Goal: Task Accomplishment & Management: Complete application form

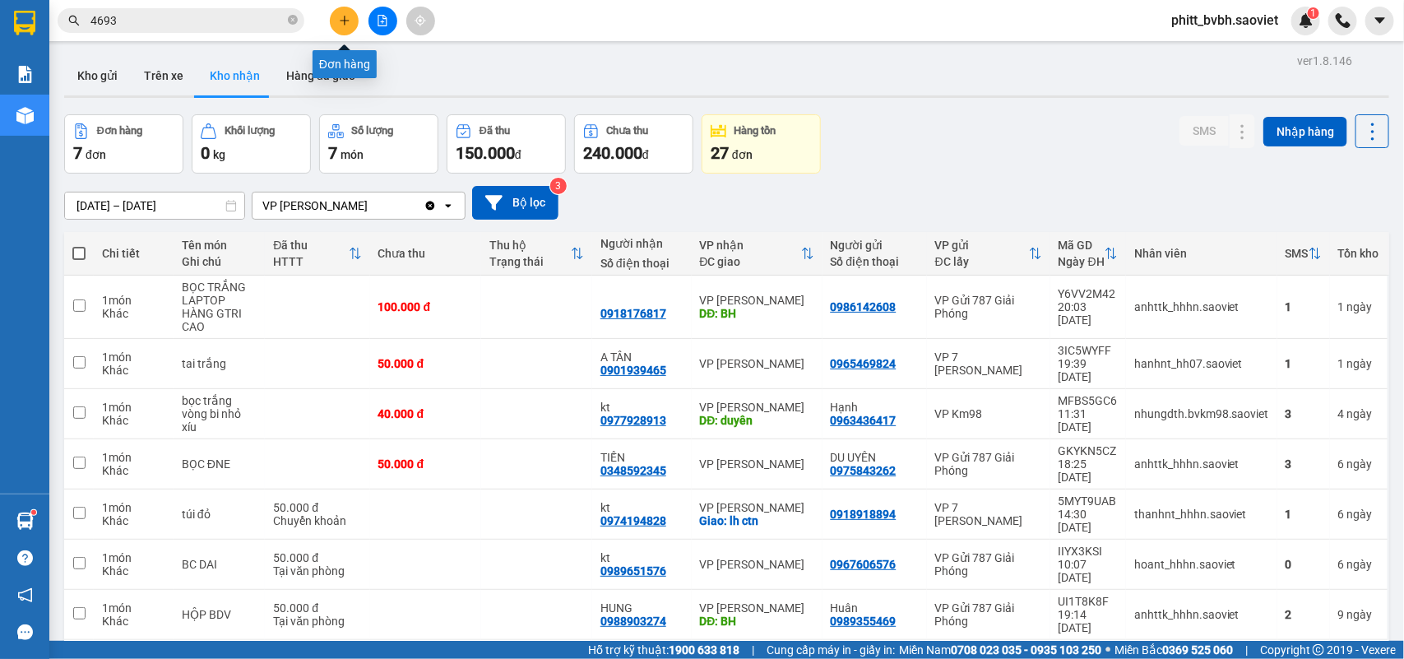
click at [343, 10] on button at bounding box center [344, 21] width 29 height 29
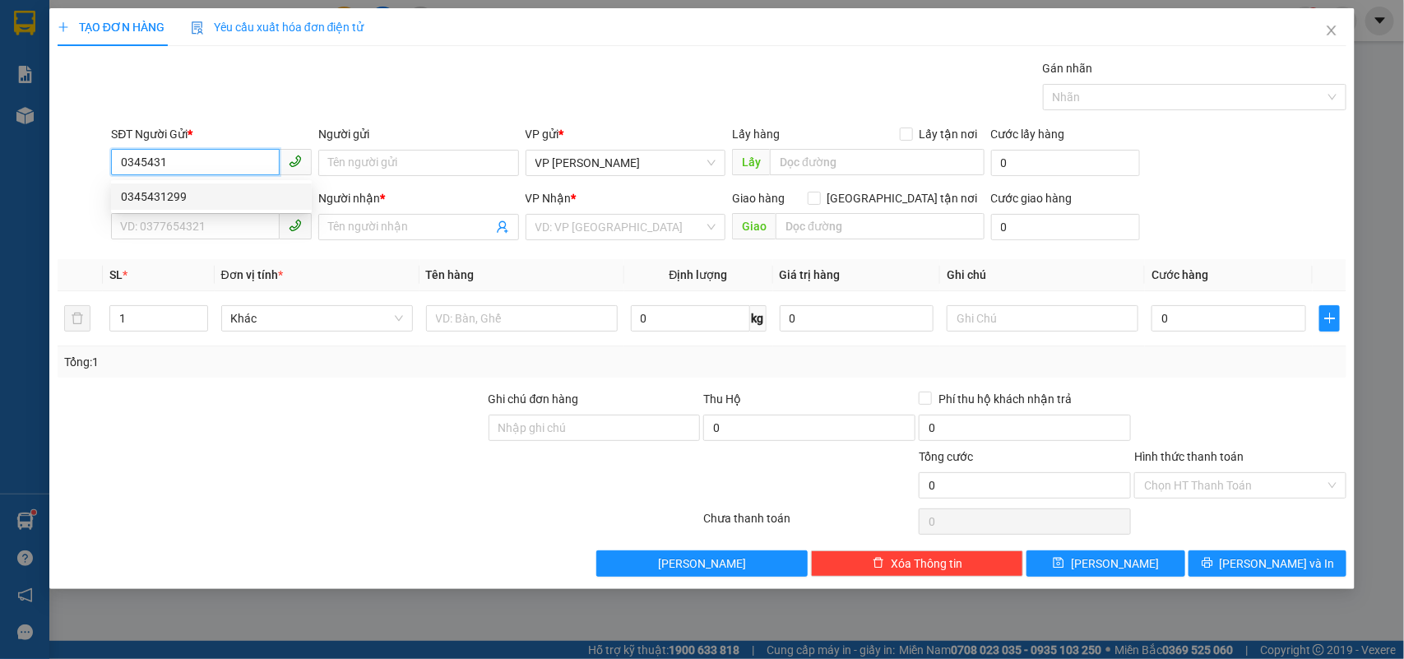
click at [227, 183] on div "0345431299" at bounding box center [211, 196] width 201 height 26
type input "0345431299"
type input "0986351988"
type input "định"
type input "0345431299"
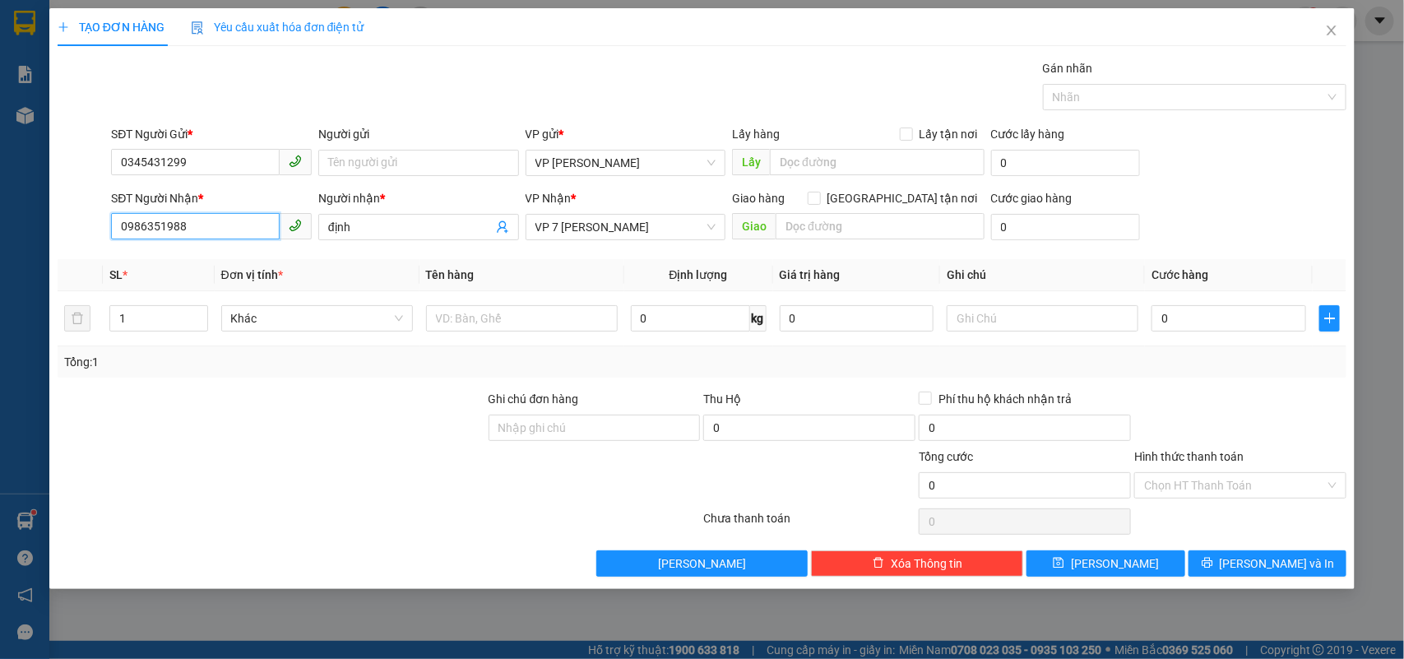
click at [227, 227] on input "0986351988" at bounding box center [195, 226] width 169 height 26
drag, startPoint x: 214, startPoint y: 233, endPoint x: 117, endPoint y: 236, distance: 97.1
click at [117, 236] on input "0986351988" at bounding box center [195, 226] width 169 height 26
click at [169, 257] on div "Transit Pickup Surcharge Ids Transit Deliver Surcharge Ids Transit Deliver Surc…" at bounding box center [702, 317] width 1289 height 517
click at [208, 232] on input "0333" at bounding box center [195, 226] width 169 height 26
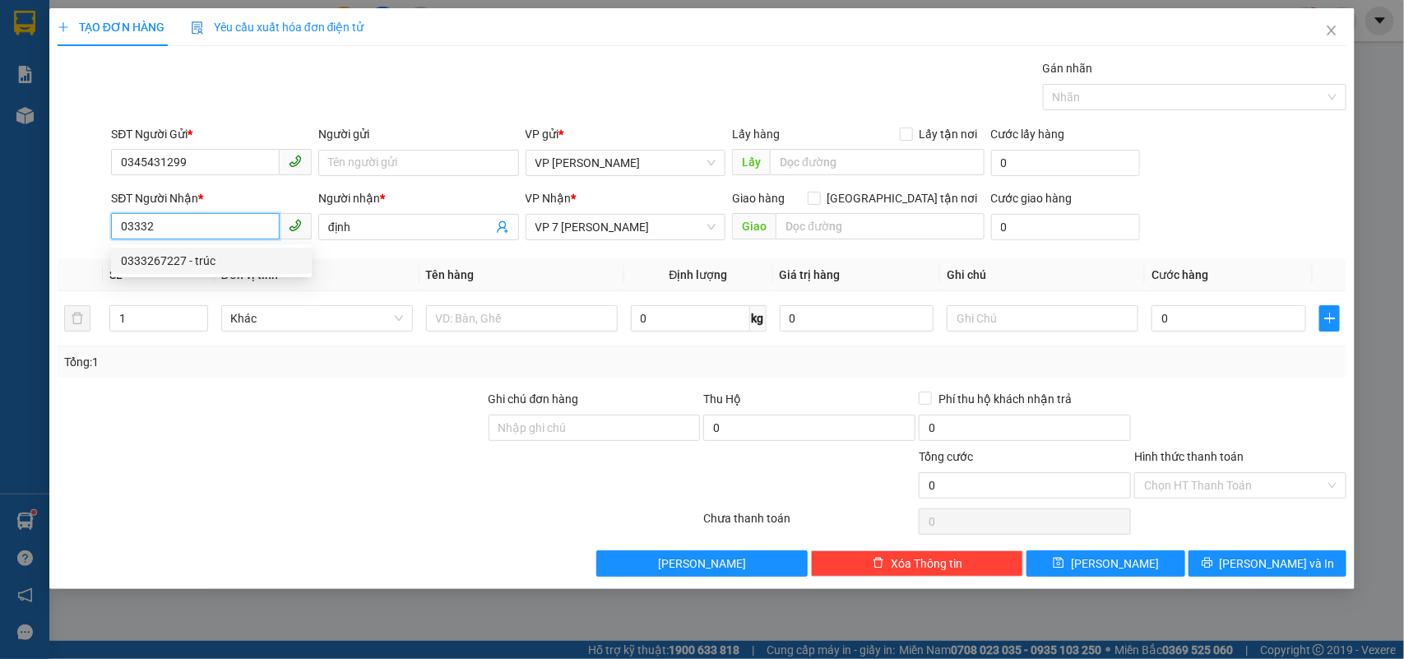
click at [214, 259] on div "0333267227 - trúc" at bounding box center [211, 261] width 181 height 18
type input "0333267227"
type input "trúc"
type input "0333267227"
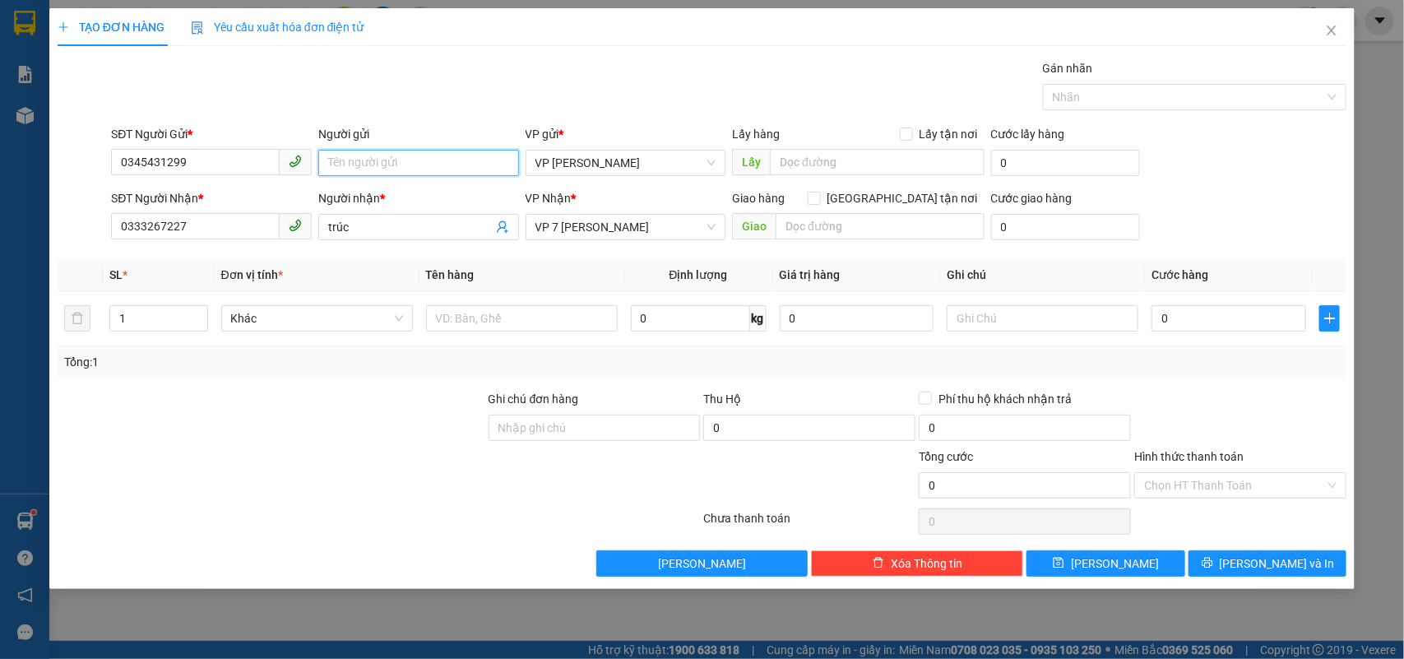
click at [428, 167] on input "Người gửi" at bounding box center [418, 163] width 201 height 26
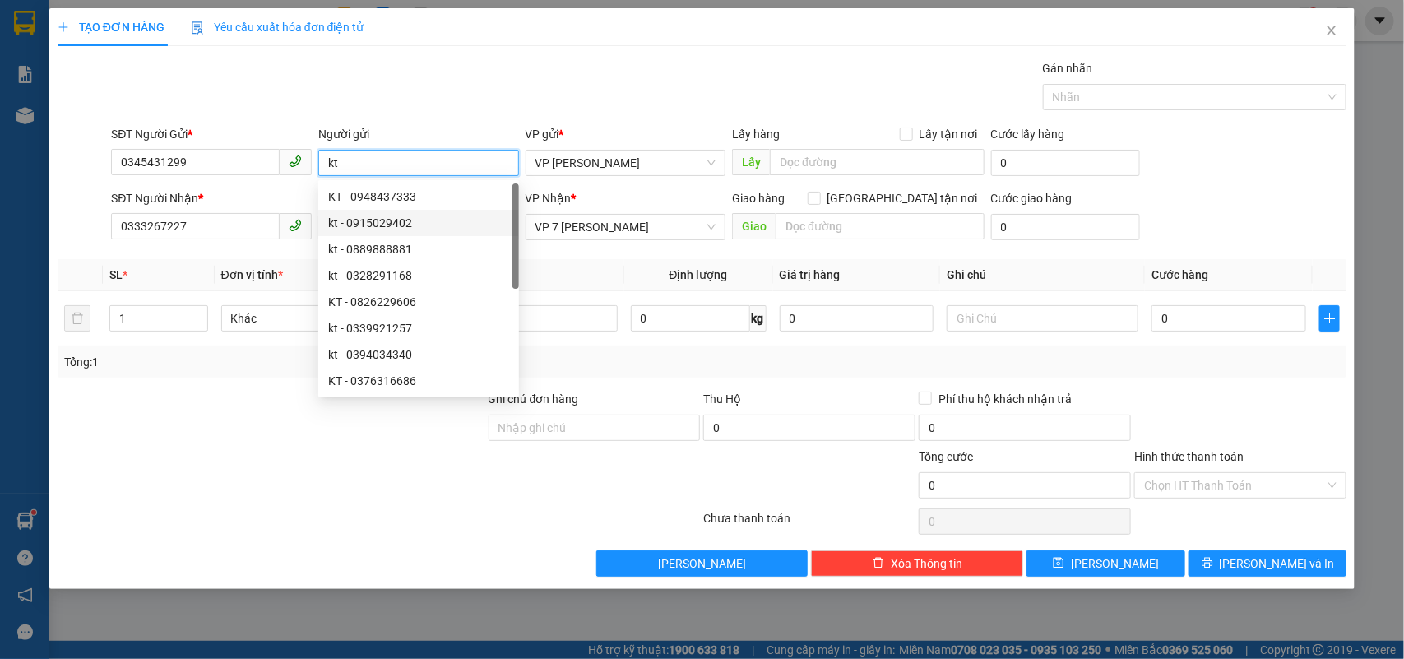
type input "kt"
click at [1264, 231] on div "SĐT Người Nhận * 0333267227 Người nhận * trúc VP Nhận * VP 7 Phạm Văn Đồng Giao…" at bounding box center [729, 218] width 1242 height 58
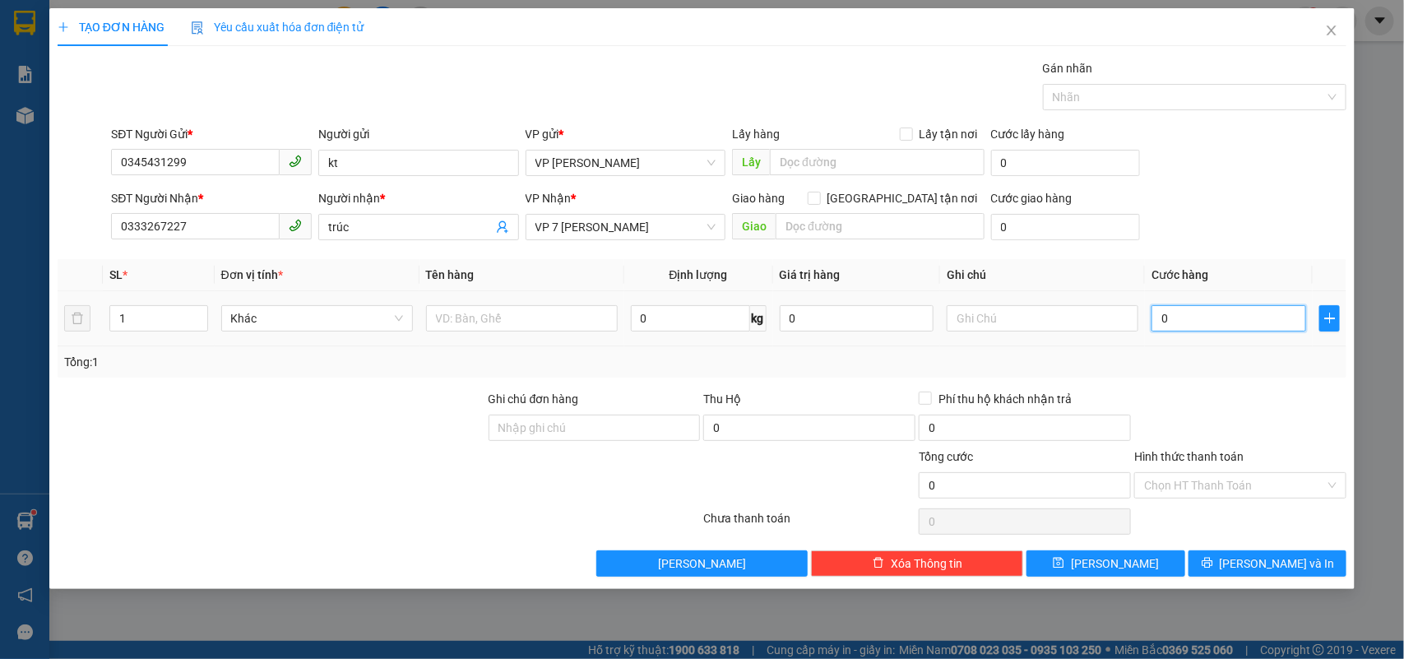
click at [1232, 323] on input "0" at bounding box center [1228, 318] width 155 height 26
type input "5"
type input "50"
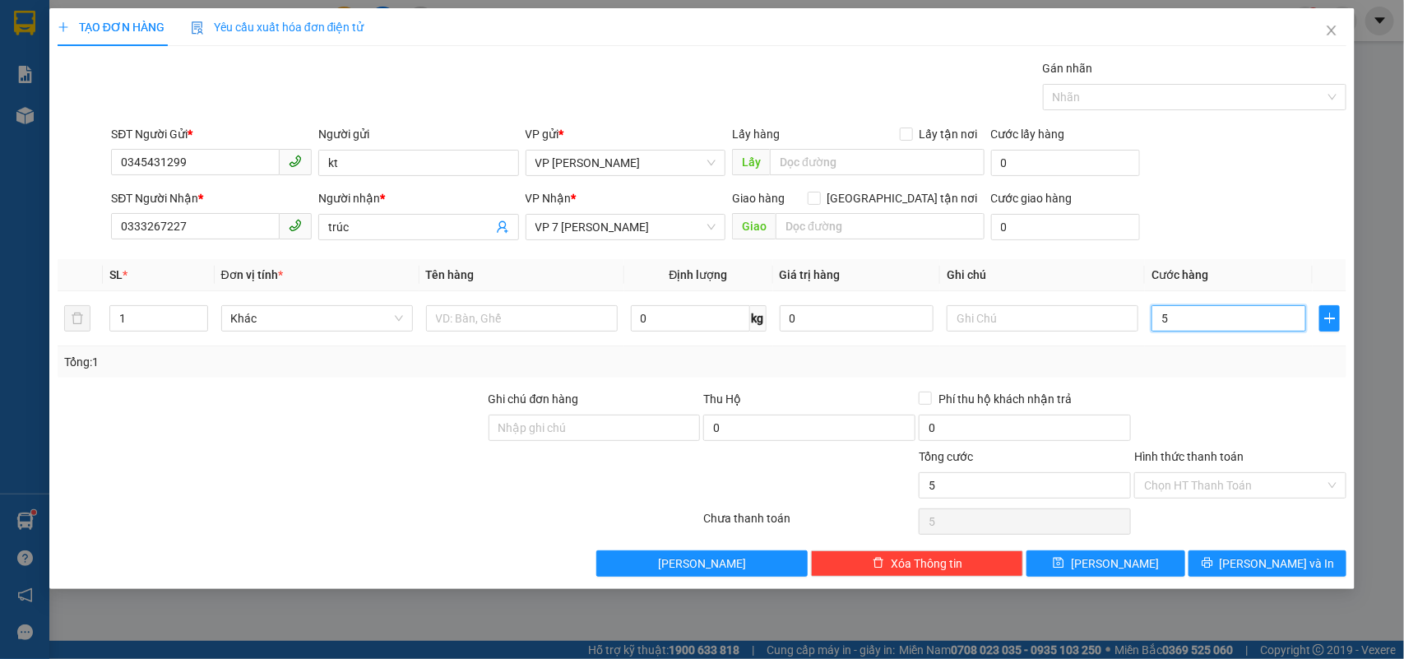
type input "50"
type input "500"
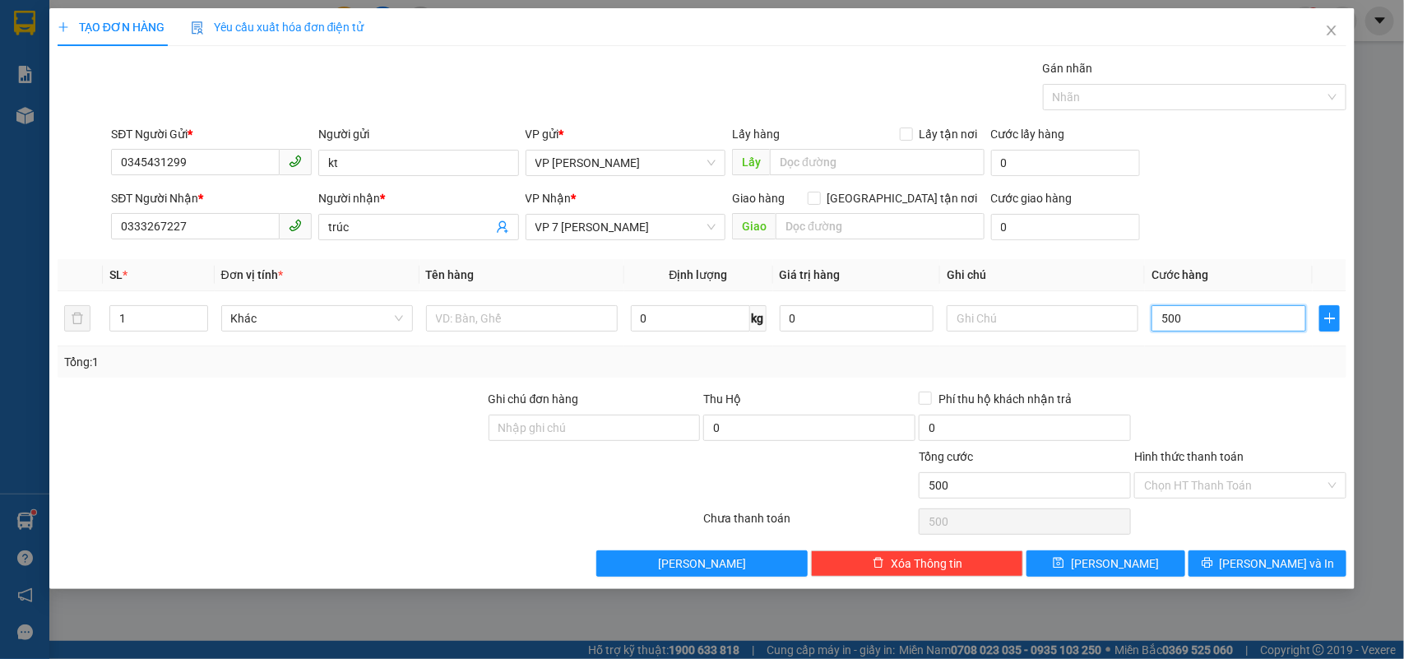
type input "5.000"
type input "50.000"
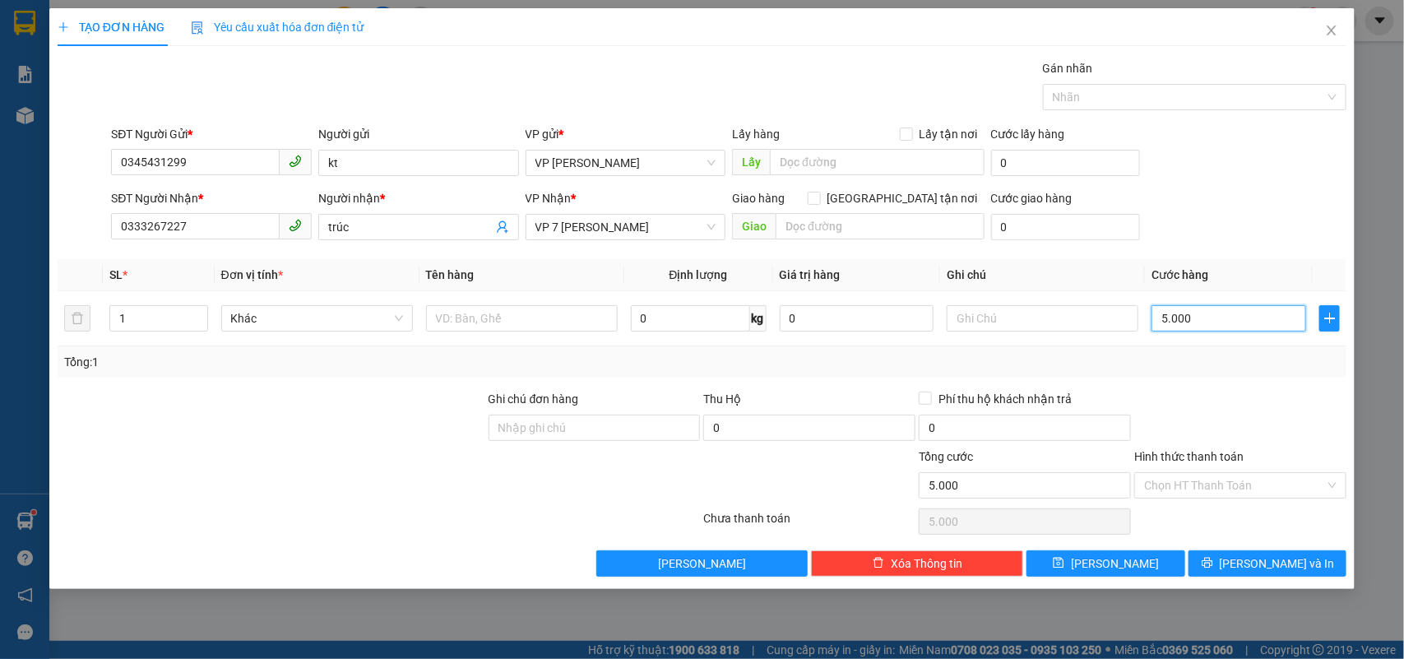
type input "50.000"
click at [1230, 479] on input "Hình thức thanh toán" at bounding box center [1234, 485] width 181 height 25
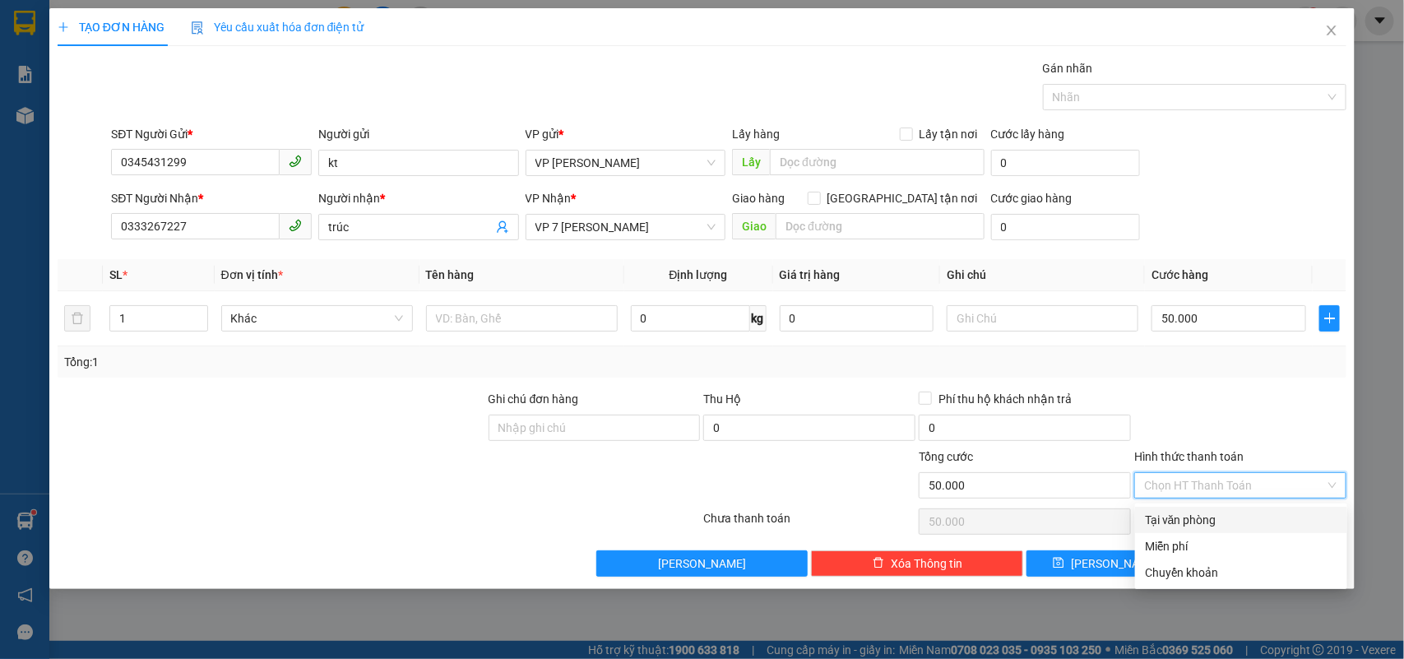
click at [1210, 519] on div "Tại văn phòng" at bounding box center [1241, 520] width 192 height 18
type input "0"
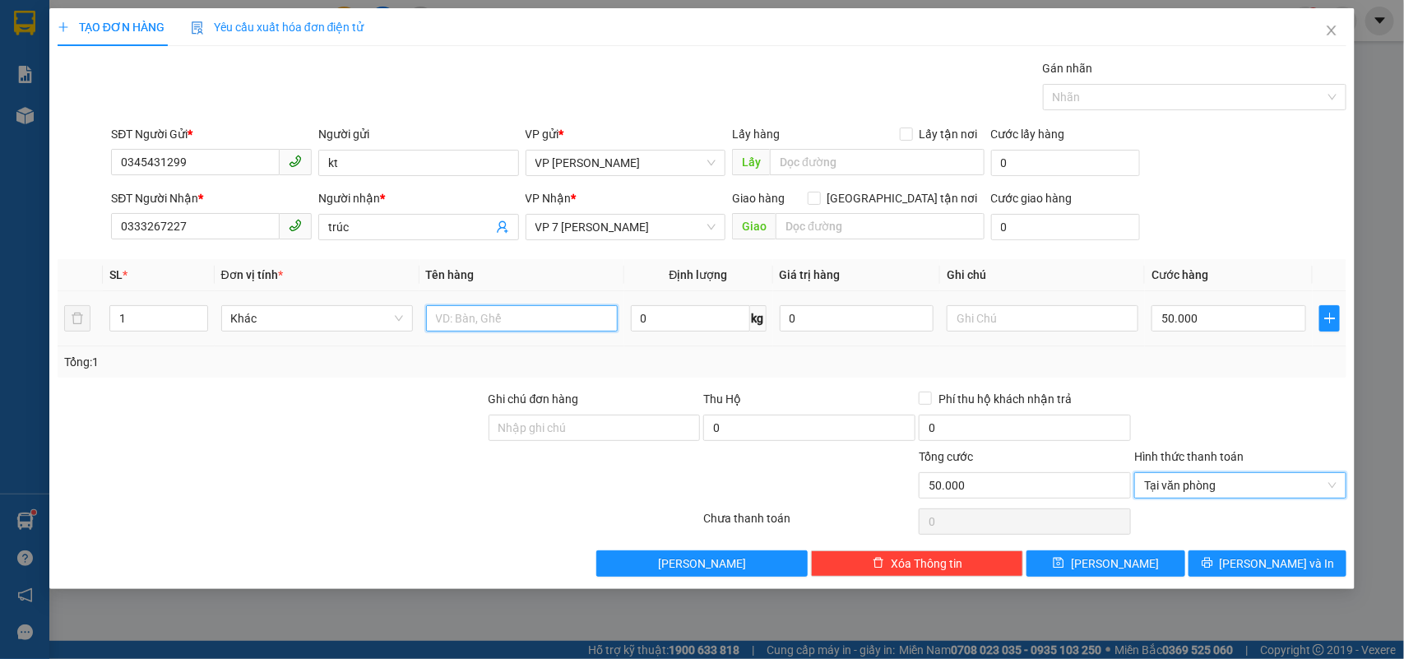
click at [537, 329] on input "text" at bounding box center [522, 318] width 192 height 26
type input "v"
type input "xop"
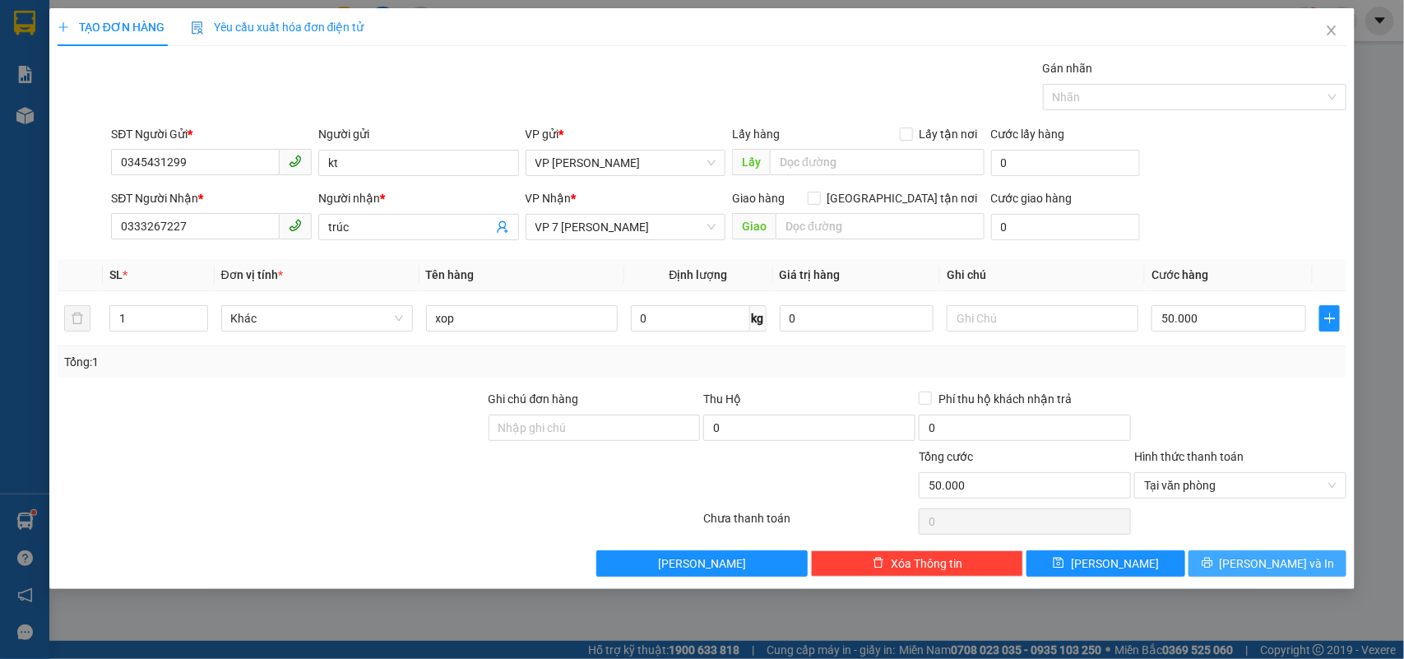
click at [1277, 570] on span "[PERSON_NAME] và In" at bounding box center [1276, 563] width 115 height 18
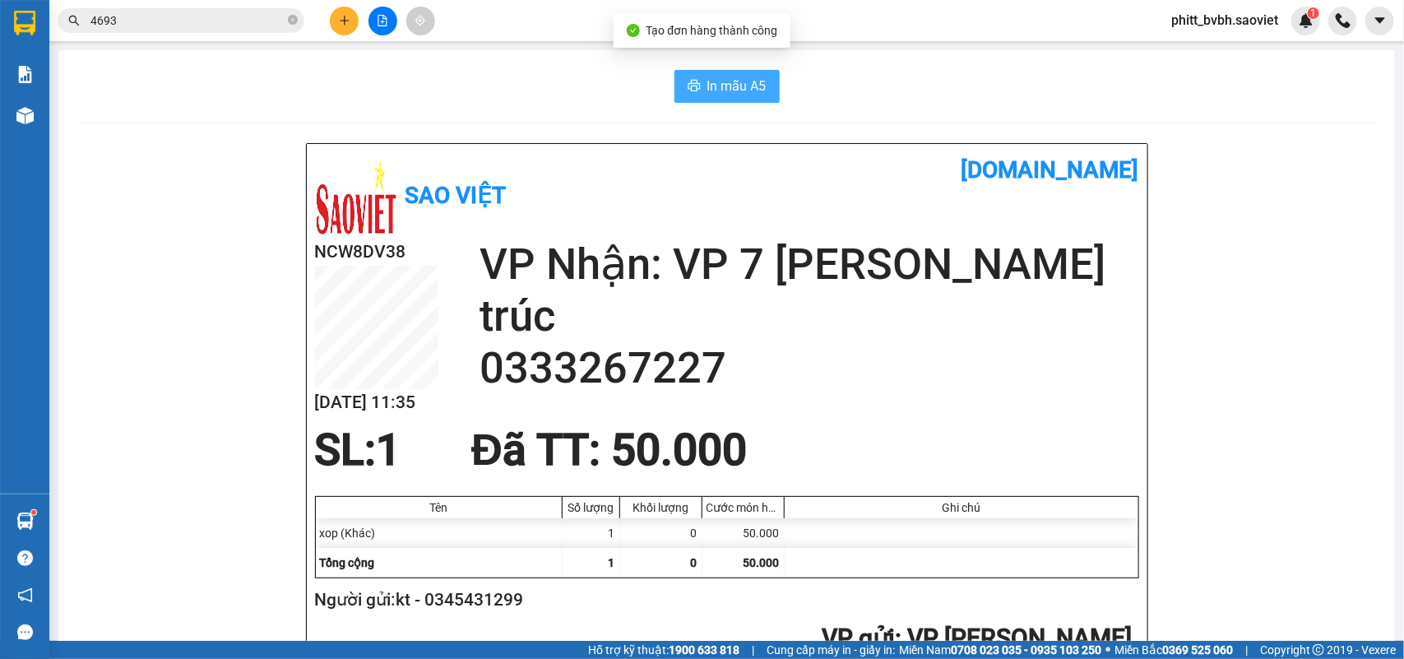
click at [734, 85] on span "In mẫu A5" at bounding box center [736, 86] width 59 height 21
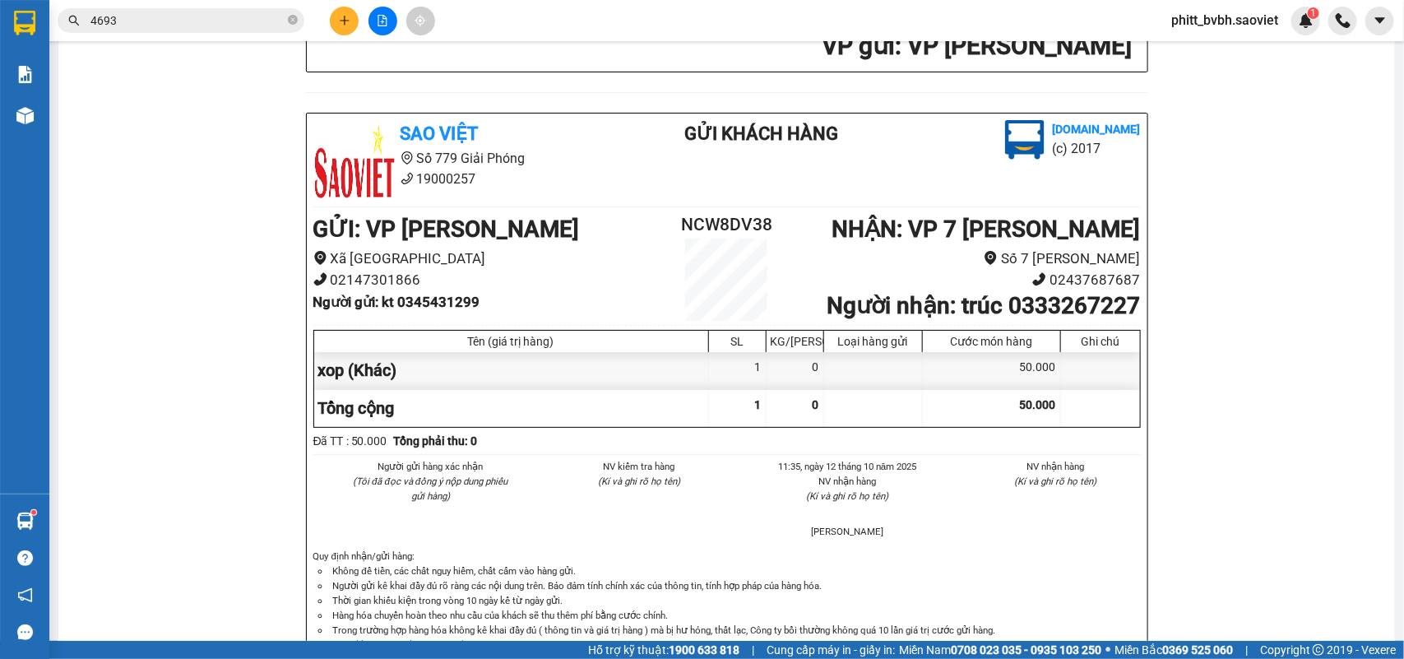
scroll to position [492, 0]
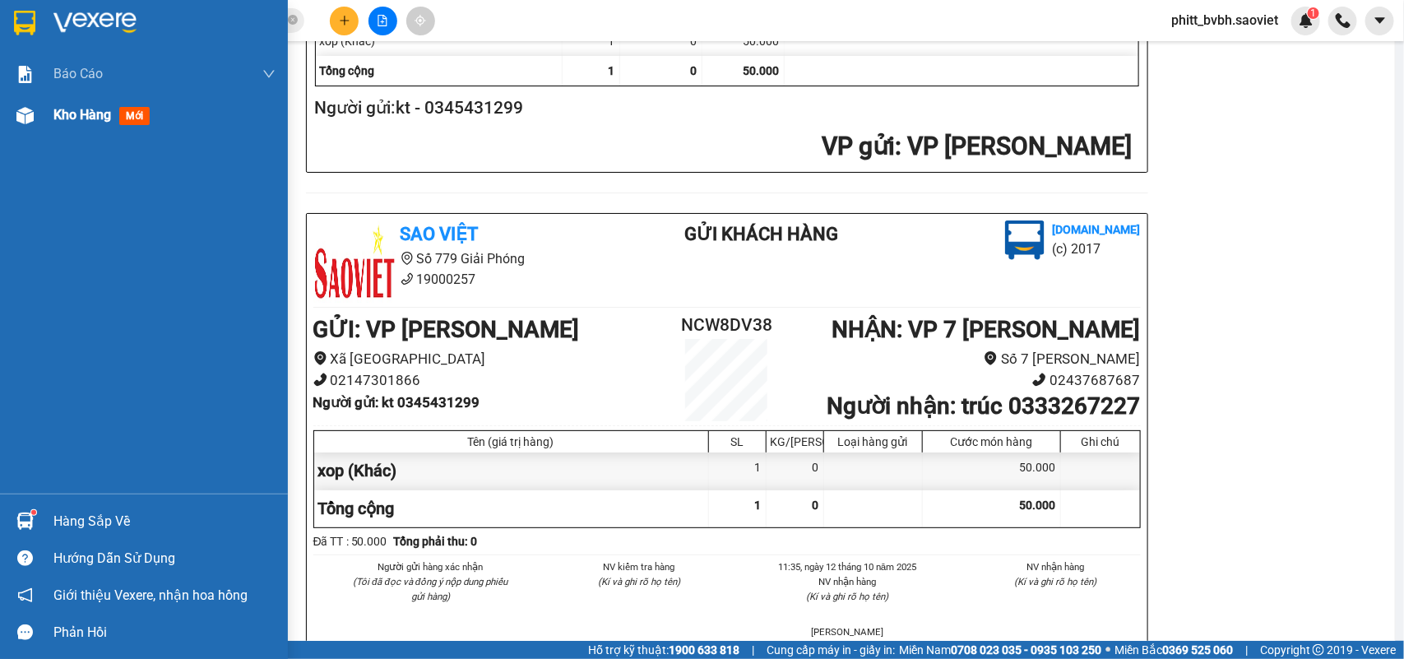
click at [80, 107] on span "Kho hàng" at bounding box center [82, 115] width 58 height 16
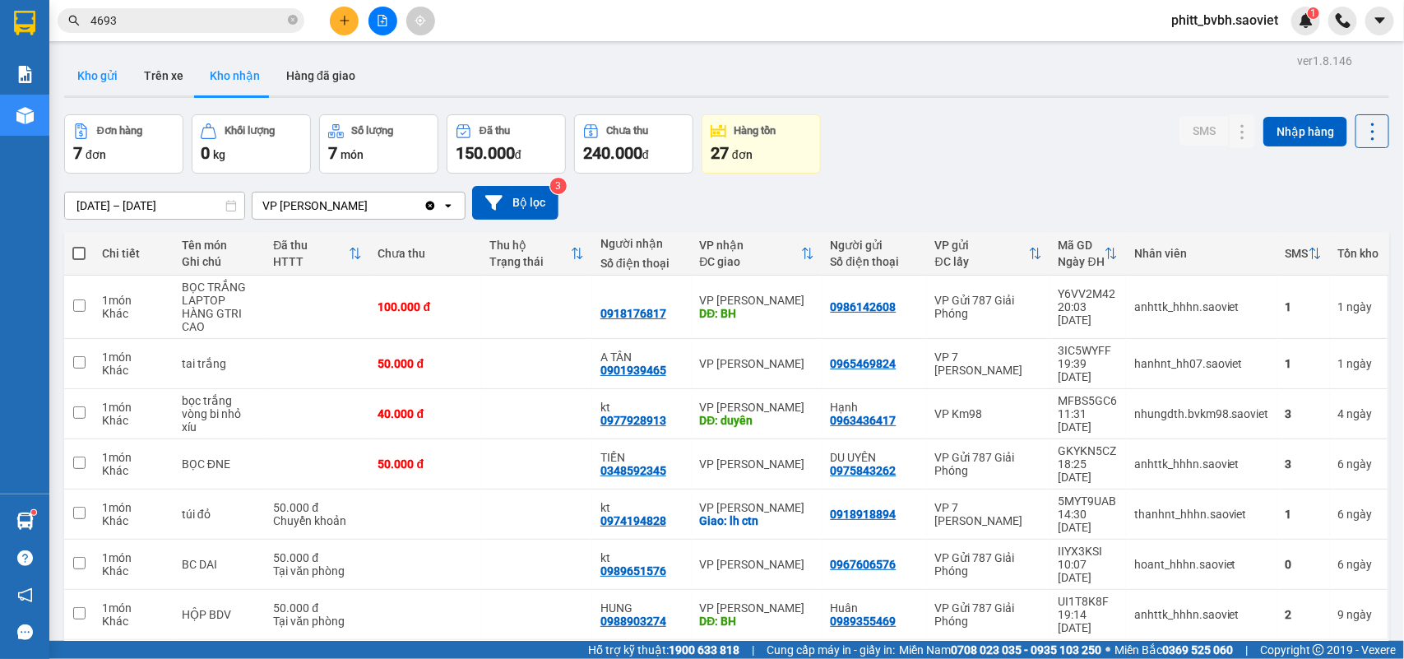
click at [99, 74] on button "Kho gửi" at bounding box center [97, 75] width 67 height 39
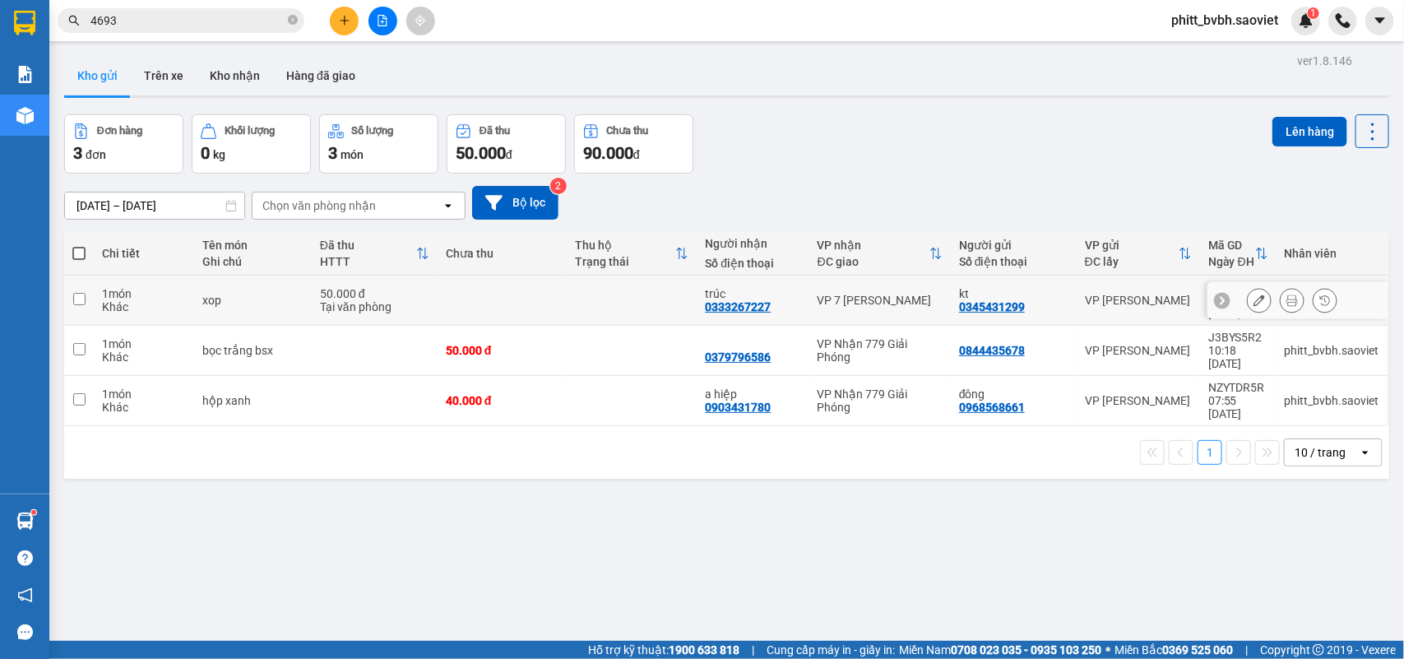
click at [68, 285] on td at bounding box center [79, 300] width 30 height 50
checkbox input "true"
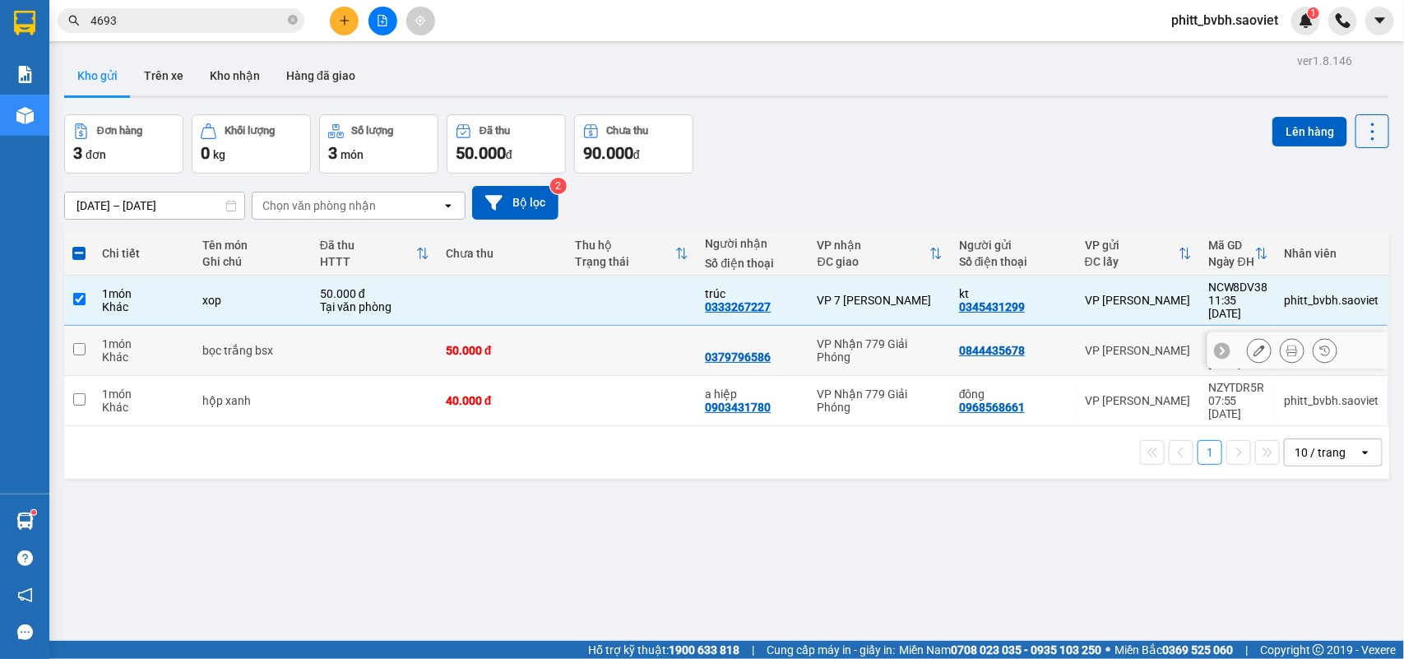
click at [81, 343] on input "checkbox" at bounding box center [79, 349] width 12 height 12
checkbox input "true"
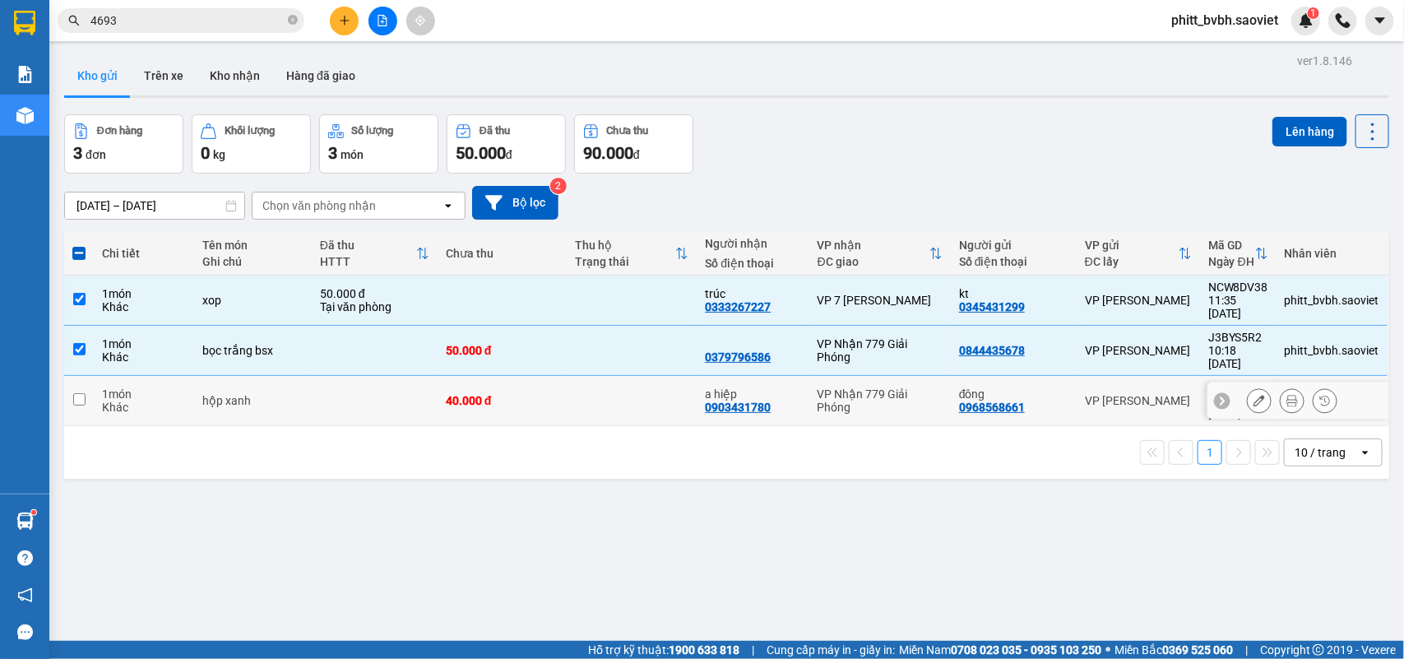
drag, startPoint x: 83, startPoint y: 352, endPoint x: 485, endPoint y: 352, distance: 402.1
click at [85, 376] on td at bounding box center [79, 401] width 30 height 50
checkbox input "true"
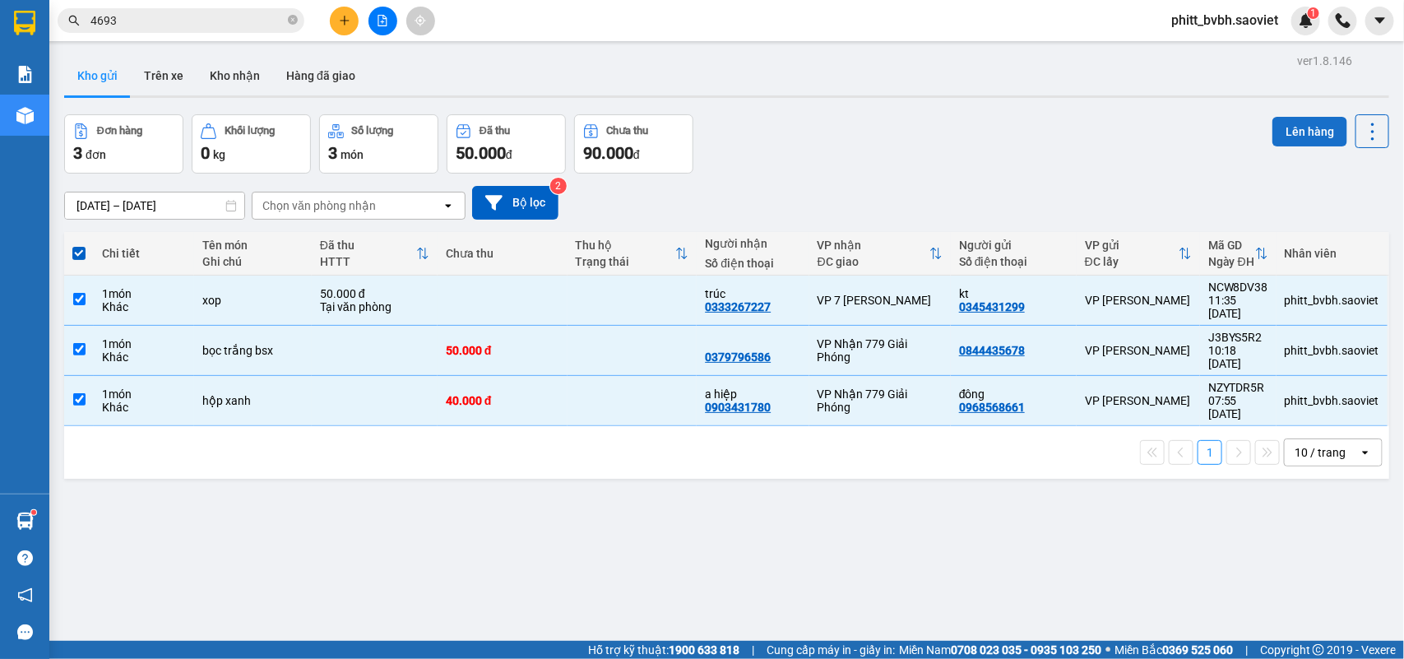
click at [1287, 119] on button "Lên hàng" at bounding box center [1309, 132] width 75 height 30
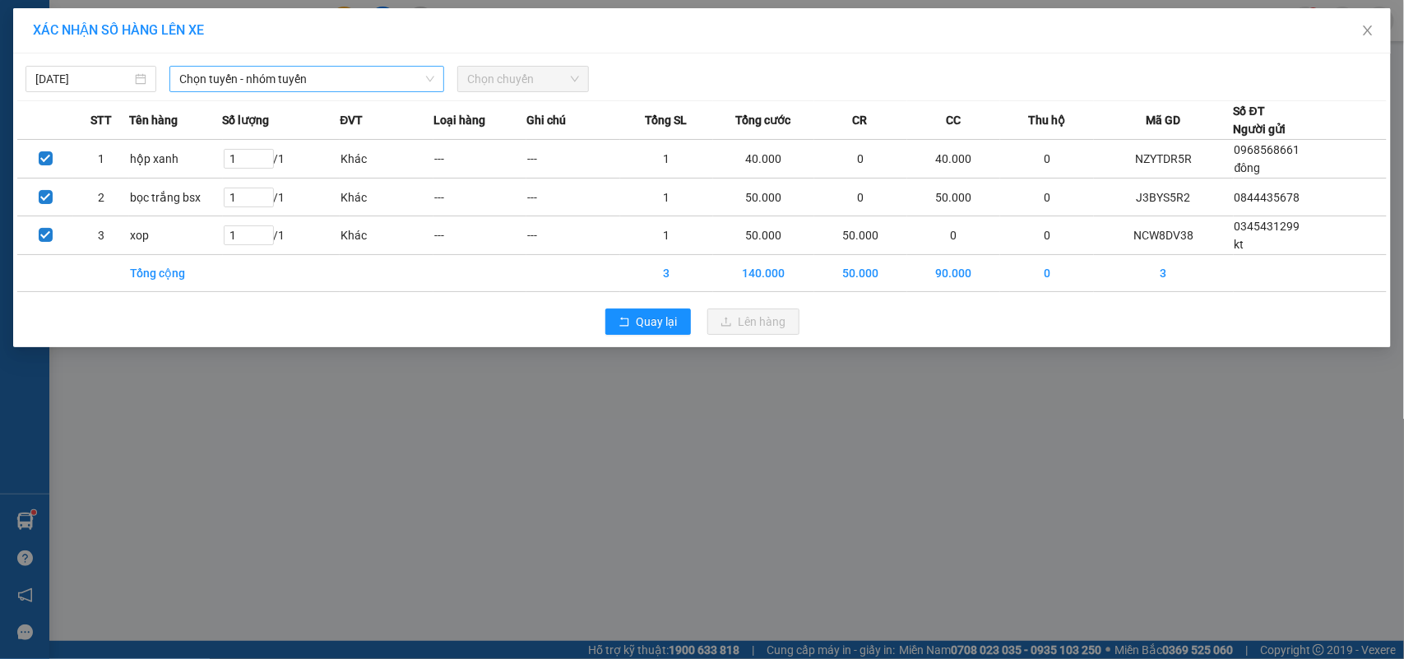
click at [326, 76] on span "Chọn tuyến - nhóm tuyến" at bounding box center [306, 79] width 255 height 25
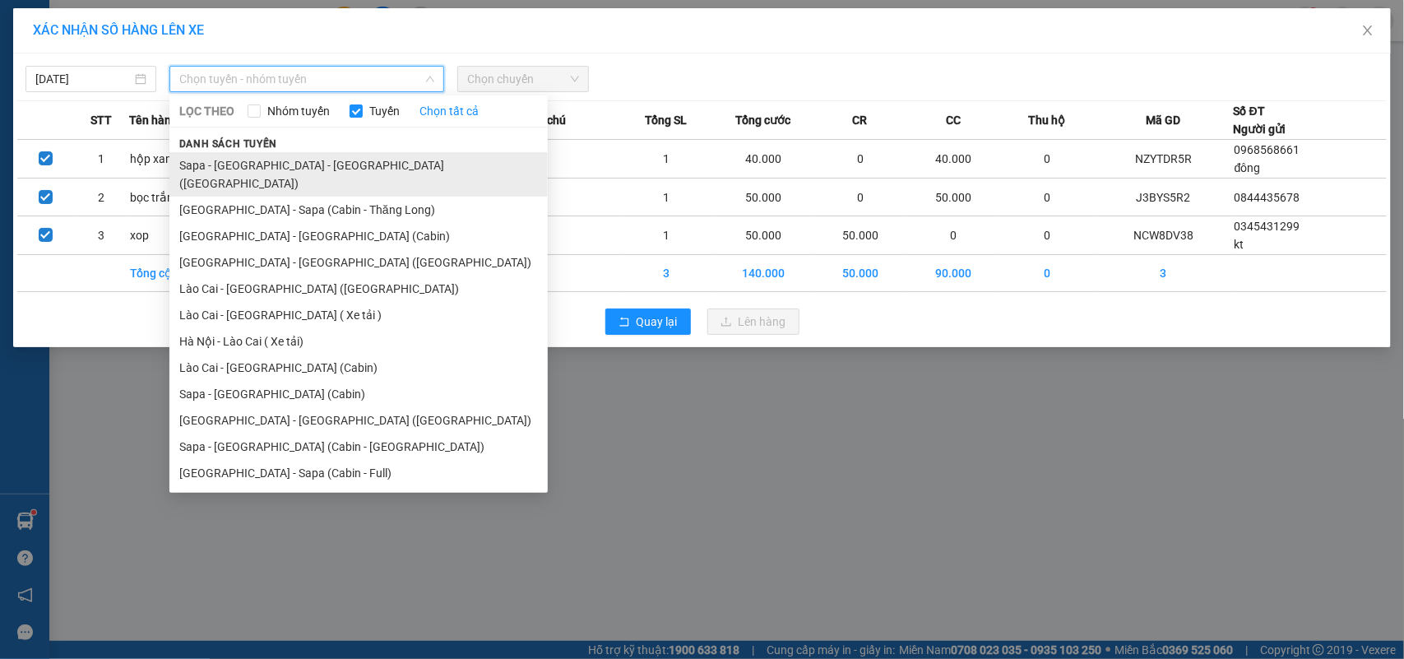
click at [306, 166] on li "Sapa - [GEOGRAPHIC_DATA] - [GEOGRAPHIC_DATA] ([GEOGRAPHIC_DATA])" at bounding box center [358, 174] width 378 height 44
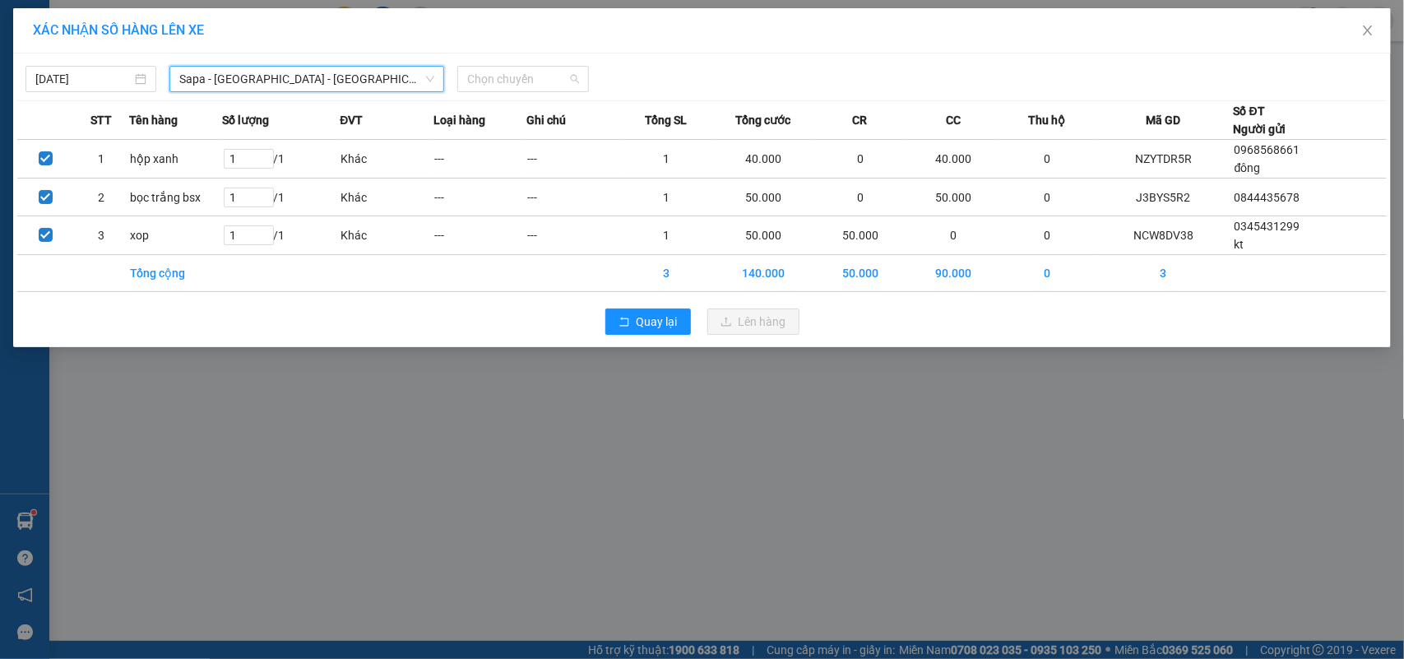
drag, startPoint x: 540, startPoint y: 72, endPoint x: 532, endPoint y: 104, distance: 33.1
click at [541, 76] on span "Chọn chuyến" at bounding box center [522, 79] width 111 height 25
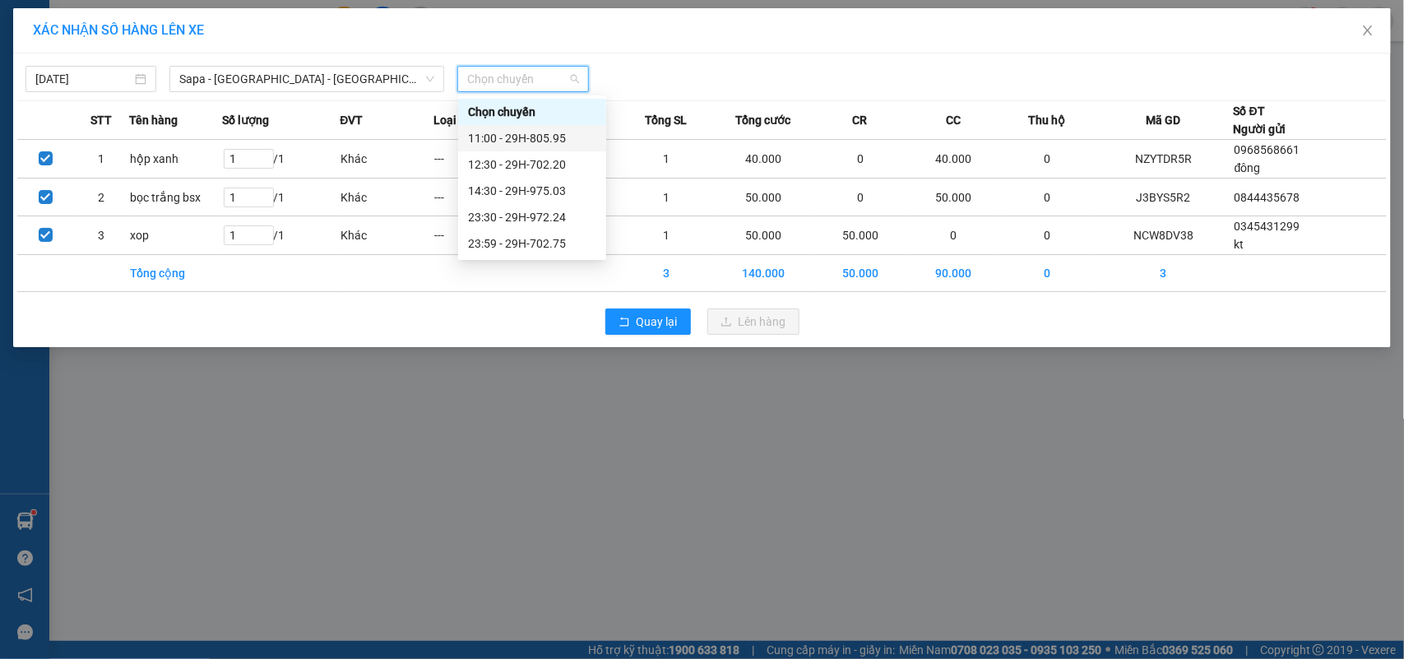
click at [553, 138] on div "11:00 - 29H-805.95" at bounding box center [532, 138] width 128 height 18
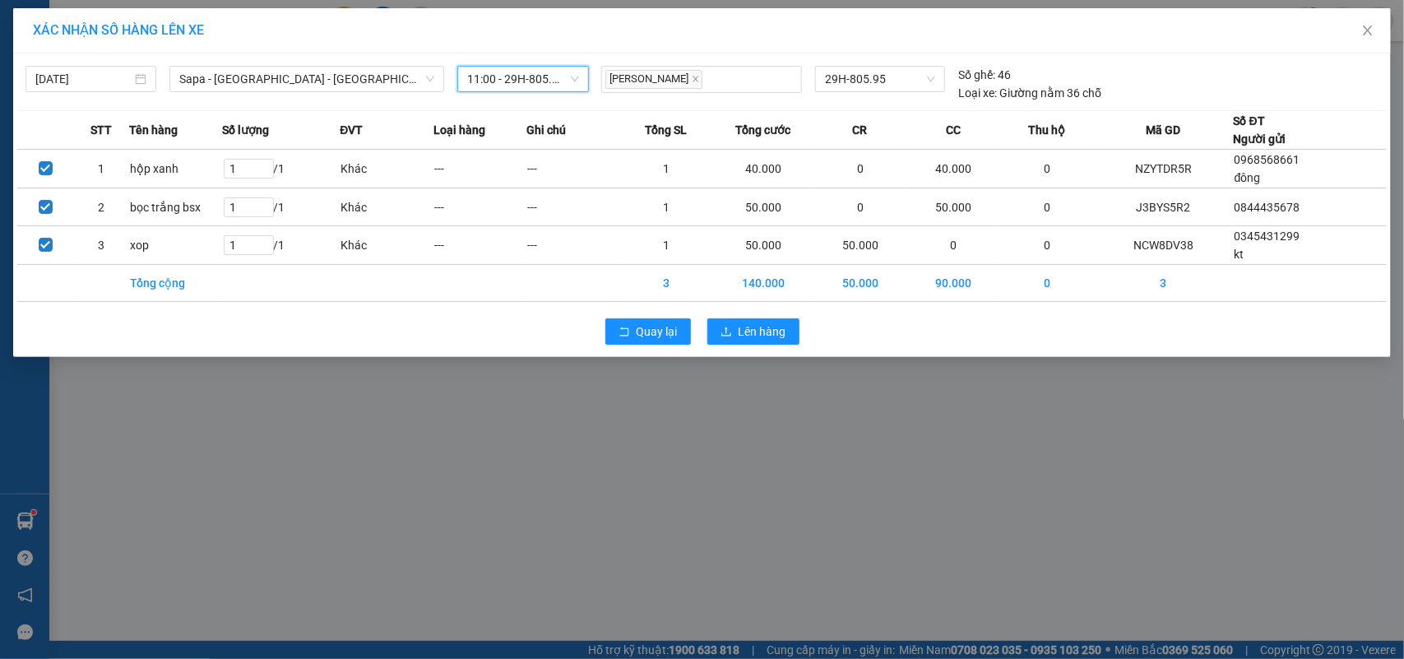
click at [741, 317] on div "Quay lại Lên hàng" at bounding box center [701, 331] width 1369 height 43
click at [755, 330] on span "Lên hàng" at bounding box center [762, 331] width 48 height 18
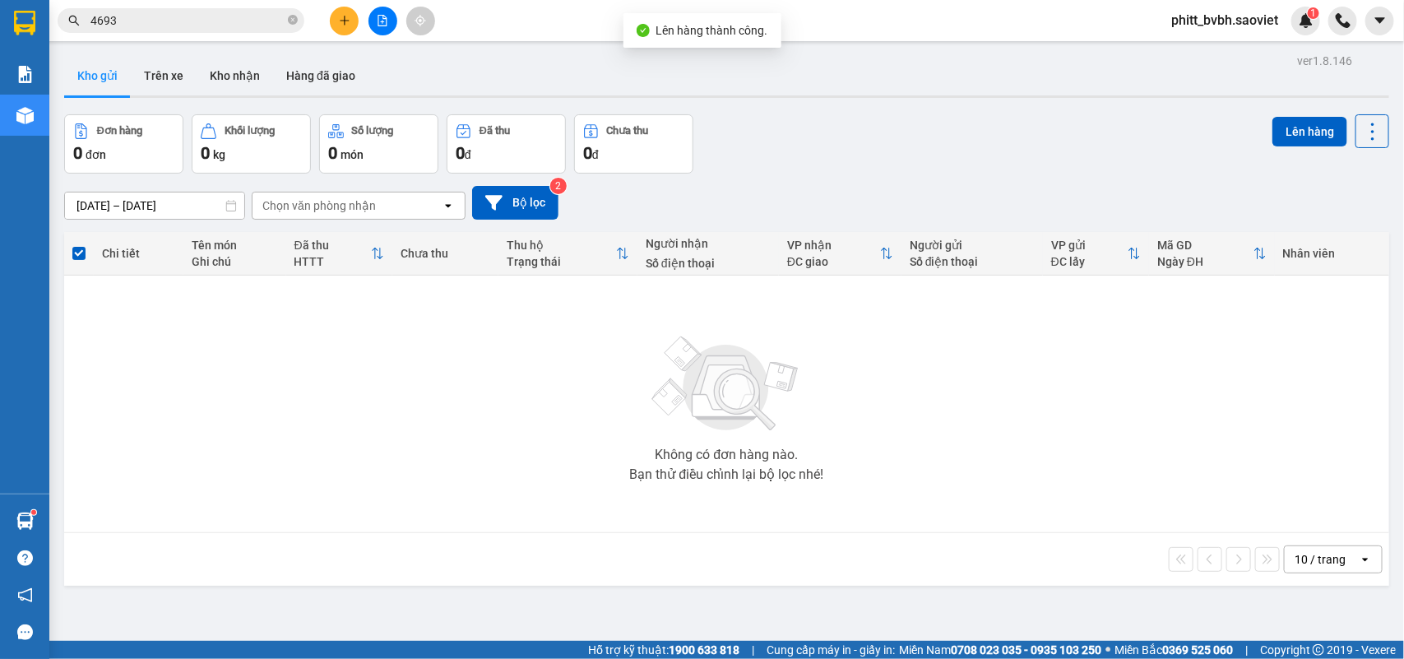
click at [384, 19] on icon "file-add" at bounding box center [383, 21] width 12 height 12
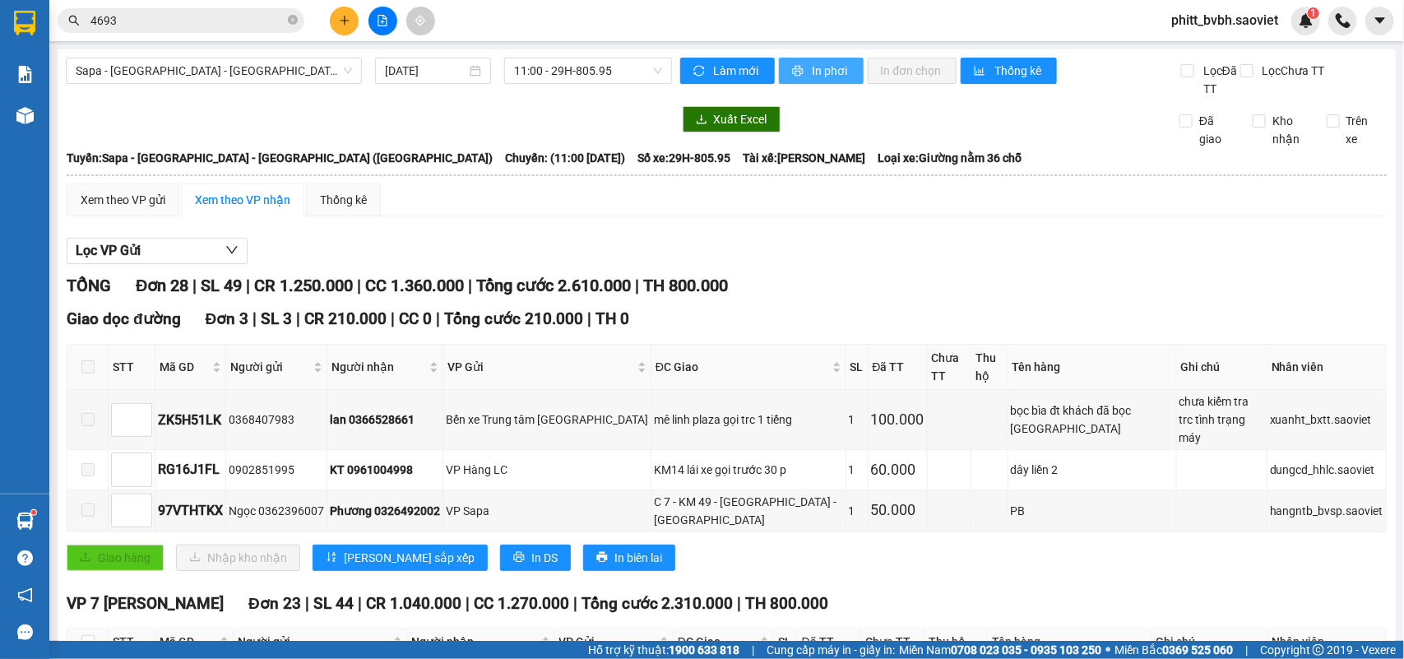
click at [828, 68] on span "In phơi" at bounding box center [831, 71] width 38 height 18
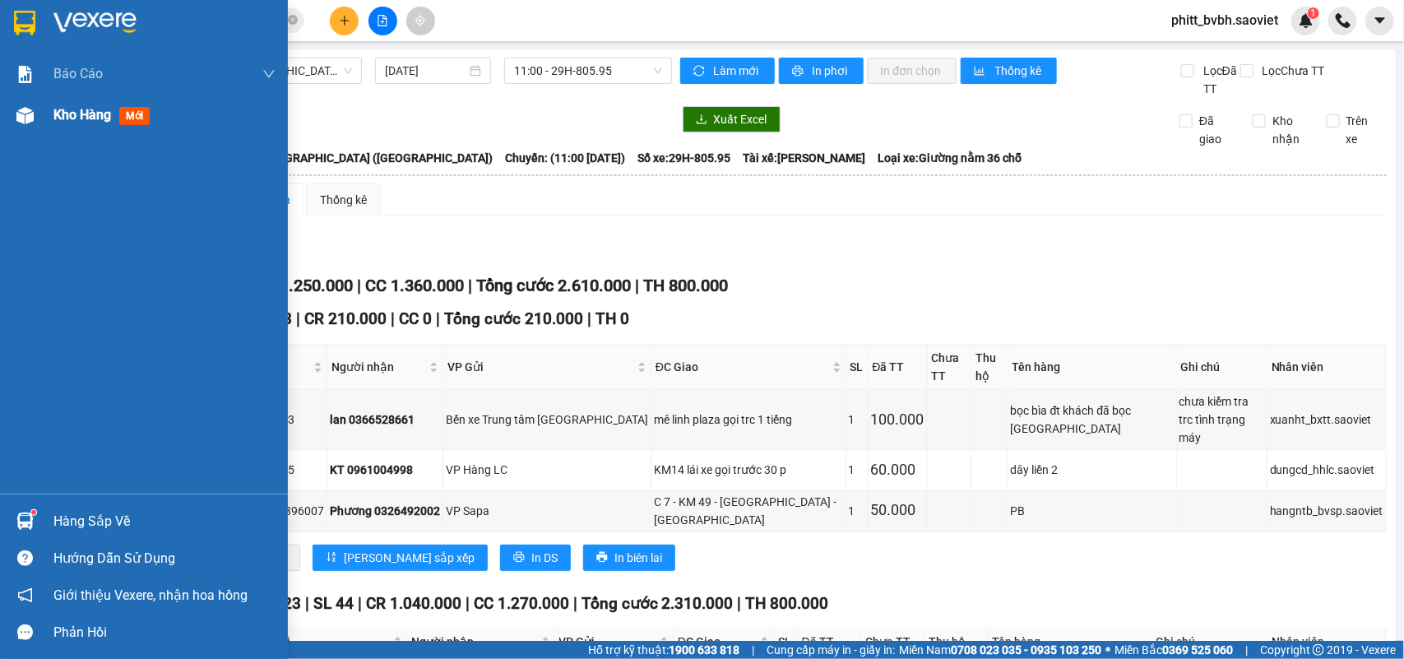
click at [70, 123] on div "Kho hàng mới" at bounding box center [104, 114] width 103 height 21
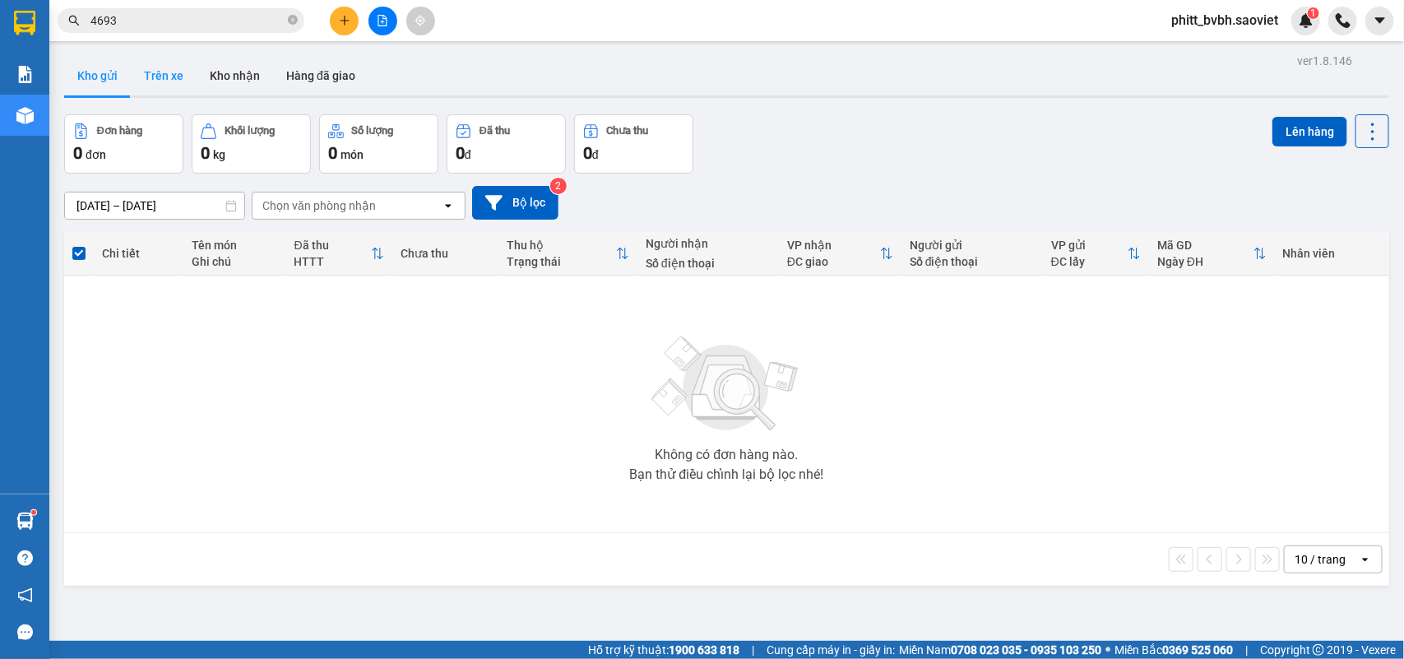
click at [169, 79] on button "Trên xe" at bounding box center [164, 75] width 66 height 39
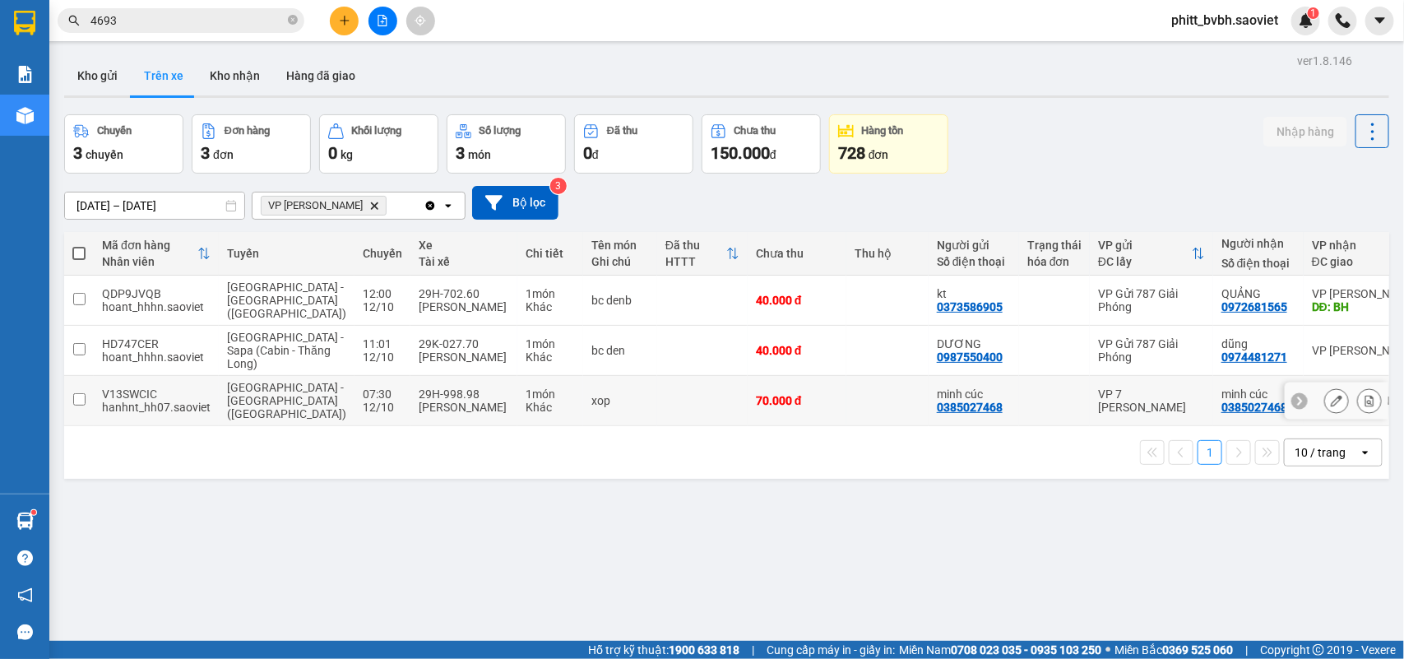
click at [85, 395] on td at bounding box center [79, 401] width 30 height 50
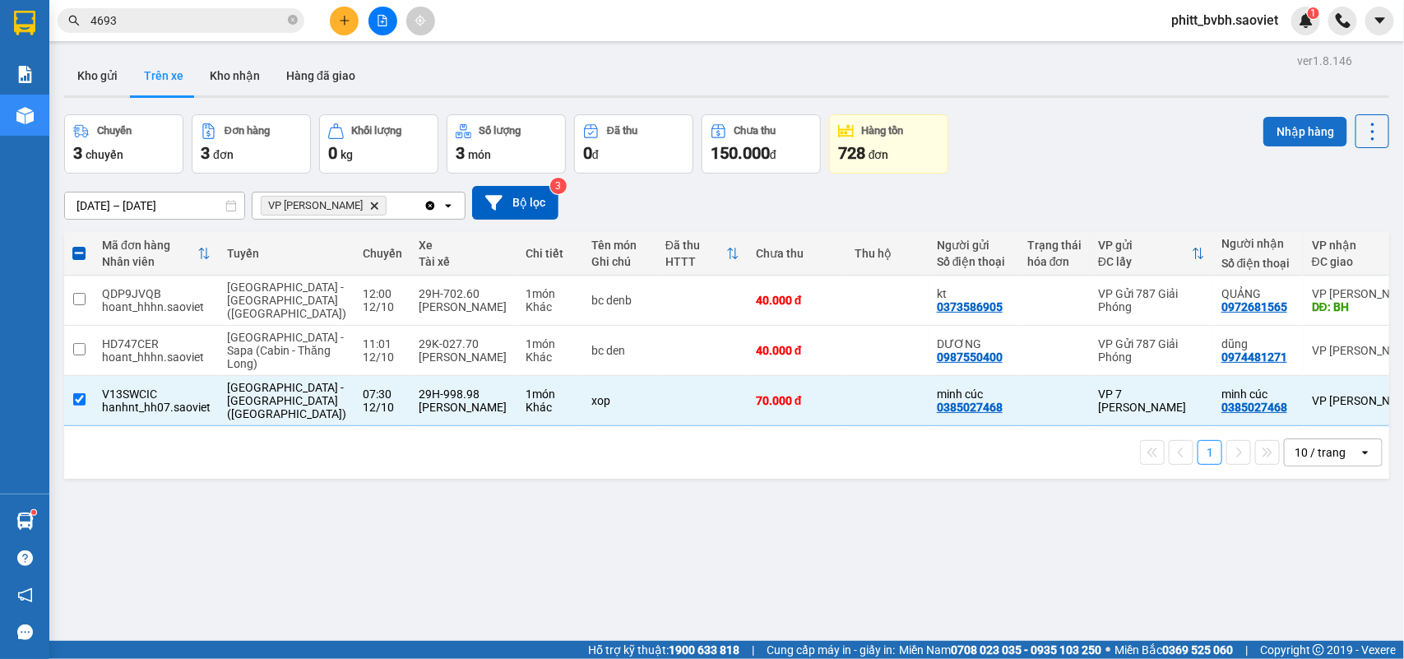
click at [1288, 124] on button "Nhập hàng" at bounding box center [1305, 132] width 84 height 30
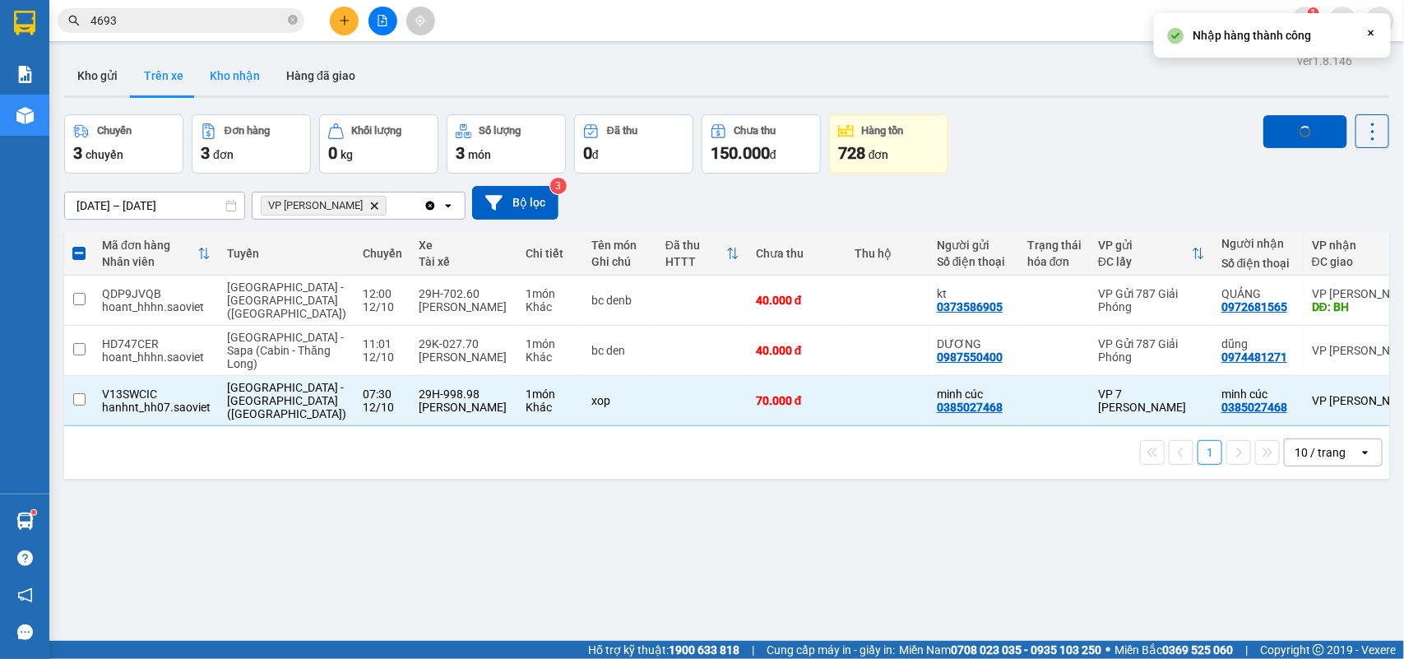
checkbox input "false"
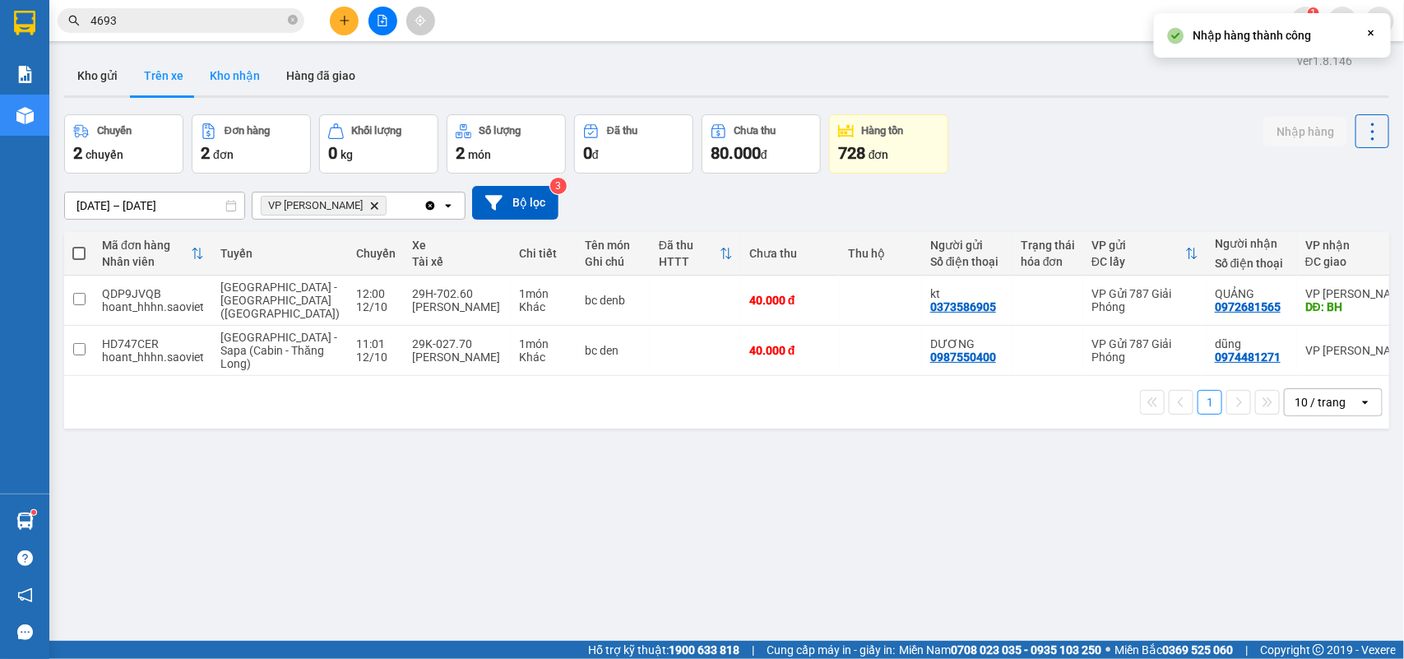
click at [243, 78] on button "Kho nhận" at bounding box center [235, 75] width 76 height 39
type input "[DATE] – [DATE]"
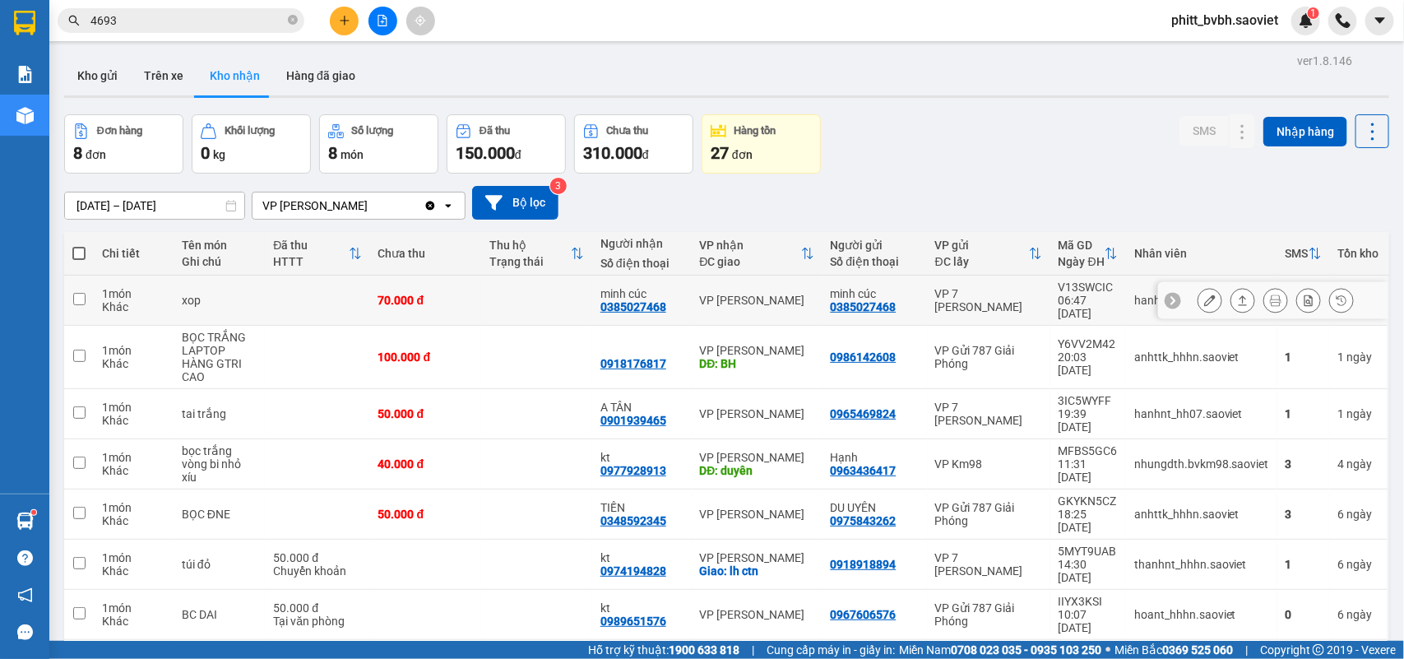
drag, startPoint x: 83, startPoint y: 292, endPoint x: 219, endPoint y: 275, distance: 136.7
click at [85, 289] on td at bounding box center [79, 300] width 30 height 50
checkbox input "true"
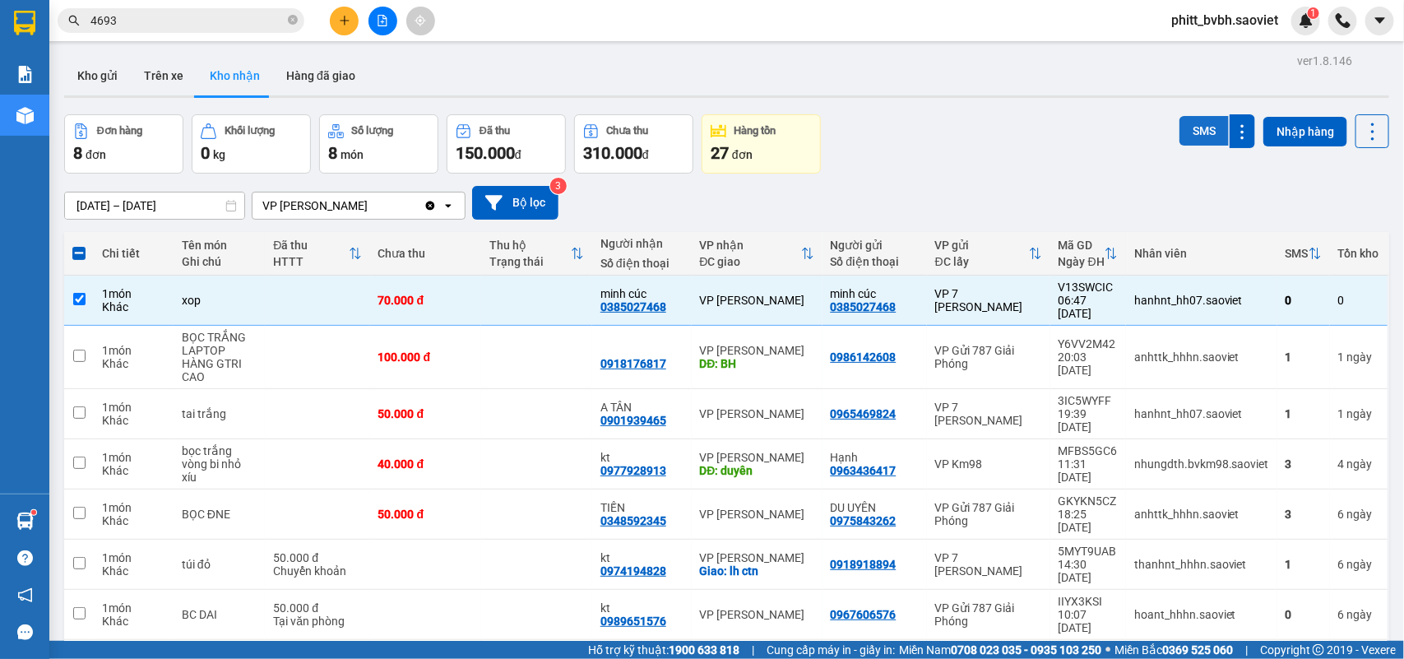
click at [1199, 128] on button "SMS" at bounding box center [1203, 131] width 49 height 30
click at [159, 80] on button "Trên xe" at bounding box center [164, 75] width 66 height 39
type input "[DATE] – [DATE]"
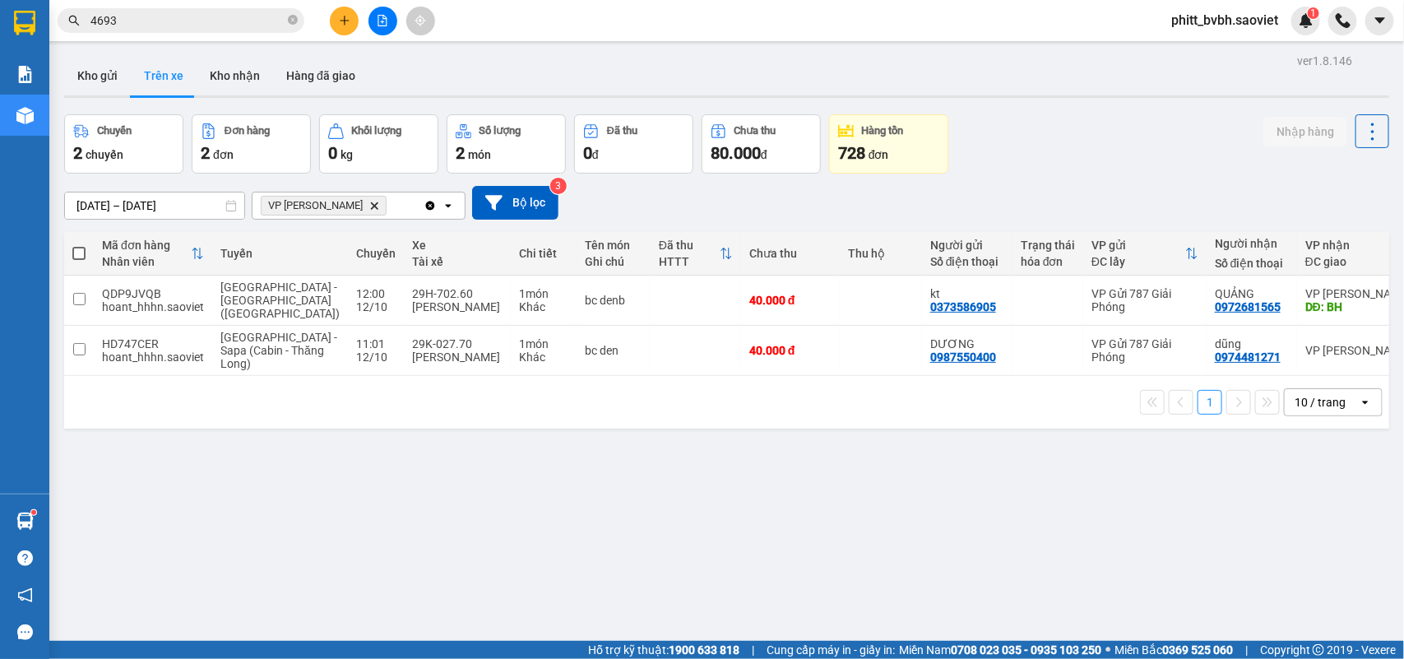
click at [131, 56] on button "Trên xe" at bounding box center [164, 75] width 66 height 39
click at [207, 80] on button "Kho nhận" at bounding box center [235, 75] width 76 height 39
type input "[DATE] – [DATE]"
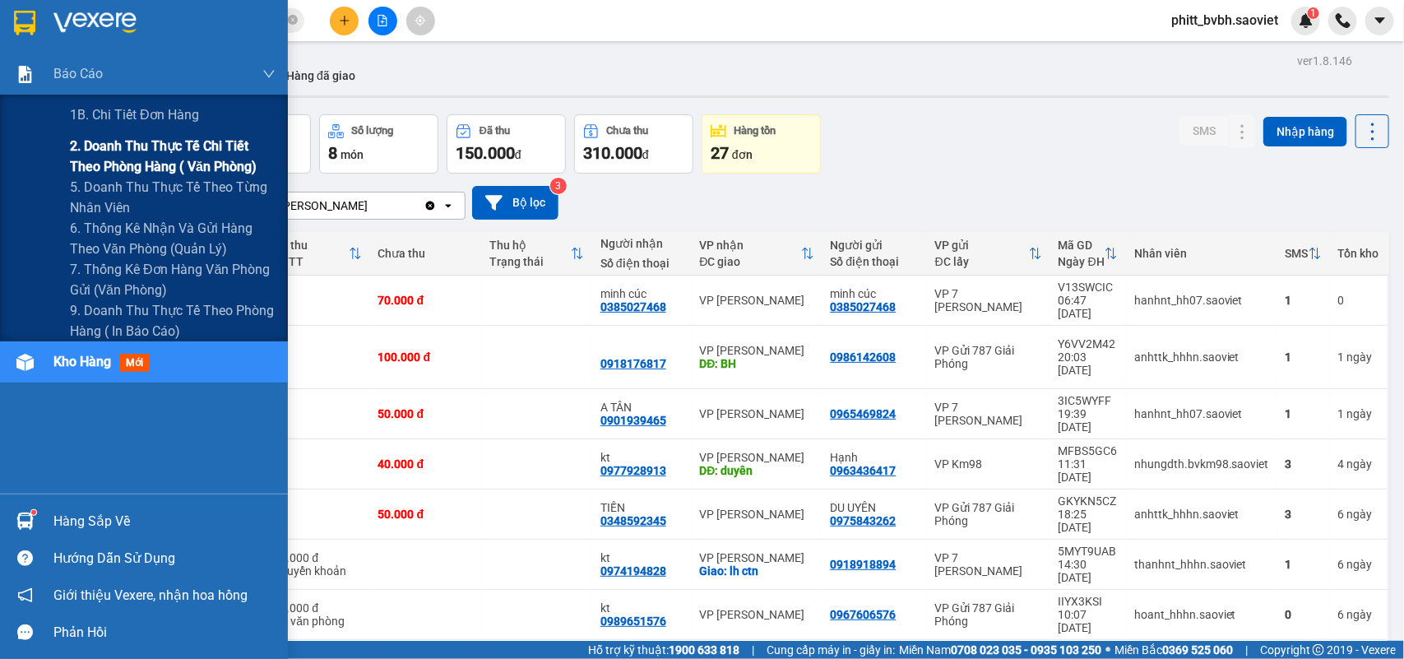
click at [104, 146] on span "2. Doanh thu thực tế chi tiết theo phòng hàng ( văn phòng)" at bounding box center [173, 156] width 206 height 41
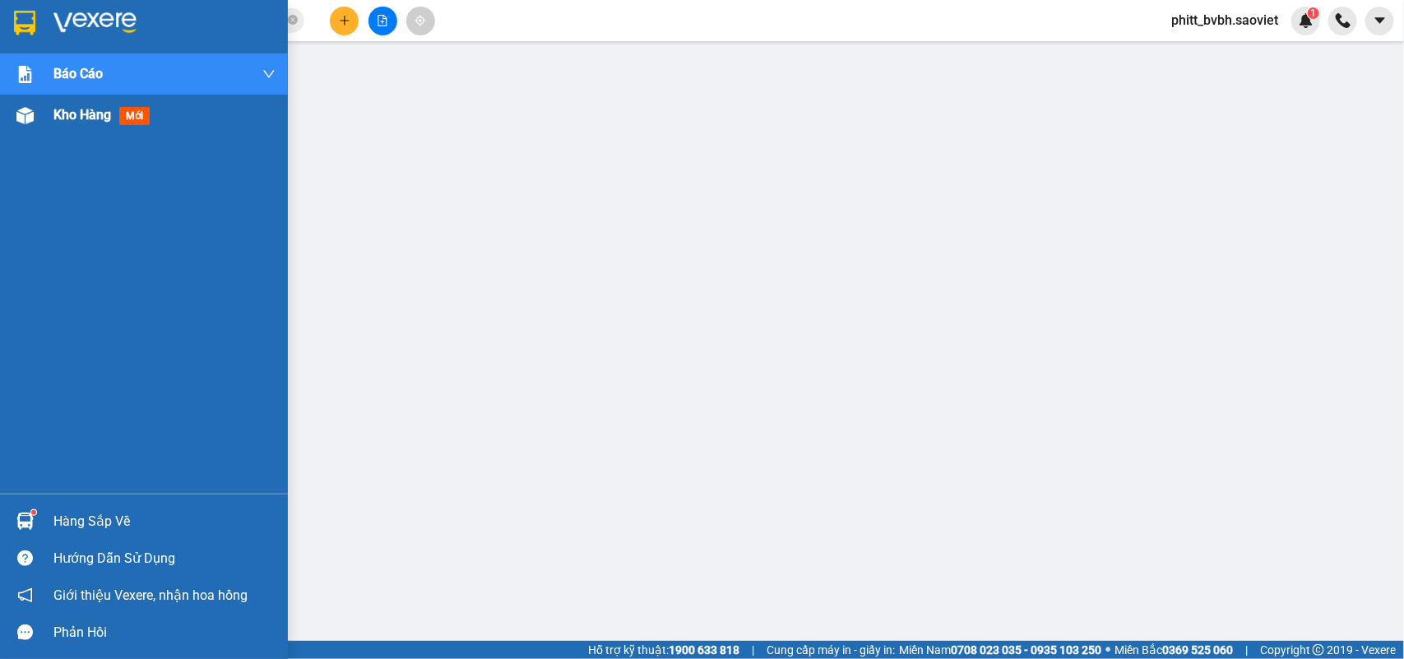
click at [56, 107] on span "Kho hàng" at bounding box center [82, 115] width 58 height 16
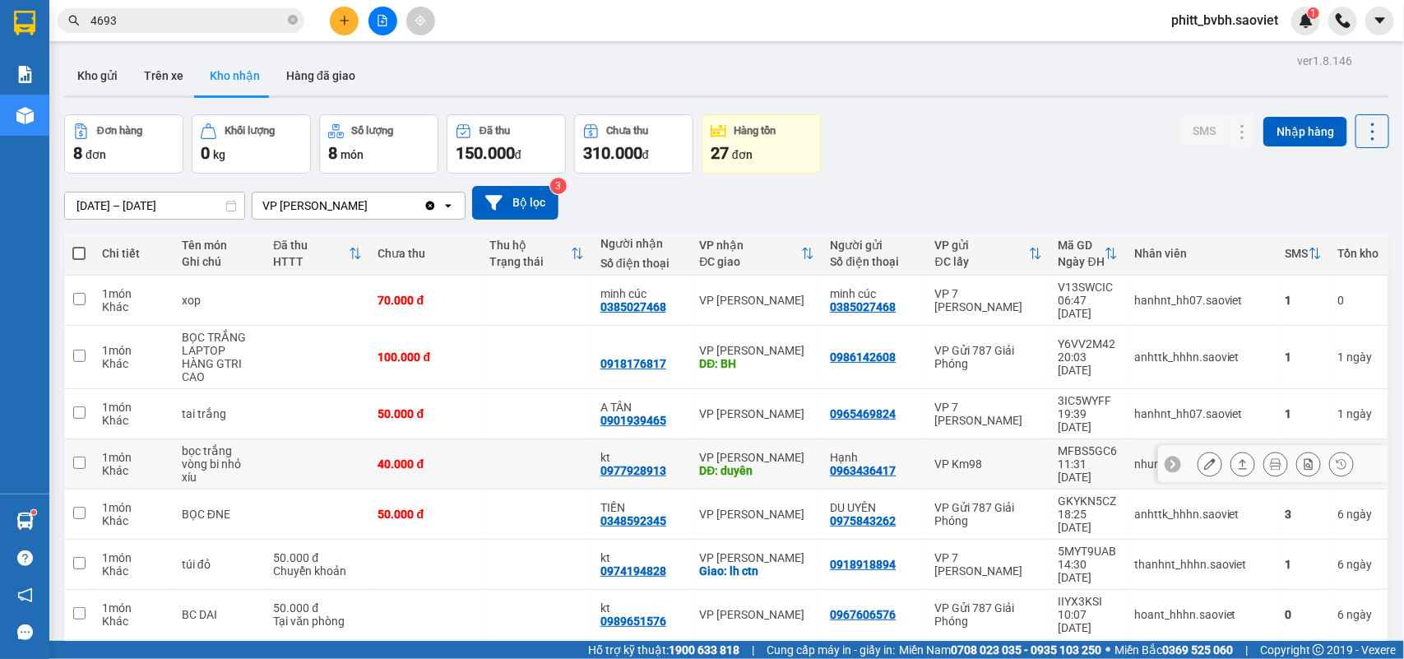
click at [481, 448] on td at bounding box center [536, 464] width 111 height 50
checkbox input "true"
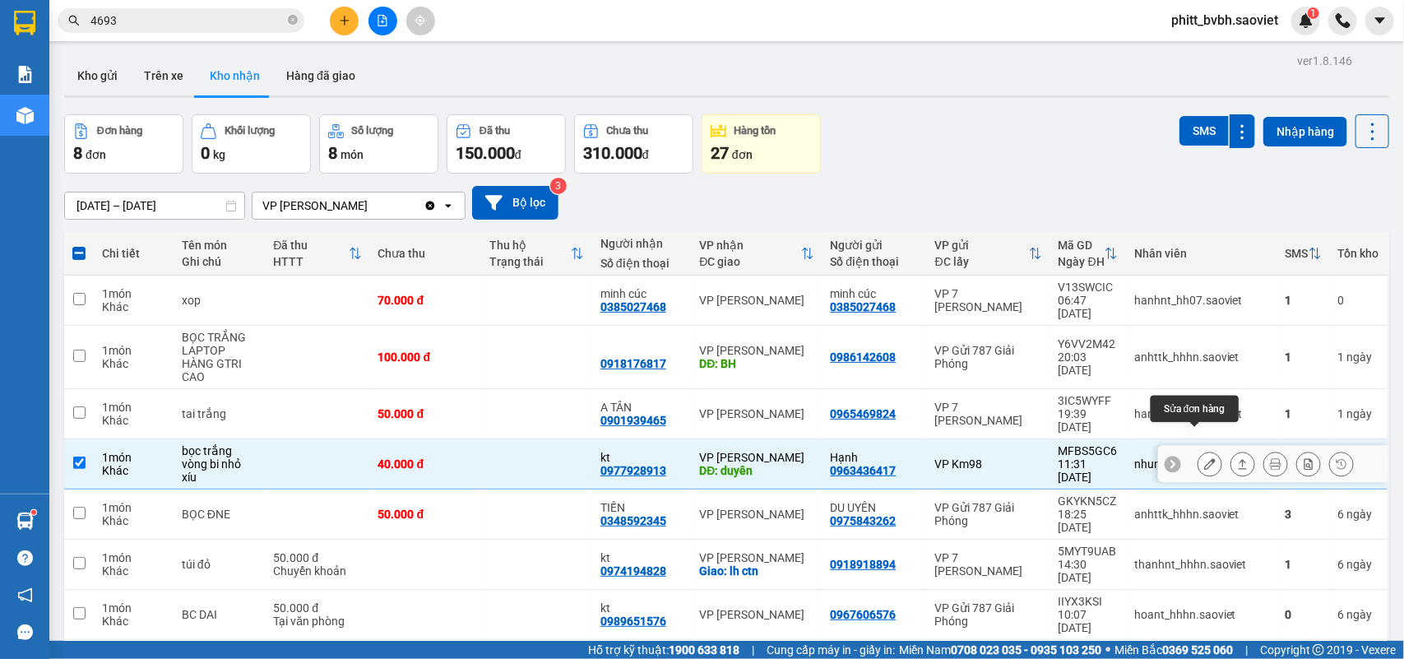
click at [1203, 450] on button at bounding box center [1209, 464] width 23 height 29
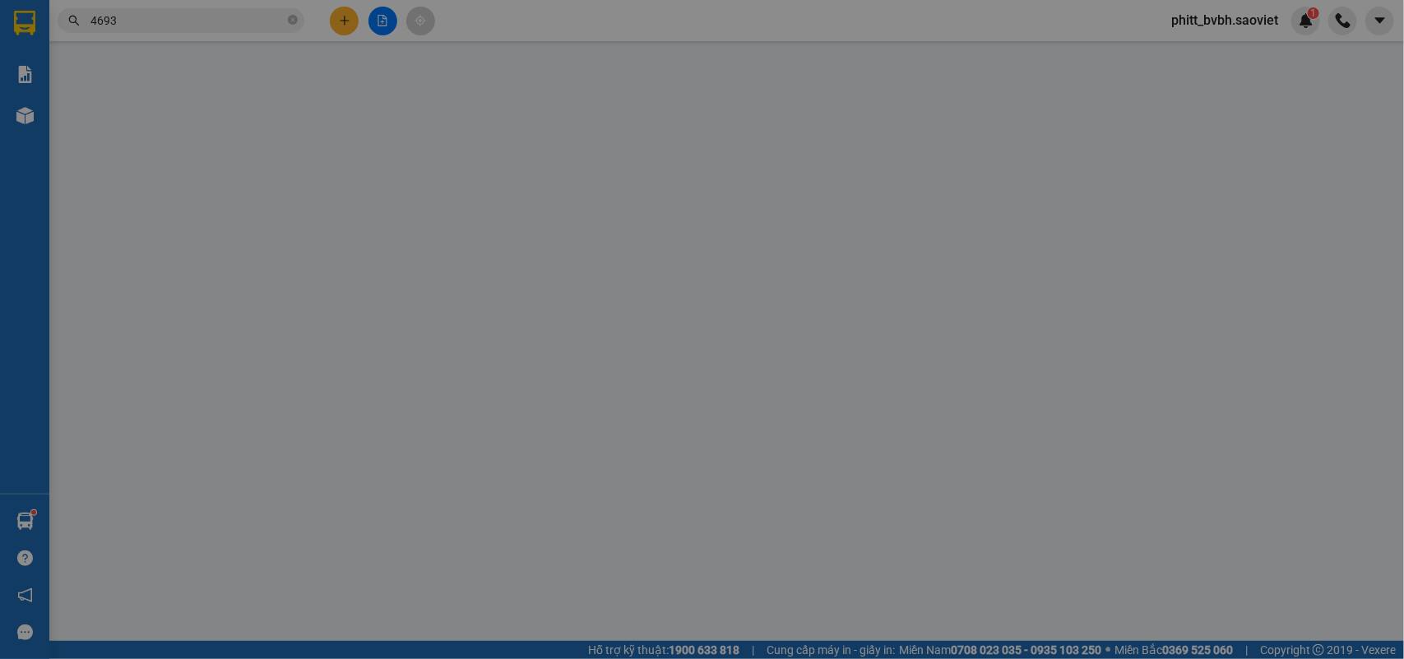
type input "0963436417"
type input "Hạnh"
type input "0977928913"
type input "kt"
type input "duyên"
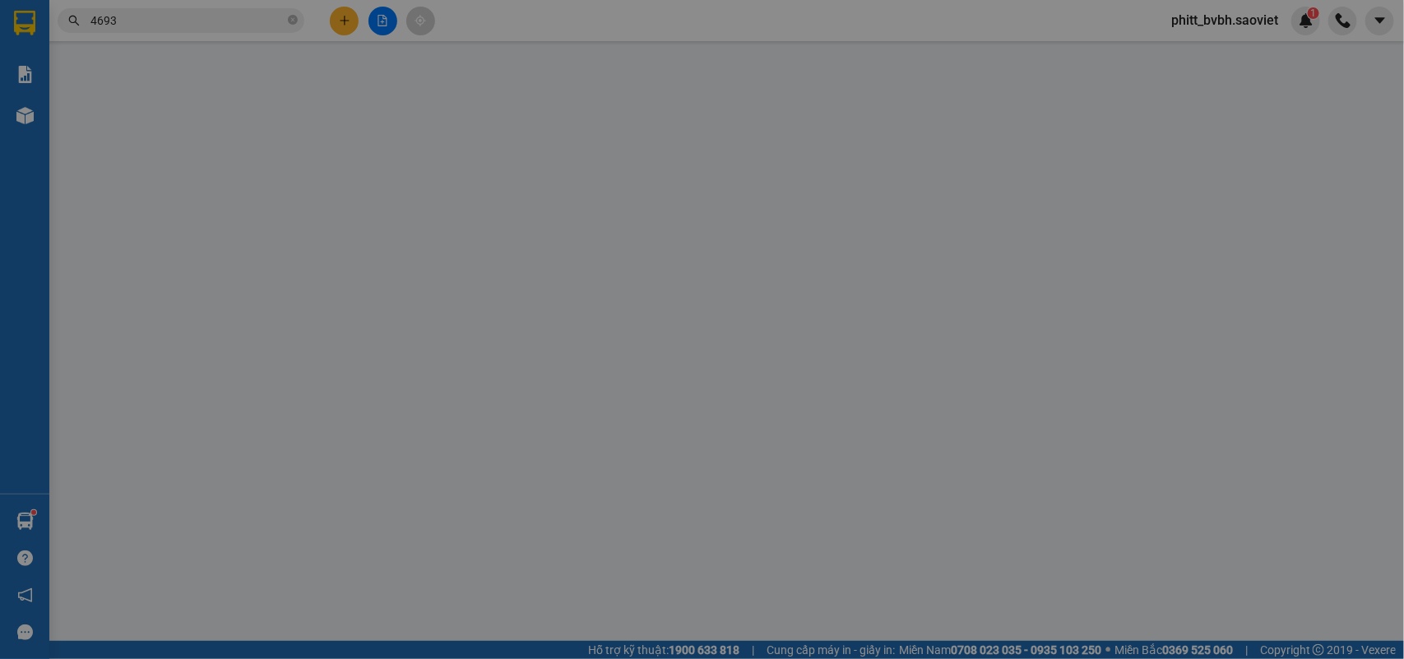
type input "0"
type input "40.000"
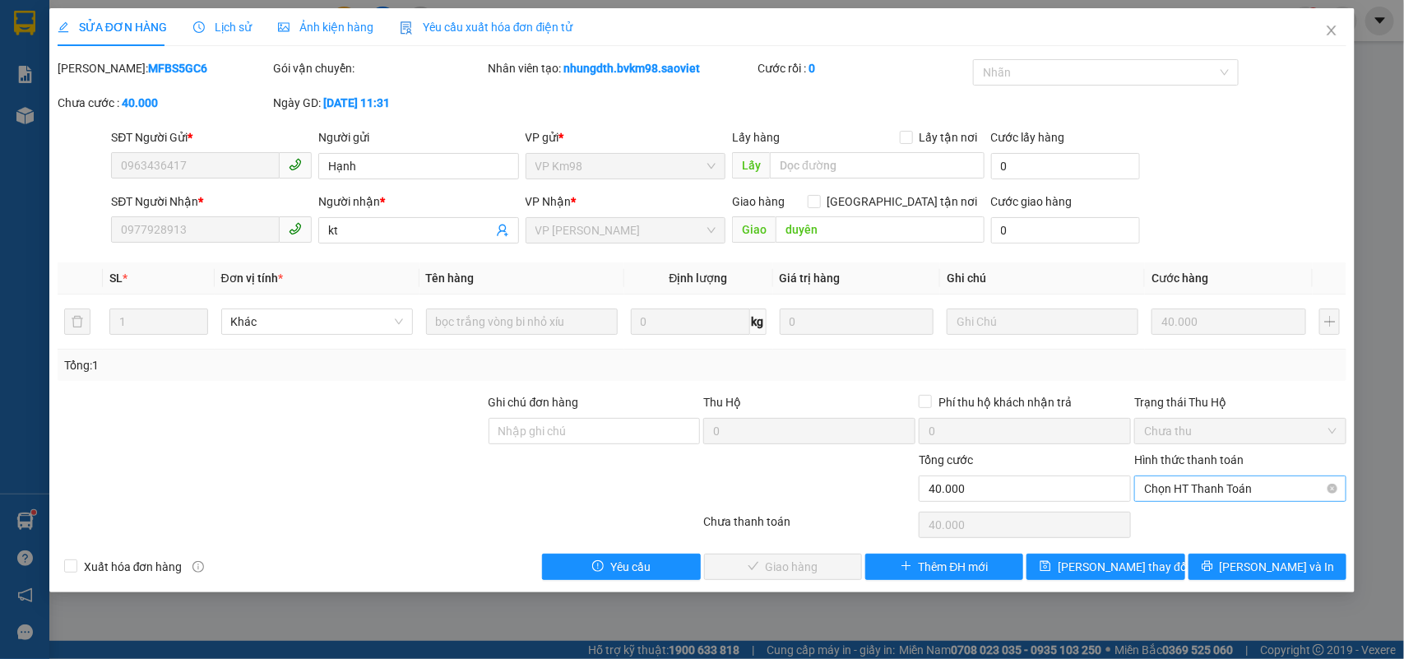
click at [1235, 492] on span "Chọn HT Thanh Toán" at bounding box center [1240, 488] width 192 height 25
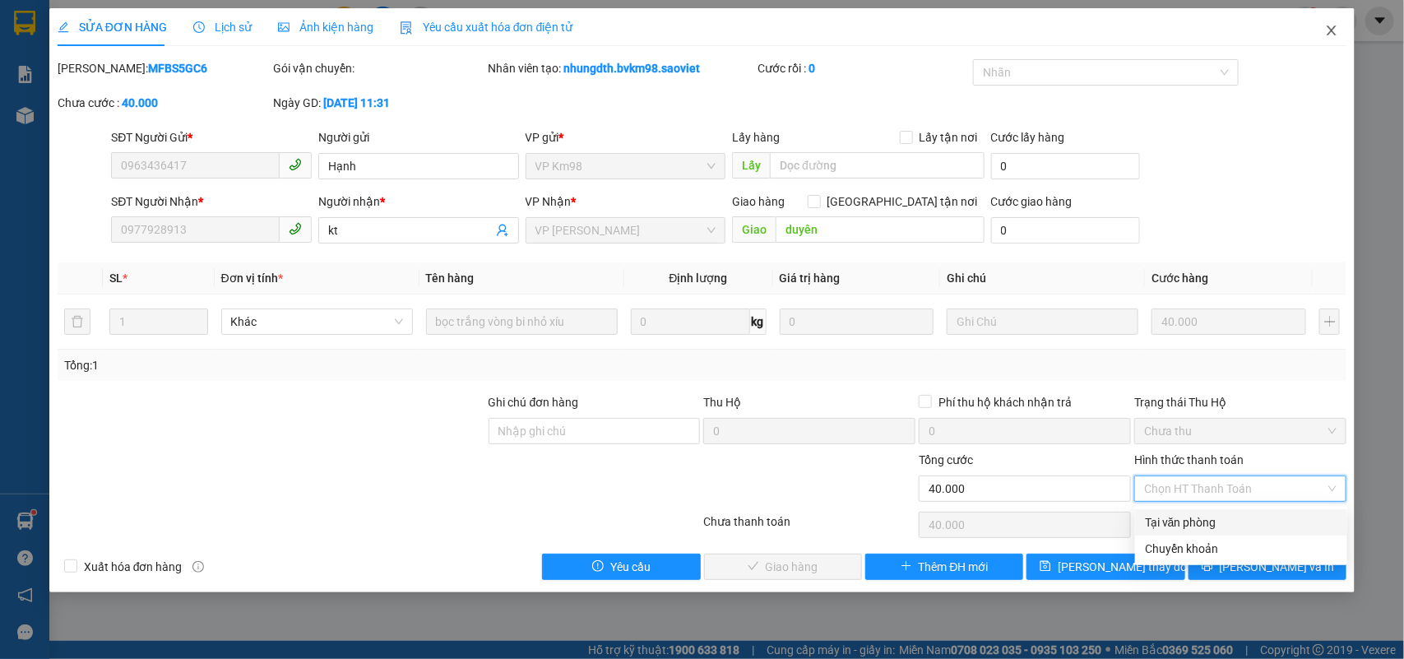
click at [1336, 33] on icon "close" at bounding box center [1331, 30] width 13 height 13
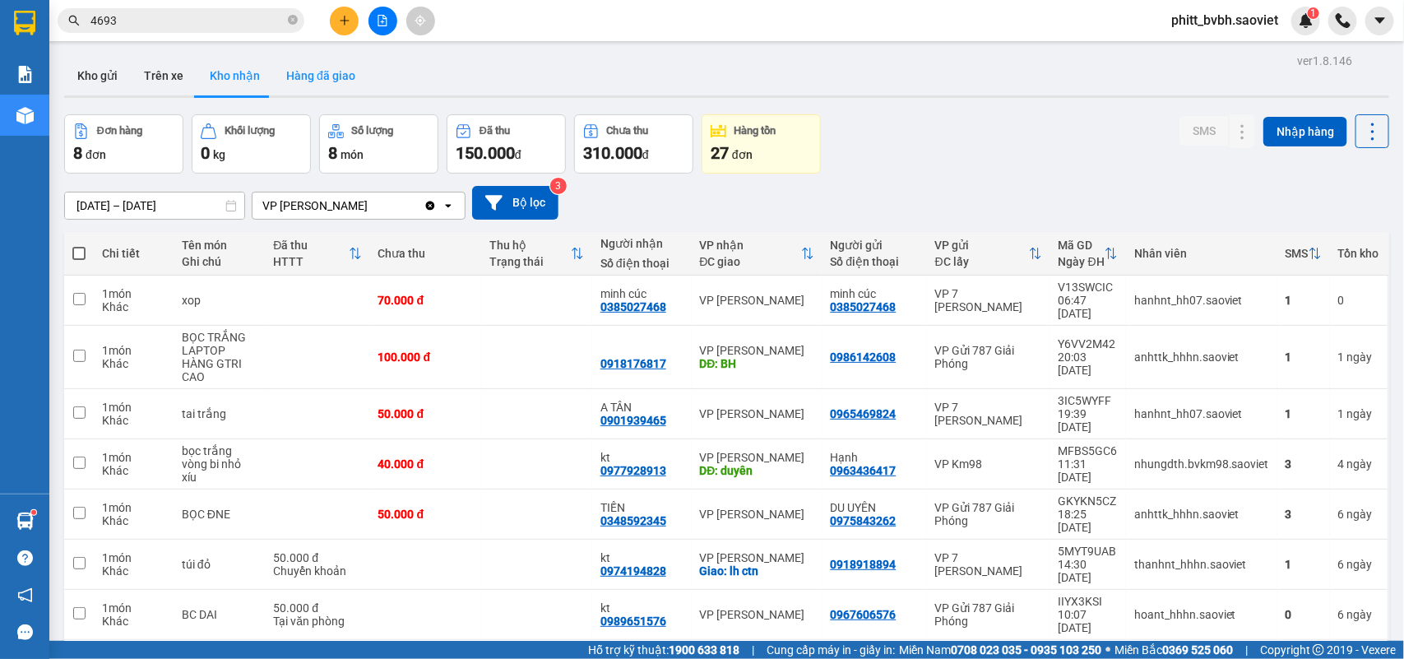
click at [313, 58] on button "Hàng đã giao" at bounding box center [320, 75] width 95 height 39
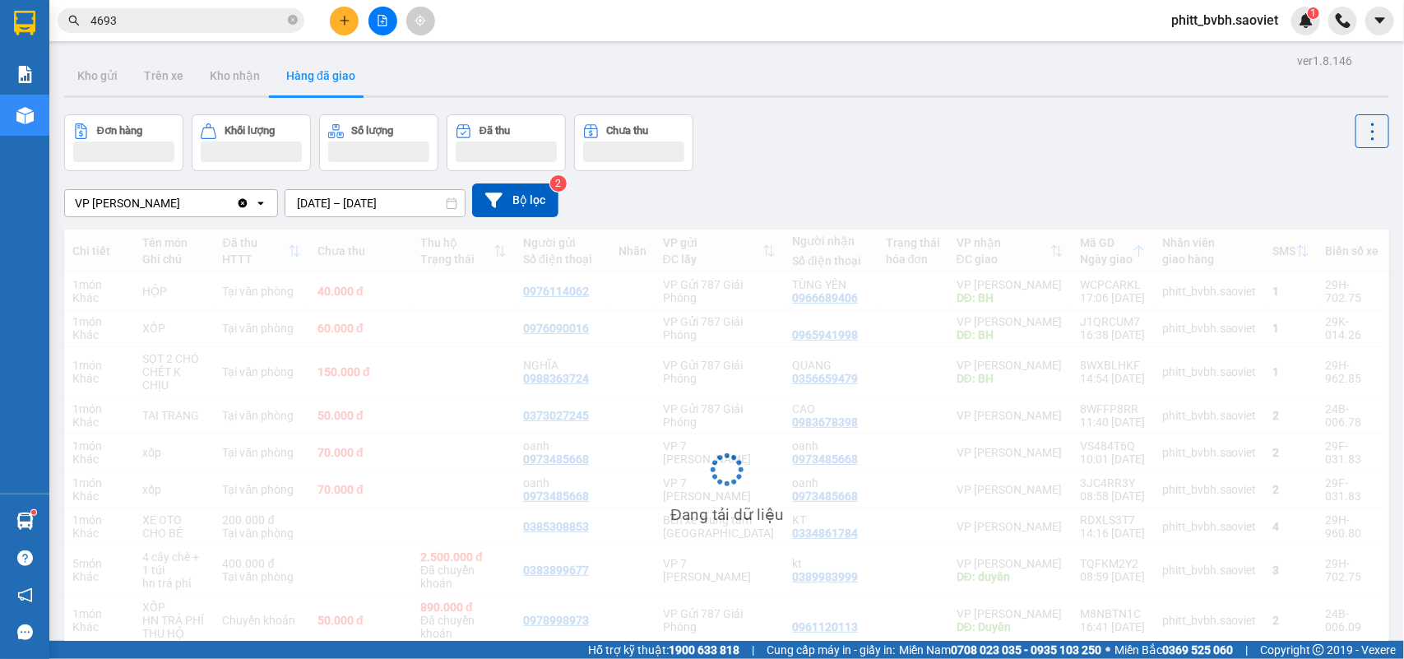
click at [335, 206] on input "11/10/2025 – 11/10/2025" at bounding box center [374, 203] width 179 height 26
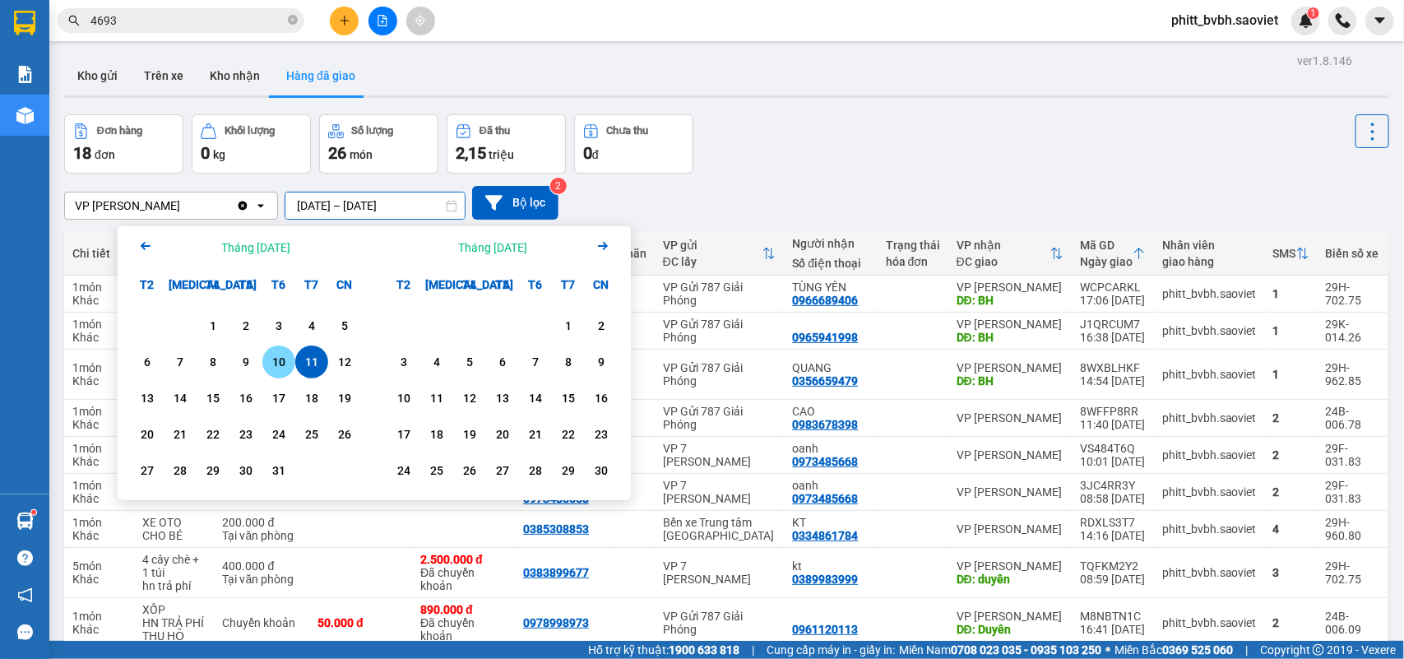
click at [288, 355] on div "10" at bounding box center [278, 362] width 23 height 20
click at [288, 354] on div "10" at bounding box center [278, 362] width 23 height 20
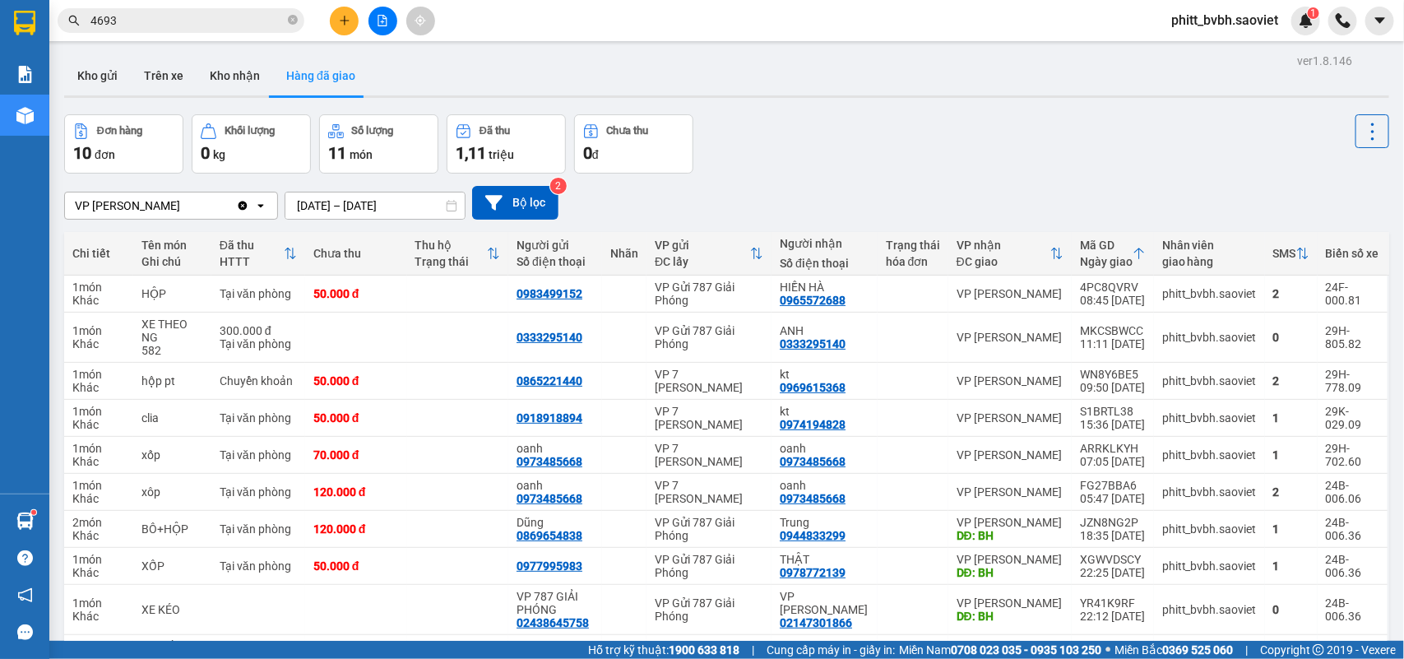
click at [344, 206] on input "10/10/2025 – 10/10/2025" at bounding box center [374, 205] width 179 height 26
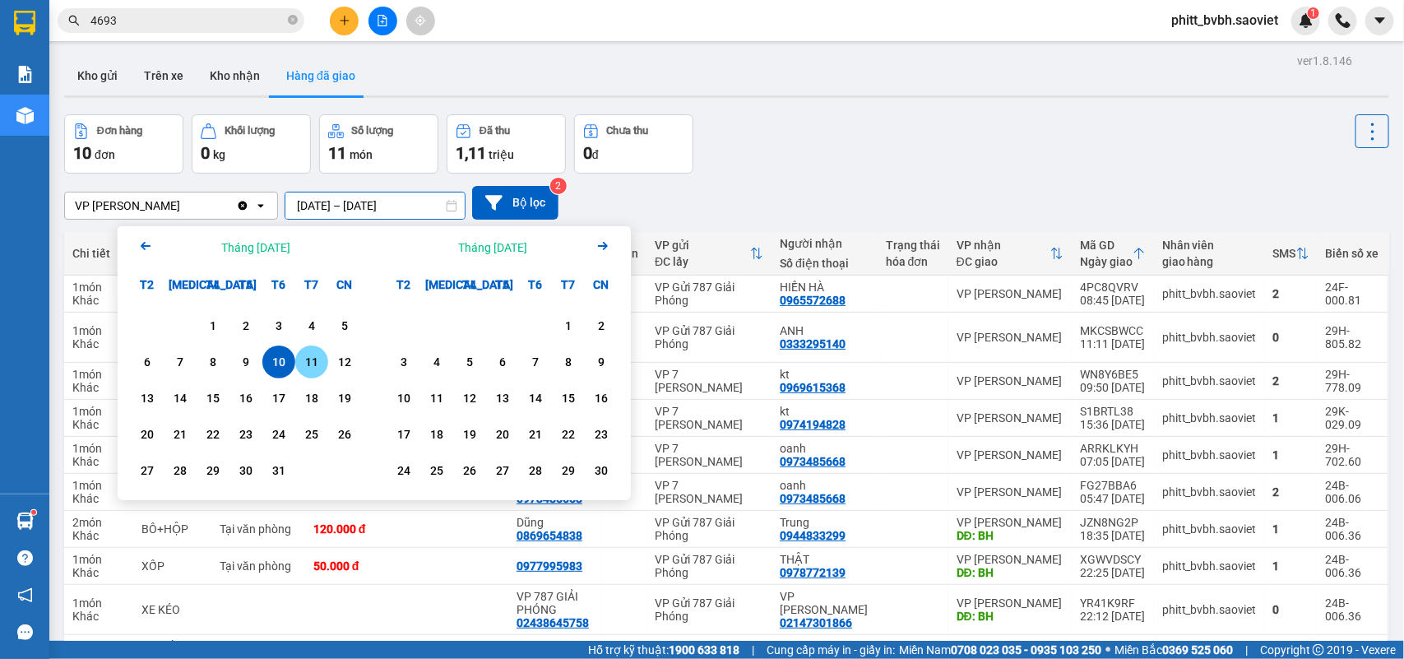
click at [311, 349] on div "11" at bounding box center [311, 361] width 33 height 33
type input "11/10/2025 – 11/10/2025"
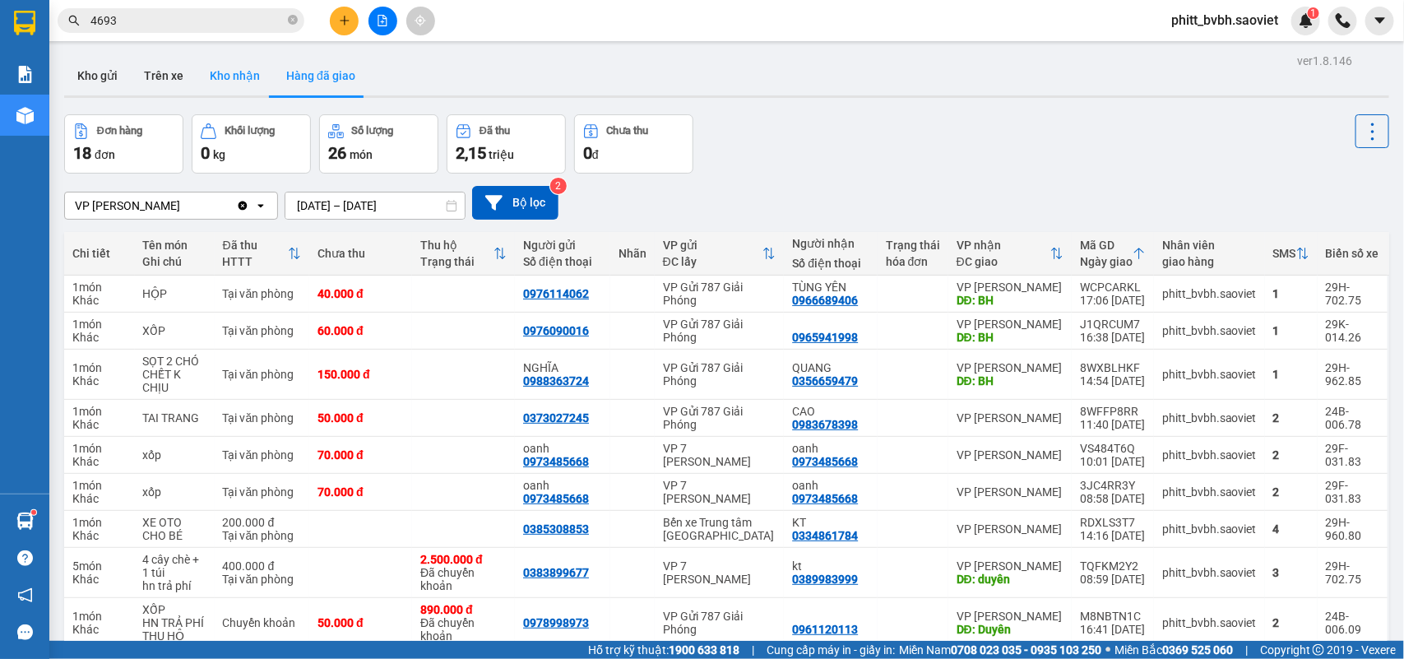
click at [248, 83] on button "Kho nhận" at bounding box center [235, 75] width 76 height 39
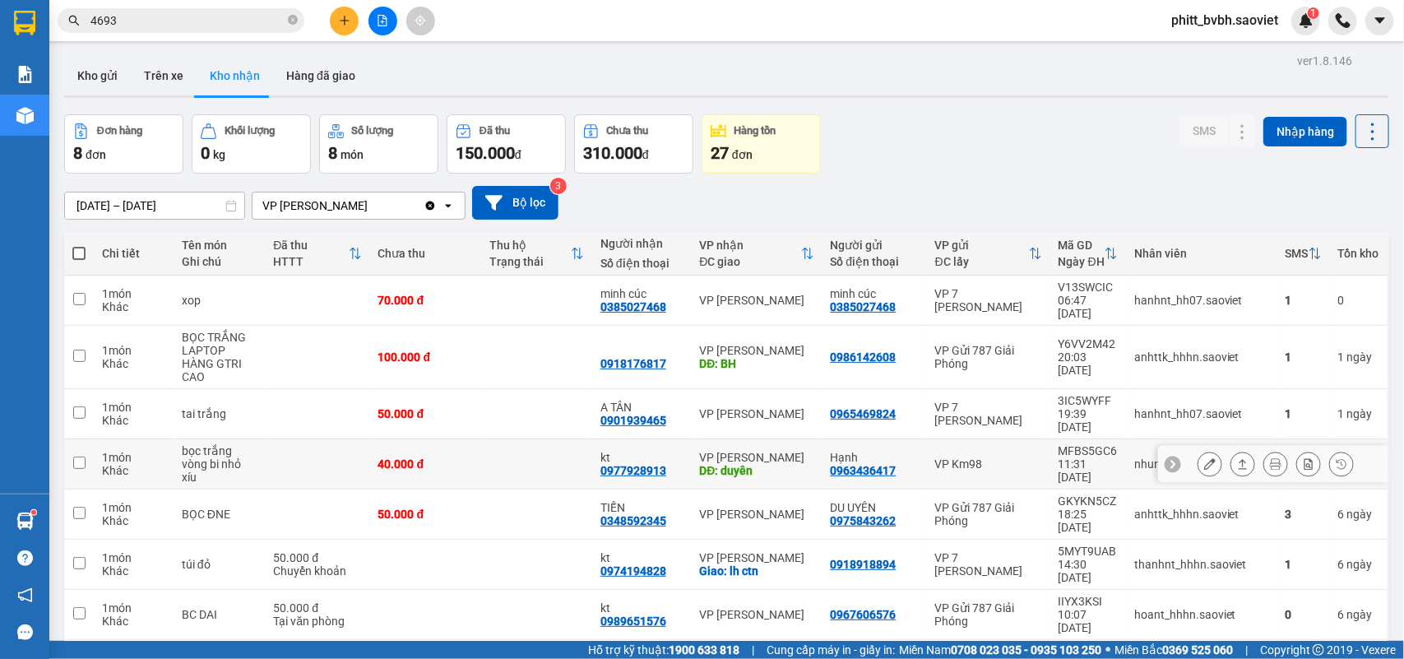
click at [1204, 458] on icon at bounding box center [1210, 464] width 12 height 12
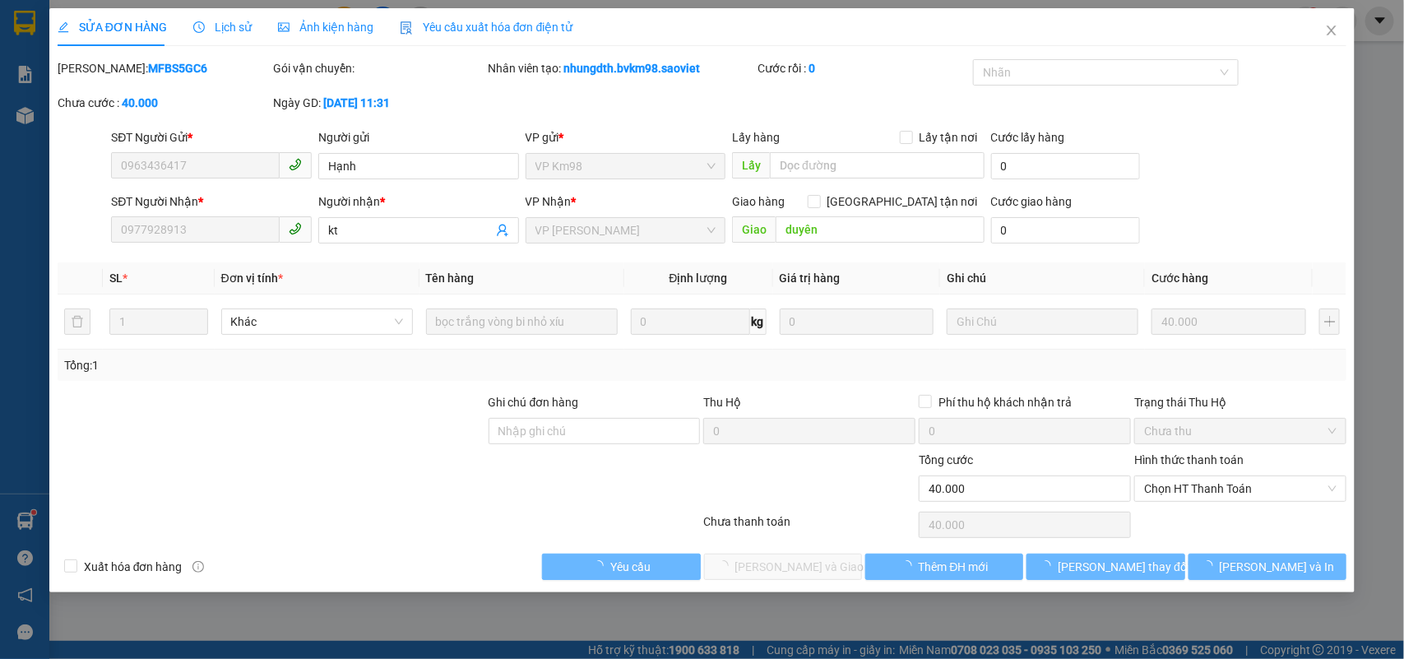
type input "0963436417"
type input "Hạnh"
type input "0977928913"
type input "kt"
type input "duyên"
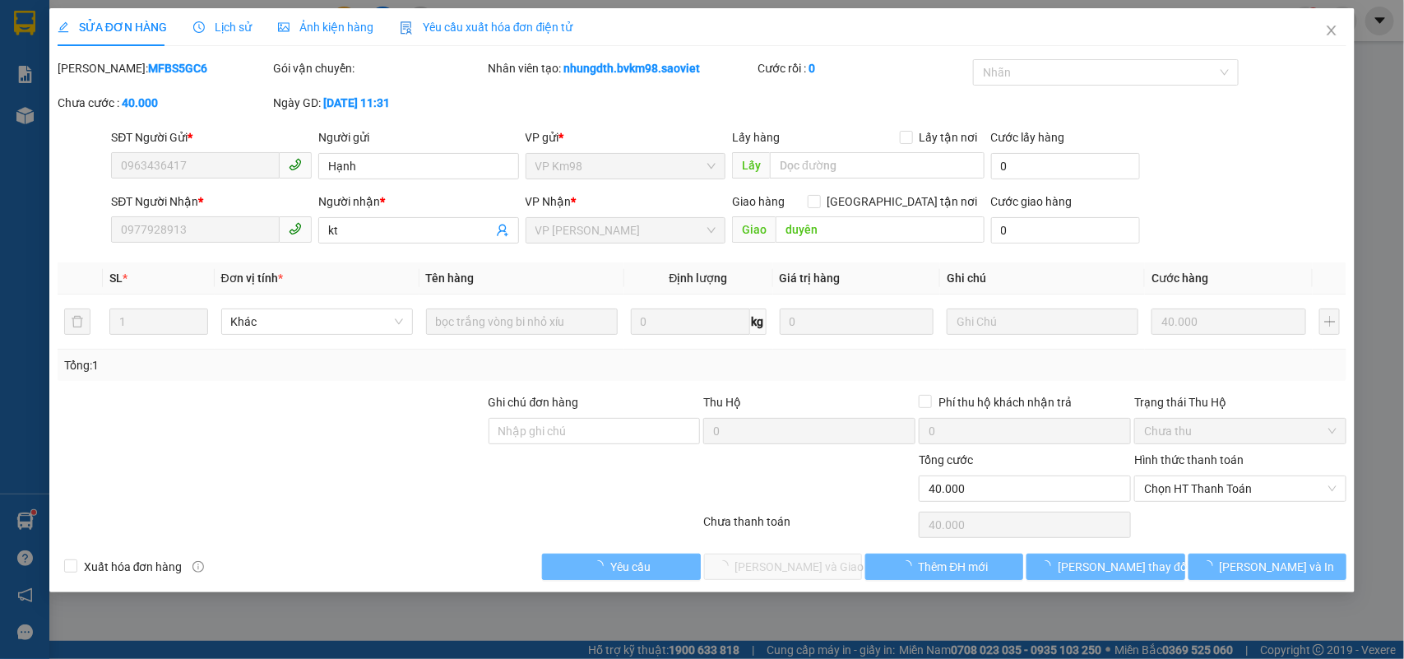
type input "0"
type input "40.000"
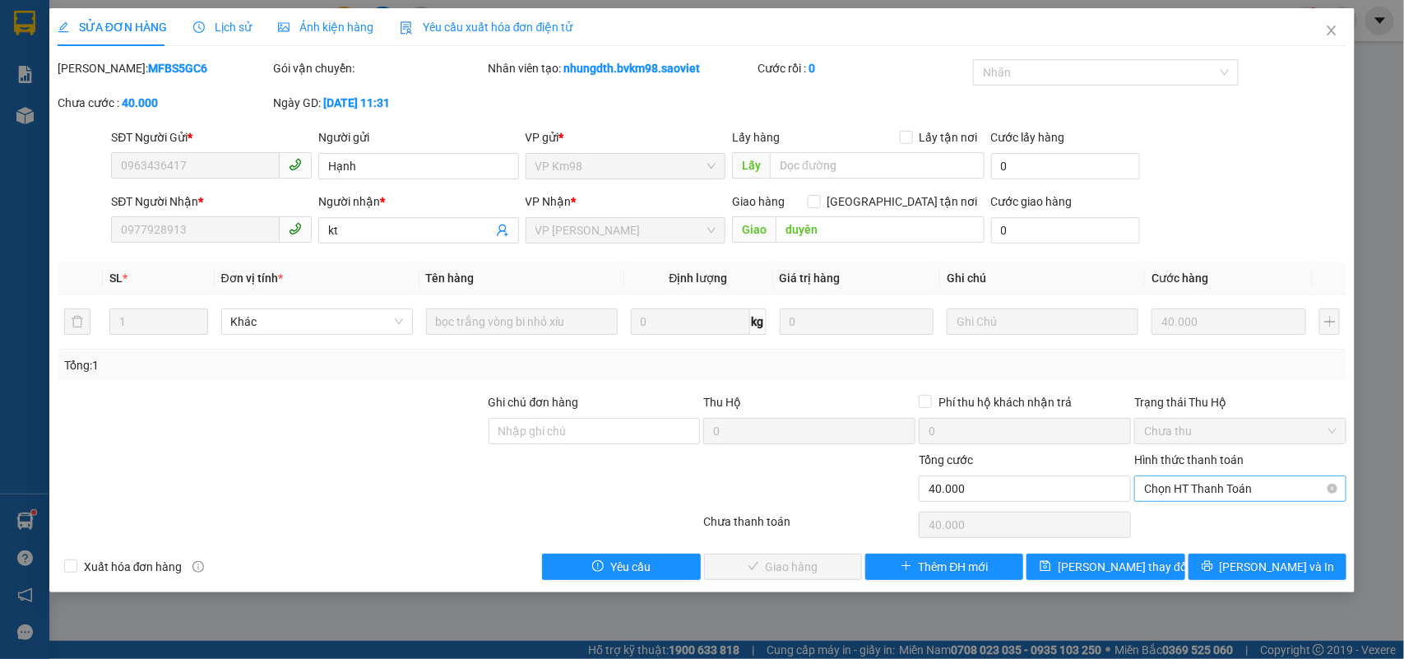
click at [1191, 487] on span "Chọn HT Thanh Toán" at bounding box center [1240, 488] width 192 height 25
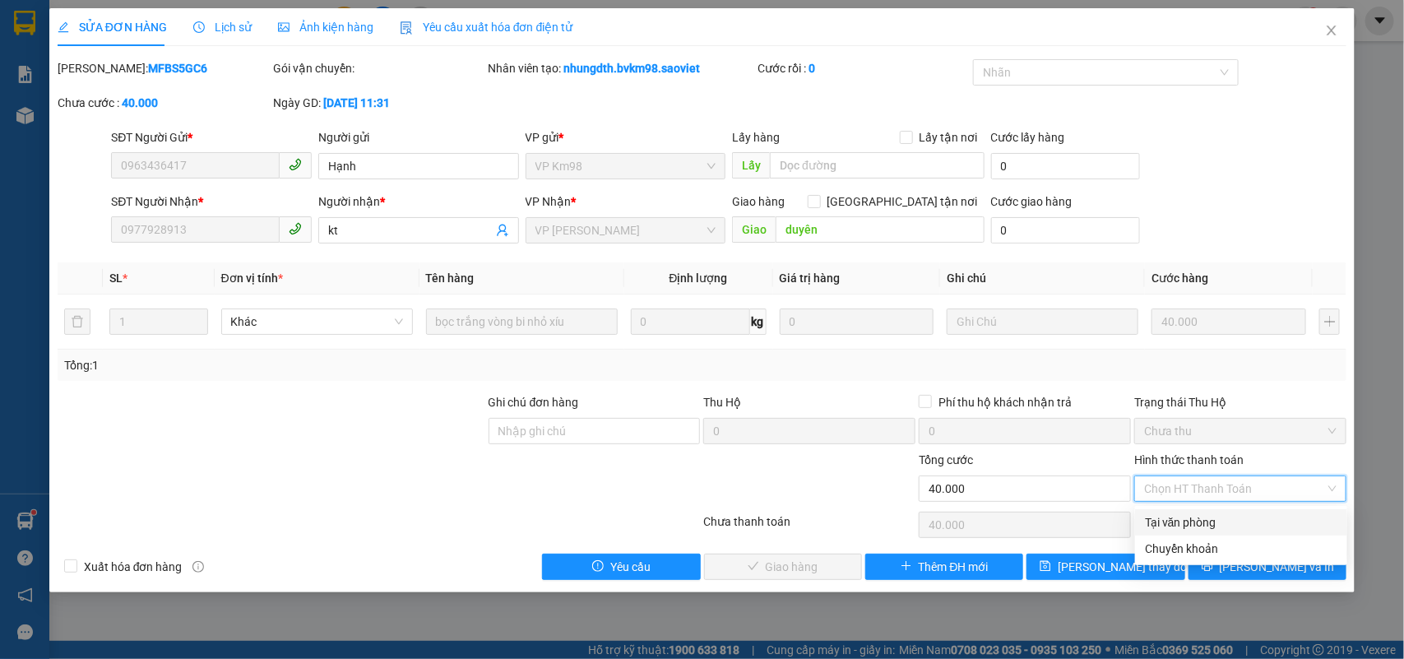
click at [1180, 518] on div "Tại văn phòng" at bounding box center [1241, 522] width 192 height 18
type input "0"
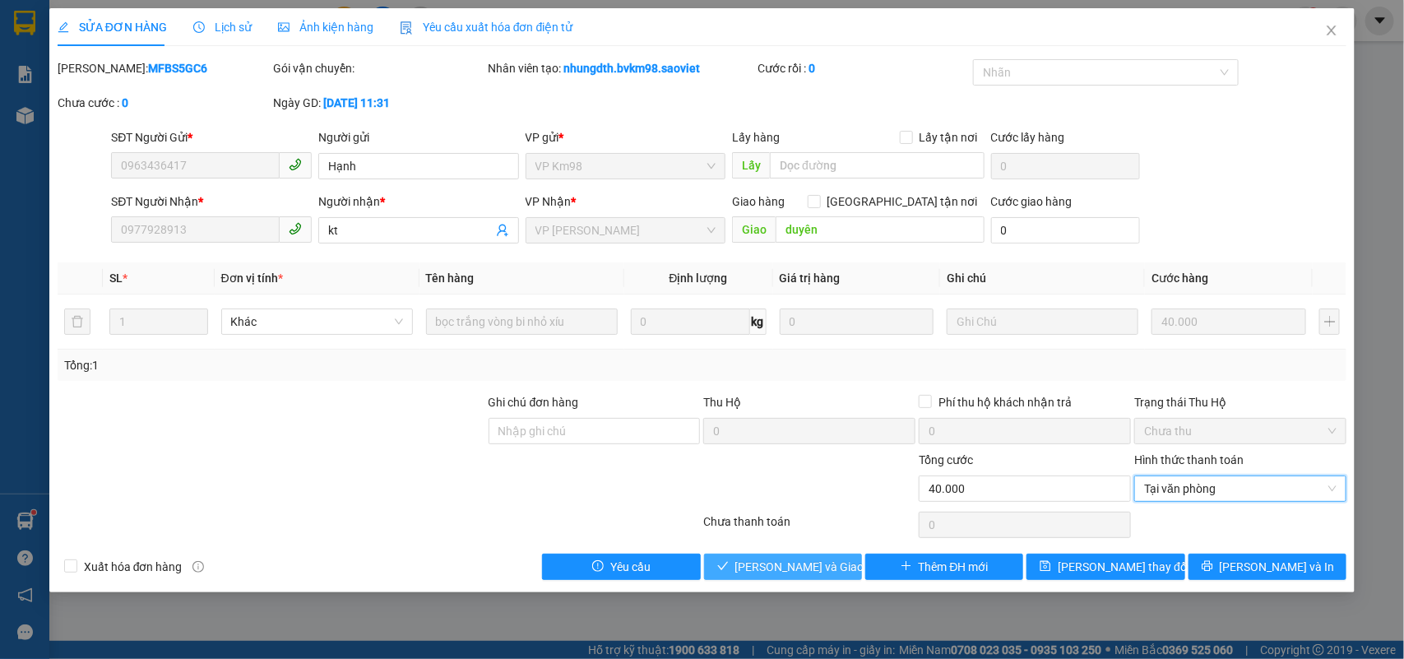
click at [782, 559] on span "[PERSON_NAME] và Giao hàng" at bounding box center [814, 567] width 158 height 18
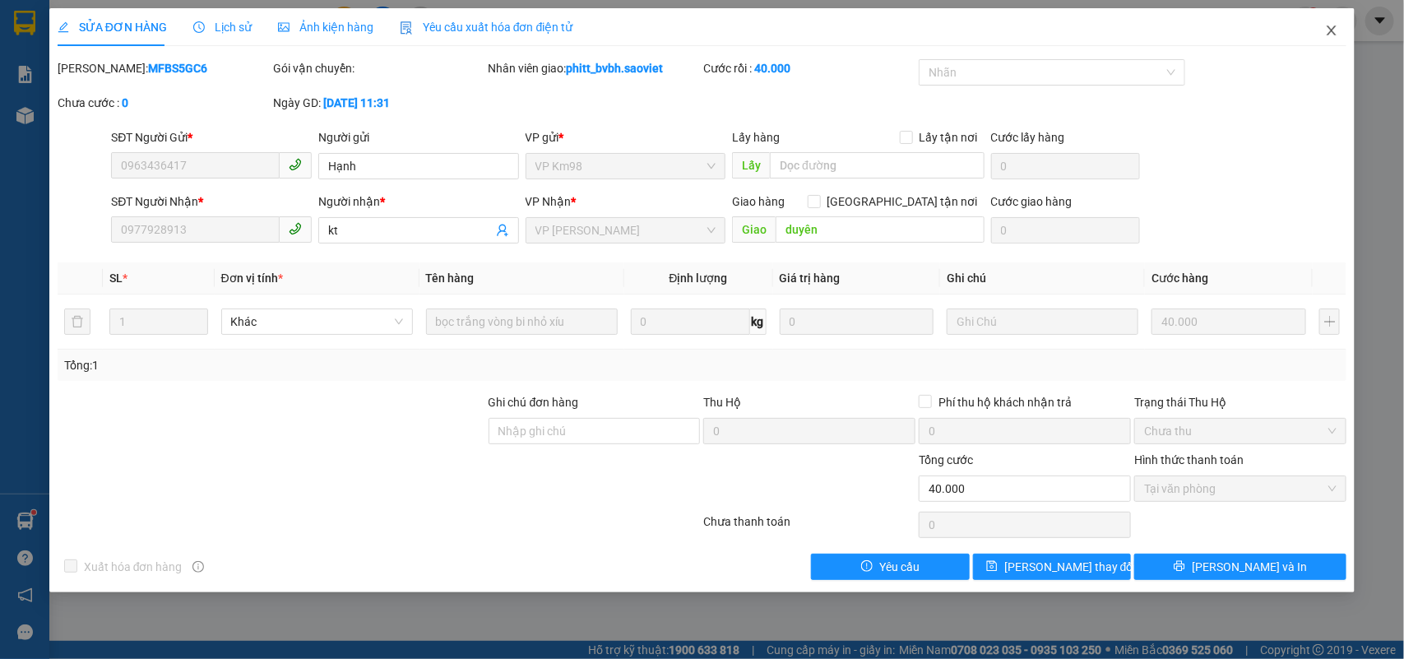
click at [1332, 24] on icon "close" at bounding box center [1331, 30] width 13 height 13
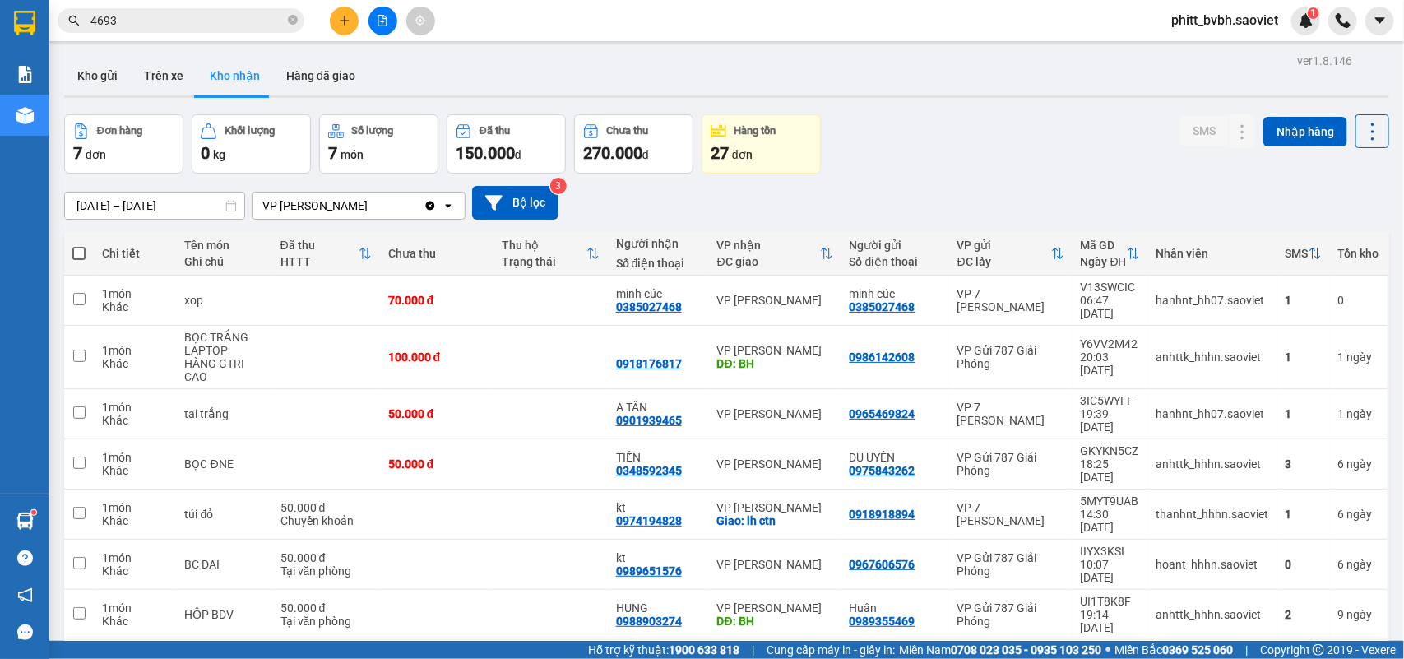
click at [88, 148] on span "đơn" at bounding box center [96, 154] width 21 height 13
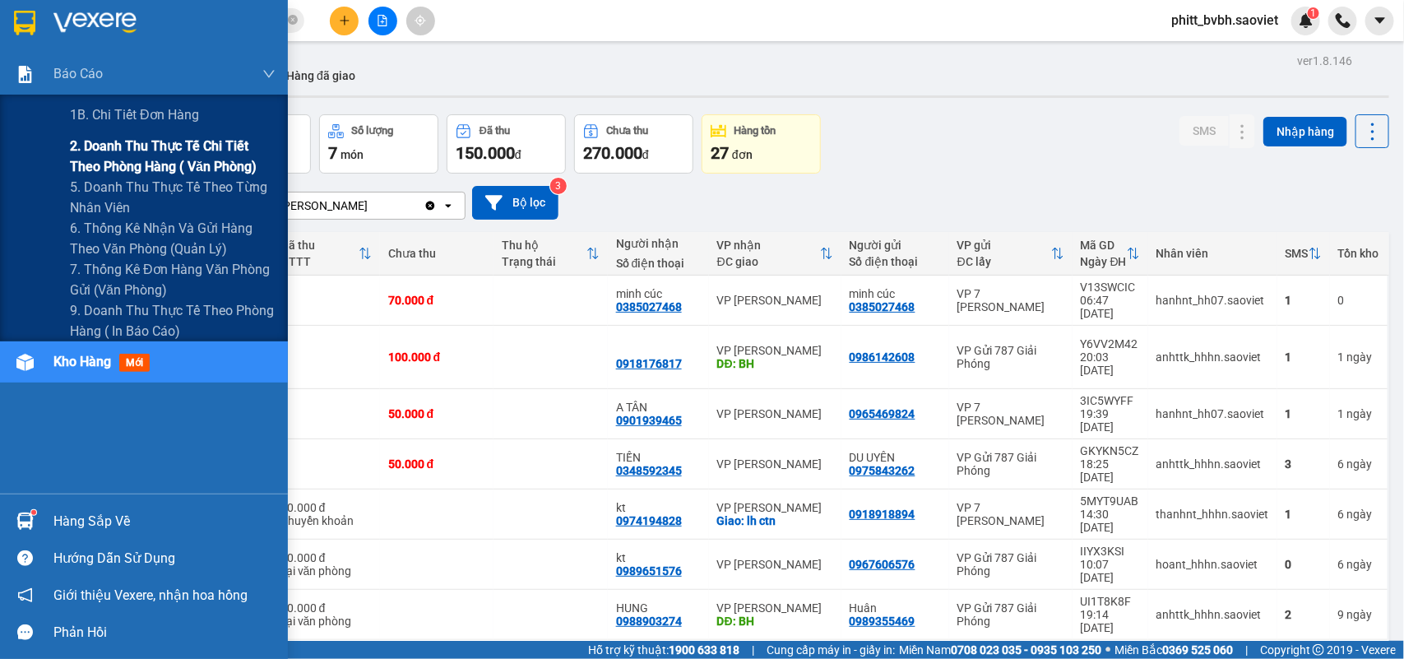
click at [99, 150] on span "2. Doanh thu thực tế chi tiết theo phòng hàng ( văn phòng)" at bounding box center [173, 156] width 206 height 41
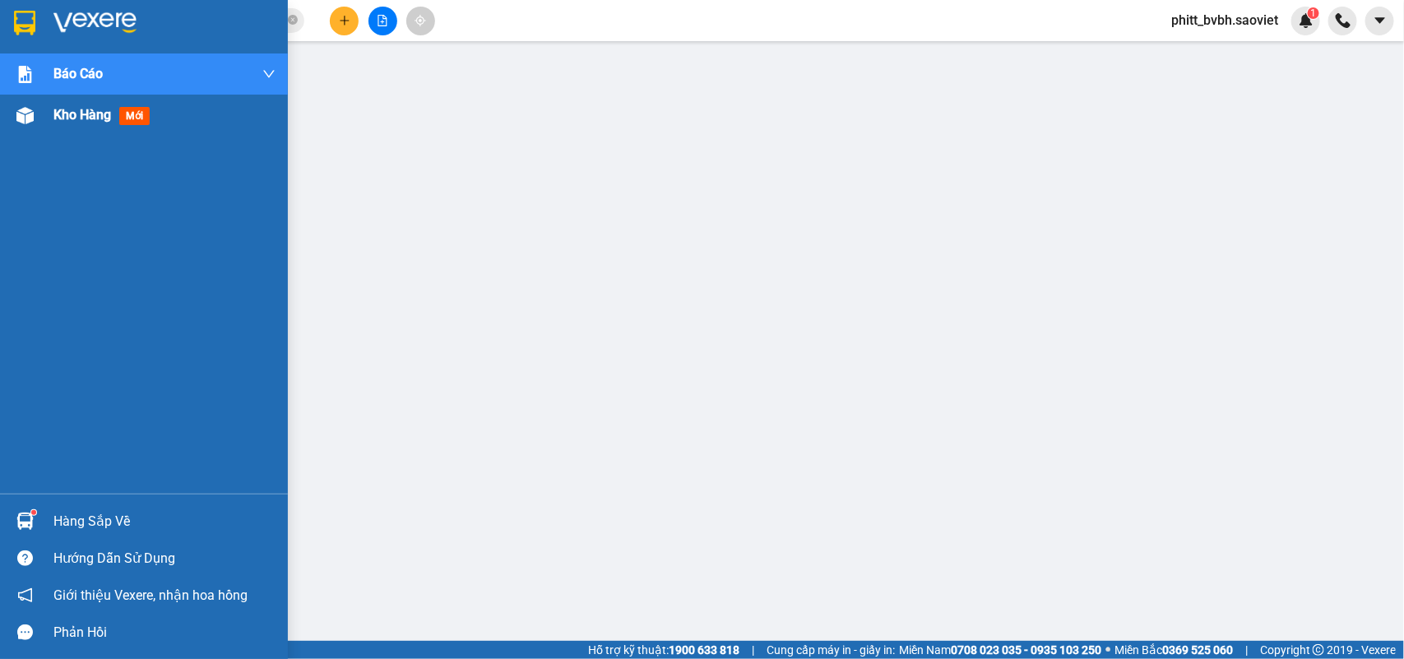
click at [78, 120] on span "Kho hàng" at bounding box center [82, 115] width 58 height 16
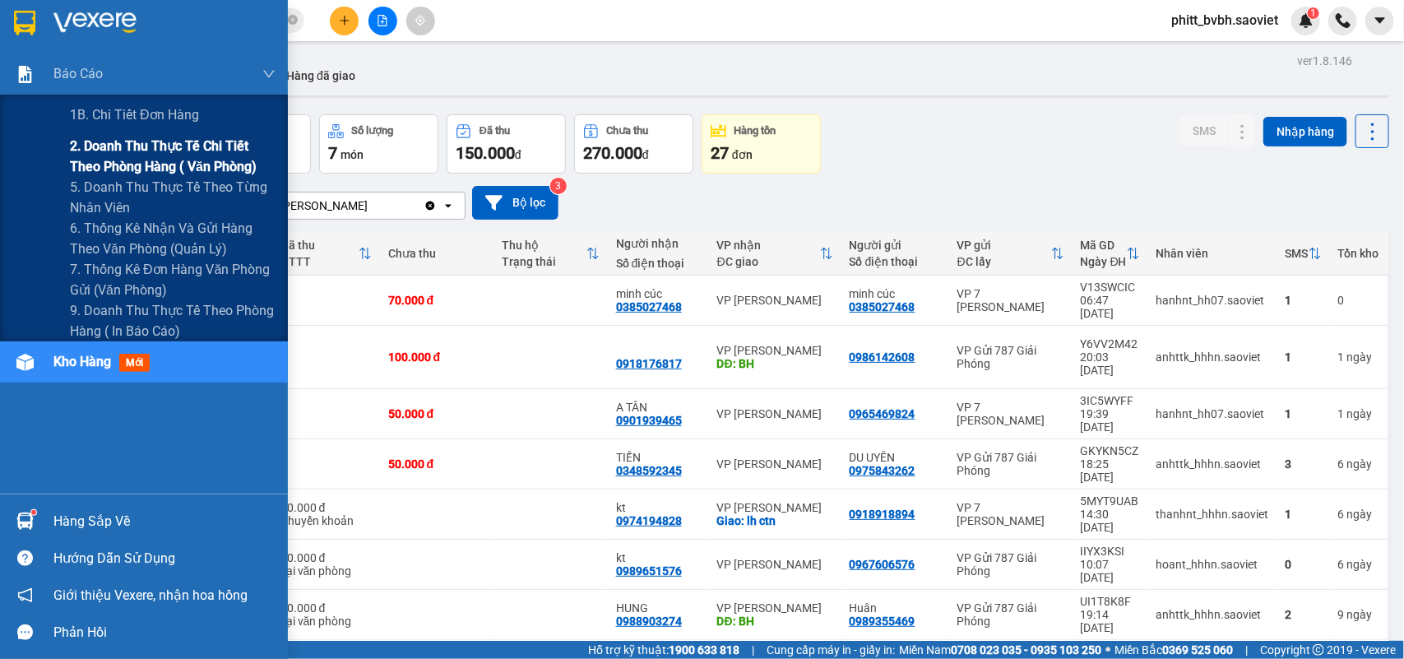
click at [99, 164] on span "2. Doanh thu thực tế chi tiết theo phòng hàng ( văn phòng)" at bounding box center [173, 156] width 206 height 41
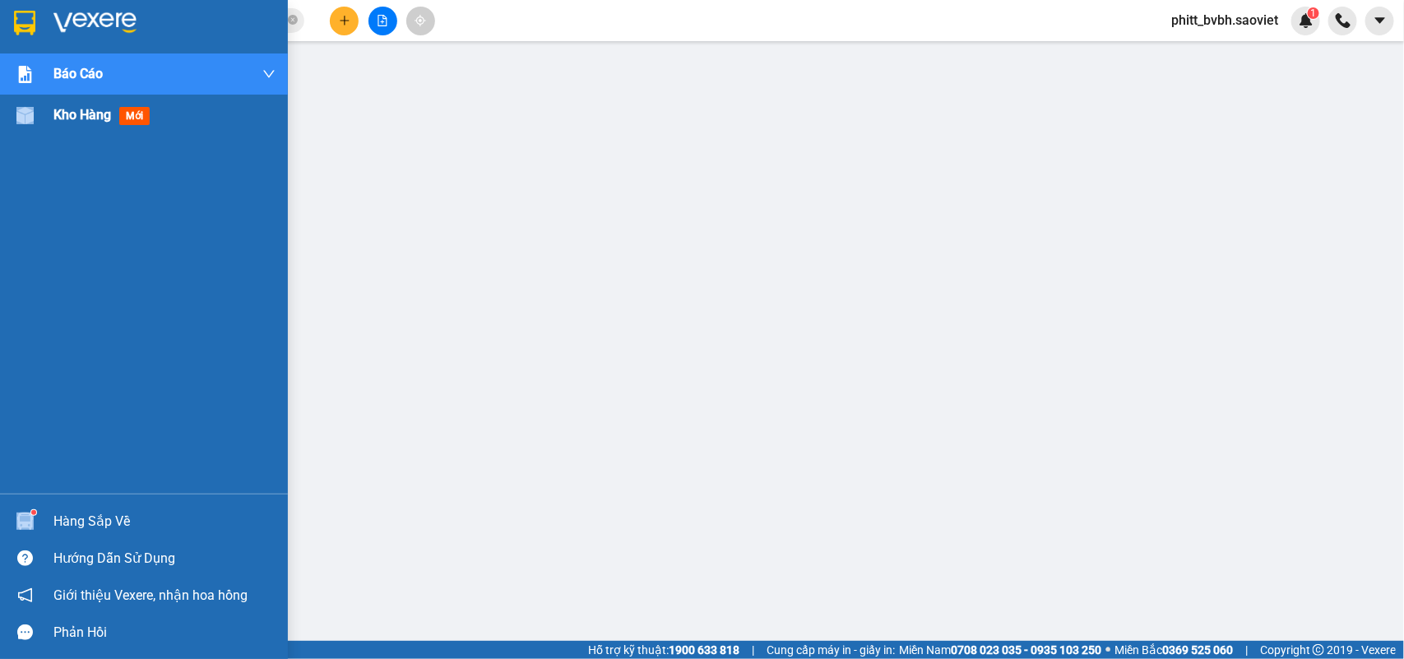
drag, startPoint x: 51, startPoint y: 120, endPoint x: 59, endPoint y: 119, distance: 8.3
click at [59, 119] on div "Kho hàng mới" at bounding box center [144, 115] width 288 height 41
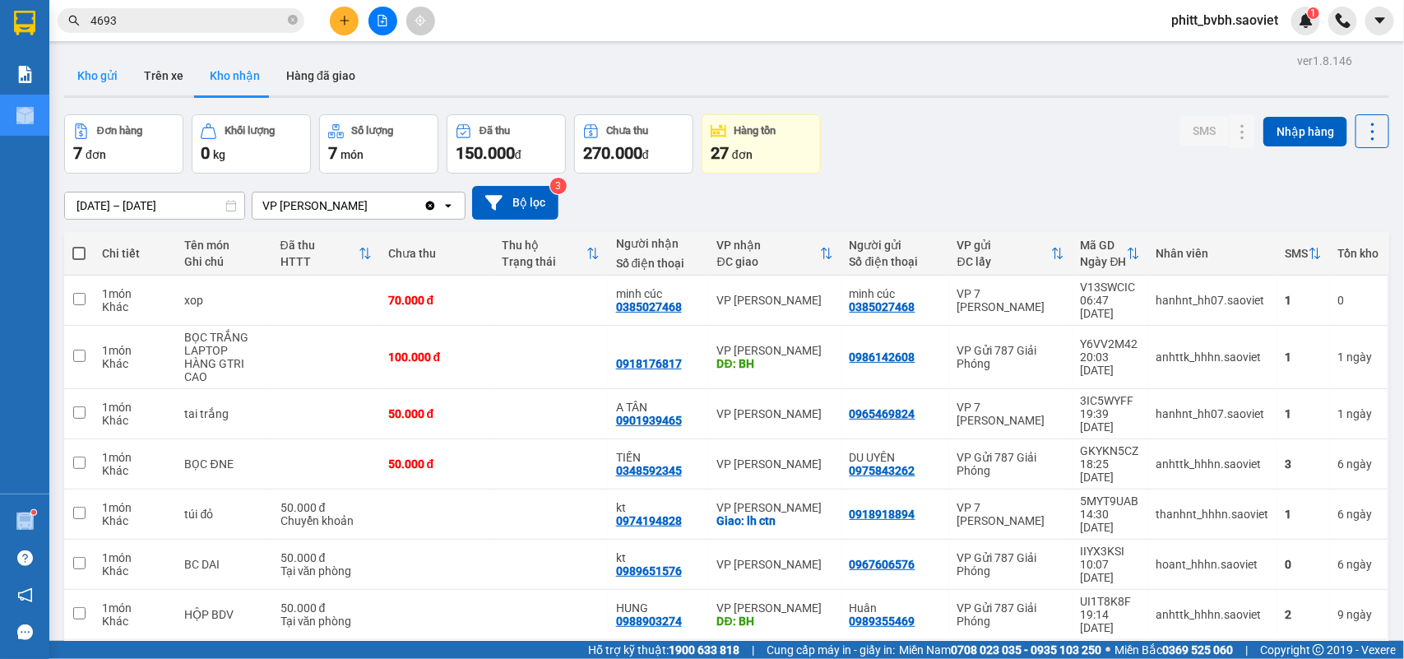
click at [108, 67] on button "Kho gửi" at bounding box center [97, 75] width 67 height 39
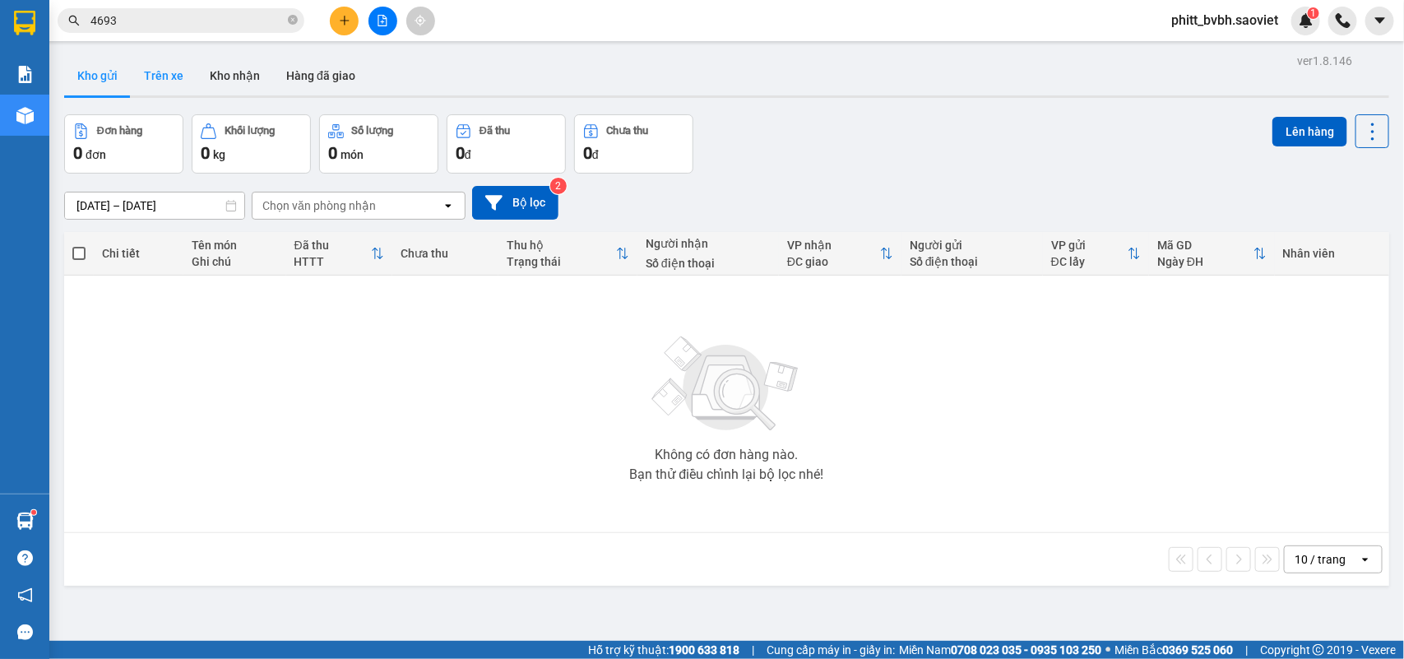
click at [146, 64] on button "Trên xe" at bounding box center [164, 75] width 66 height 39
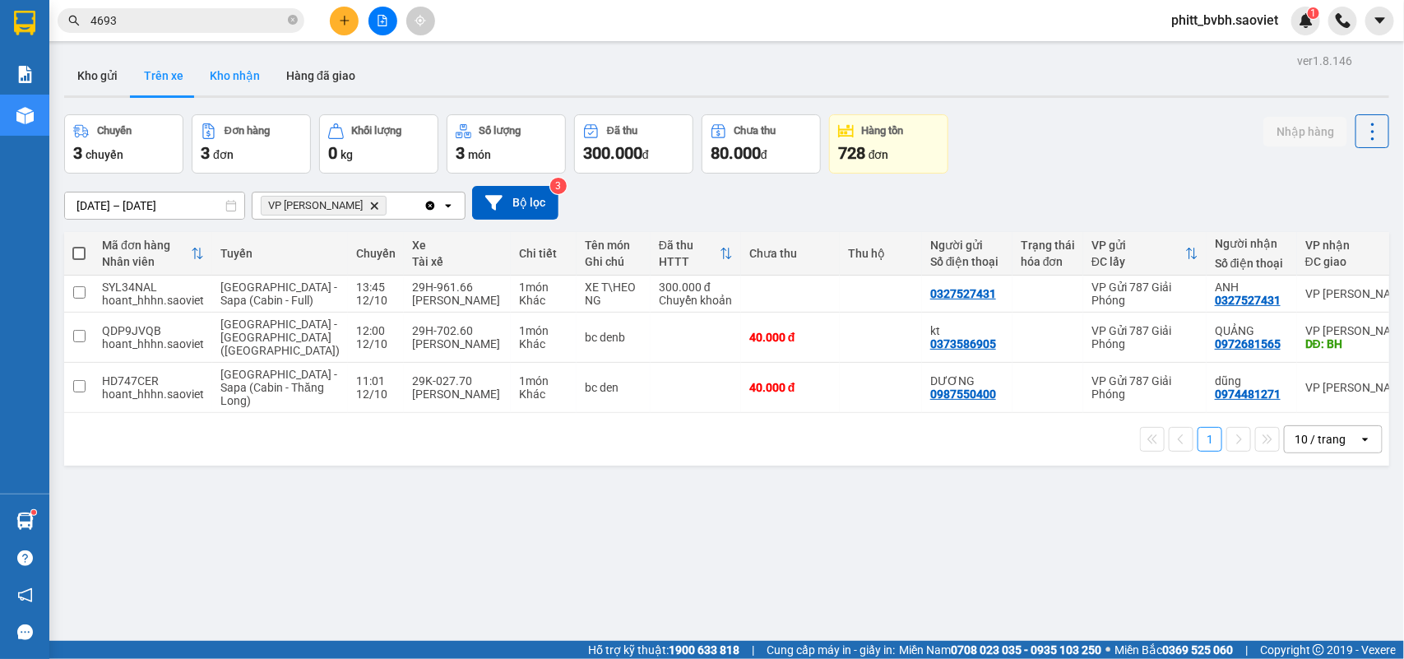
click at [228, 64] on button "Kho nhận" at bounding box center [235, 75] width 76 height 39
type input "[DATE] – [DATE]"
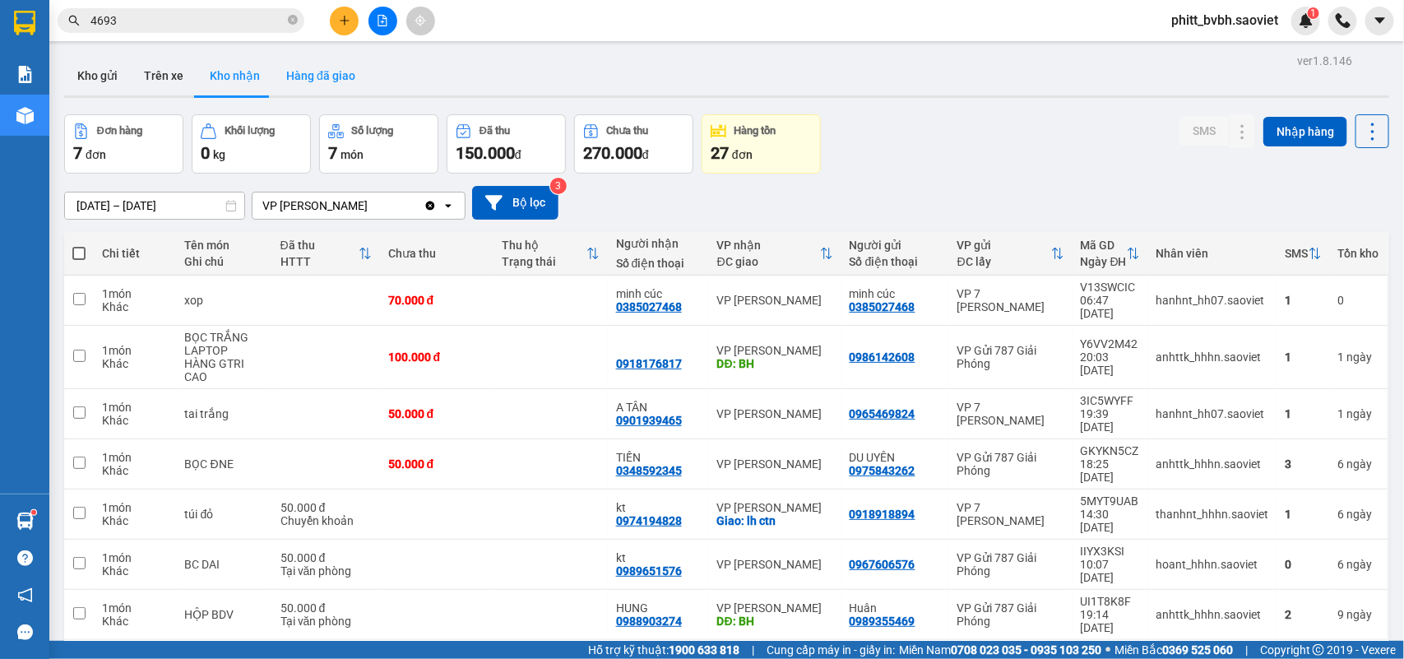
click at [326, 62] on button "Hàng đã giao" at bounding box center [320, 75] width 95 height 39
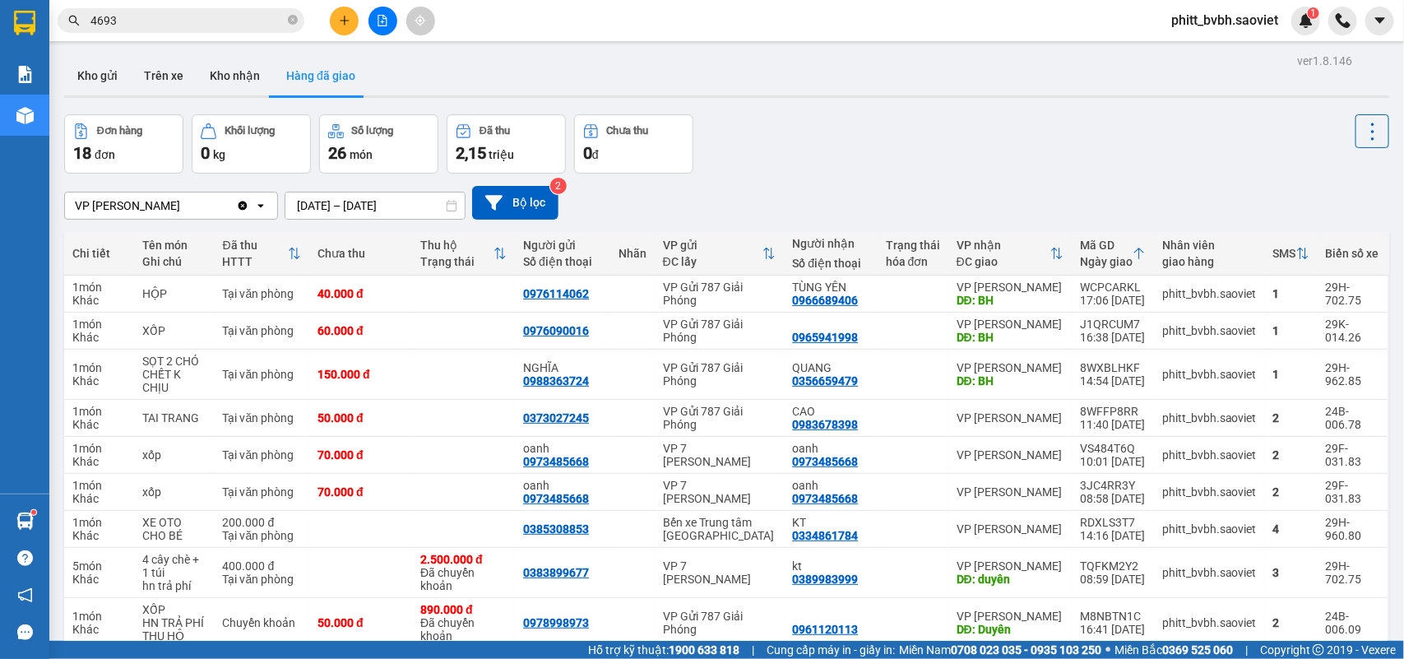
click at [388, 208] on input "11/10/2025 – 11/10/2025" at bounding box center [374, 205] width 179 height 26
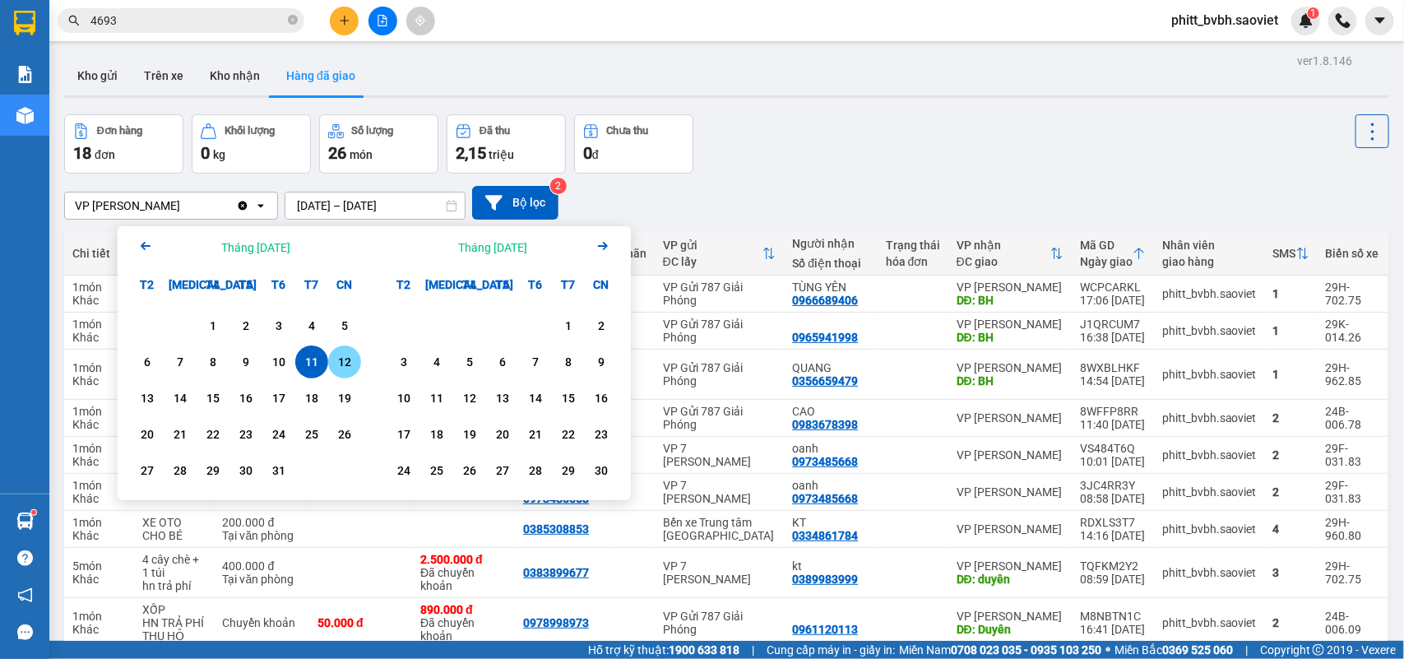
click at [338, 367] on div "12" at bounding box center [344, 362] width 23 height 20
click at [288, 362] on div "10" at bounding box center [278, 362] width 23 height 20
type input "[DATE] – [DATE]"
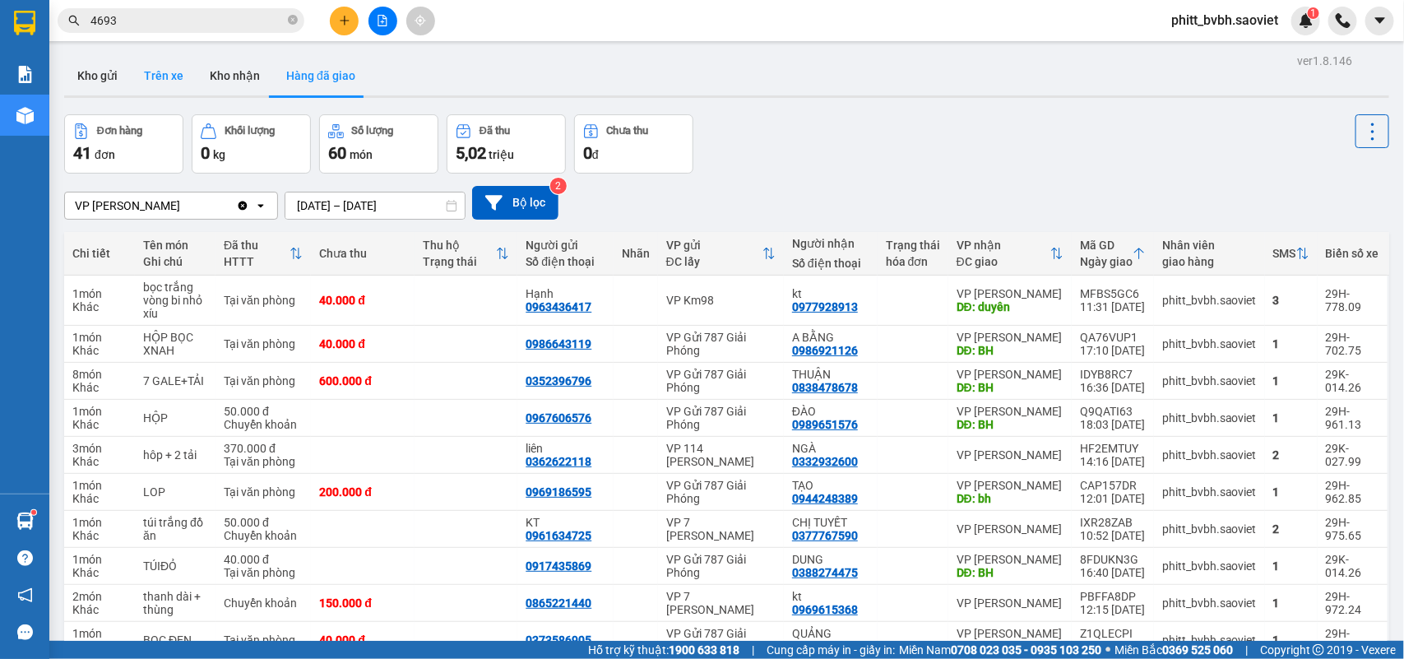
click at [173, 76] on button "Trên xe" at bounding box center [164, 75] width 66 height 39
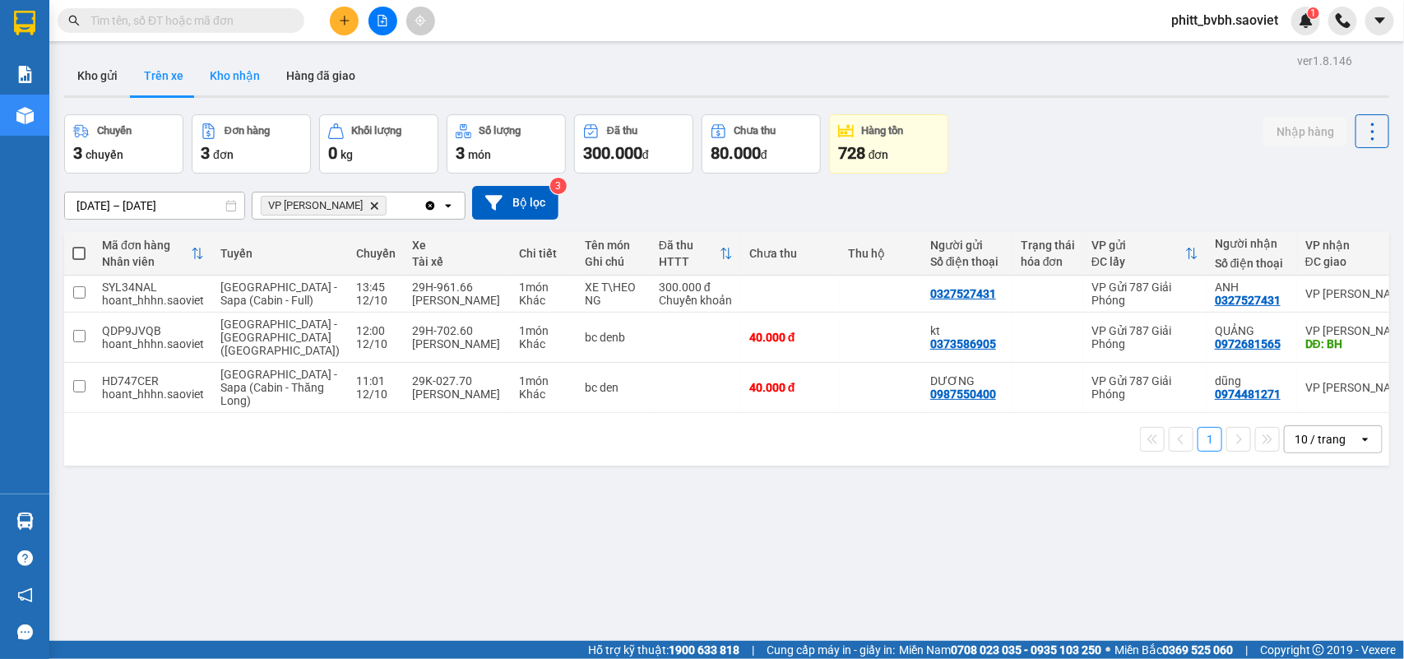
click at [243, 76] on button "Kho nhận" at bounding box center [235, 75] width 76 height 39
type input "[DATE] – [DATE]"
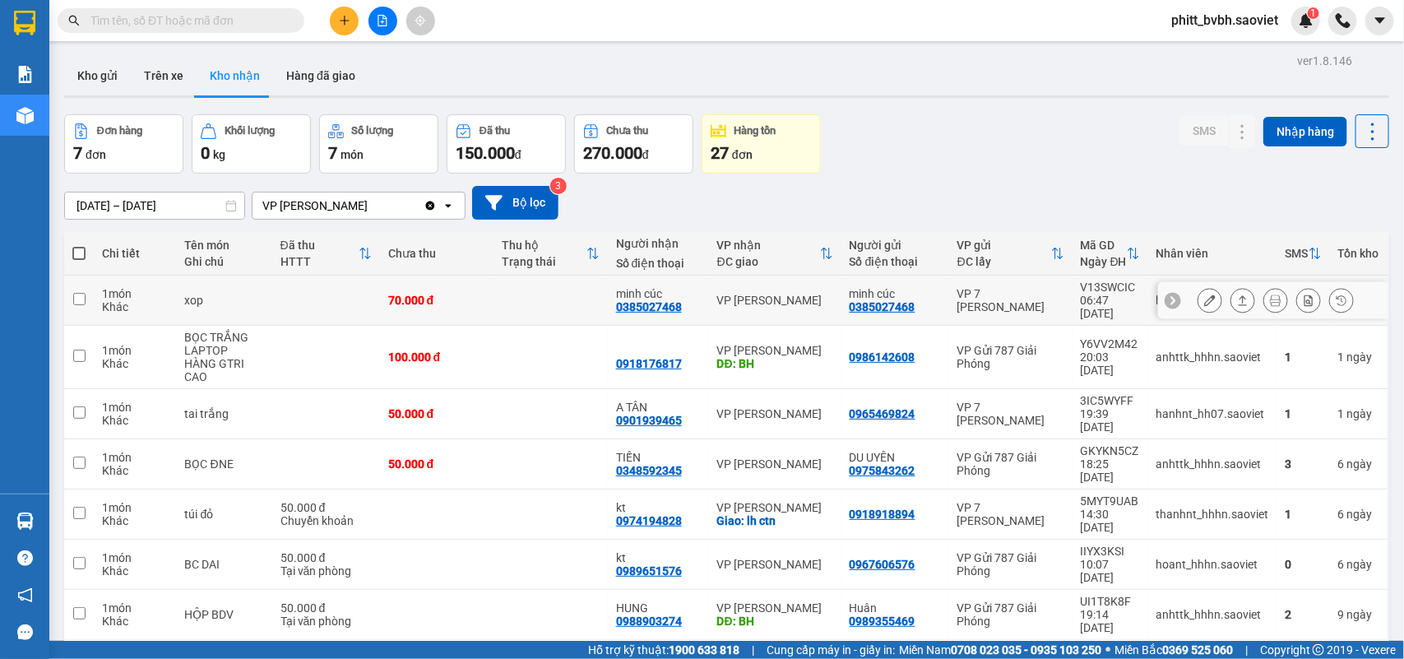
click at [84, 285] on td at bounding box center [79, 300] width 30 height 50
checkbox input "true"
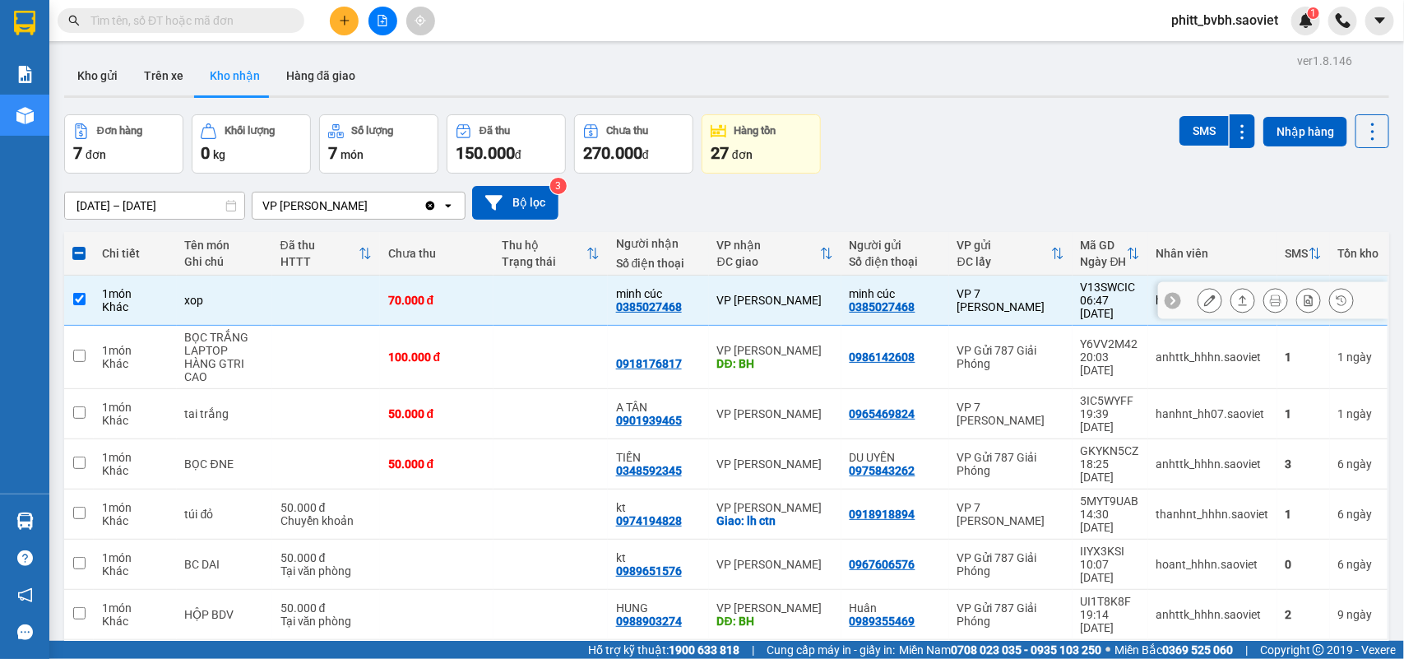
click at [1204, 297] on icon at bounding box center [1210, 300] width 12 height 12
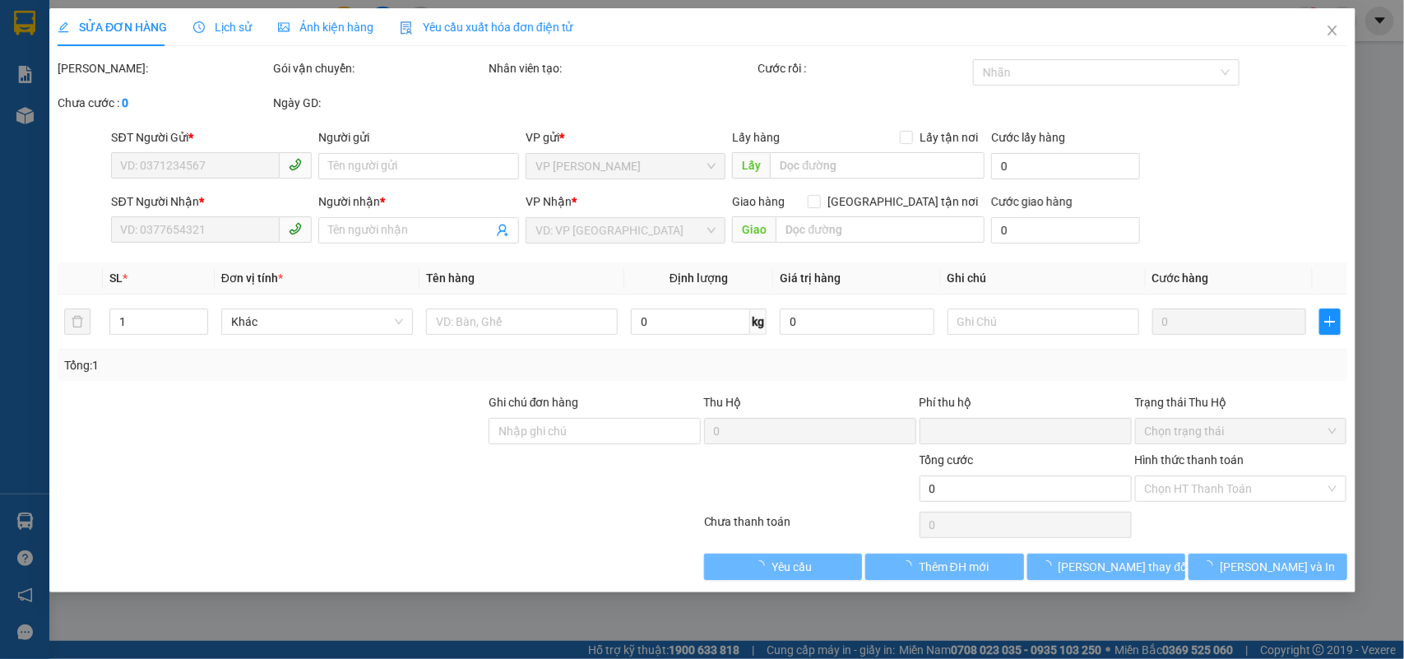
type input "0385027468"
type input "minh cúc"
type input "0385027468"
type input "minh cúc"
type input "0"
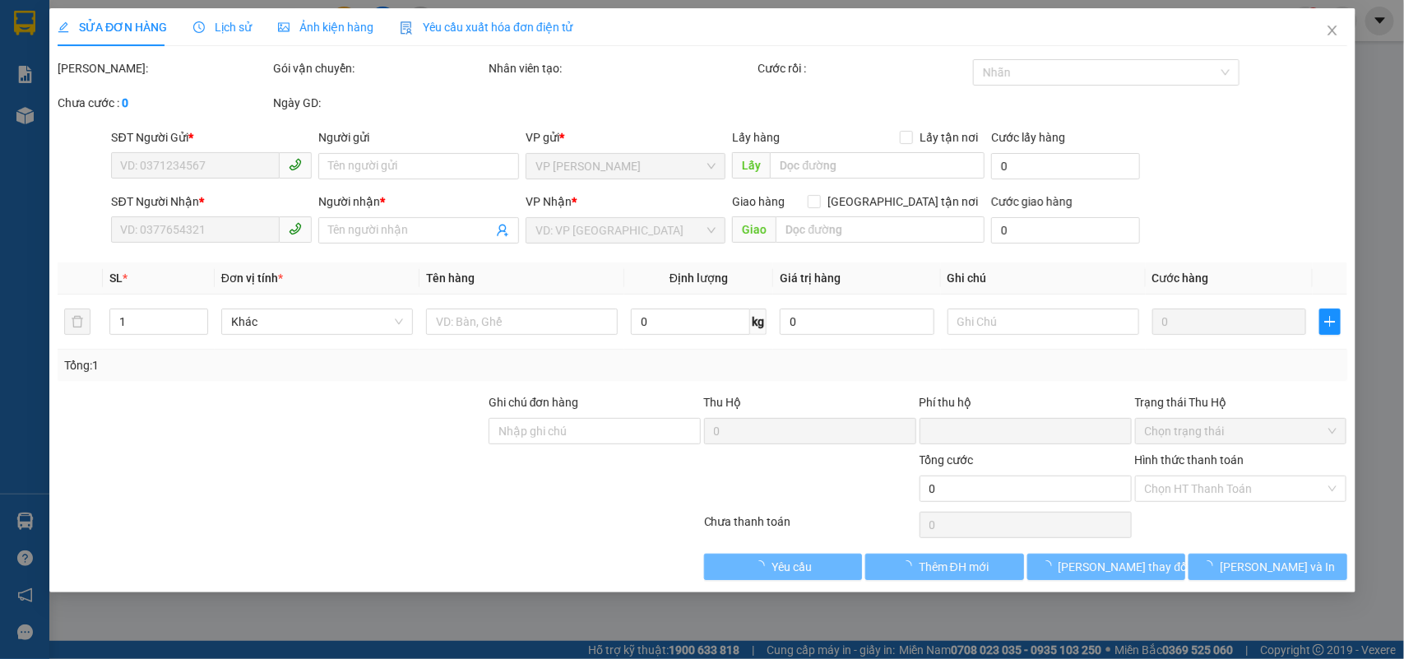
type input "70.000"
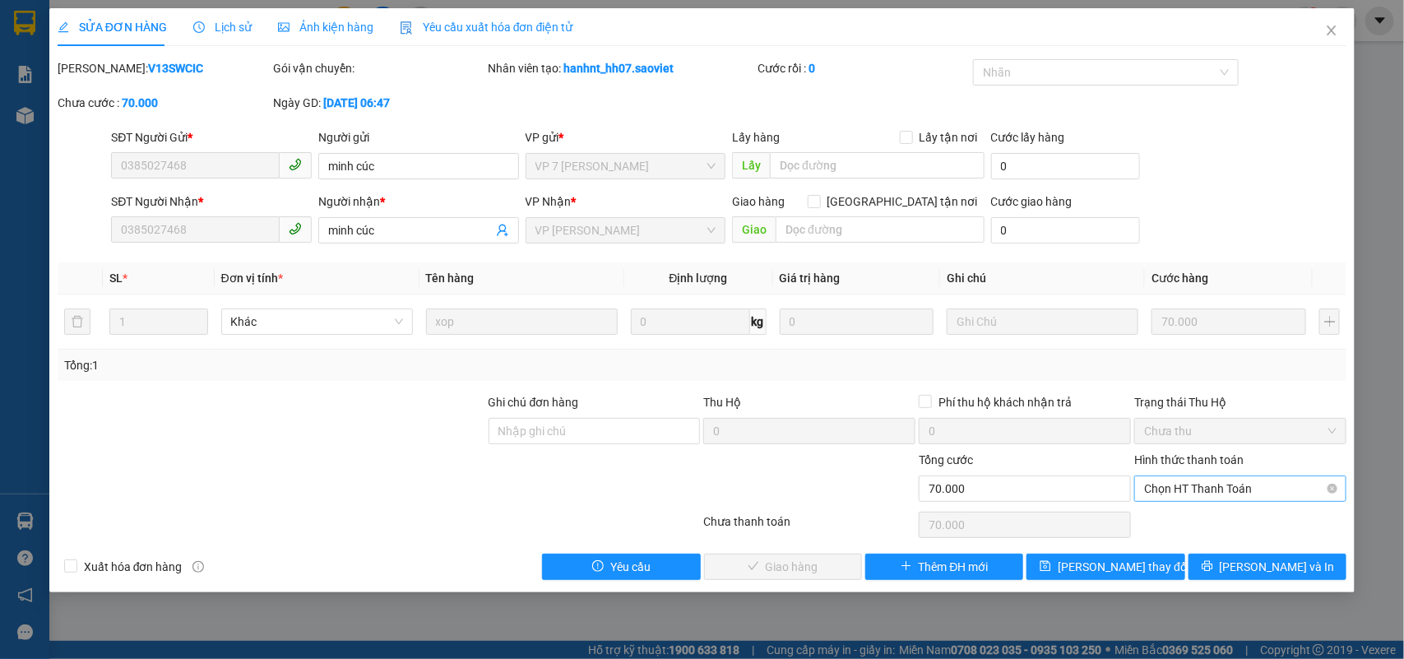
click at [1233, 494] on span "Chọn HT Thanh Toán" at bounding box center [1240, 488] width 192 height 25
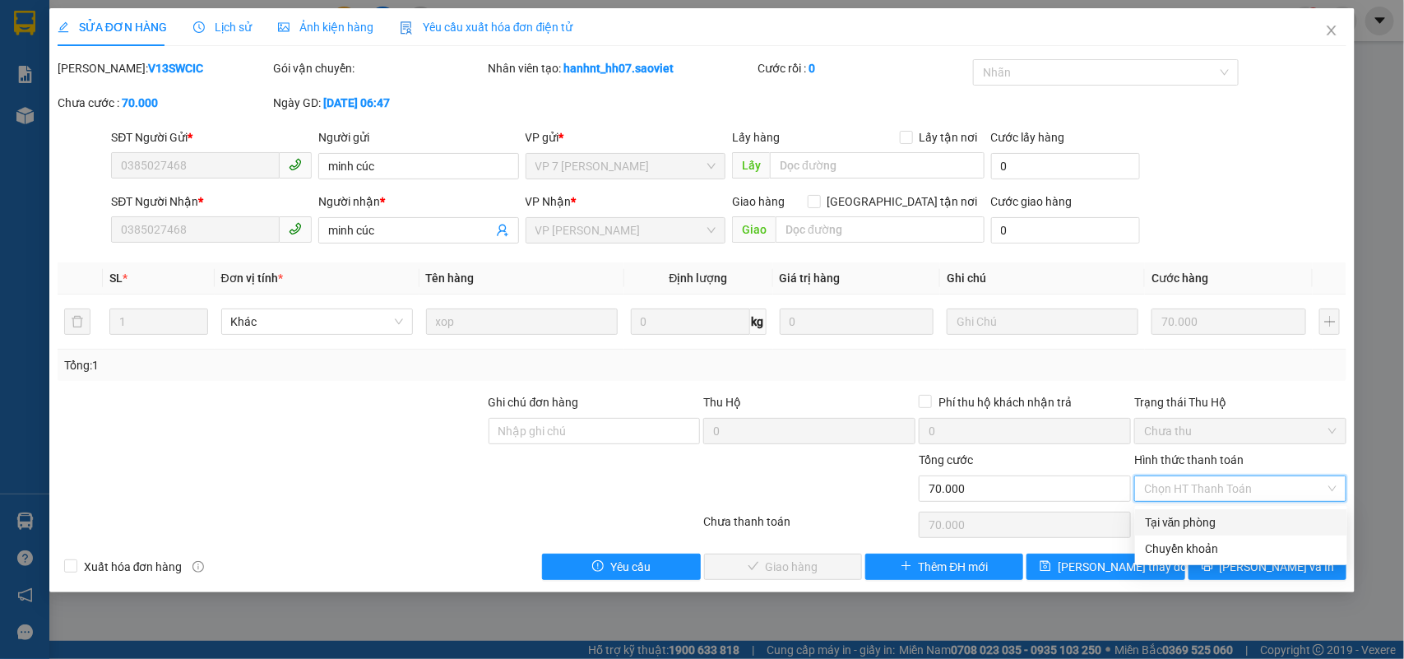
click at [1215, 518] on div "Tại văn phòng" at bounding box center [1241, 522] width 192 height 18
type input "0"
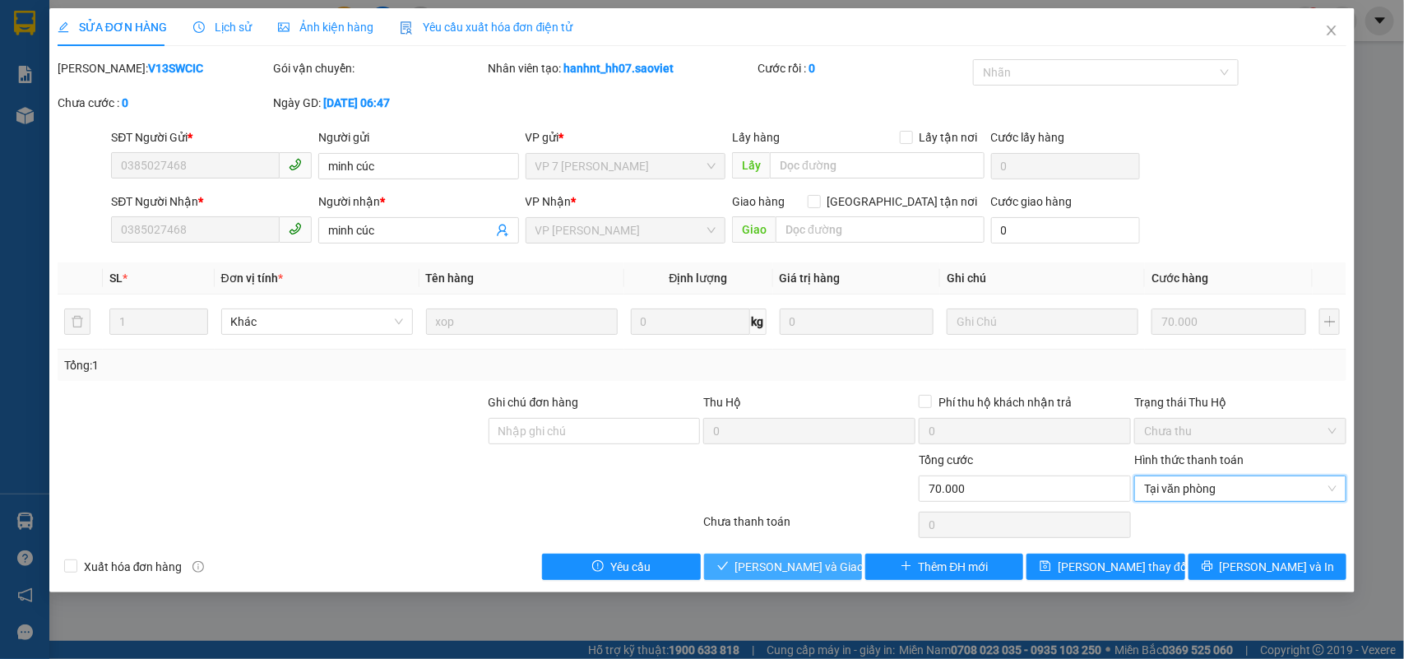
click at [826, 577] on button "[PERSON_NAME] và Giao hàng" at bounding box center [783, 566] width 158 height 26
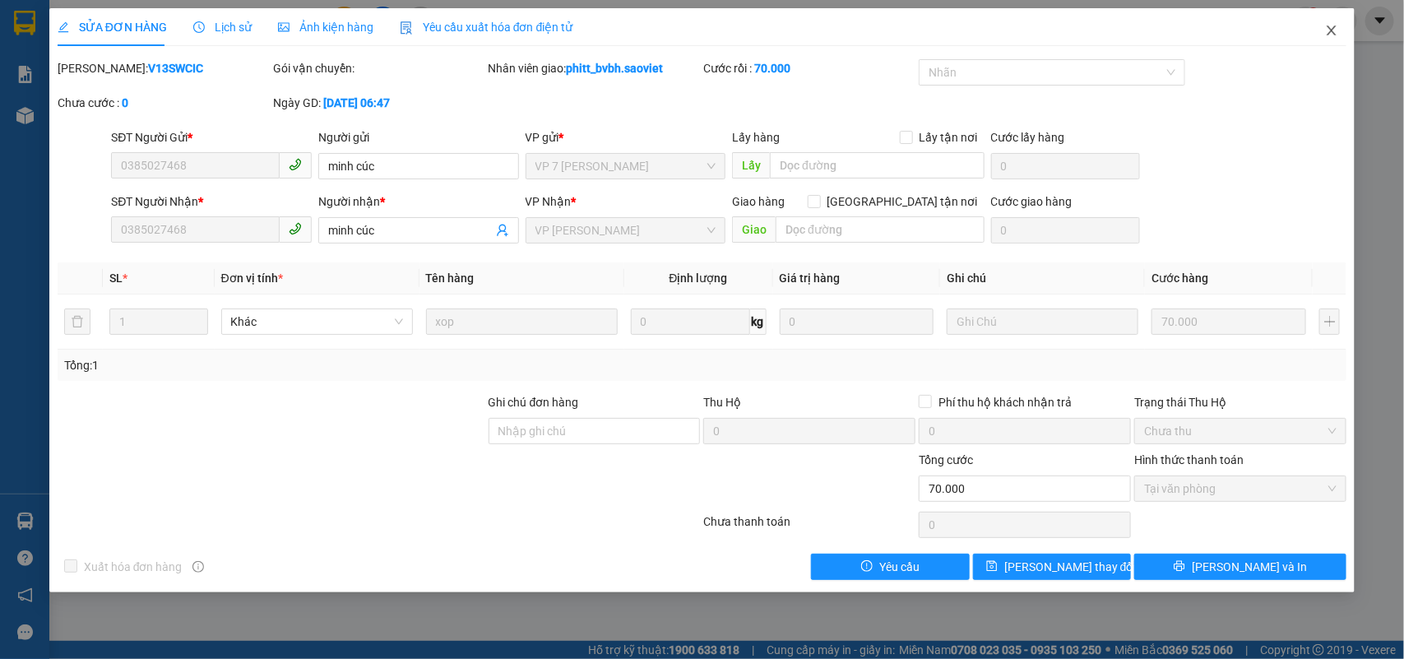
click at [1328, 30] on icon "close" at bounding box center [1331, 30] width 13 height 13
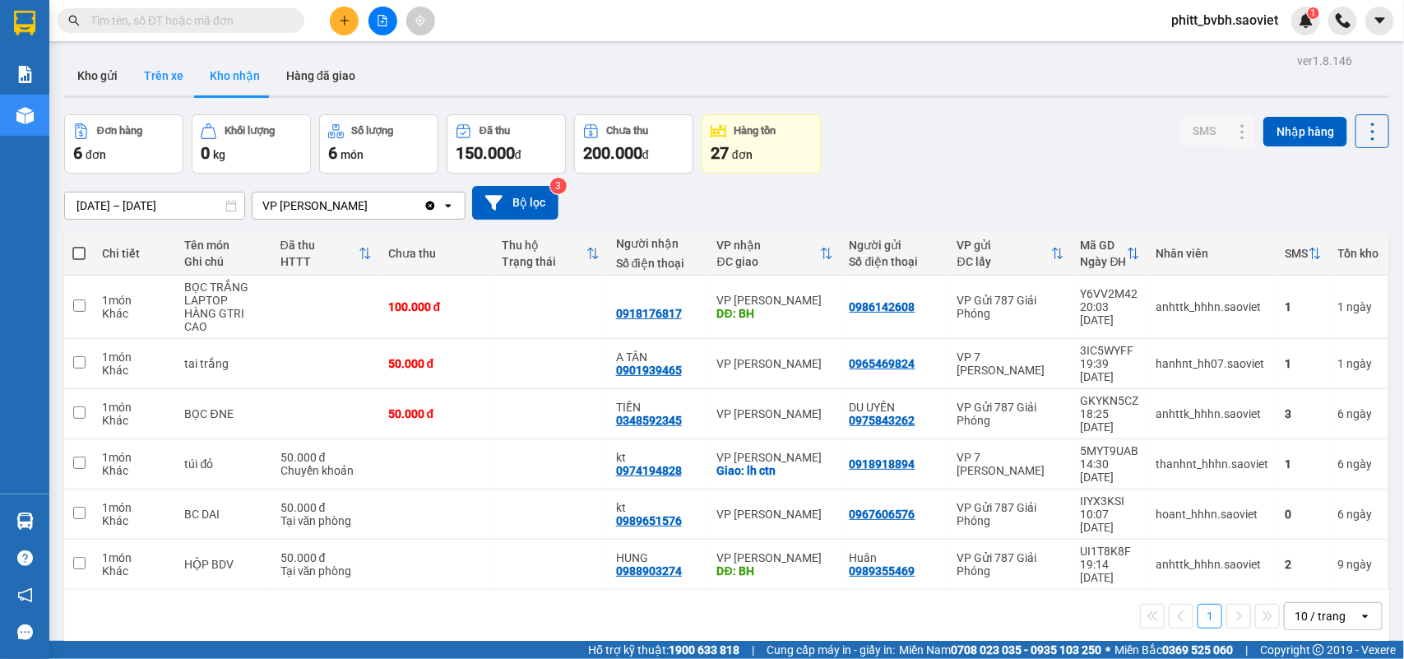
click at [163, 72] on button "Trên xe" at bounding box center [164, 75] width 66 height 39
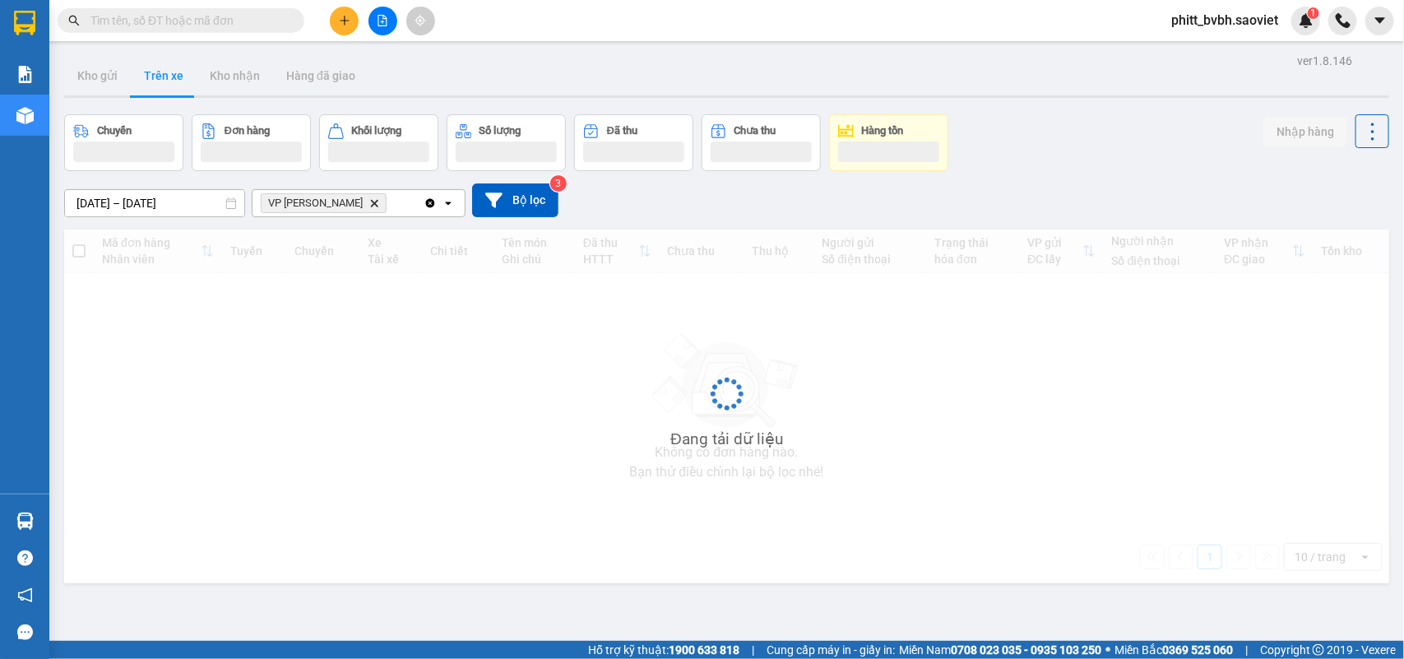
type input "[DATE] – [DATE]"
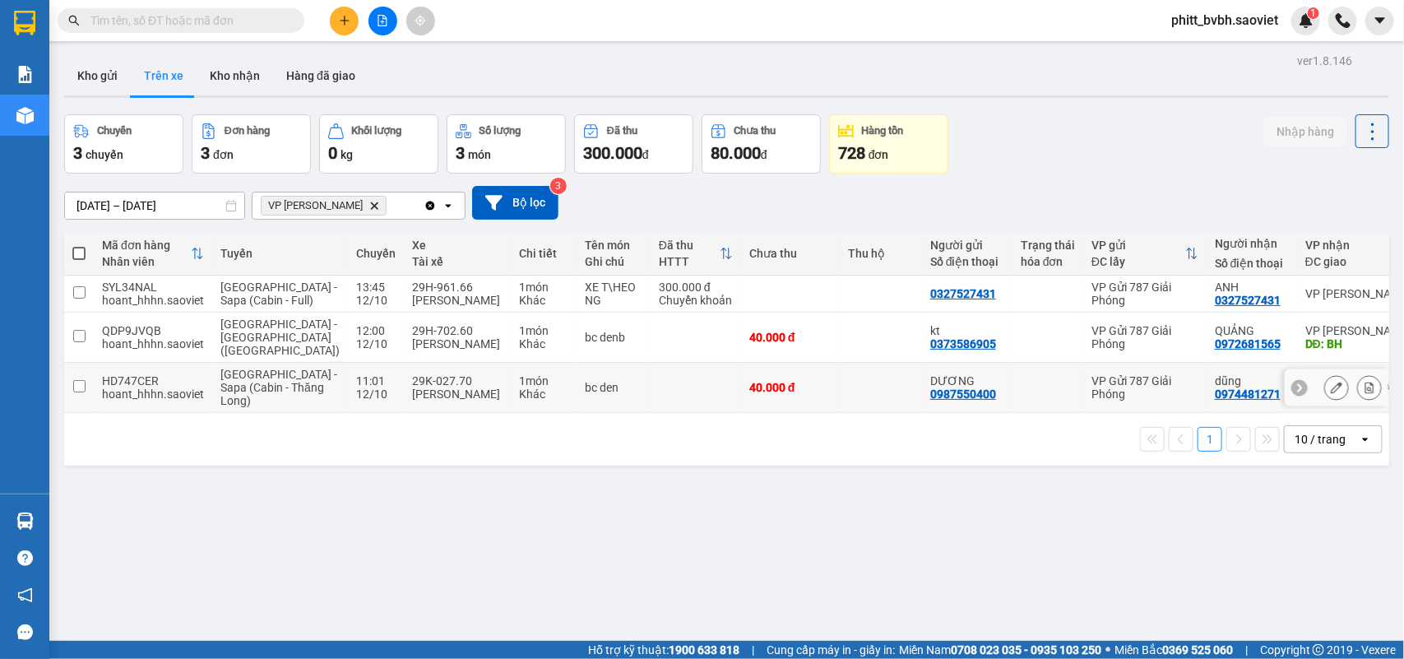
click at [412, 397] on div "[PERSON_NAME]" at bounding box center [457, 393] width 90 height 13
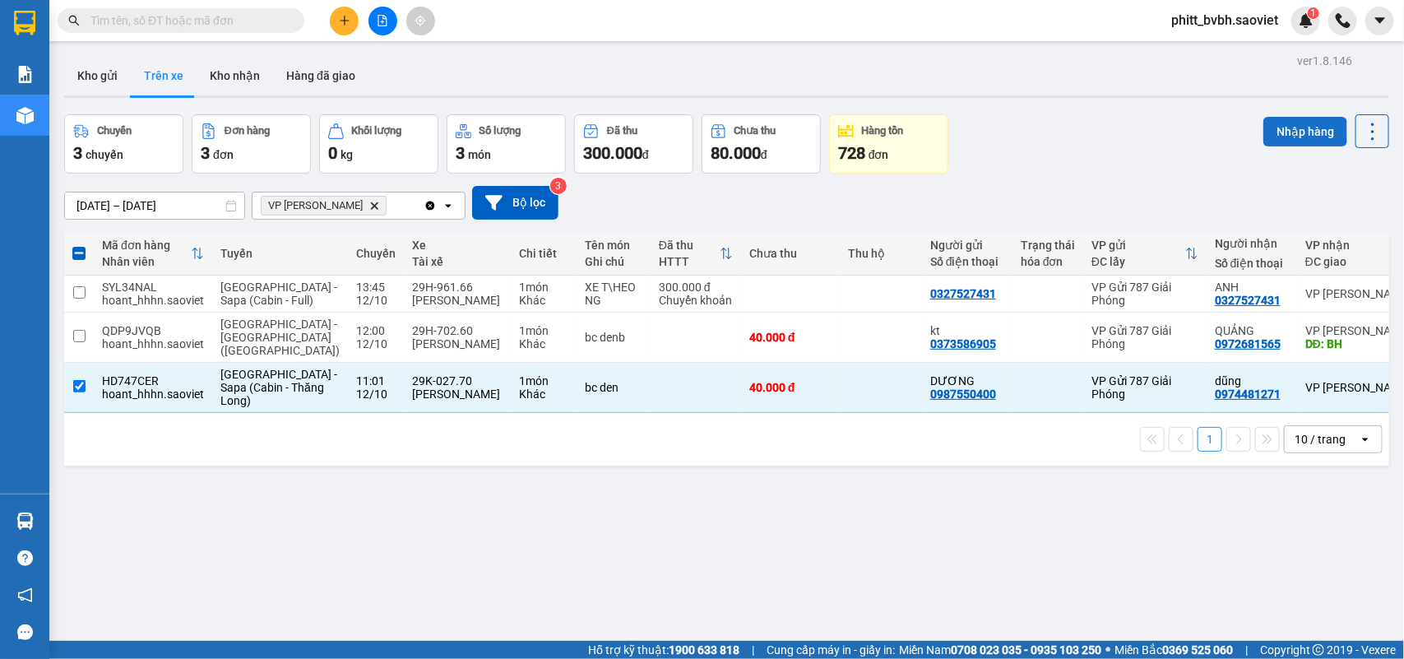
click at [1292, 130] on button "Nhập hàng" at bounding box center [1305, 132] width 84 height 30
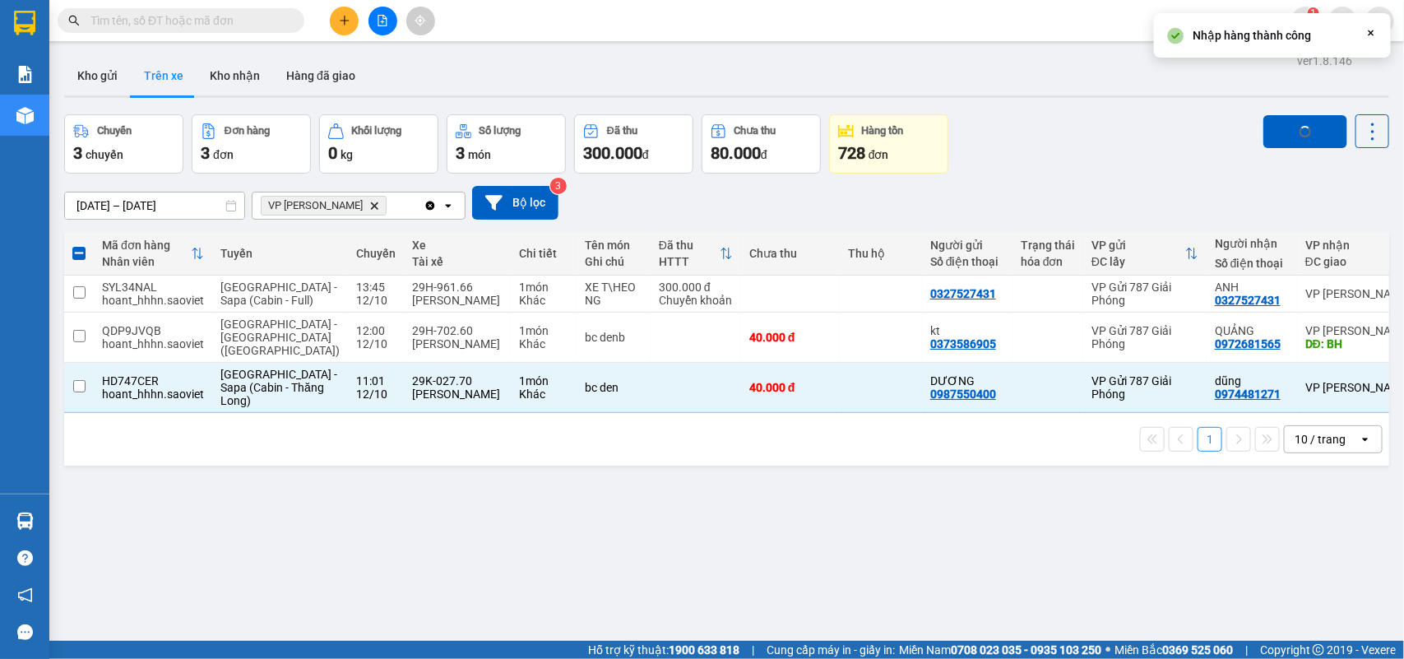
checkbox input "false"
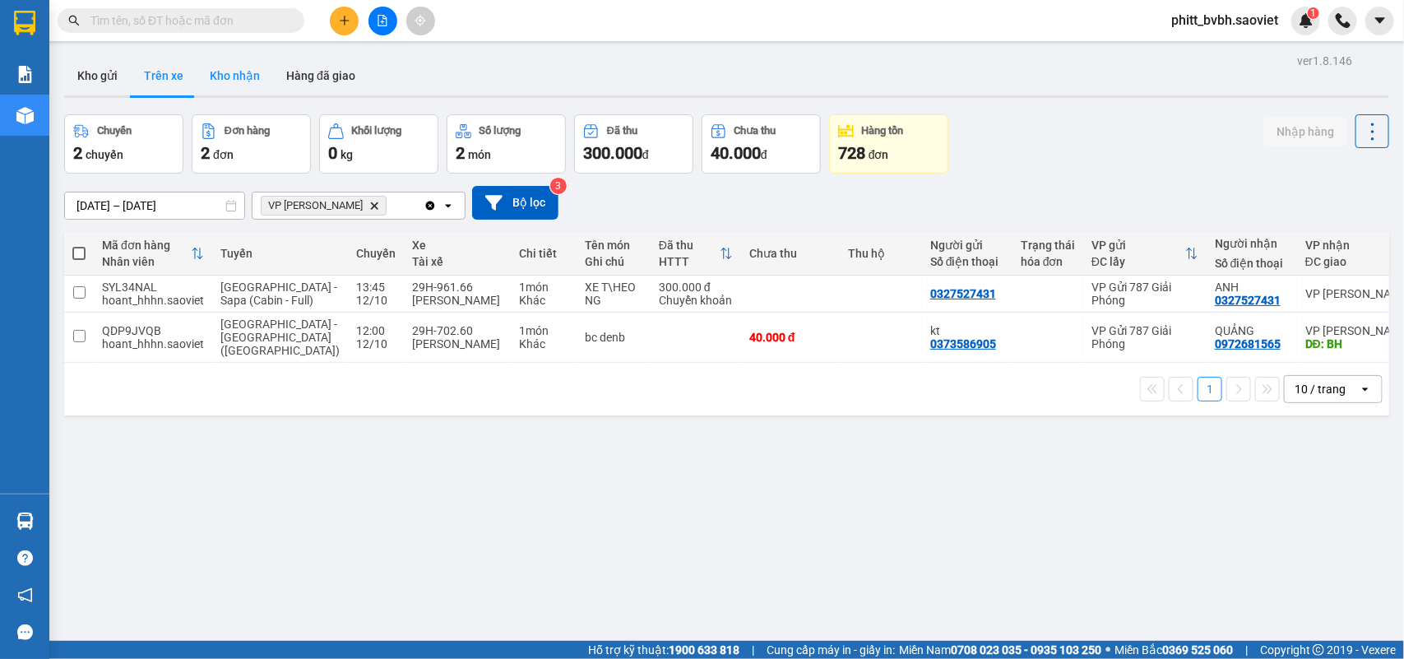
click at [252, 81] on button "Kho nhận" at bounding box center [235, 75] width 76 height 39
type input "[DATE] – [DATE]"
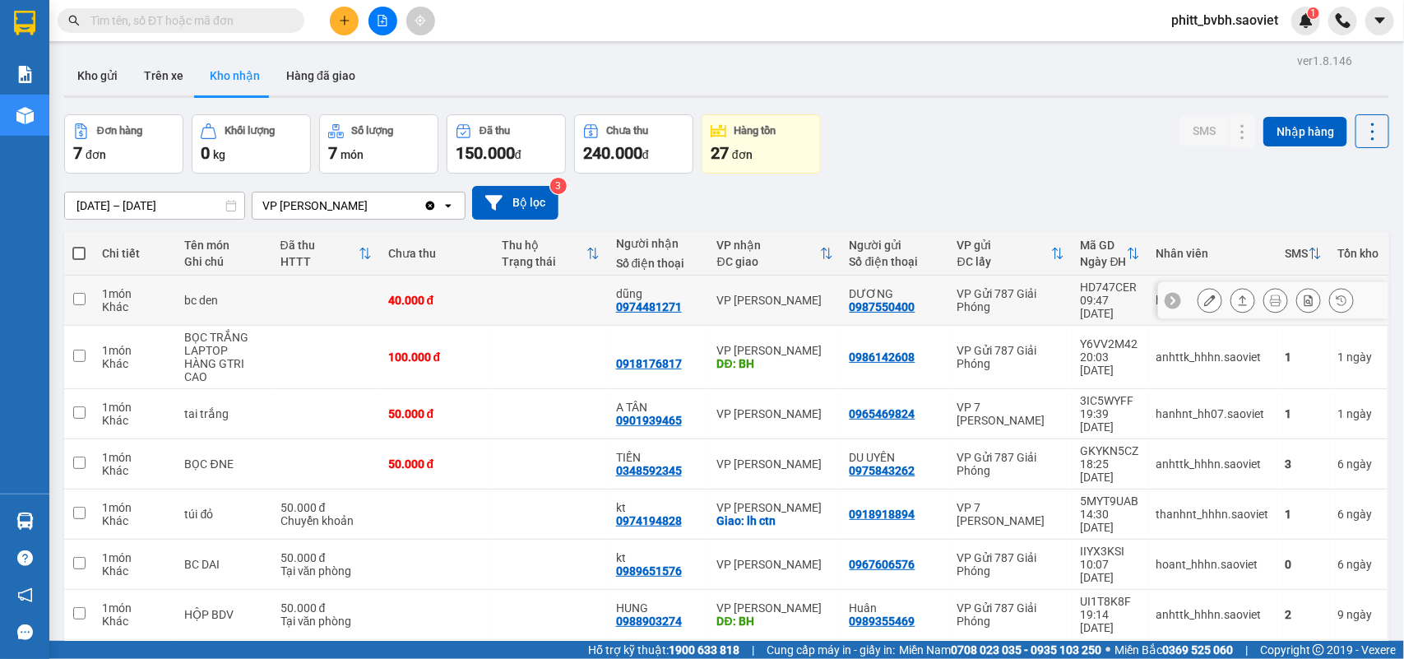
click at [396, 294] on div "40.000 đ" at bounding box center [437, 300] width 98 height 13
checkbox input "true"
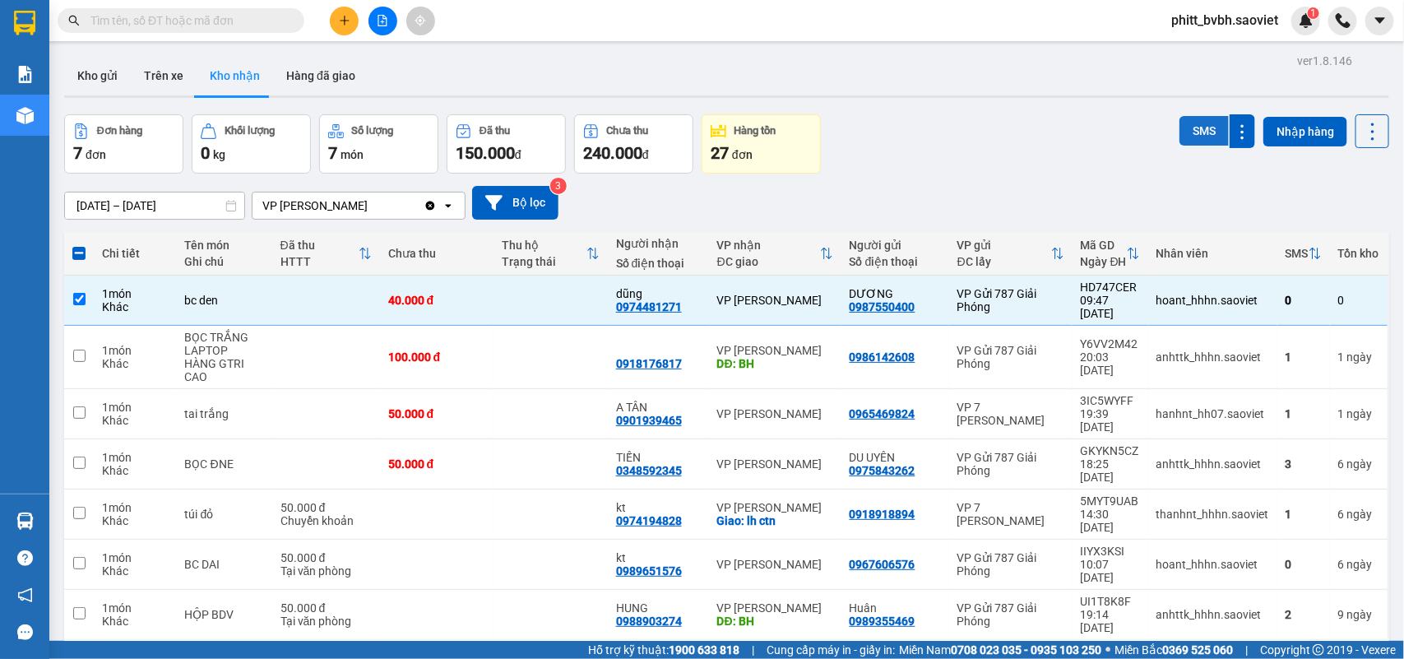
click at [1188, 128] on button "SMS" at bounding box center [1203, 131] width 49 height 30
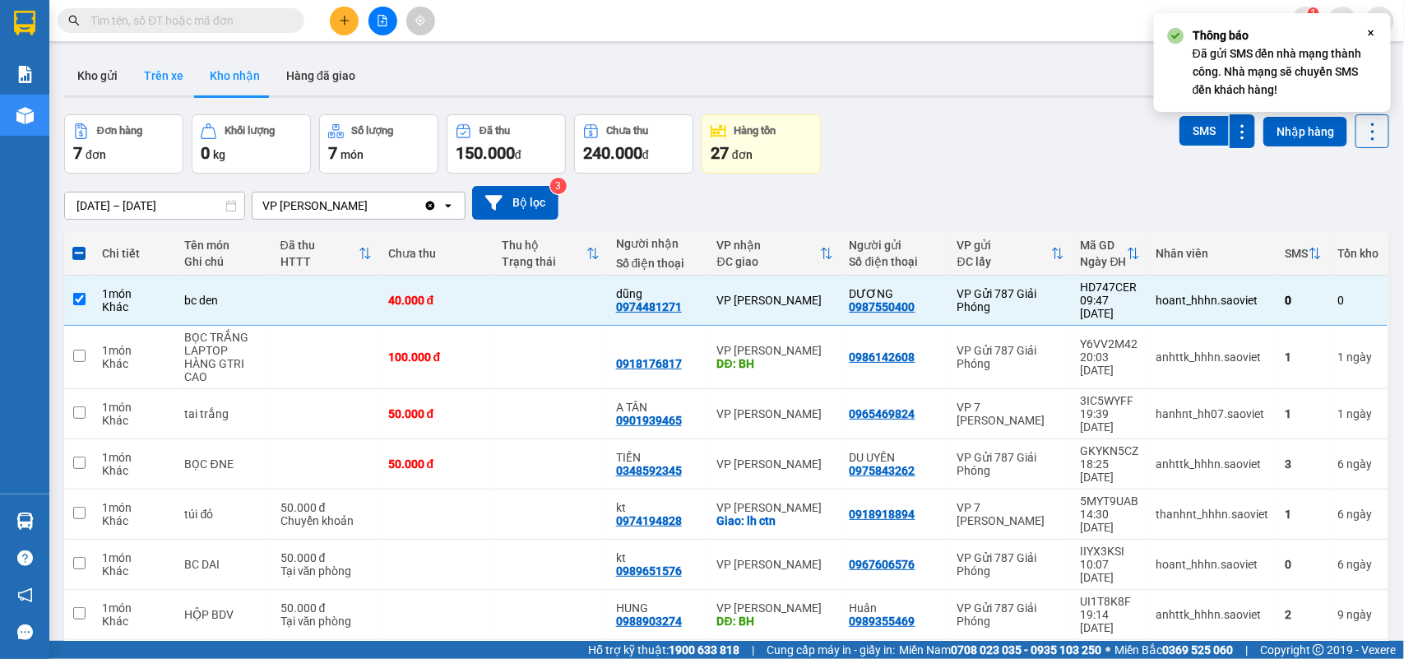
click at [155, 82] on button "Trên xe" at bounding box center [164, 75] width 66 height 39
type input "[DATE] – [DATE]"
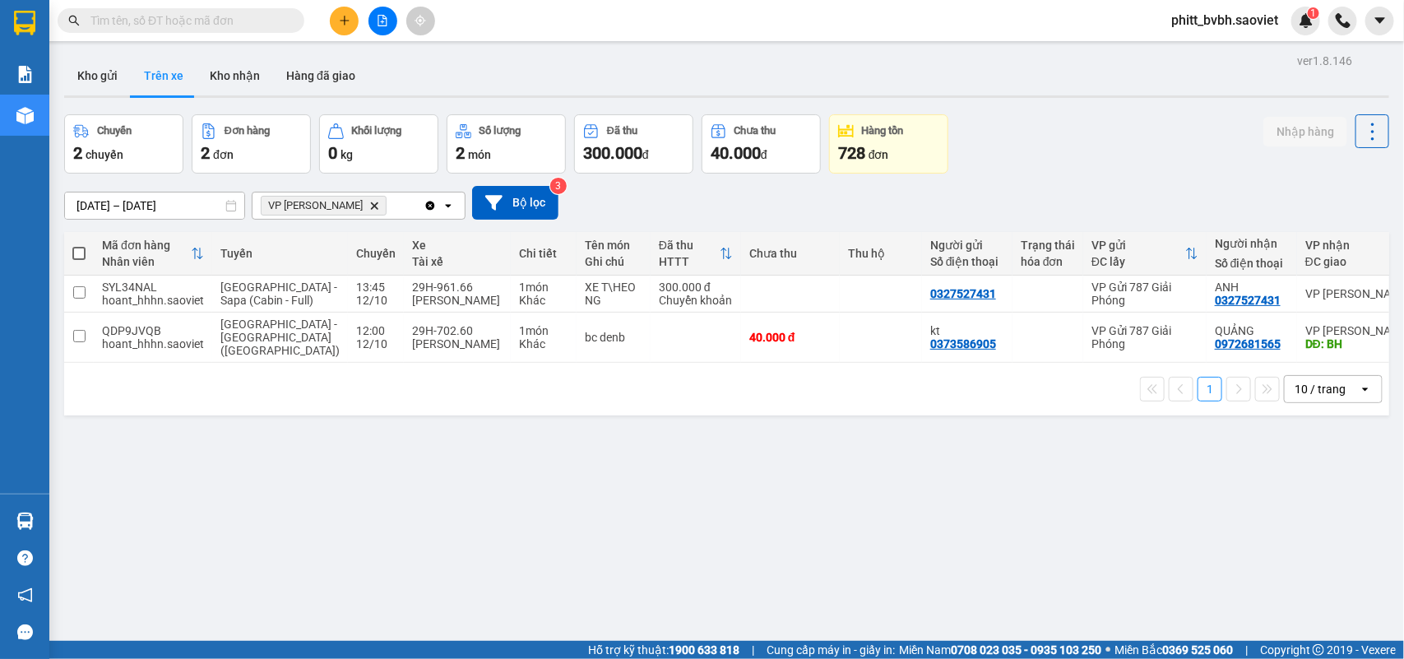
click at [378, 23] on icon "file-add" at bounding box center [382, 21] width 9 height 12
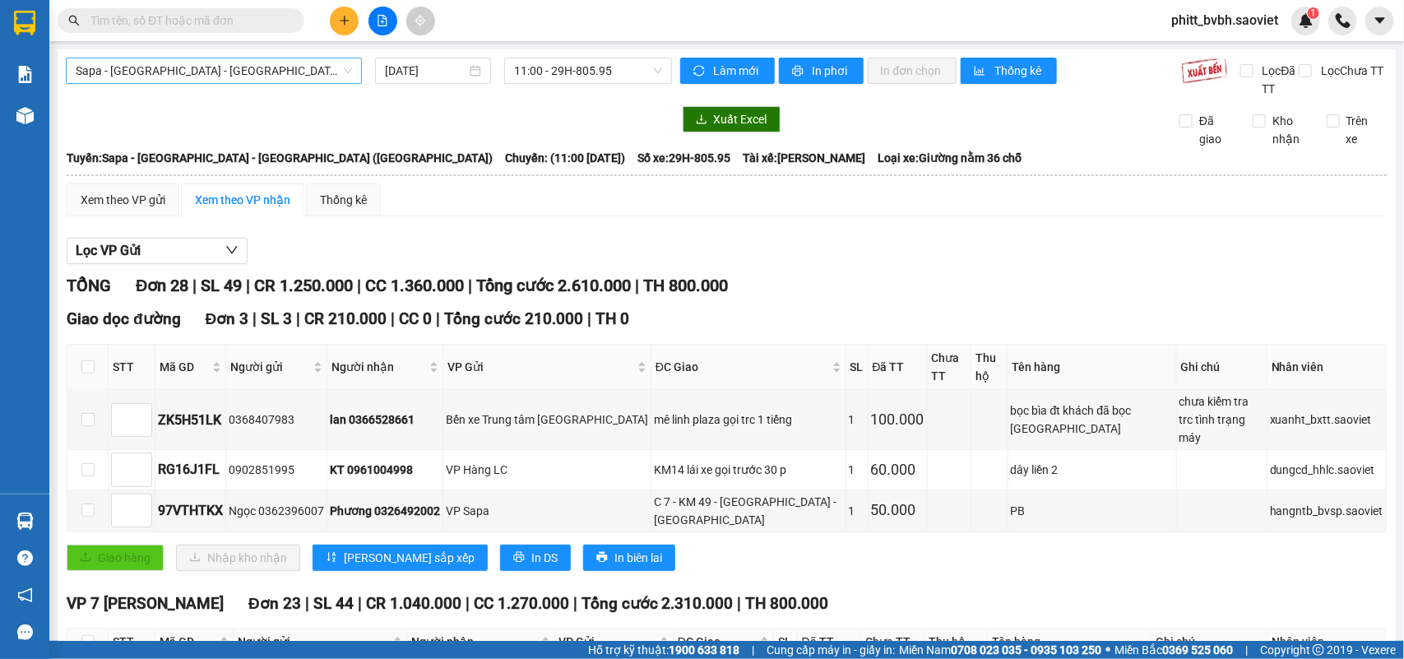
click at [200, 78] on span "Sapa - [GEOGRAPHIC_DATA] - [GEOGRAPHIC_DATA] ([GEOGRAPHIC_DATA])" at bounding box center [214, 70] width 276 height 25
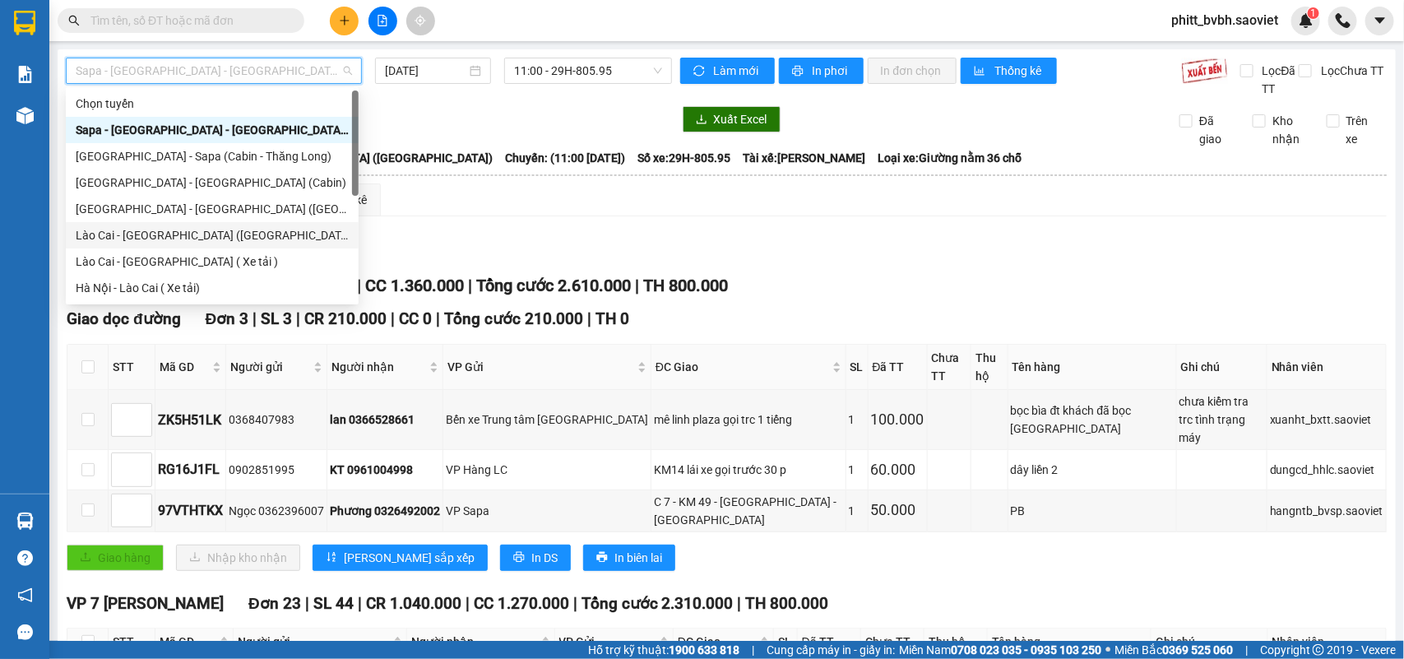
click at [157, 229] on div "Lào Cai - [GEOGRAPHIC_DATA] ([GEOGRAPHIC_DATA])" at bounding box center [212, 235] width 273 height 18
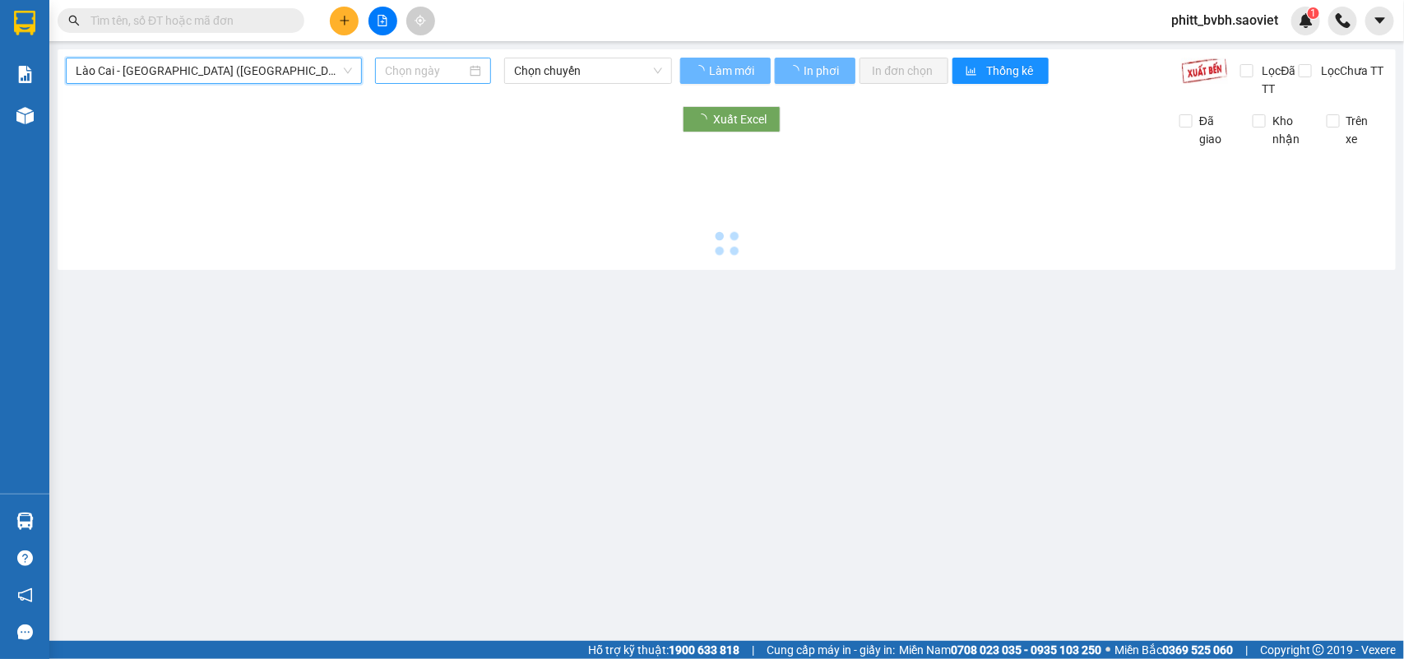
type input "[DATE]"
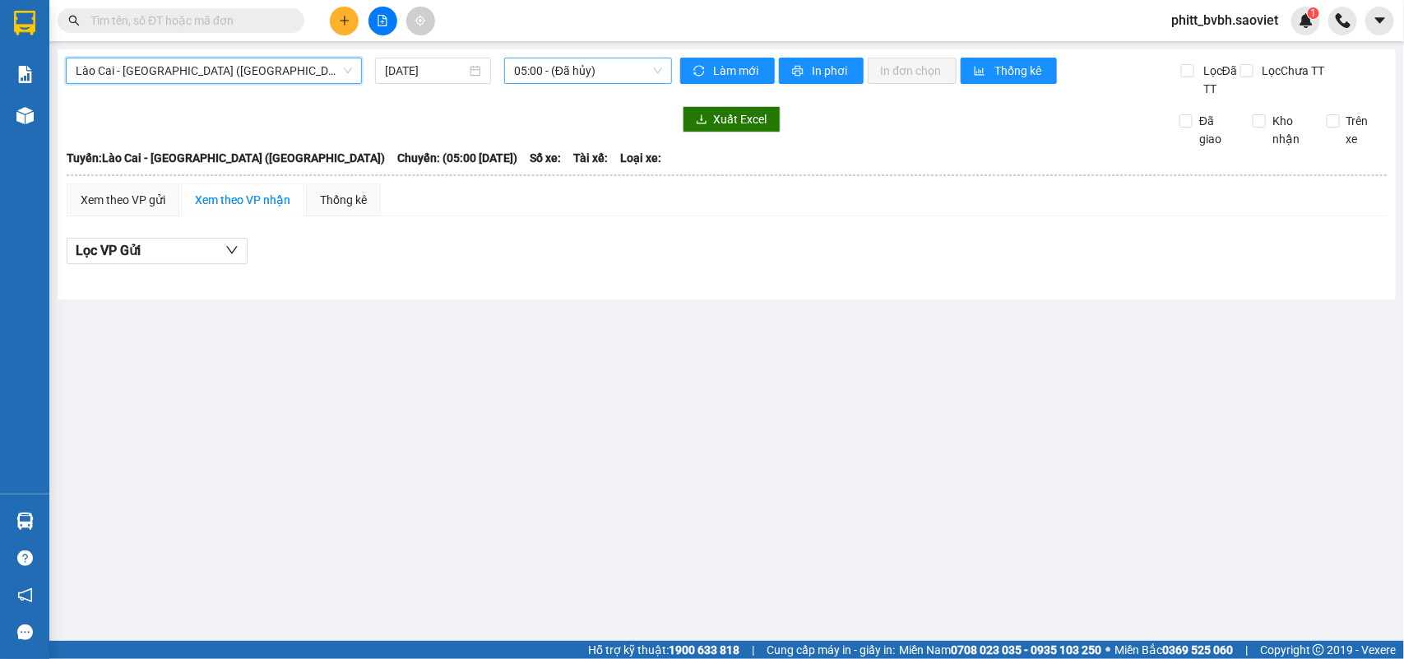
click at [576, 71] on span "05:00 - (Đã hủy)" at bounding box center [587, 70] width 147 height 25
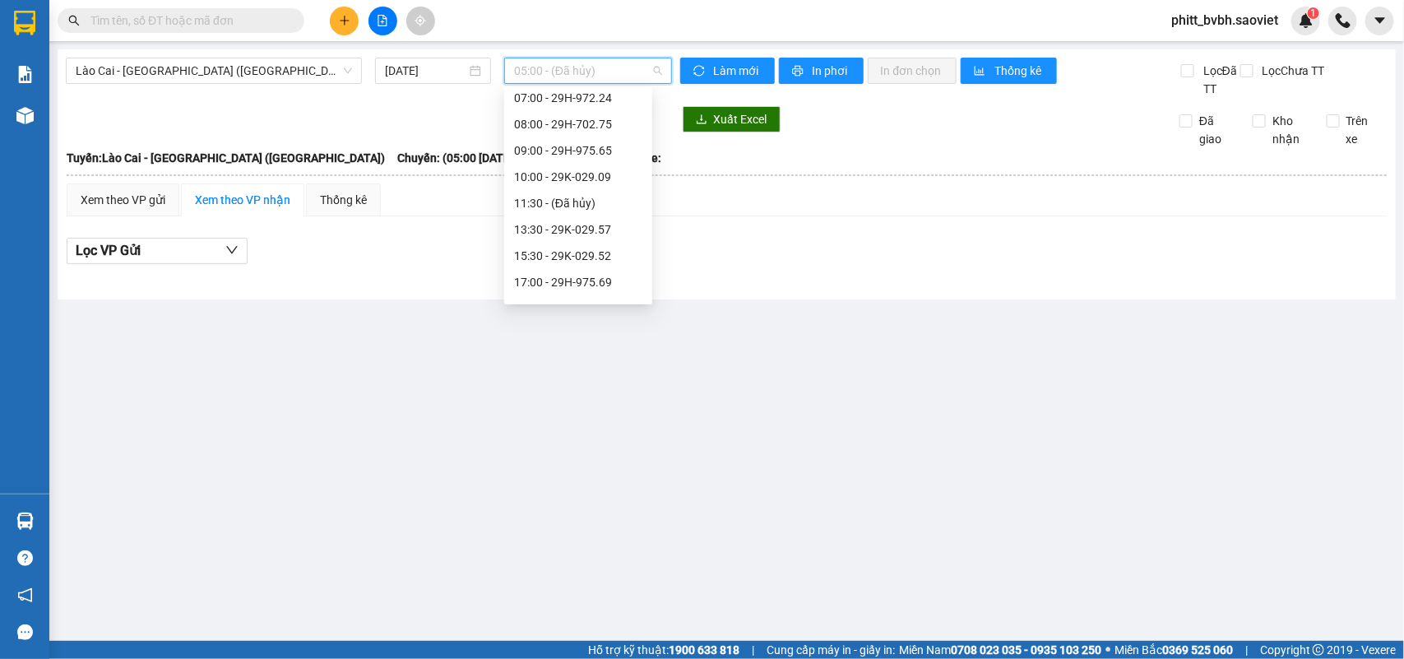
scroll to position [83, 0]
click at [219, 67] on span "Lào Cai - [GEOGRAPHIC_DATA] ([GEOGRAPHIC_DATA])" at bounding box center [214, 70] width 276 height 25
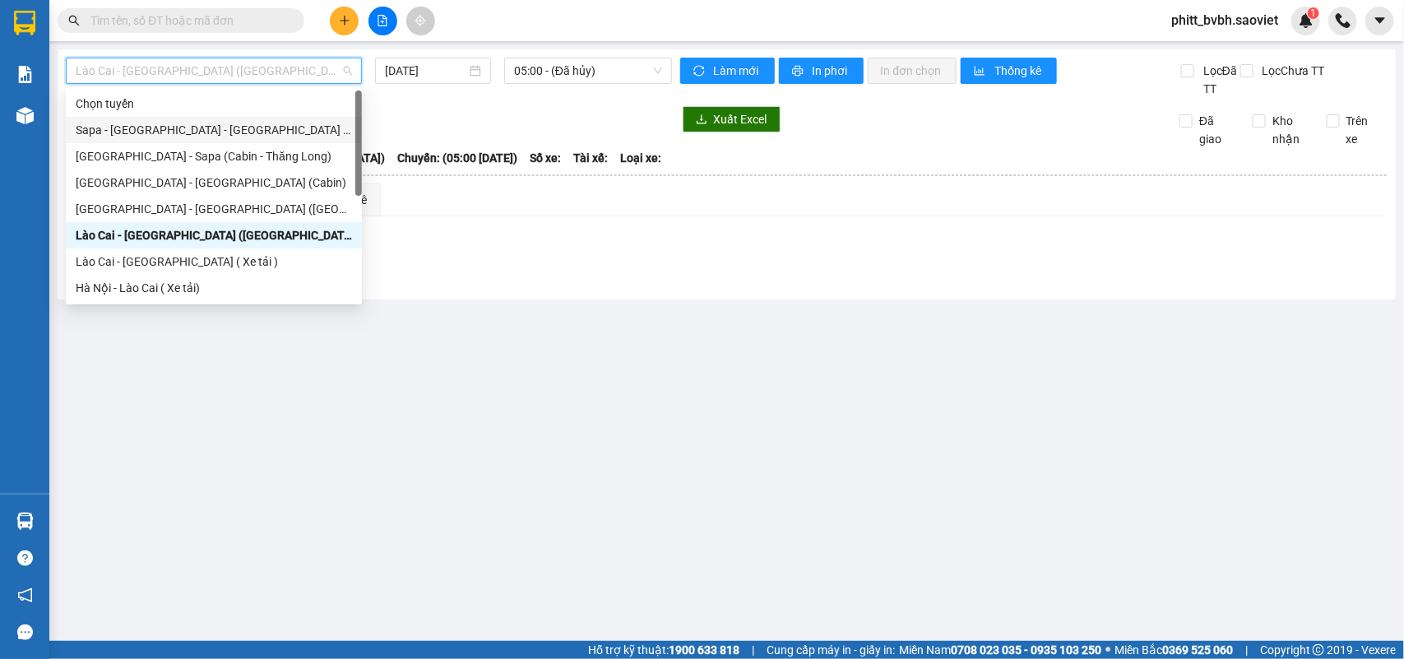
click at [185, 130] on div "Sapa - [GEOGRAPHIC_DATA] - [GEOGRAPHIC_DATA] ([GEOGRAPHIC_DATA])" at bounding box center [214, 130] width 276 height 18
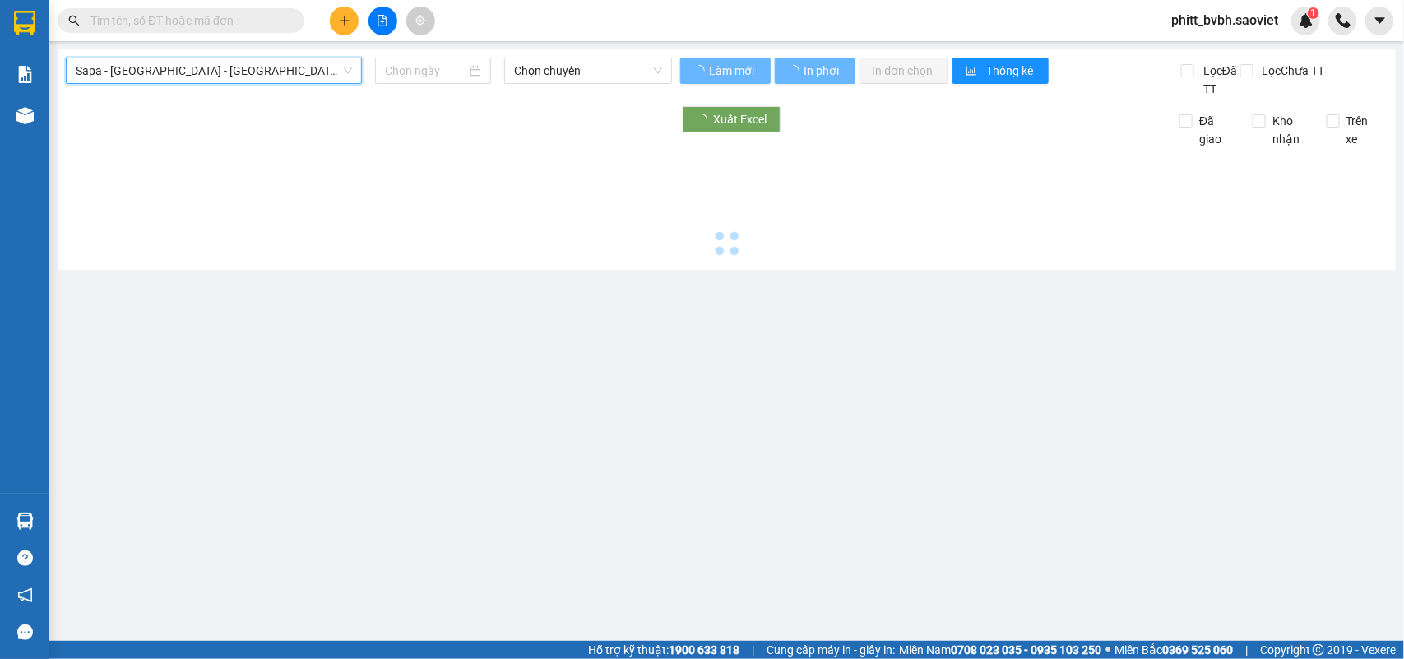
type input "[DATE]"
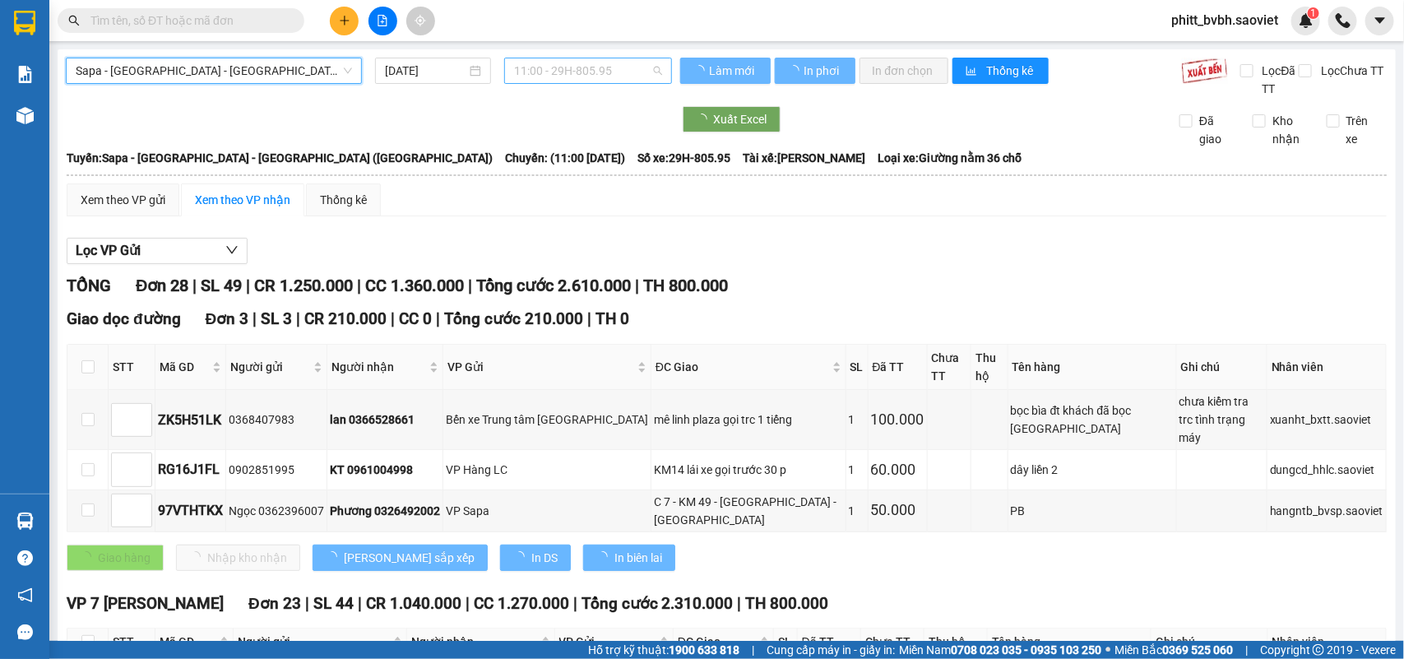
click at [607, 71] on span "11:00 - 29H-805.95" at bounding box center [587, 70] width 147 height 25
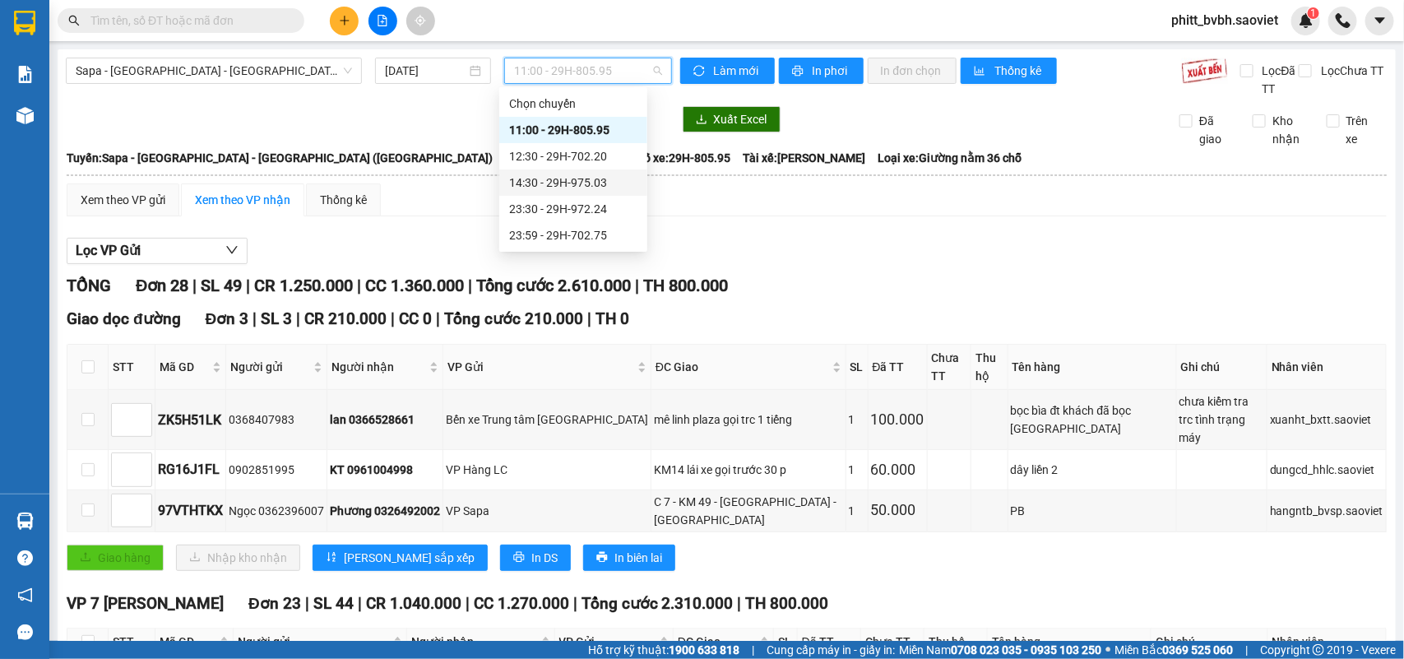
click at [590, 177] on div "14:30 - 29H-975.03" at bounding box center [573, 183] width 128 height 18
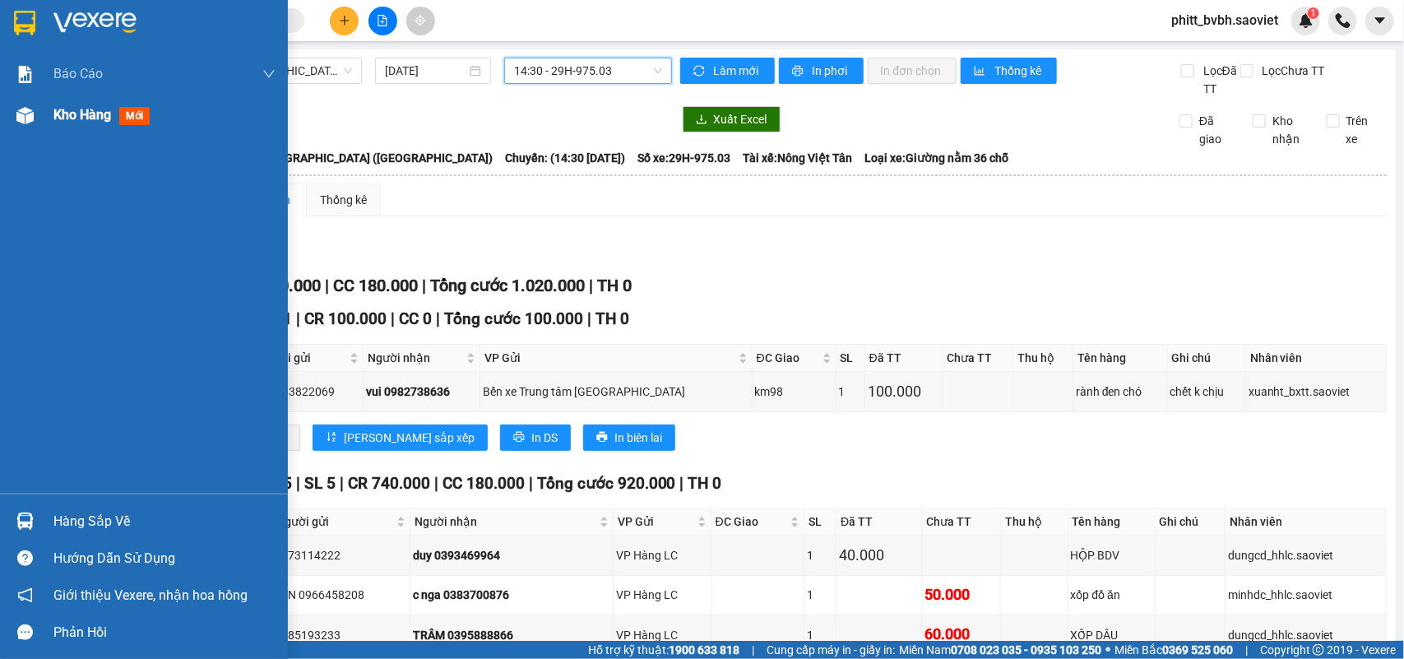
click at [136, 111] on span "mới" at bounding box center [134, 116] width 30 height 18
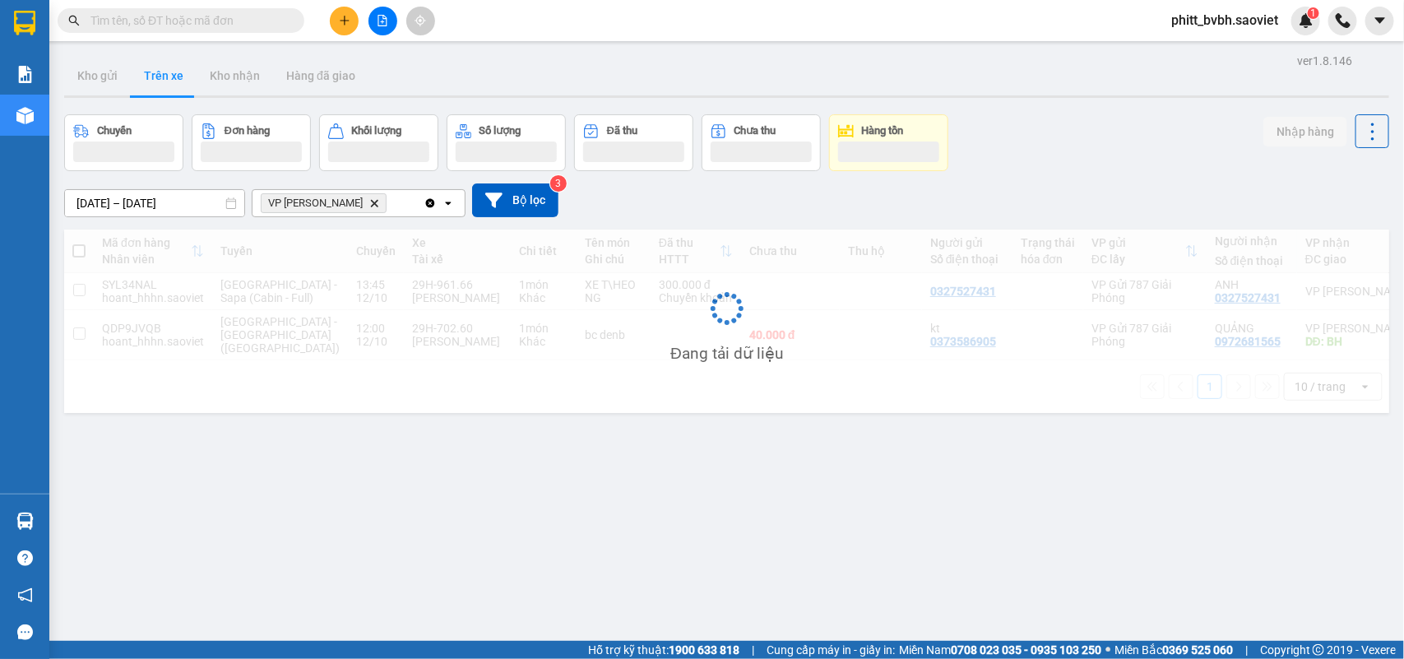
click at [341, 13] on button at bounding box center [344, 21] width 29 height 29
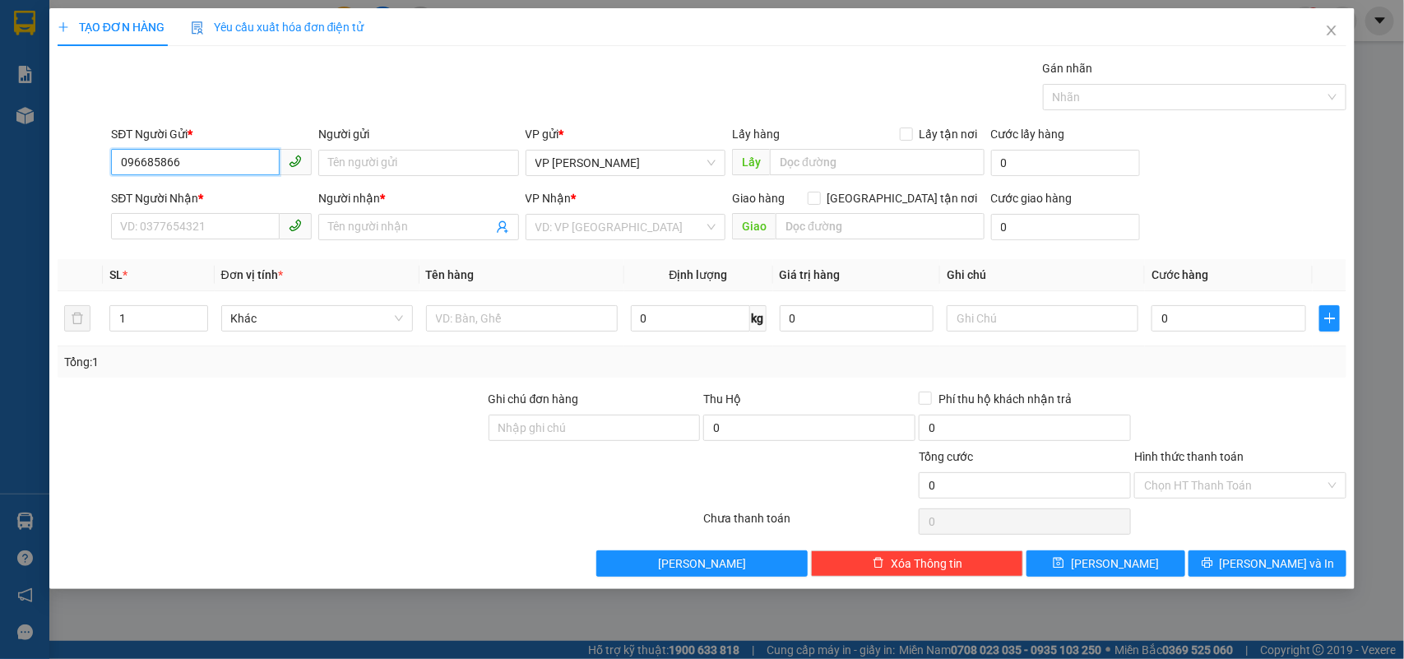
type input "0966858664"
click at [178, 189] on div "0966858664" at bounding box center [211, 196] width 181 height 18
type input "0967664984"
type input "kt"
type input "0966858664"
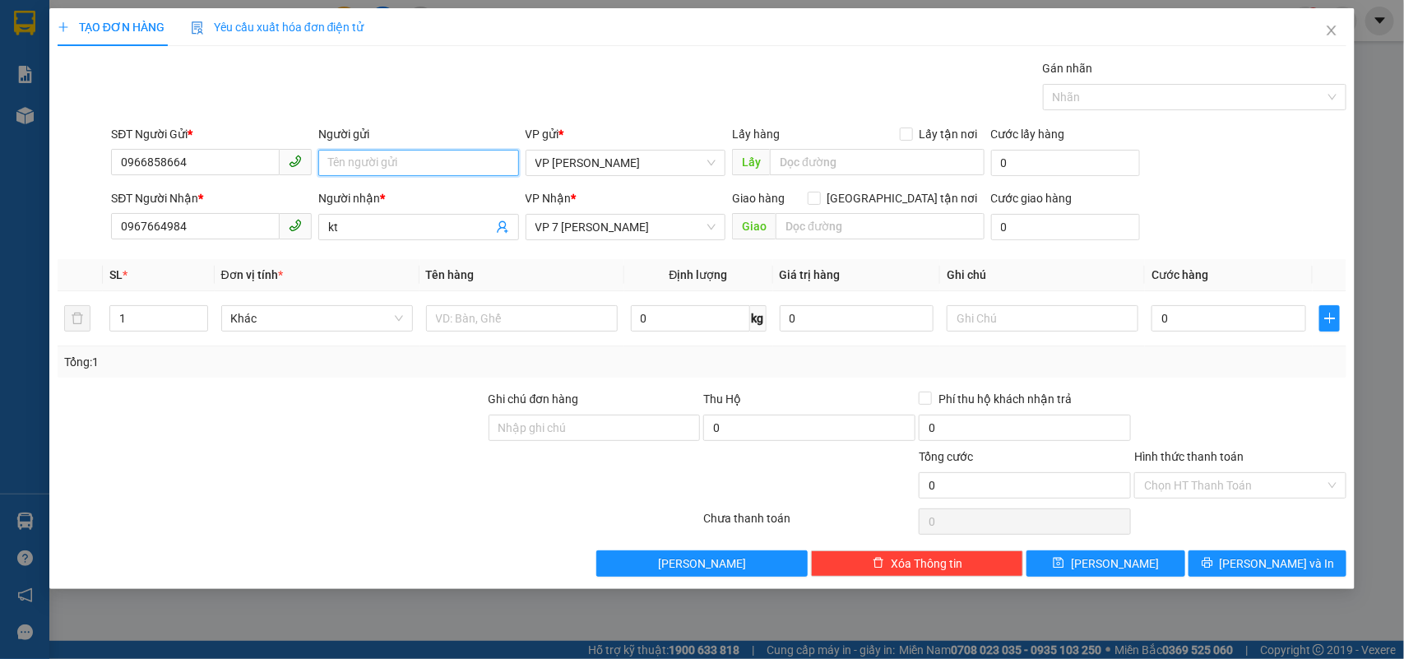
click at [421, 169] on input "Người gửi" at bounding box center [418, 163] width 201 height 26
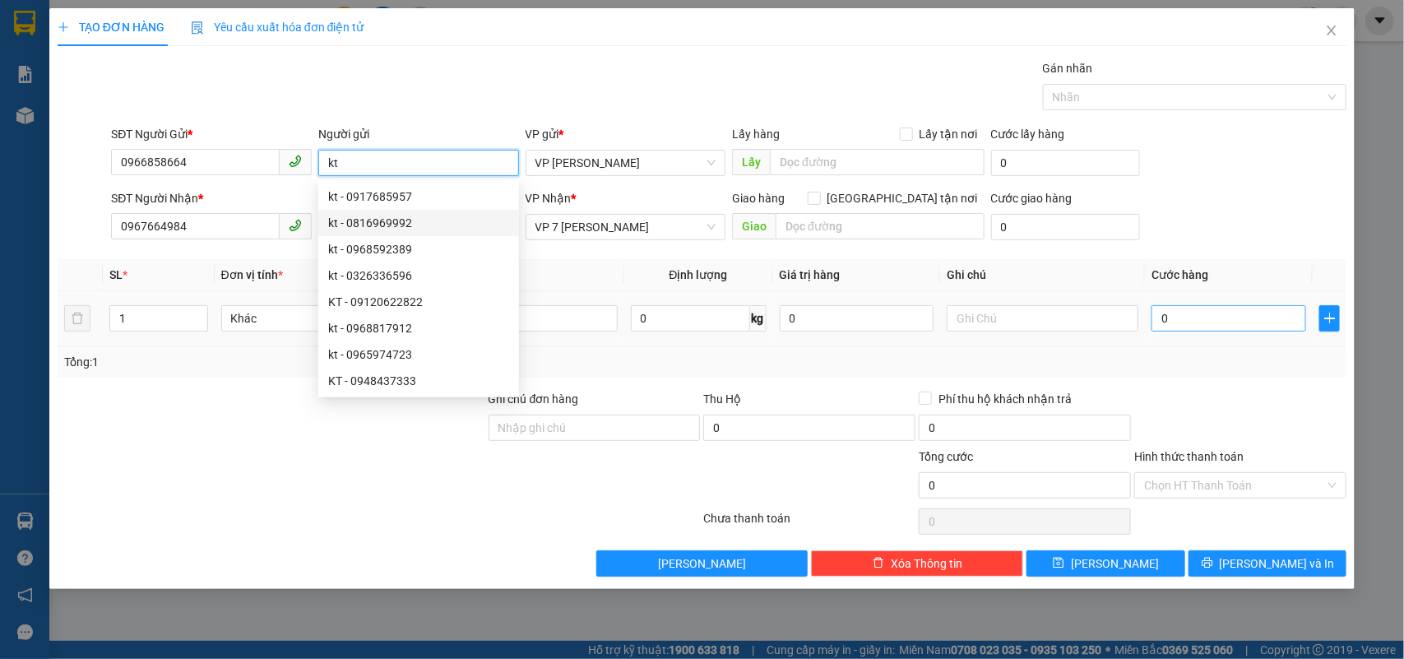
type input "kt"
click at [1215, 317] on input "0" at bounding box center [1228, 318] width 155 height 26
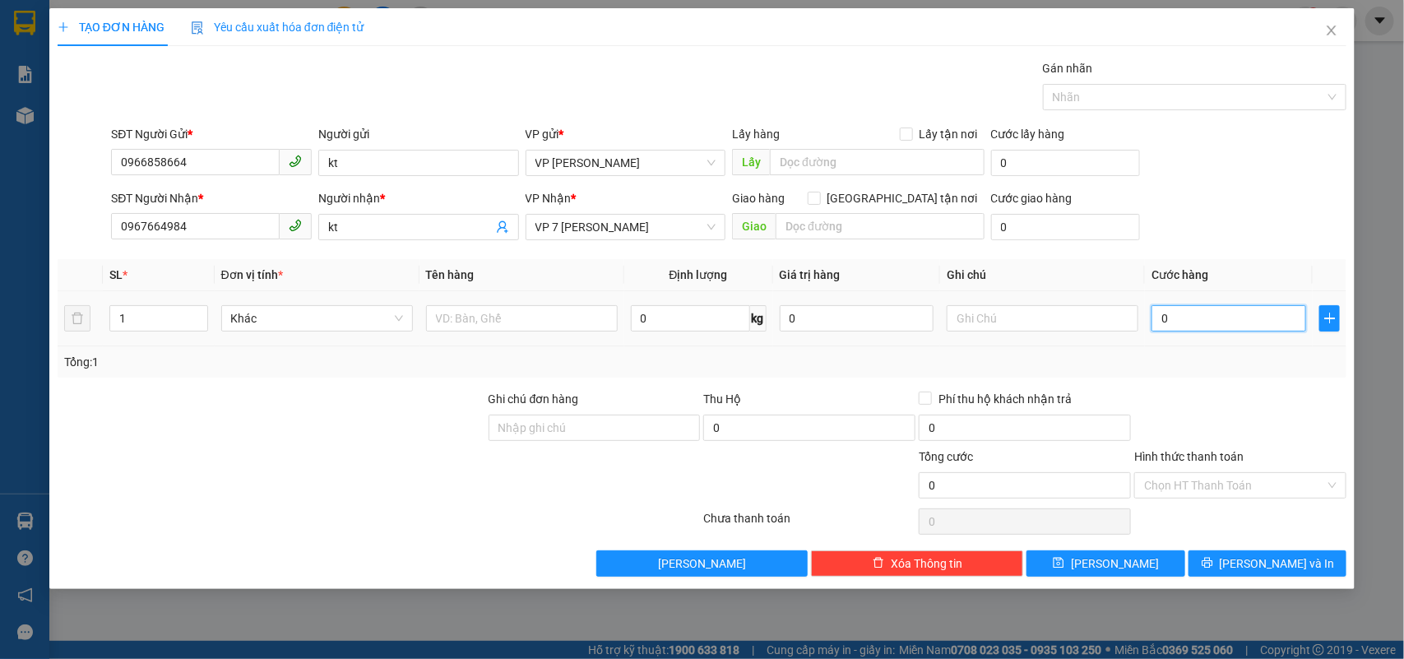
type input "1"
type input "10"
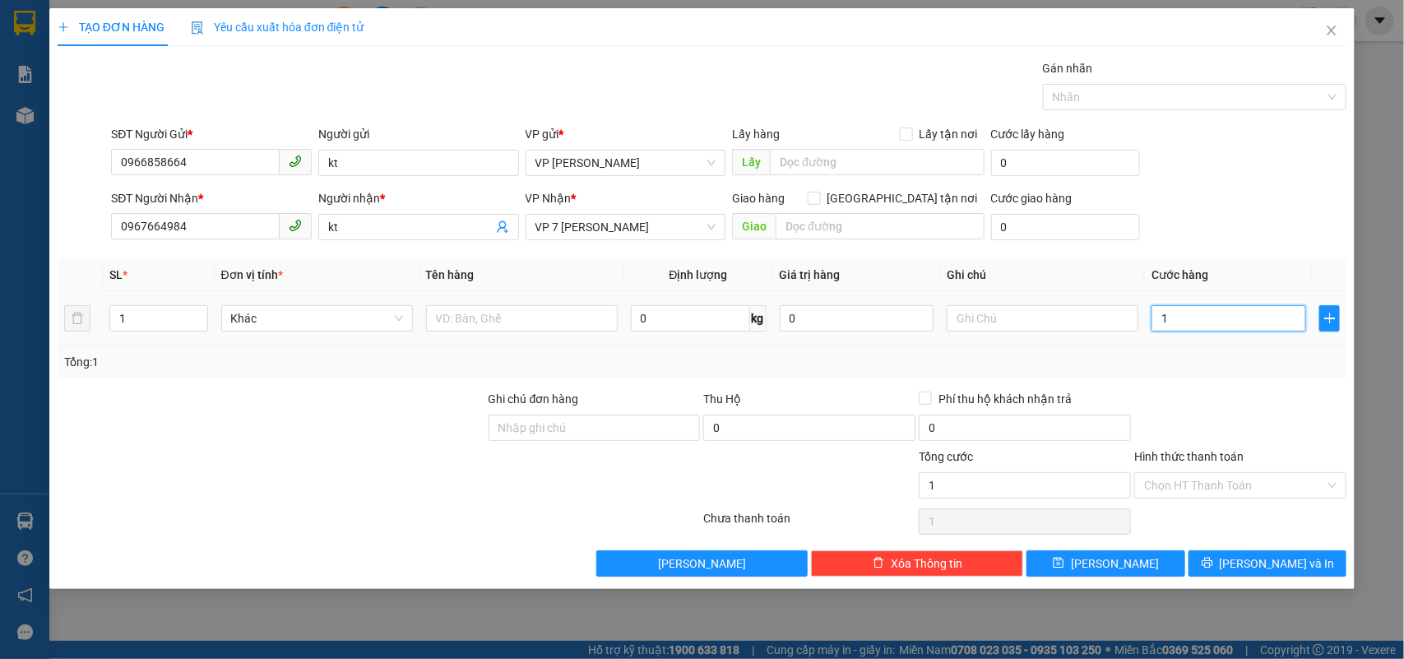
type input "10"
type input "100"
type input "1.000"
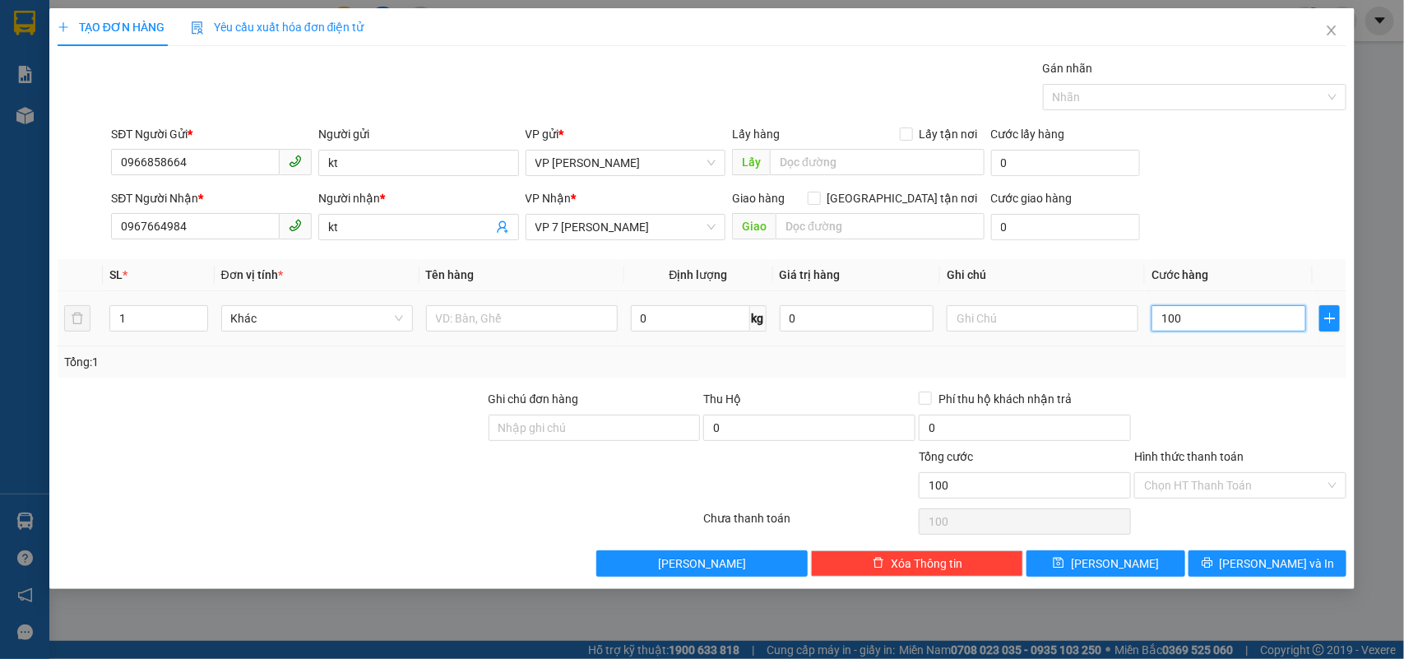
type input "1.000"
type input "10.000"
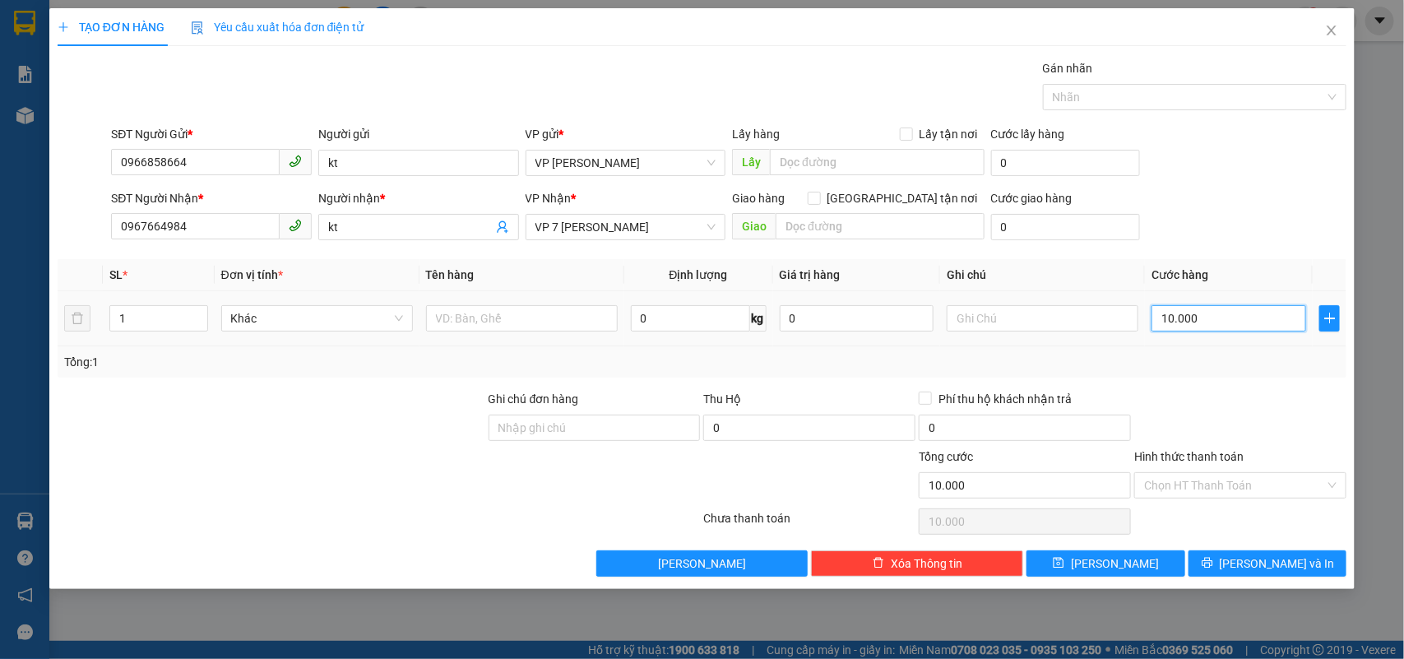
type input "100.000"
click at [310, 306] on span "Khác" at bounding box center [317, 318] width 172 height 25
type input "100.000"
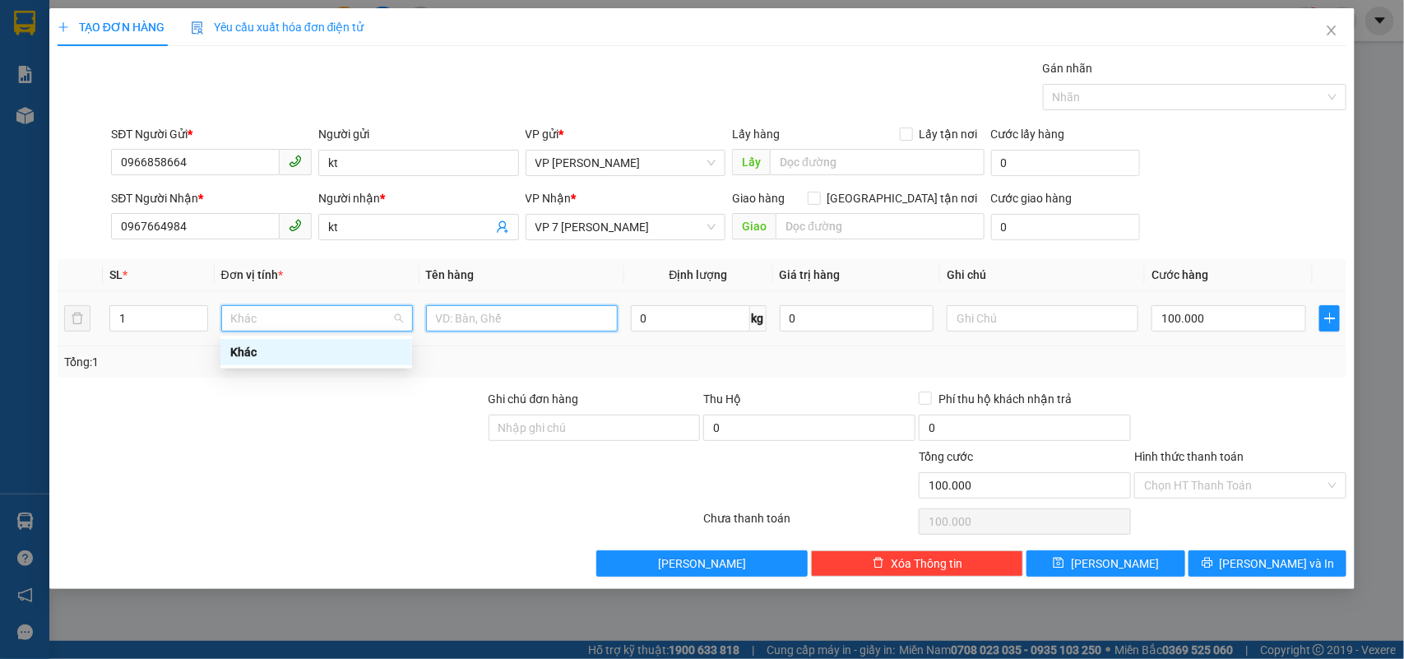
click at [569, 330] on input "text" at bounding box center [522, 318] width 192 height 26
type input "Xốp hồng"
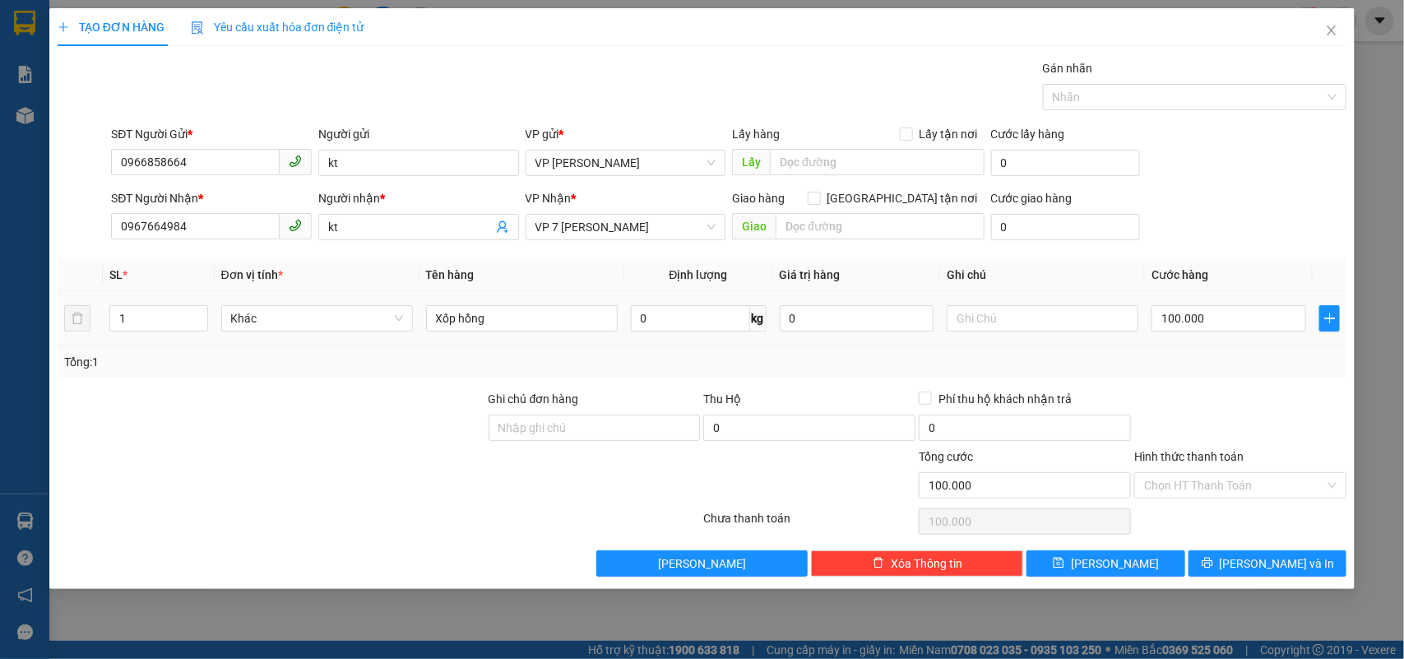
click at [1028, 304] on div at bounding box center [1042, 318] width 192 height 33
click at [1026, 318] on input "text" at bounding box center [1042, 318] width 192 height 26
type input "Xin nhẹ tay"
click at [1262, 564] on span "[PERSON_NAME] và In" at bounding box center [1276, 563] width 115 height 18
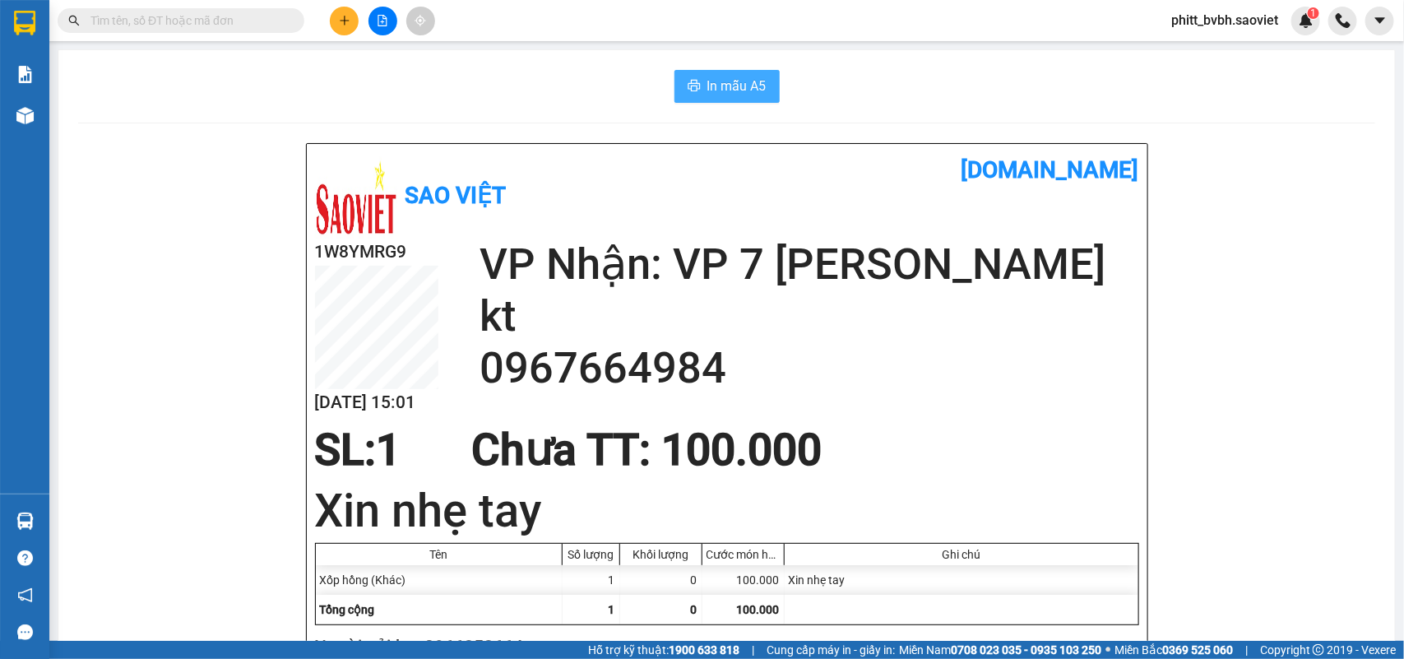
click at [737, 89] on span "In mẫu A5" at bounding box center [736, 86] width 59 height 21
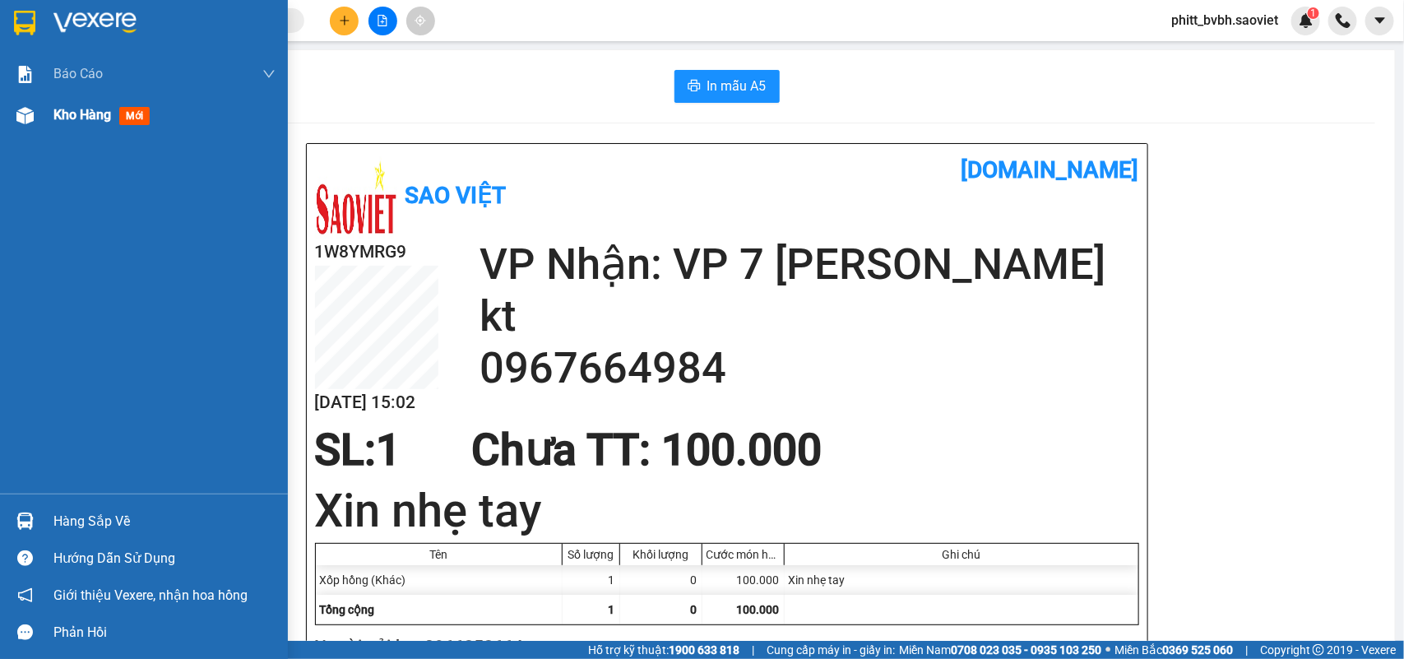
click at [62, 117] on span "Kho hàng" at bounding box center [82, 115] width 58 height 16
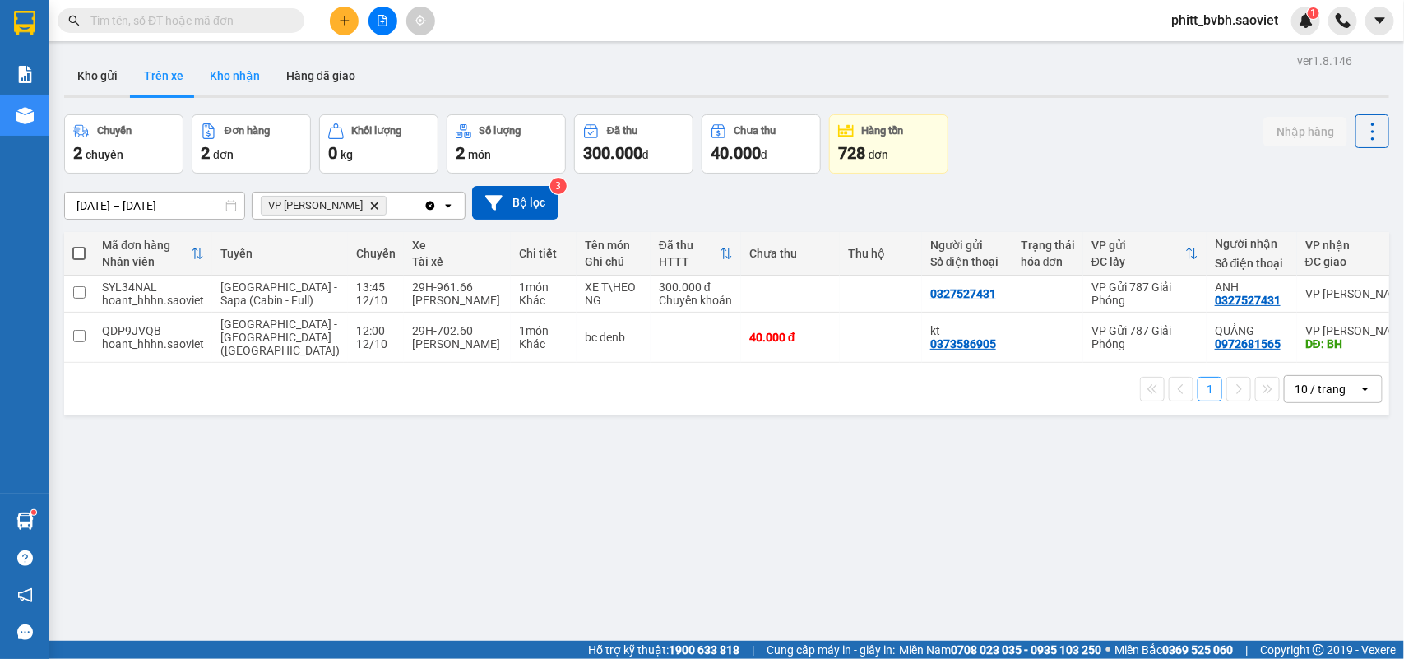
click at [239, 62] on button "Kho nhận" at bounding box center [235, 75] width 76 height 39
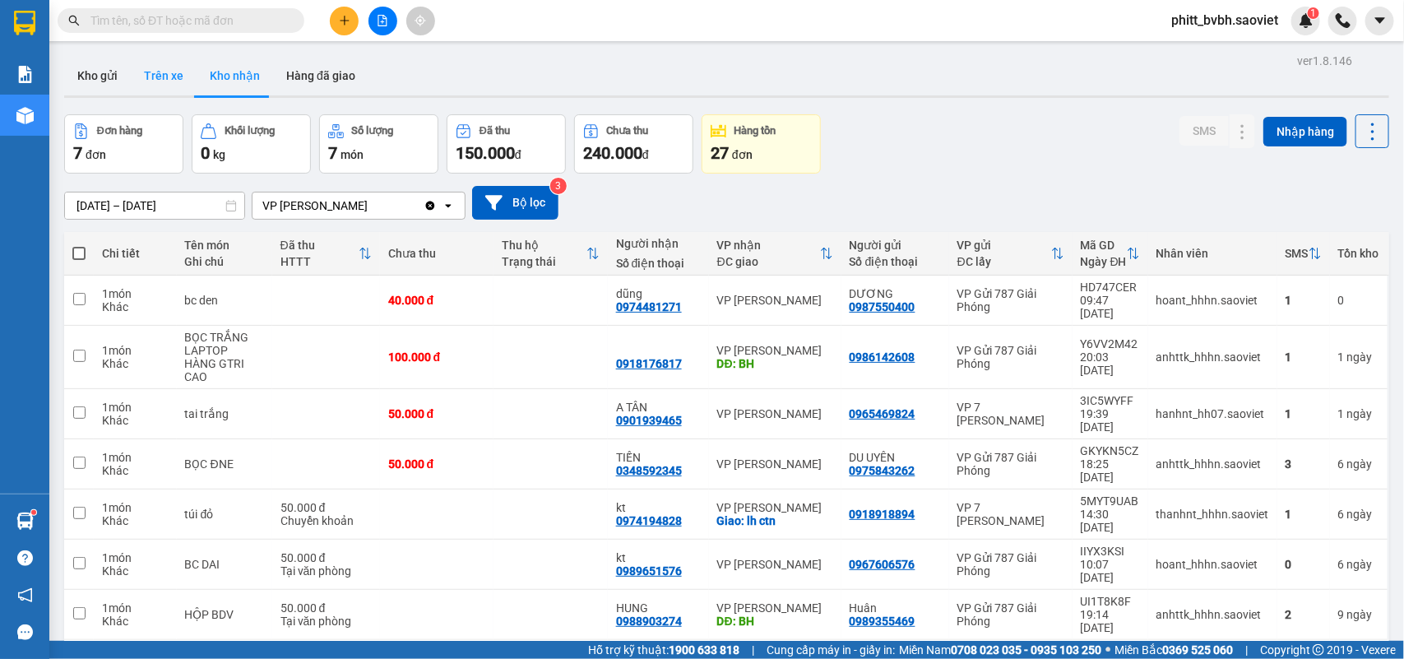
click at [158, 88] on button "Trên xe" at bounding box center [164, 75] width 66 height 39
type input "[DATE] – [DATE]"
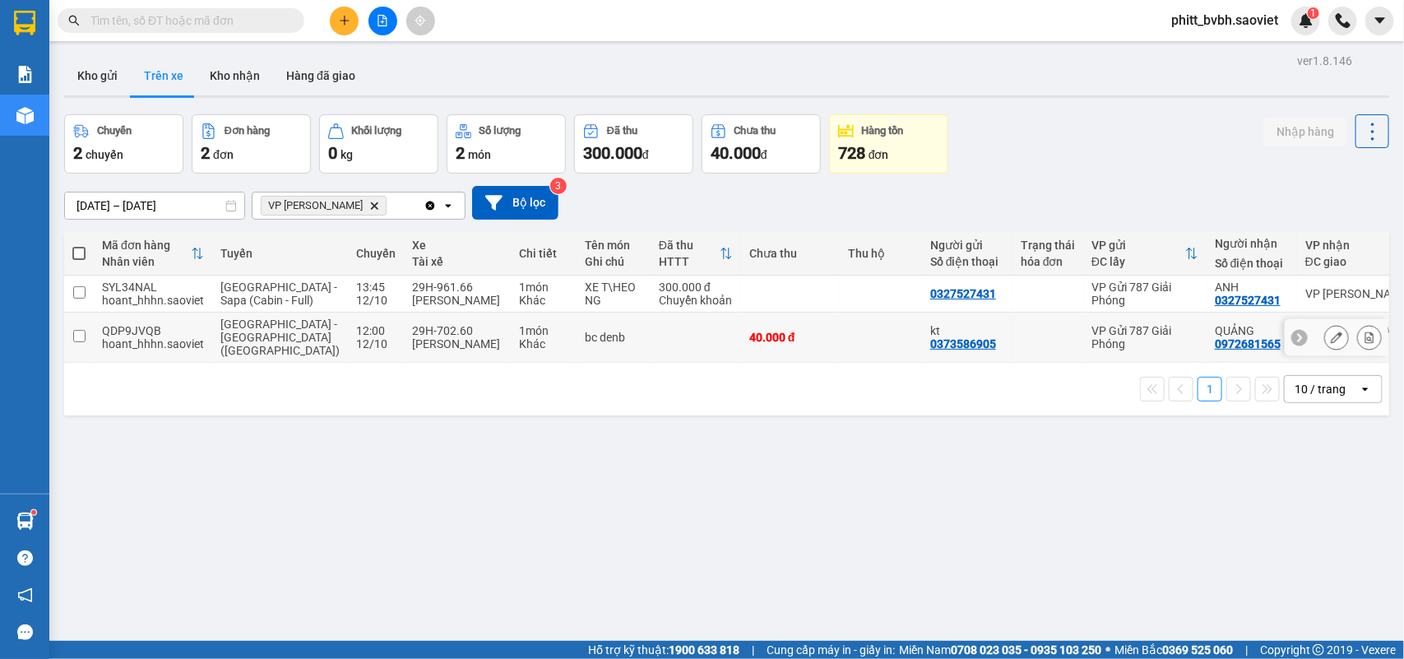
drag, startPoint x: 651, startPoint y: 349, endPoint x: 689, endPoint y: 335, distance: 40.3
click at [655, 335] on td at bounding box center [695, 337] width 90 height 50
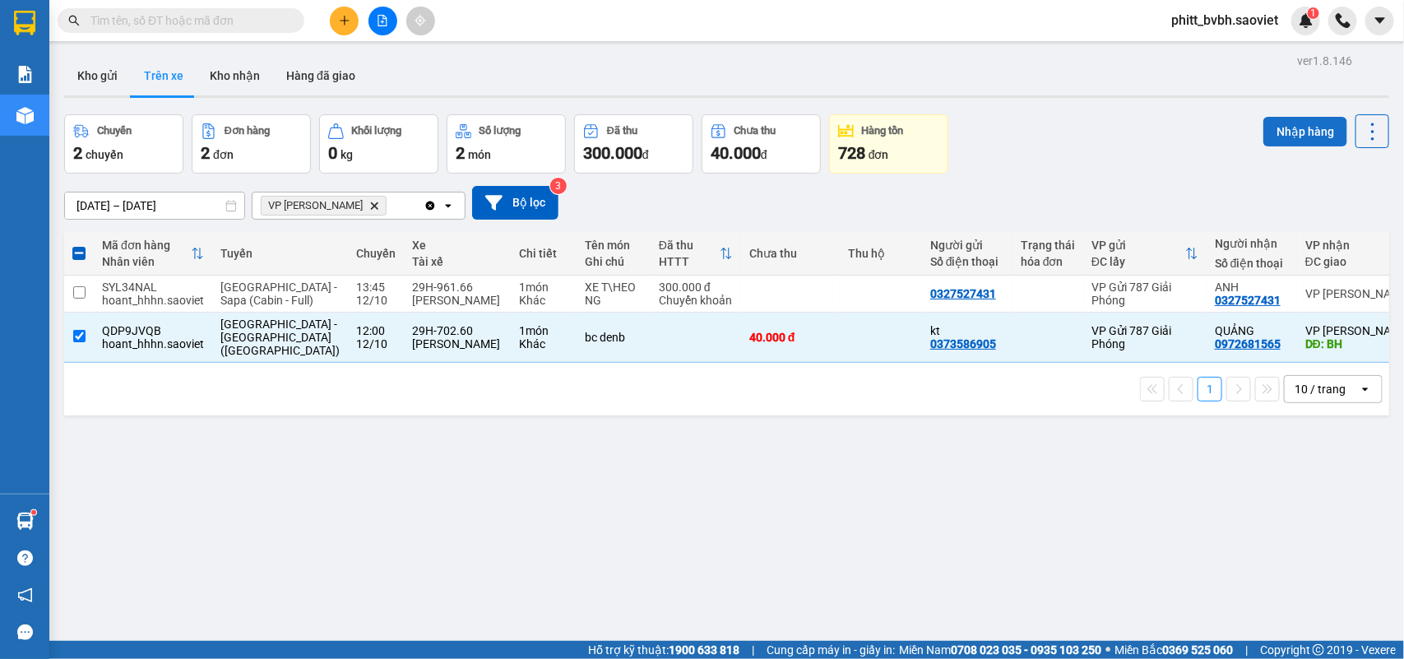
click at [1285, 130] on button "Nhập hàng" at bounding box center [1305, 132] width 84 height 30
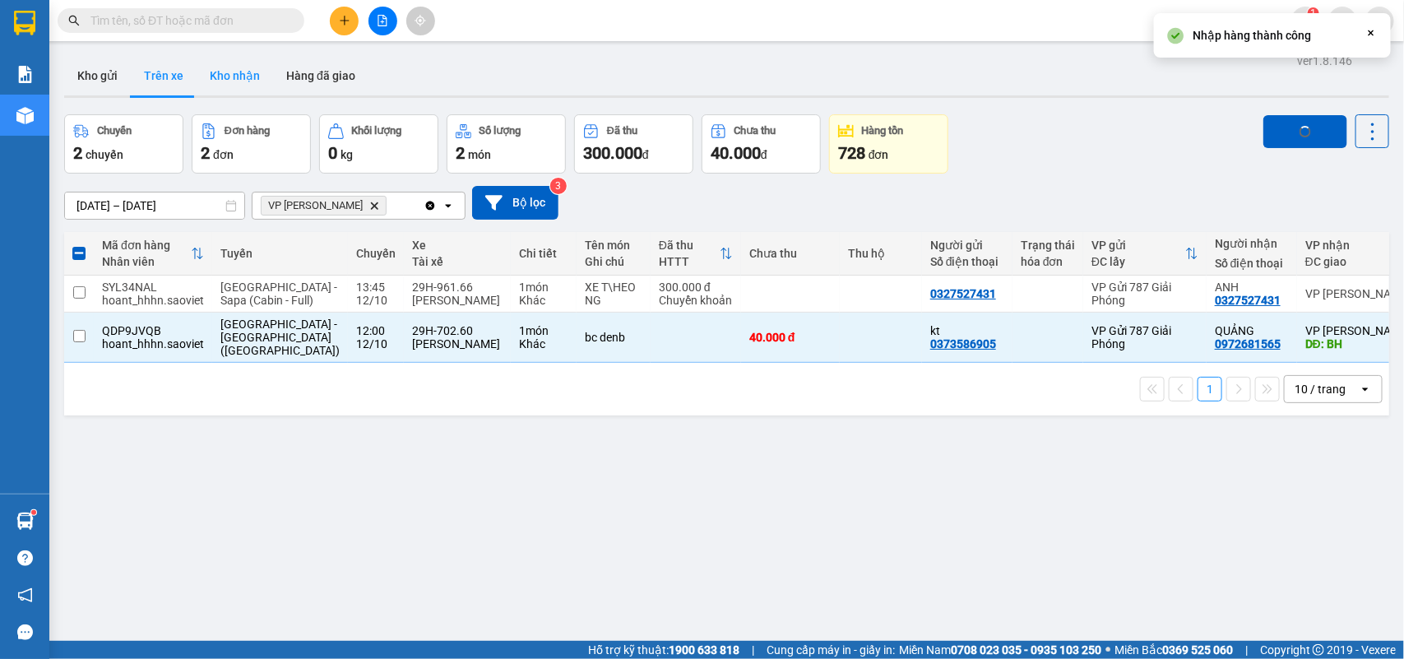
checkbox input "false"
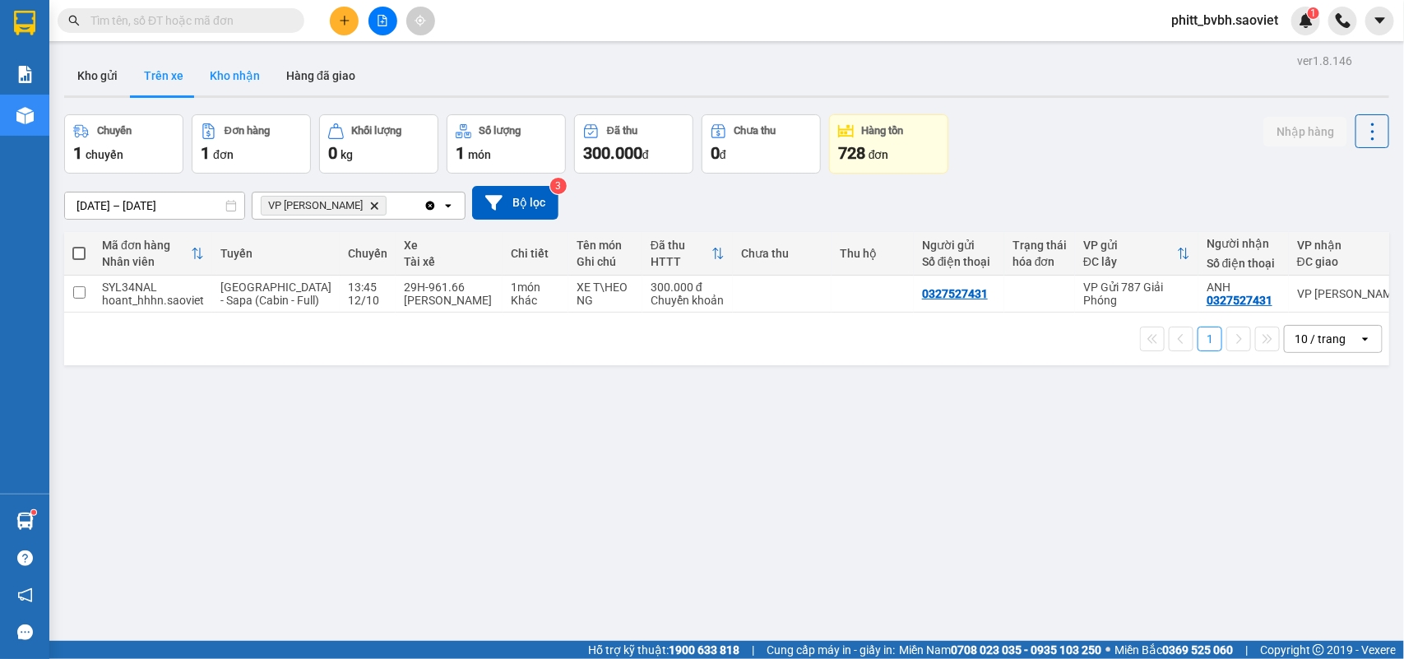
click at [257, 58] on button "Kho nhận" at bounding box center [235, 75] width 76 height 39
type input "[DATE] – [DATE]"
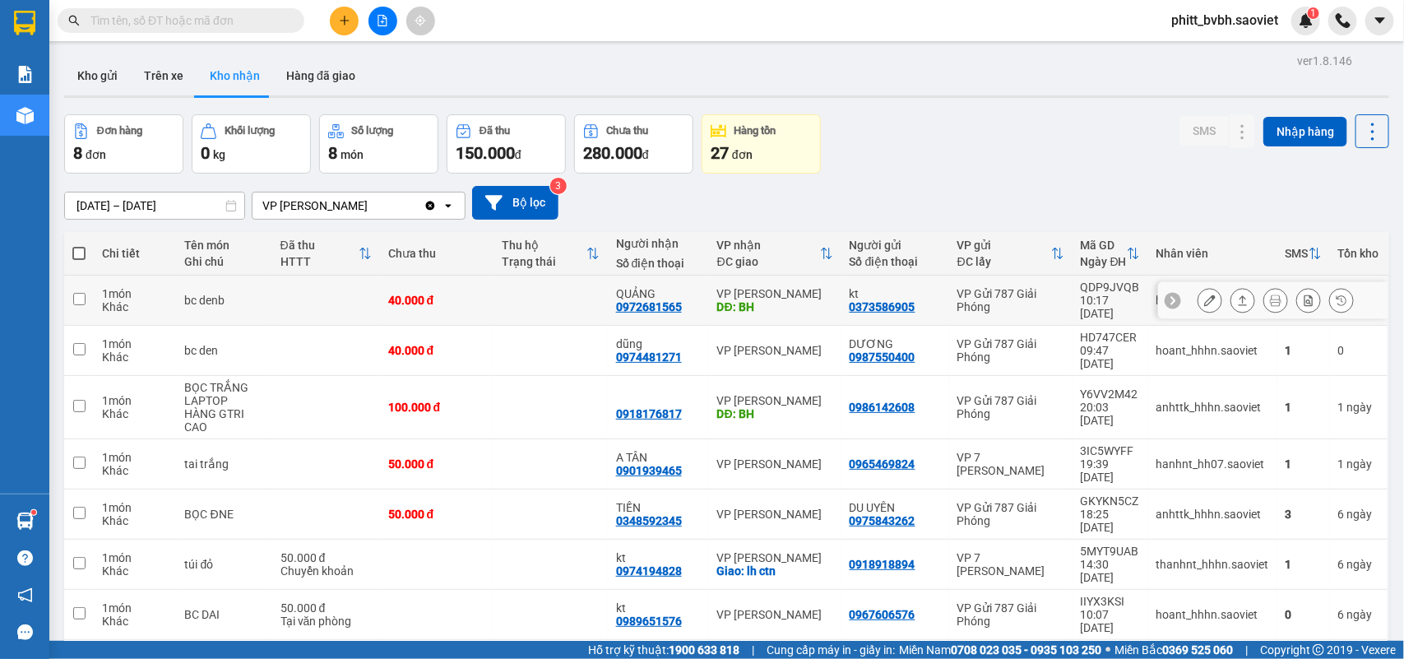
click at [418, 302] on td "40.000 đ" at bounding box center [437, 300] width 114 height 50
checkbox input "true"
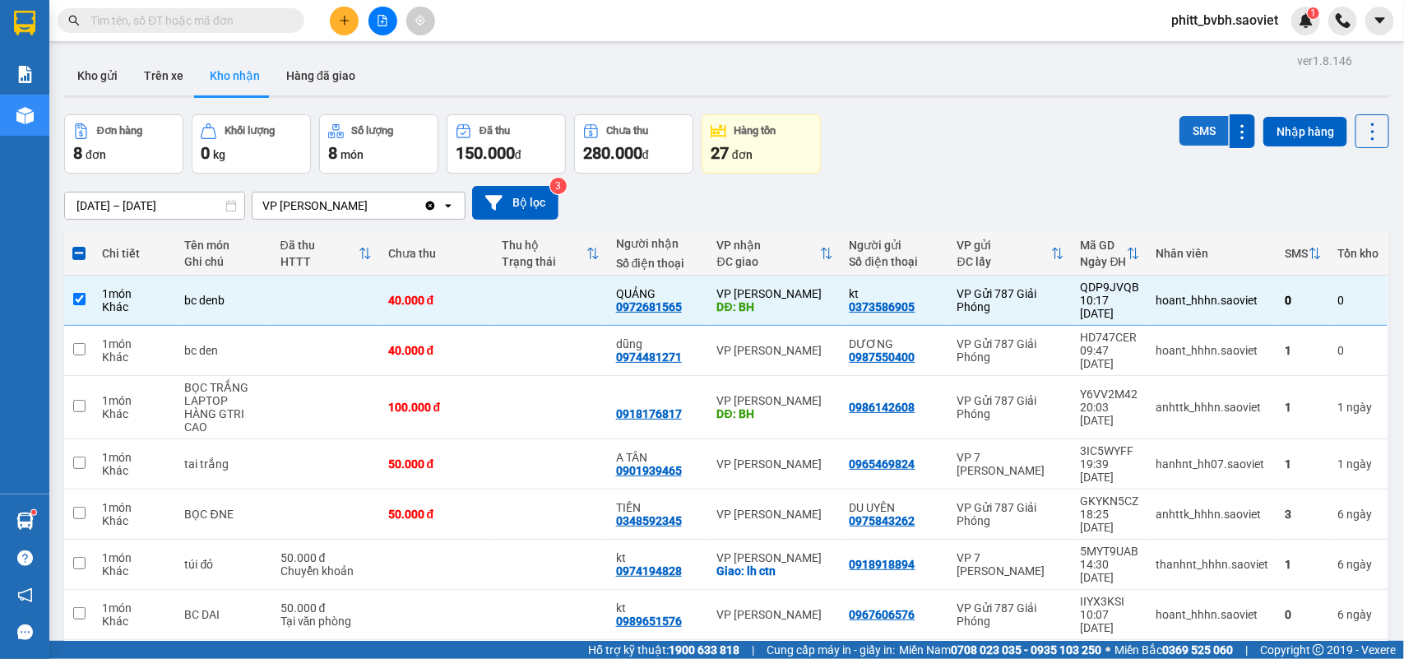
click at [1182, 125] on button "SMS" at bounding box center [1203, 131] width 49 height 30
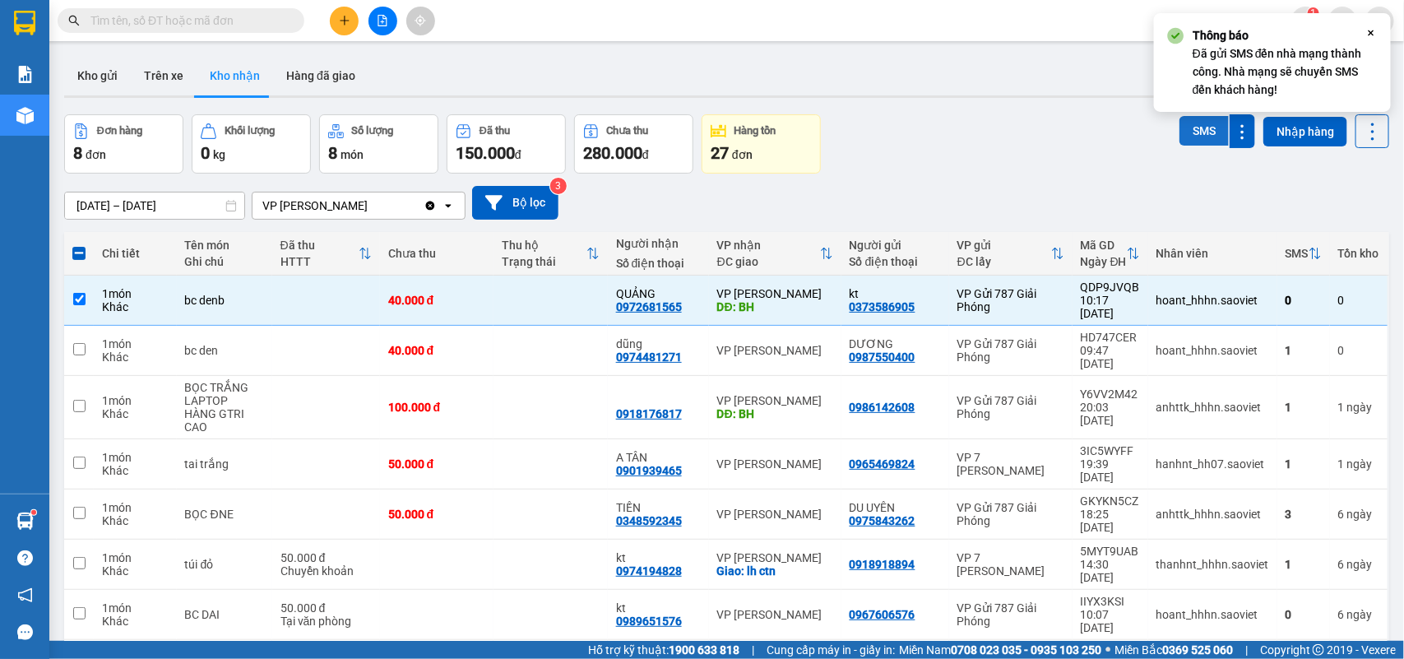
click at [1182, 136] on button "SMS" at bounding box center [1203, 131] width 49 height 30
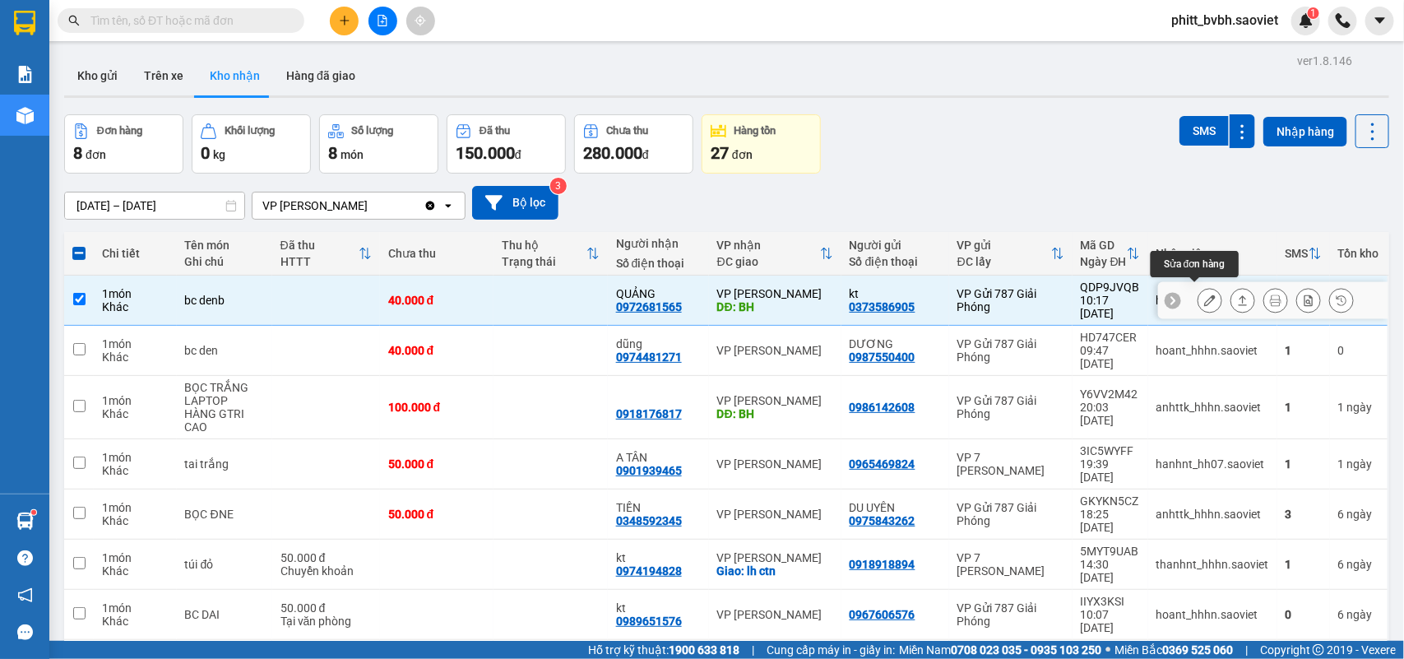
click at [1204, 296] on icon at bounding box center [1210, 300] width 12 height 12
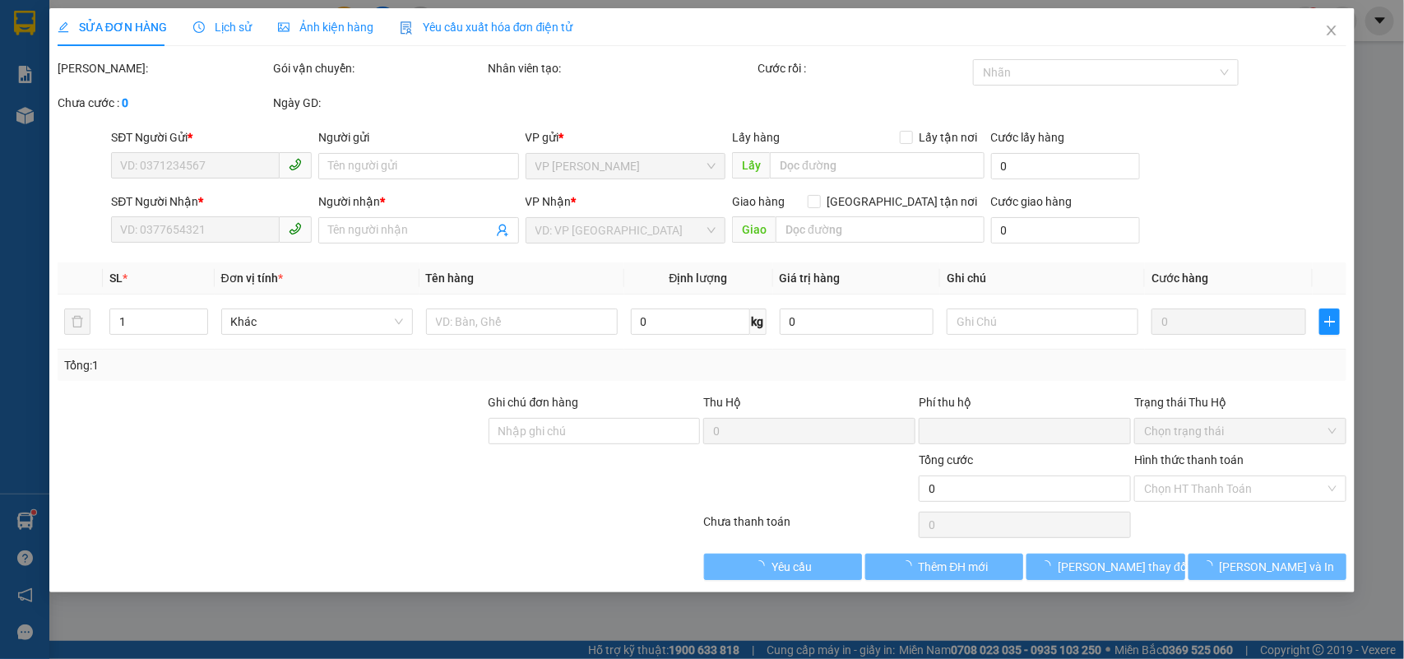
type input "0373586905"
type input "kt"
type input "0972681565"
type input "QUẢNG"
type input "BH"
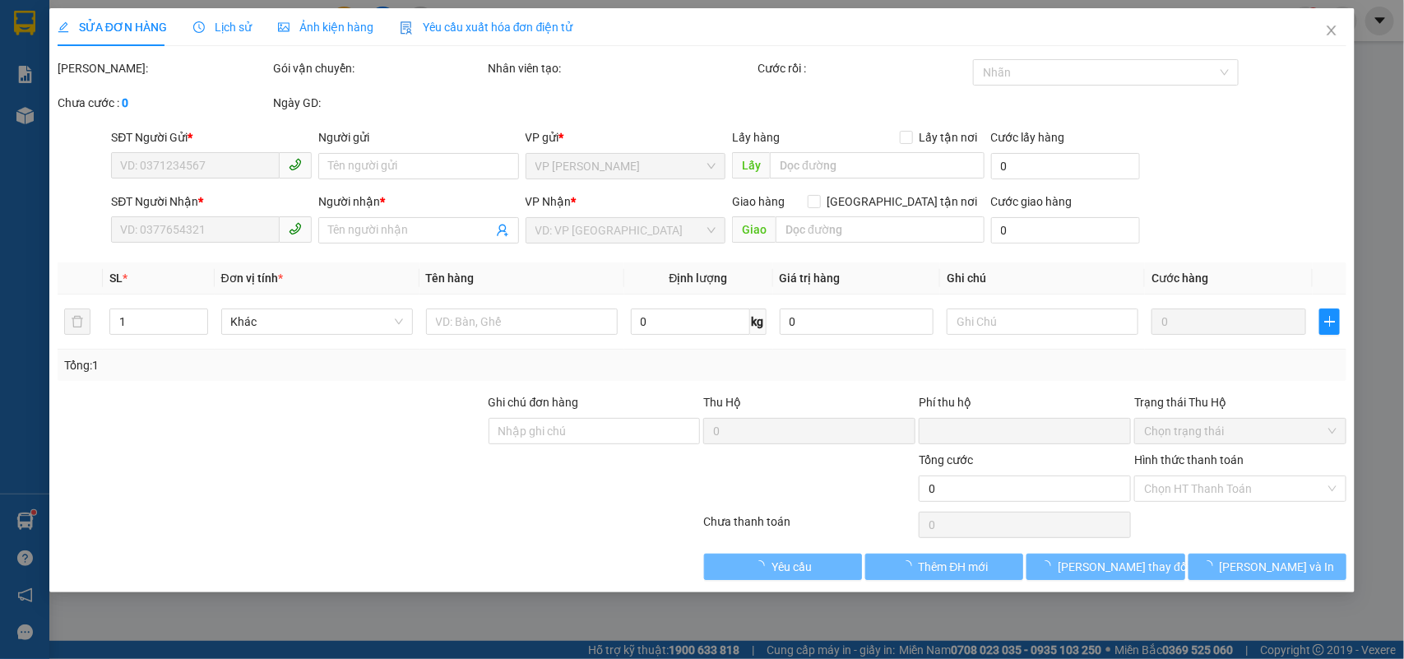
type input "0"
type input "40.000"
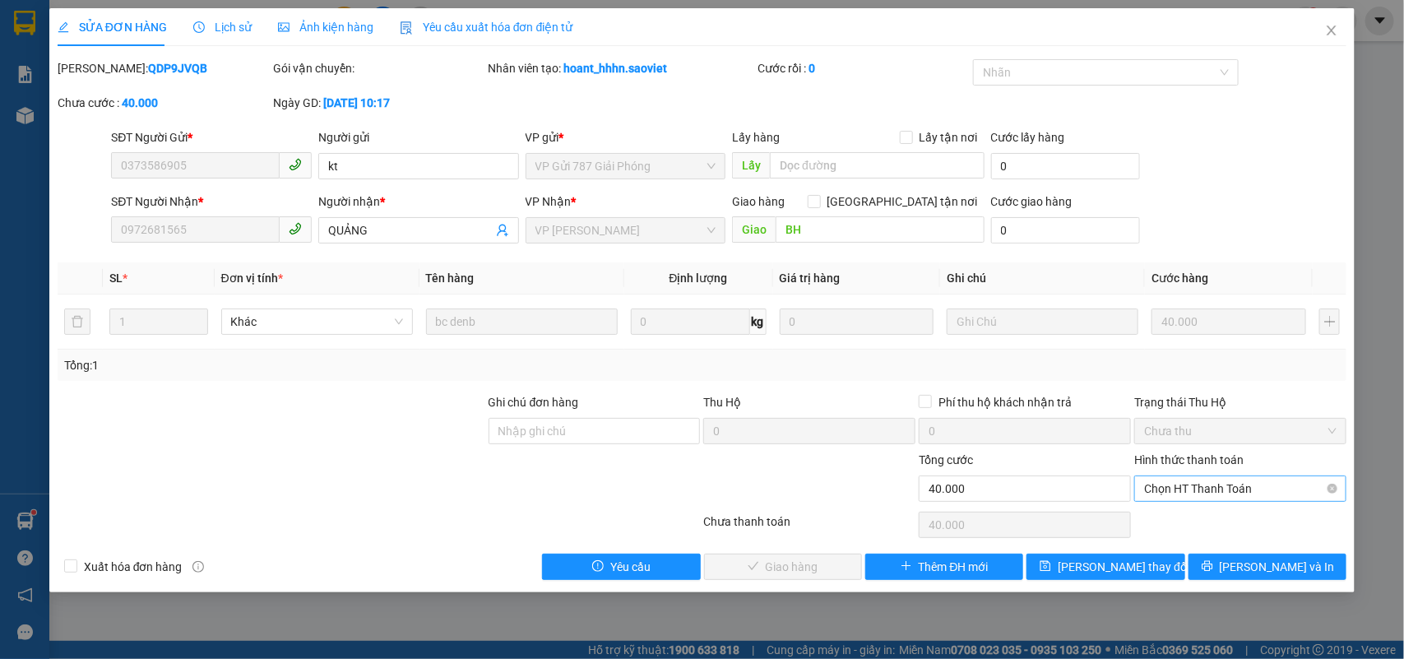
click at [1191, 496] on span "Chọn HT Thanh Toán" at bounding box center [1240, 488] width 192 height 25
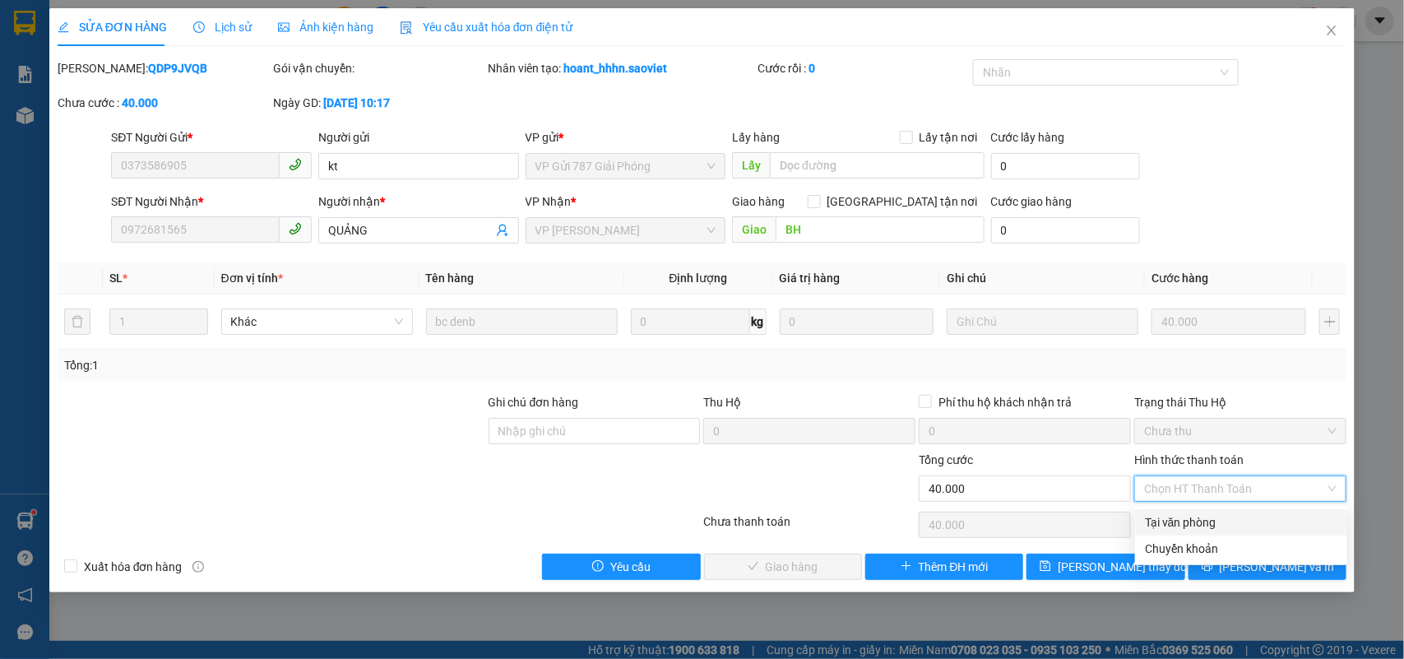
drag, startPoint x: 1191, startPoint y: 503, endPoint x: 1160, endPoint y: 547, distance: 53.2
click at [1186, 524] on div "Tại văn phòng" at bounding box center [1241, 522] width 192 height 18
type input "0"
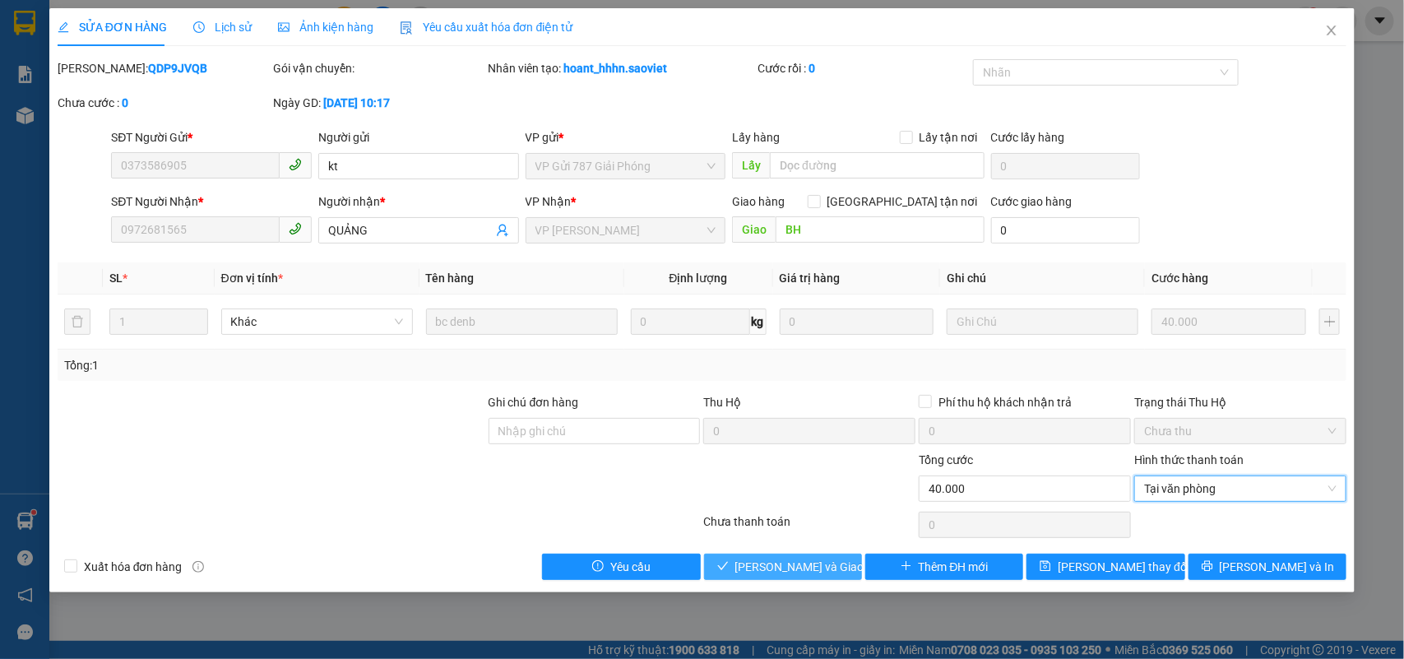
click at [779, 576] on span "[PERSON_NAME] và Giao hàng" at bounding box center [814, 567] width 158 height 18
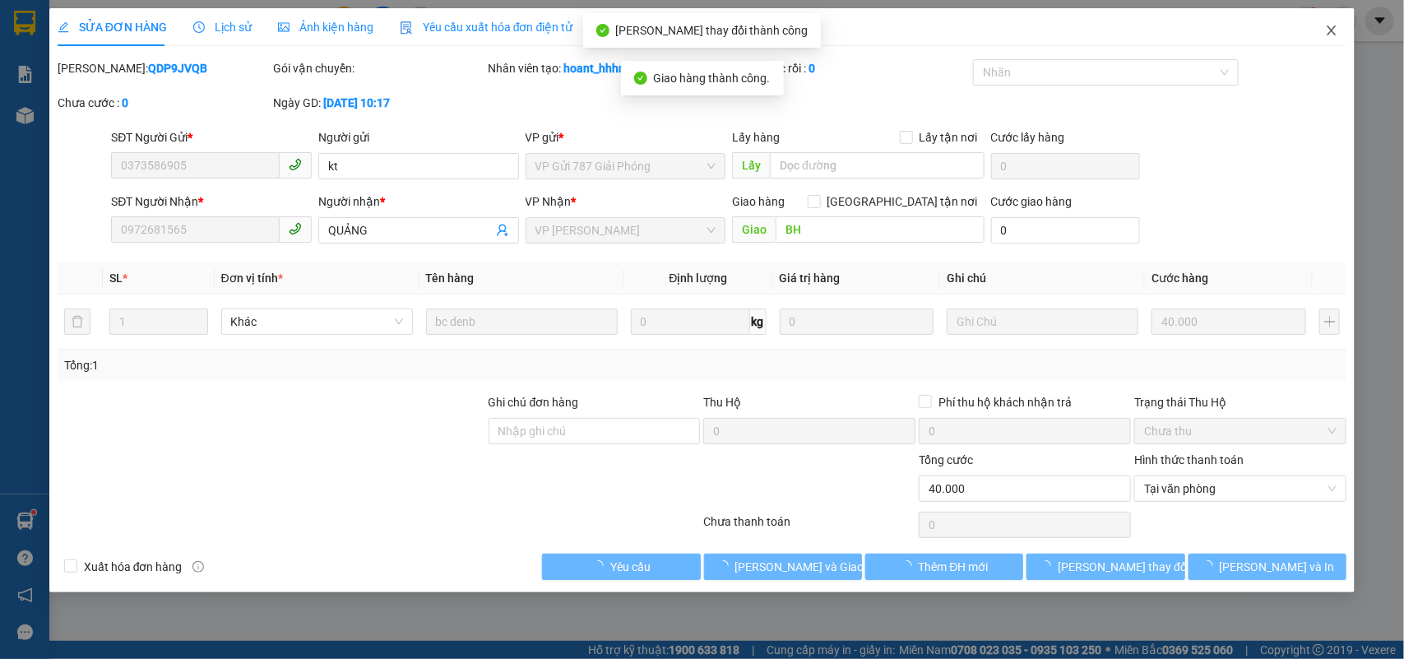
click at [1335, 25] on icon "close" at bounding box center [1331, 30] width 13 height 13
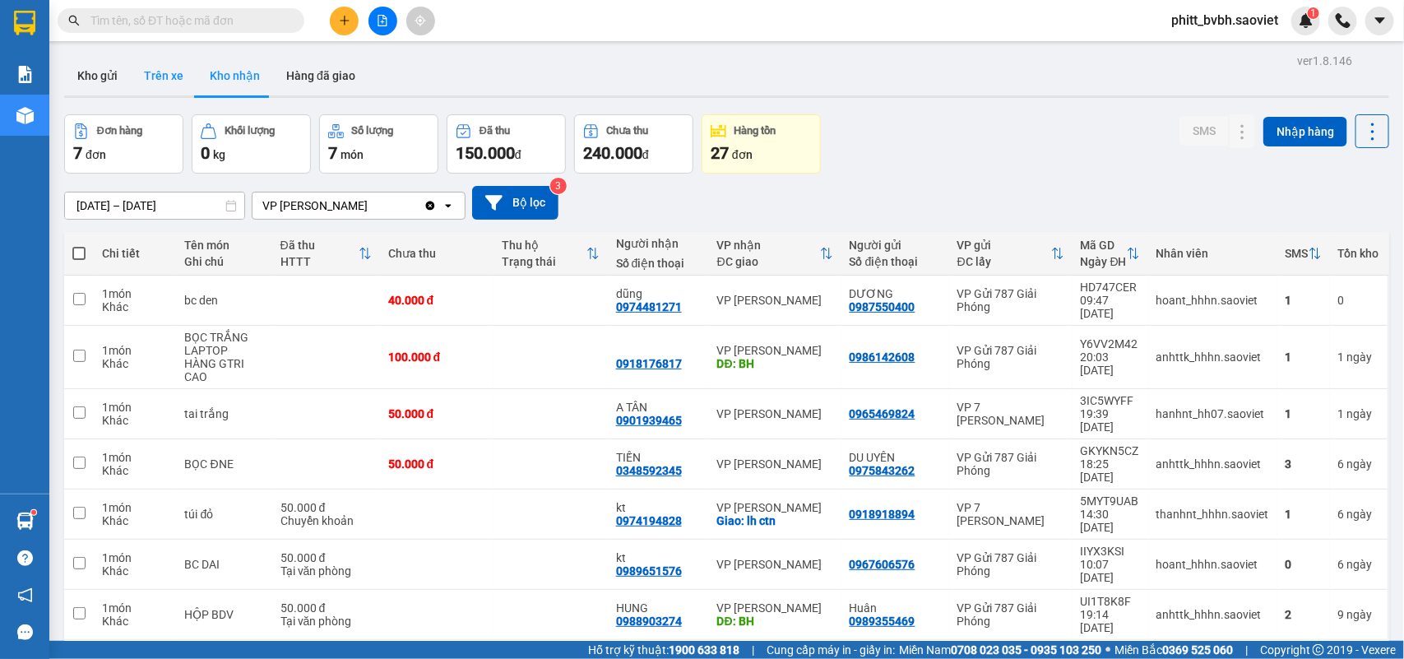
click at [163, 78] on button "Trên xe" at bounding box center [164, 75] width 66 height 39
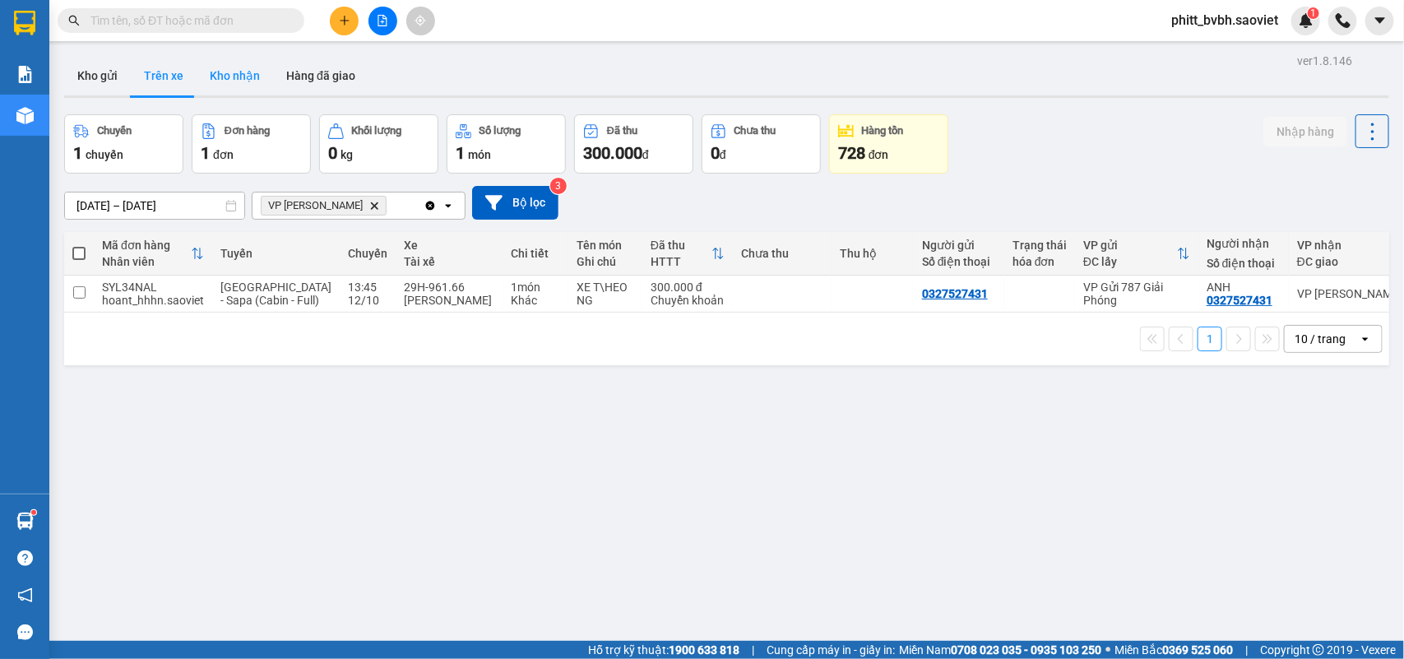
click at [237, 74] on button "Kho nhận" at bounding box center [235, 75] width 76 height 39
type input "[DATE] – [DATE]"
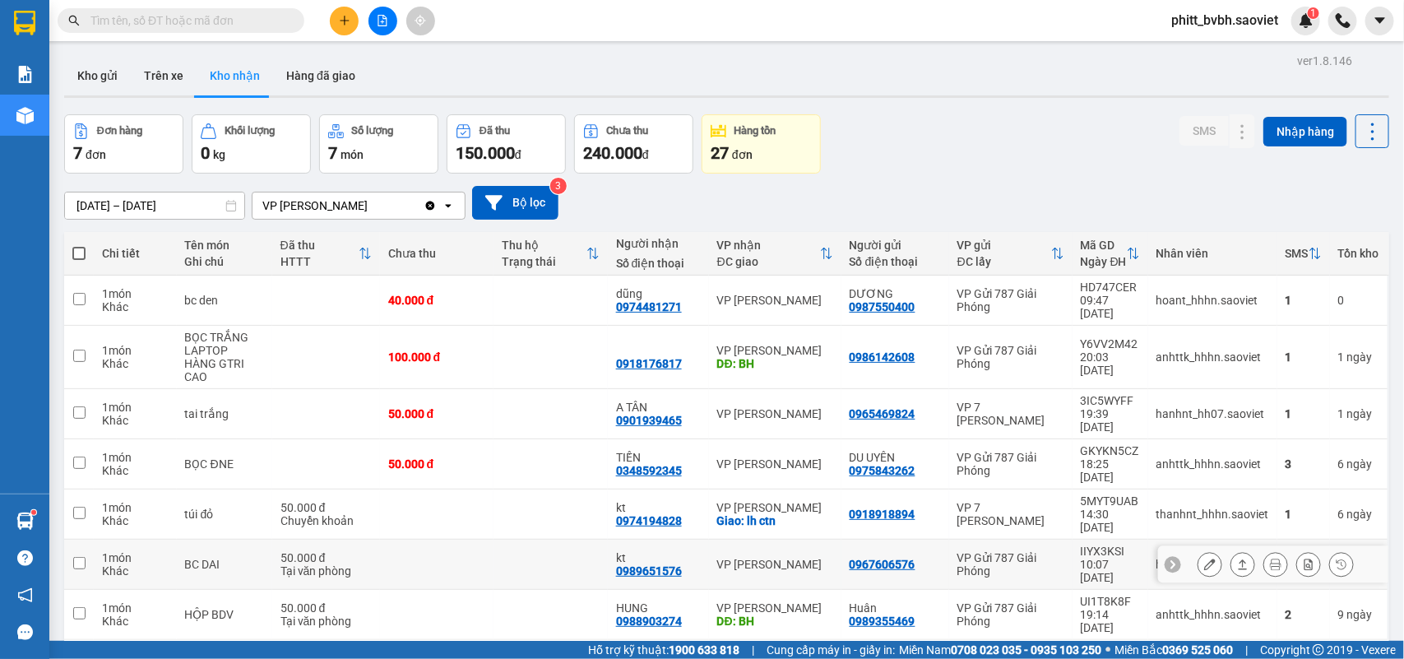
click at [512, 539] on td at bounding box center [550, 564] width 114 height 50
checkbox input "true"
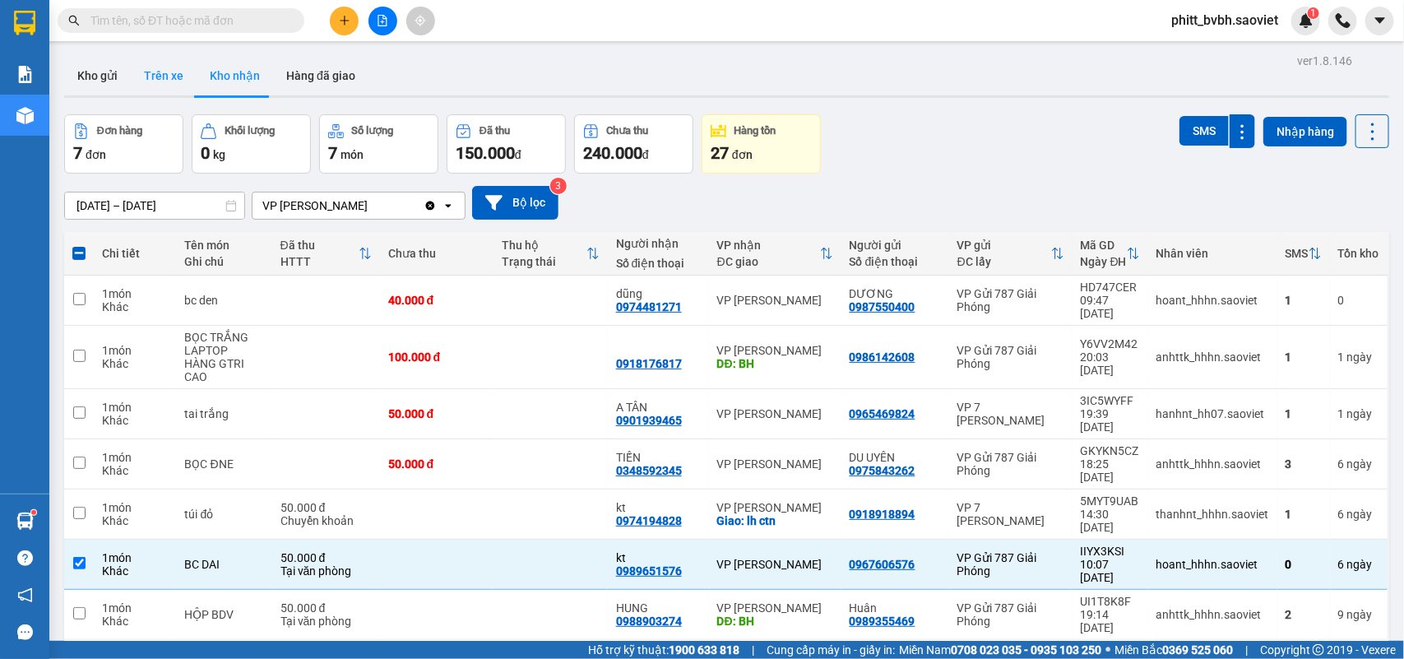
click at [174, 72] on button "Trên xe" at bounding box center [164, 75] width 66 height 39
type input "[DATE] – [DATE]"
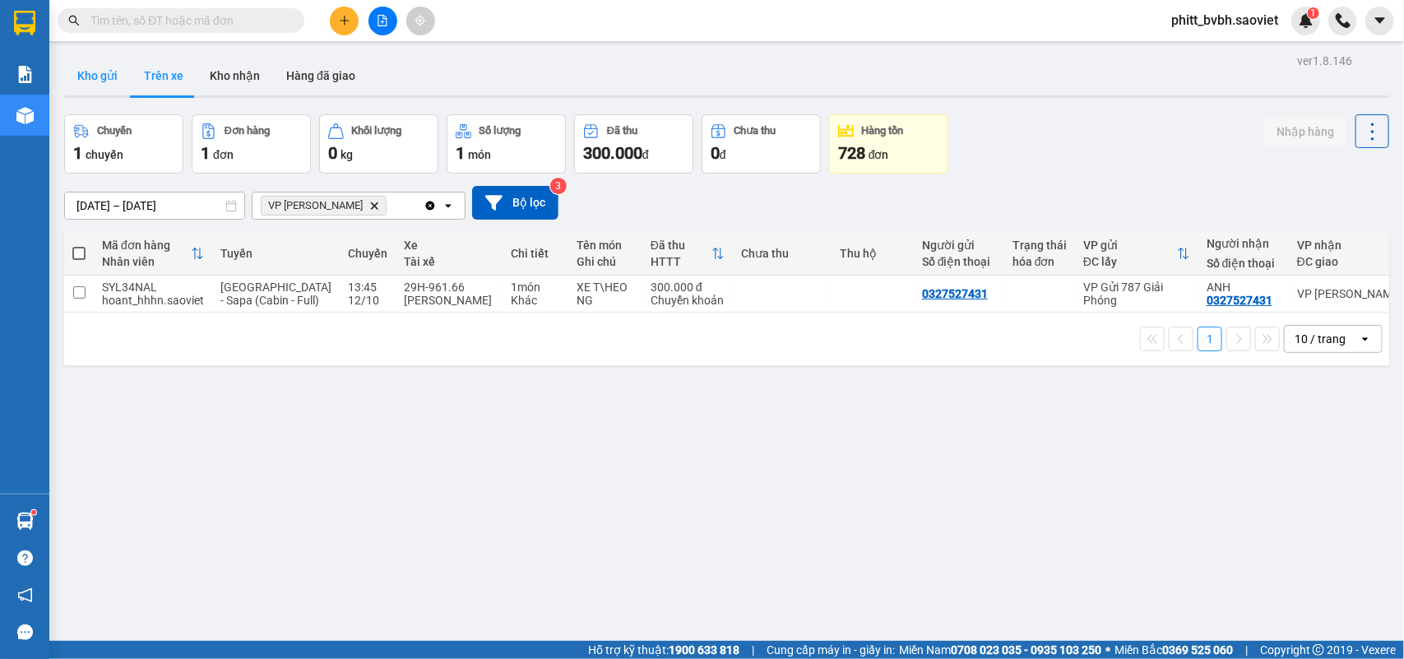
click at [116, 71] on button "Kho gửi" at bounding box center [97, 75] width 67 height 39
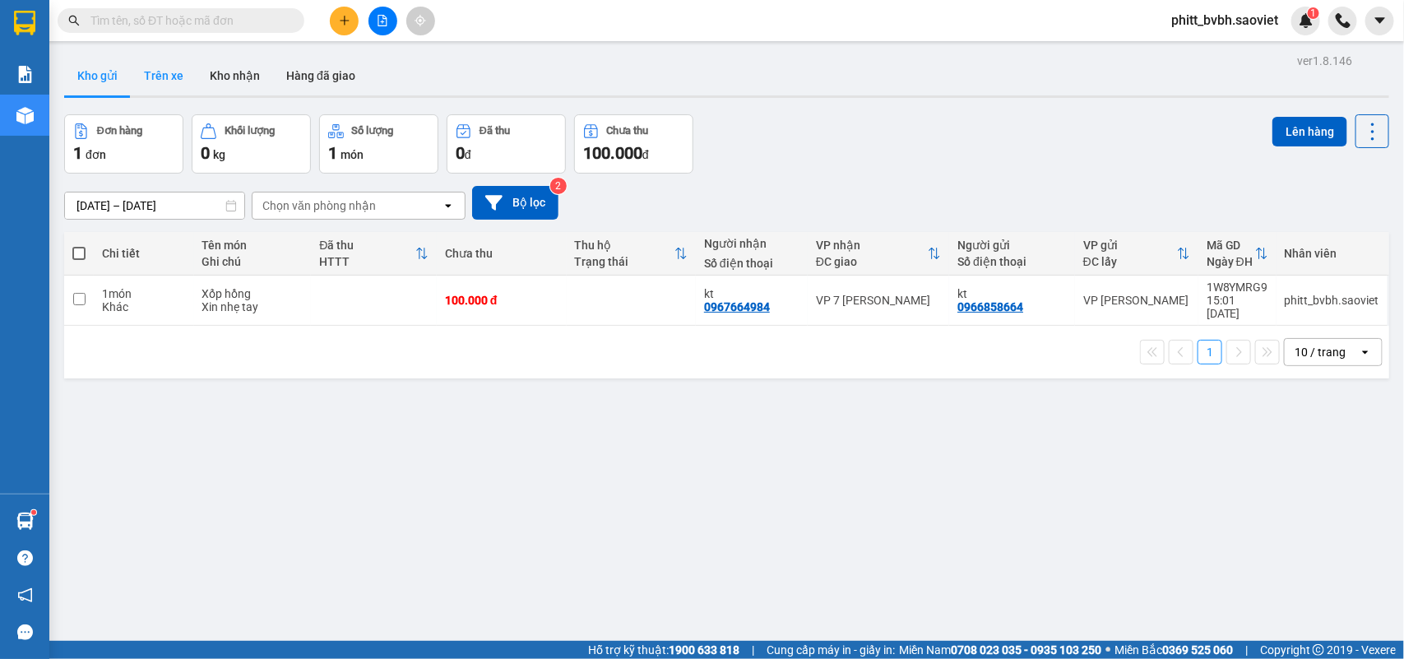
click at [154, 76] on button "Trên xe" at bounding box center [164, 75] width 66 height 39
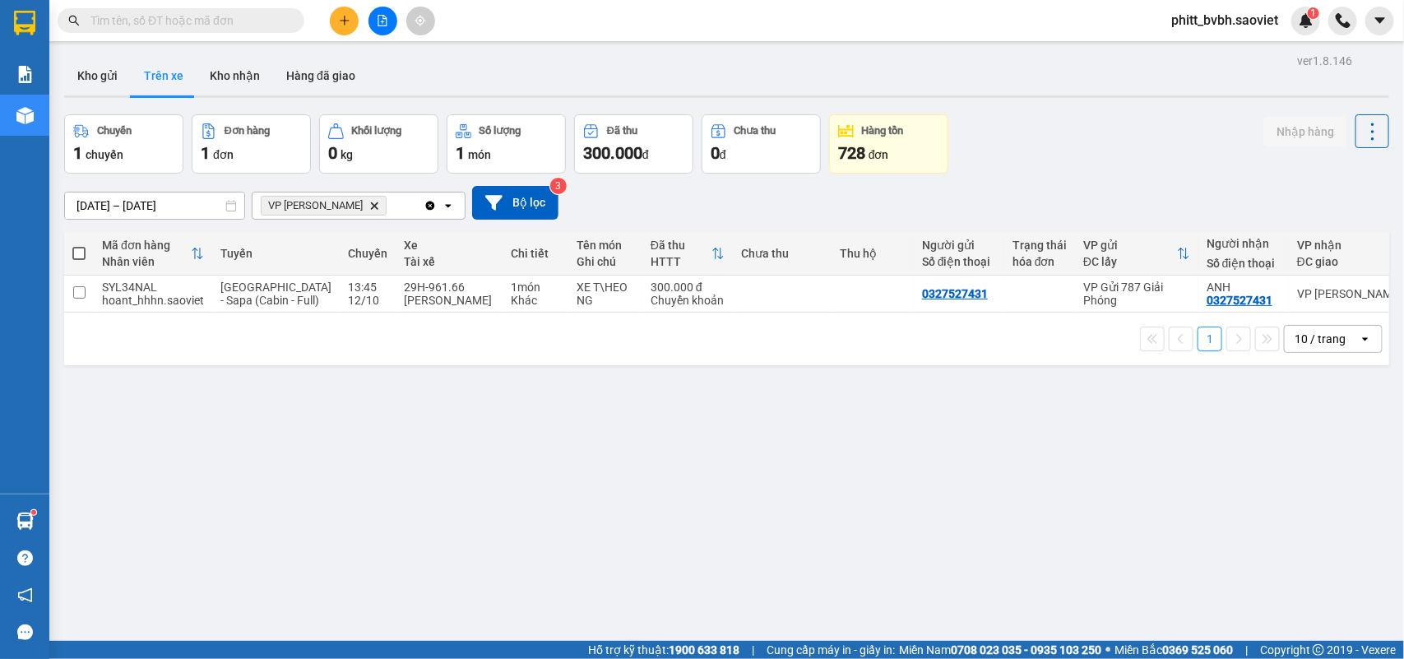
click at [387, 18] on icon "file-add" at bounding box center [383, 21] width 12 height 12
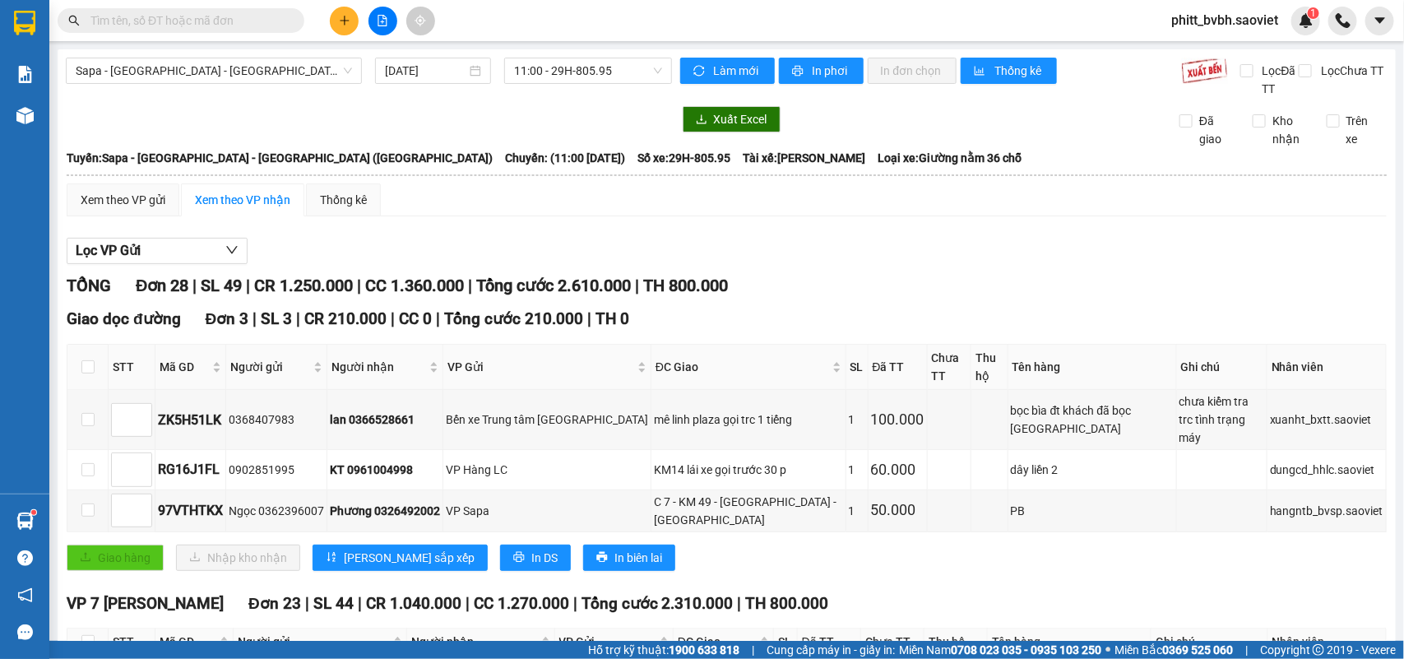
click at [381, 35] on div "Kết quả tìm kiếm ( 0 ) Bộ lọc No Data phitt_bvbh.saoviet 1" at bounding box center [702, 20] width 1404 height 41
click at [384, 26] on button at bounding box center [382, 21] width 29 height 29
click at [259, 76] on span "Sapa - [GEOGRAPHIC_DATA] - [GEOGRAPHIC_DATA] ([GEOGRAPHIC_DATA])" at bounding box center [214, 70] width 276 height 25
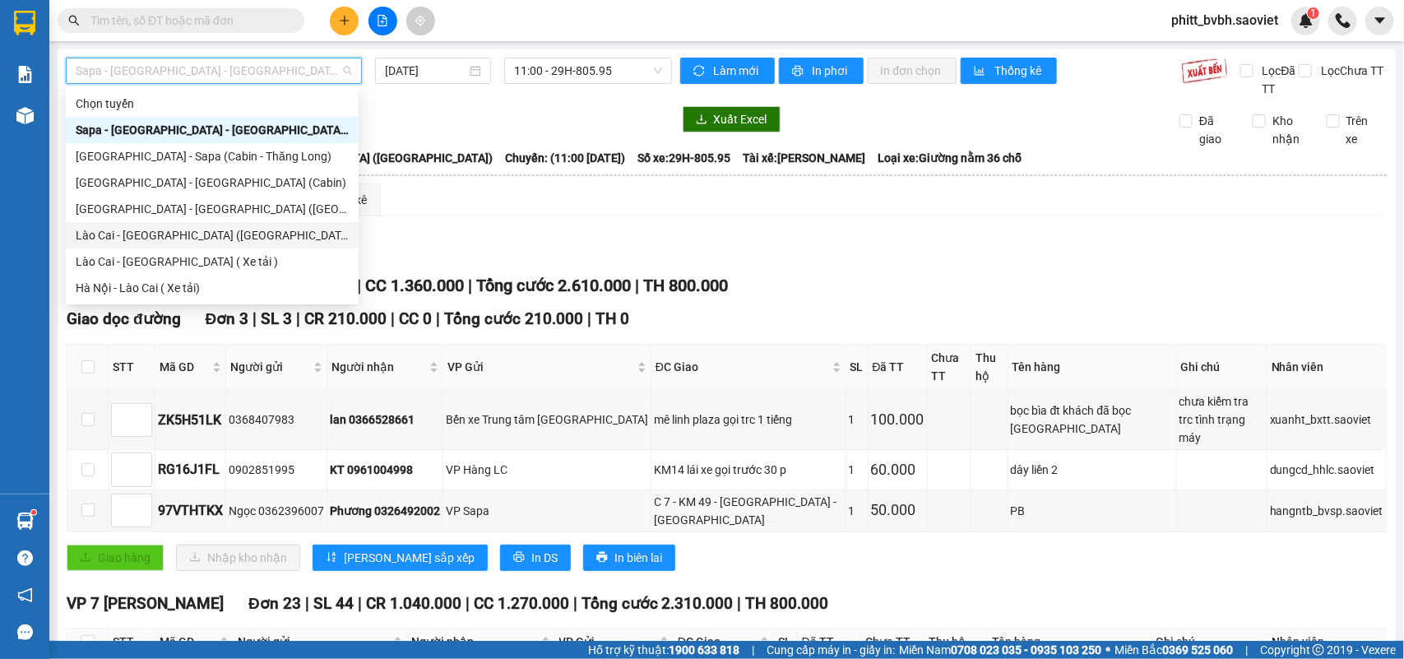
scroll to position [132, 0]
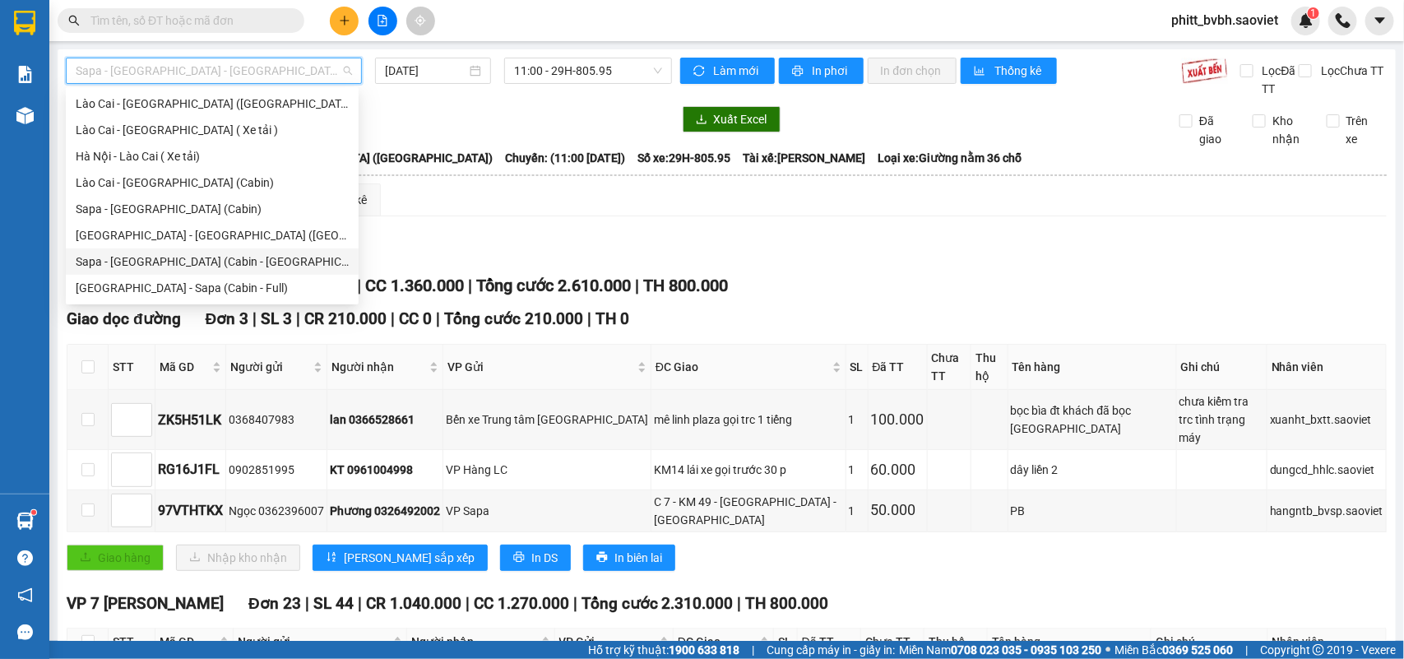
click at [228, 257] on div "Sapa - [GEOGRAPHIC_DATA] (Cabin - [GEOGRAPHIC_DATA])" at bounding box center [212, 261] width 273 height 18
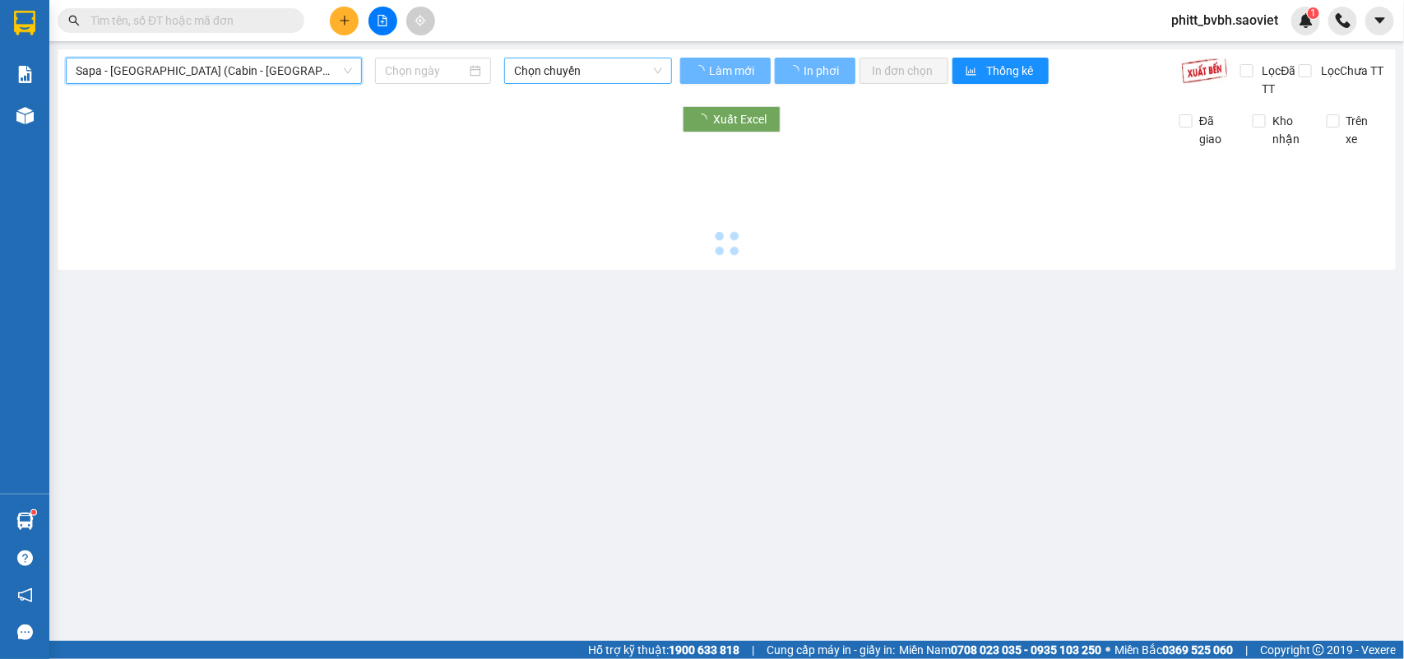
type input "[DATE]"
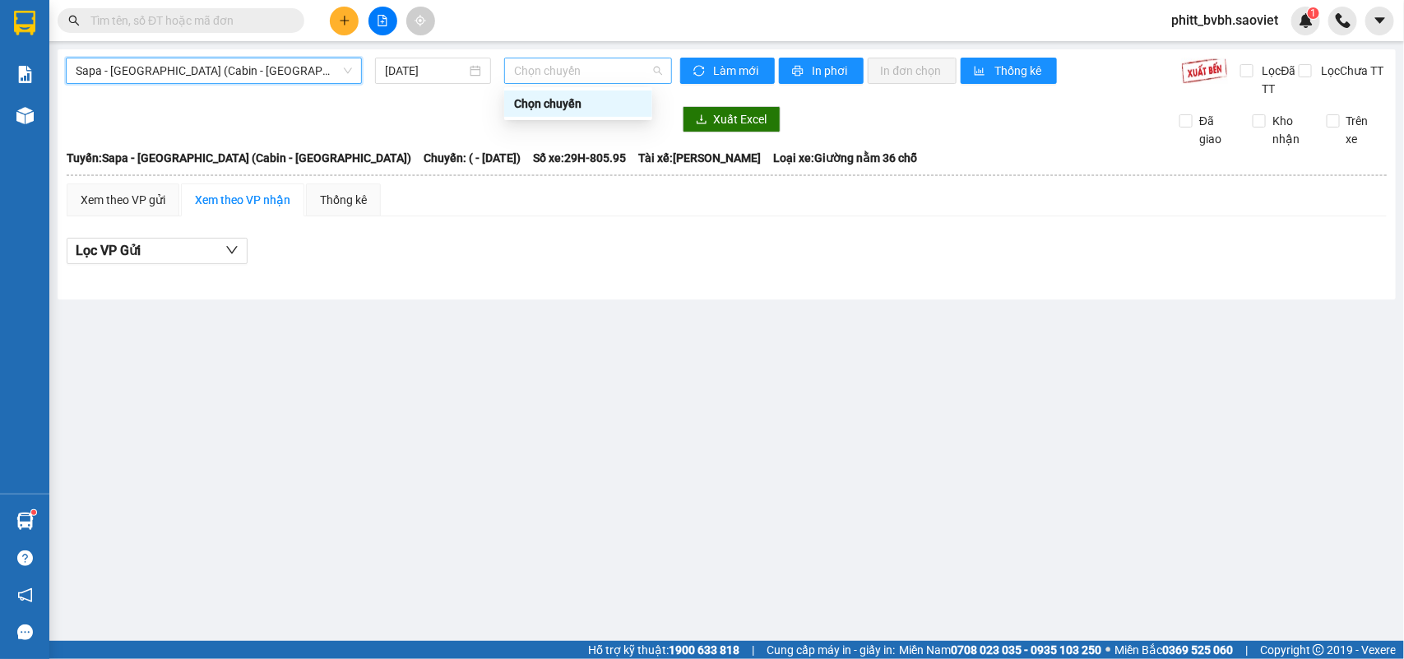
click at [573, 66] on span "Chọn chuyến" at bounding box center [587, 70] width 147 height 25
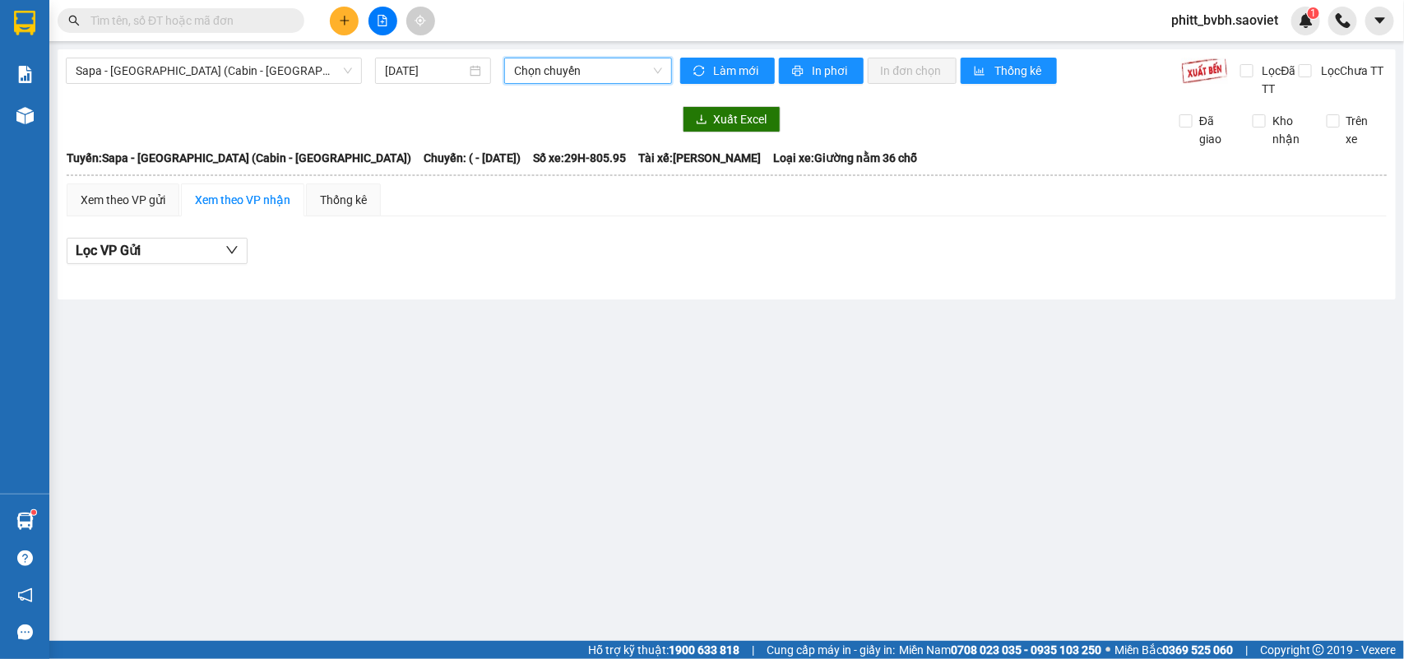
click at [571, 68] on span "Chọn chuyến" at bounding box center [587, 70] width 147 height 25
click at [265, 76] on span "Sapa - [GEOGRAPHIC_DATA] (Cabin - [GEOGRAPHIC_DATA])" at bounding box center [214, 70] width 276 height 25
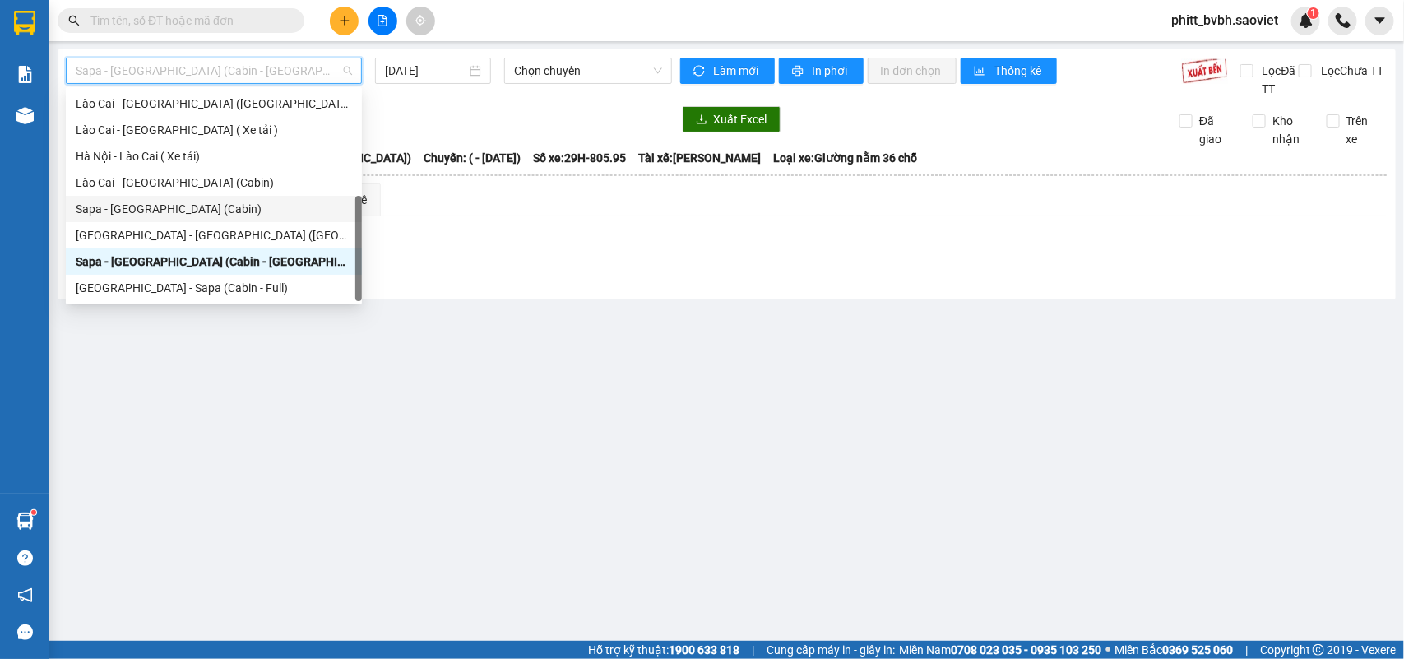
click at [165, 200] on div "Sapa - [GEOGRAPHIC_DATA] (Cabin)" at bounding box center [214, 209] width 276 height 18
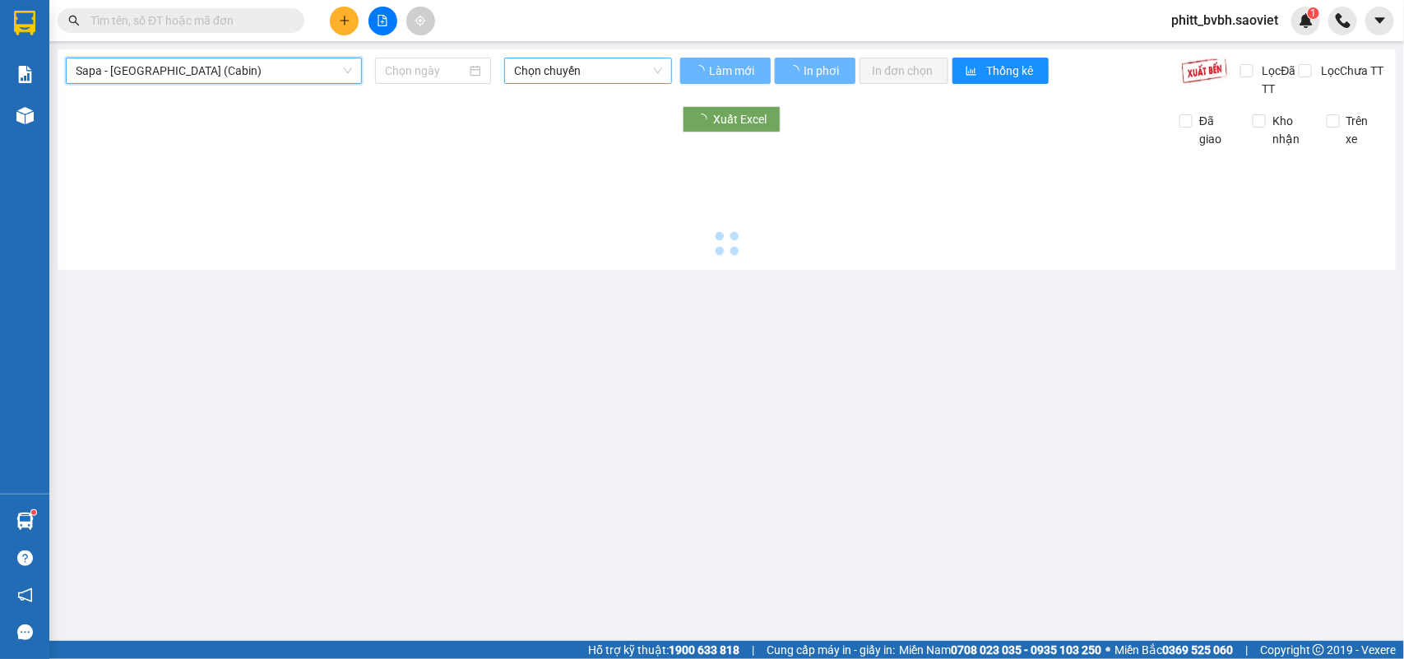
type input "[DATE]"
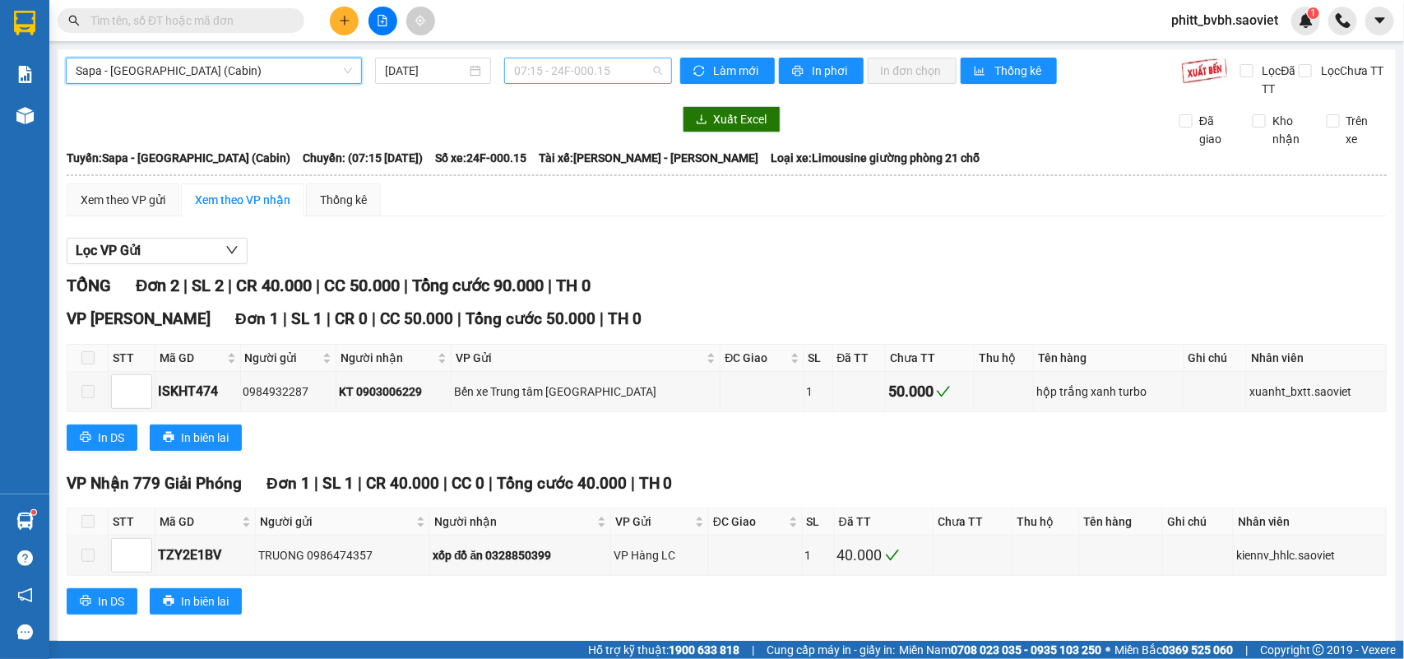
click at [573, 71] on span "07:15 - 24F-000.15" at bounding box center [587, 70] width 147 height 25
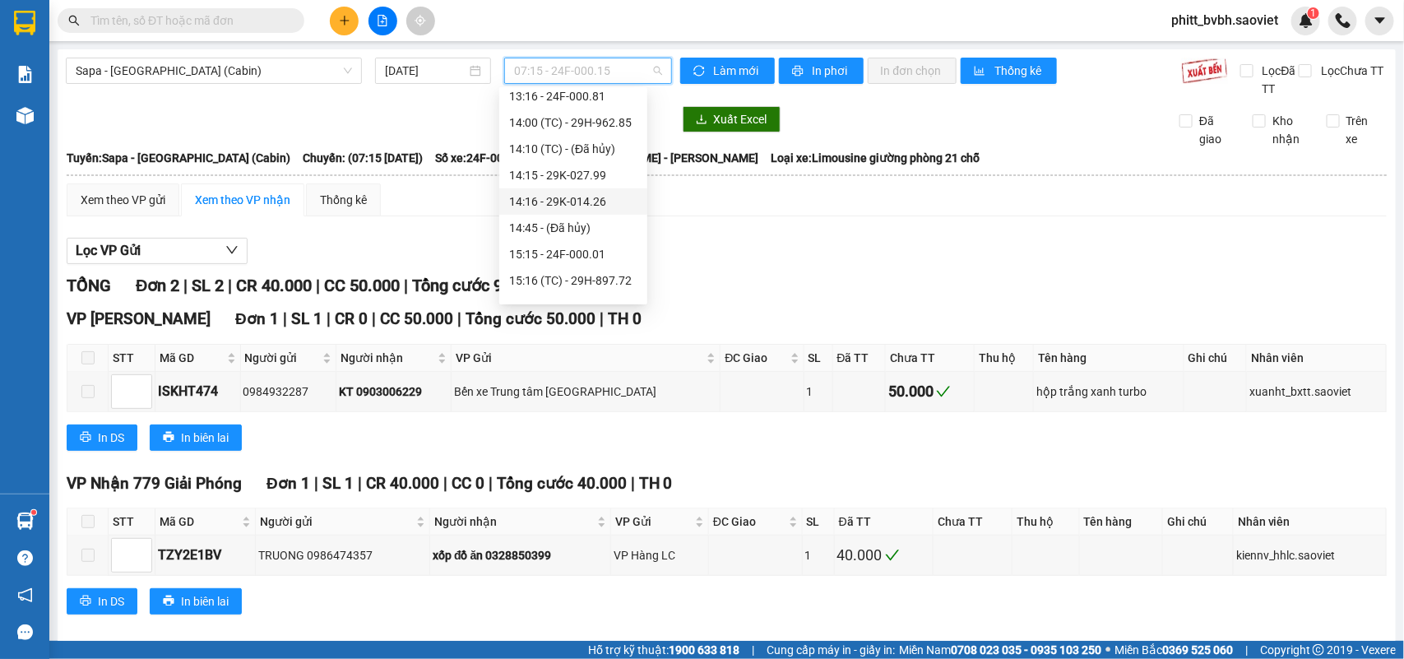
scroll to position [308, 0]
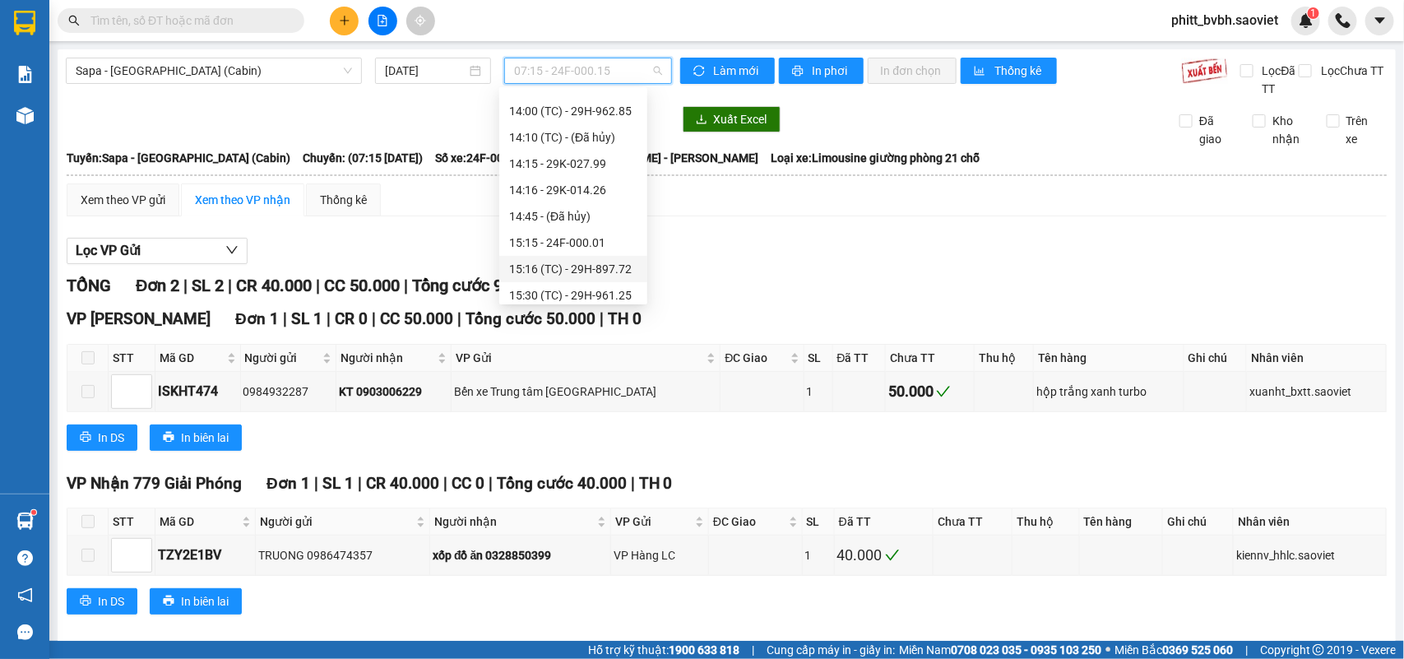
click at [611, 265] on div "15:16 (TC) - 29H-897.72" at bounding box center [573, 269] width 128 height 18
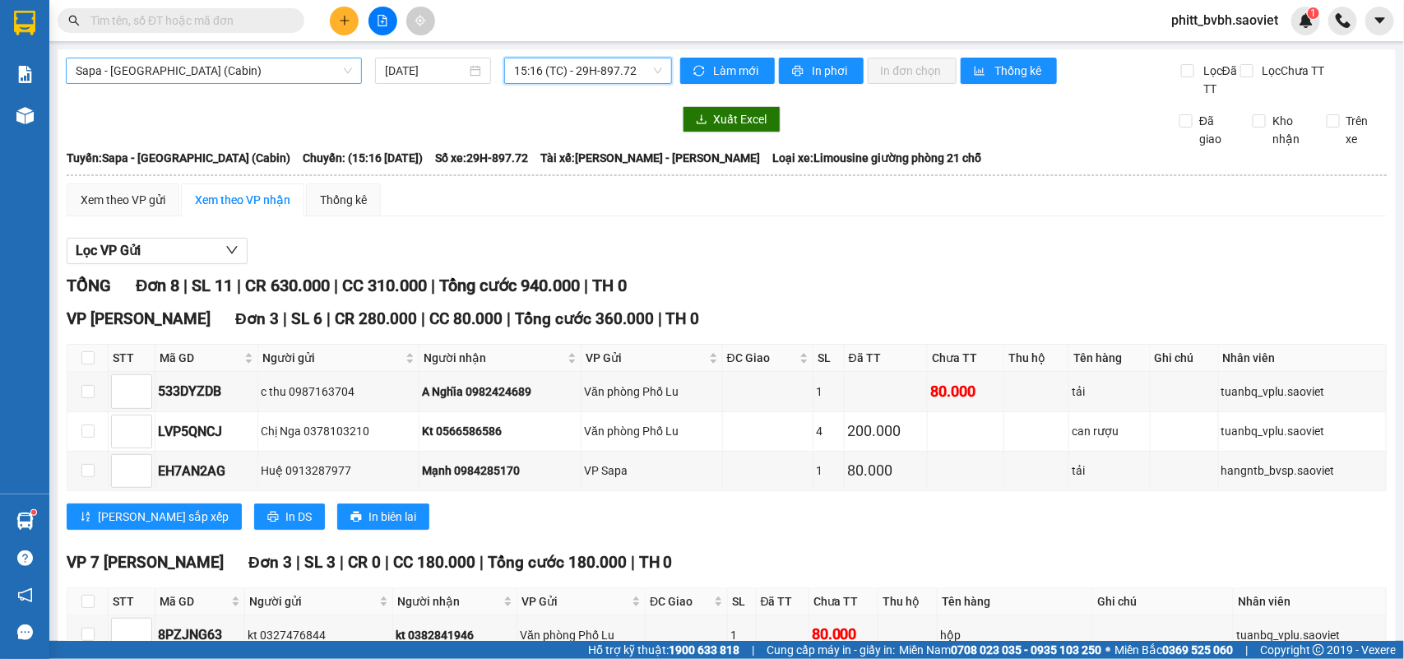
click at [220, 75] on span "Sapa - [GEOGRAPHIC_DATA] (Cabin)" at bounding box center [214, 70] width 276 height 25
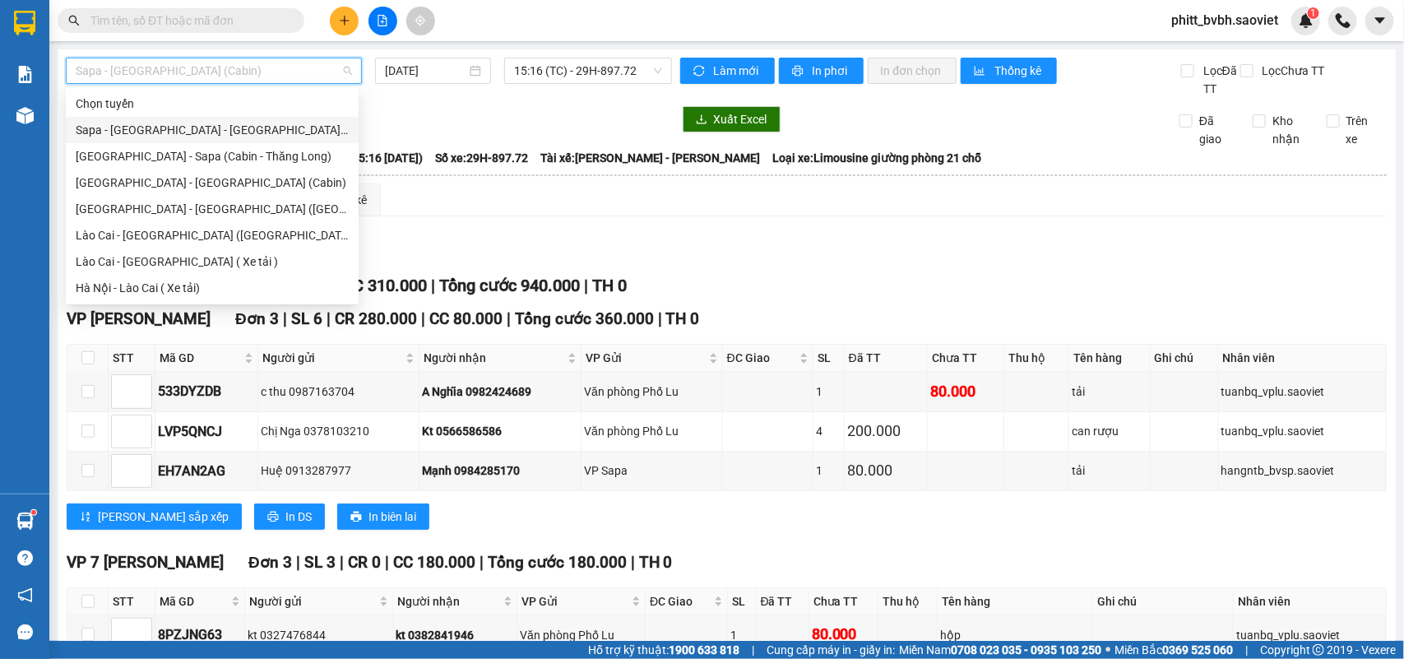
click at [187, 132] on div "Sapa - [GEOGRAPHIC_DATA] - [GEOGRAPHIC_DATA] ([GEOGRAPHIC_DATA])" at bounding box center [212, 130] width 273 height 18
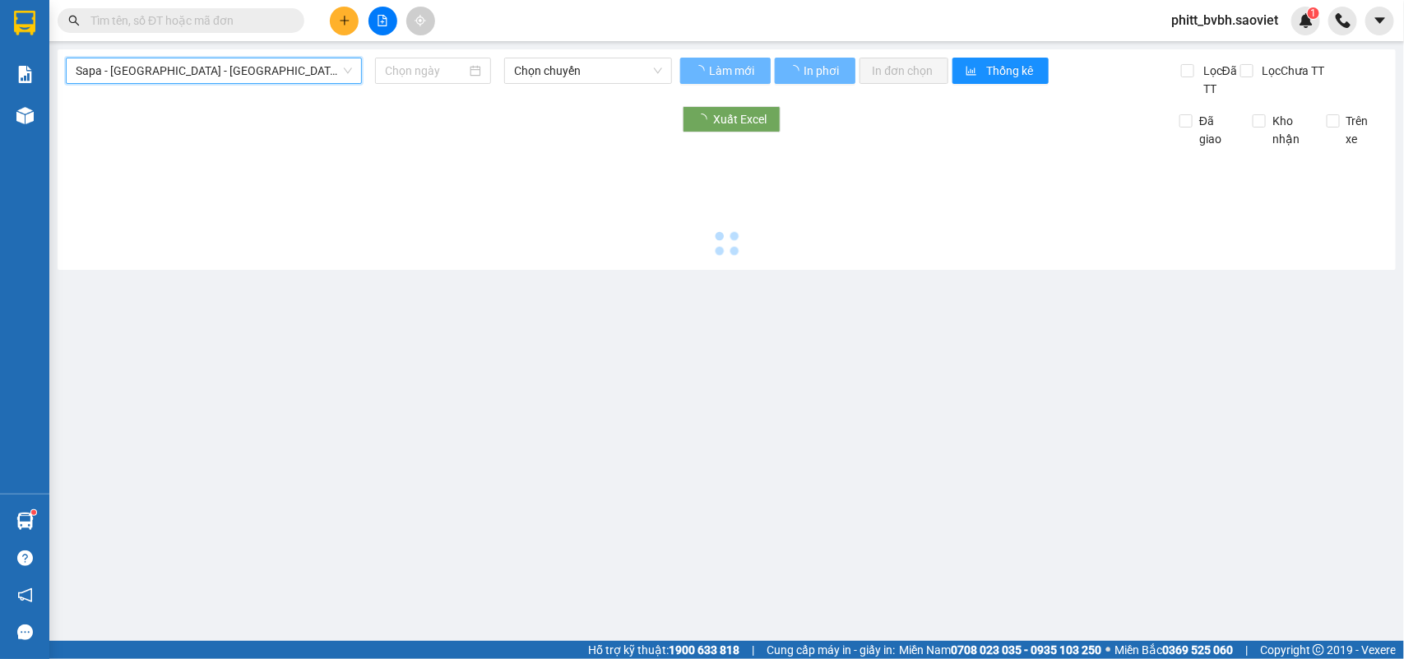
type input "[DATE]"
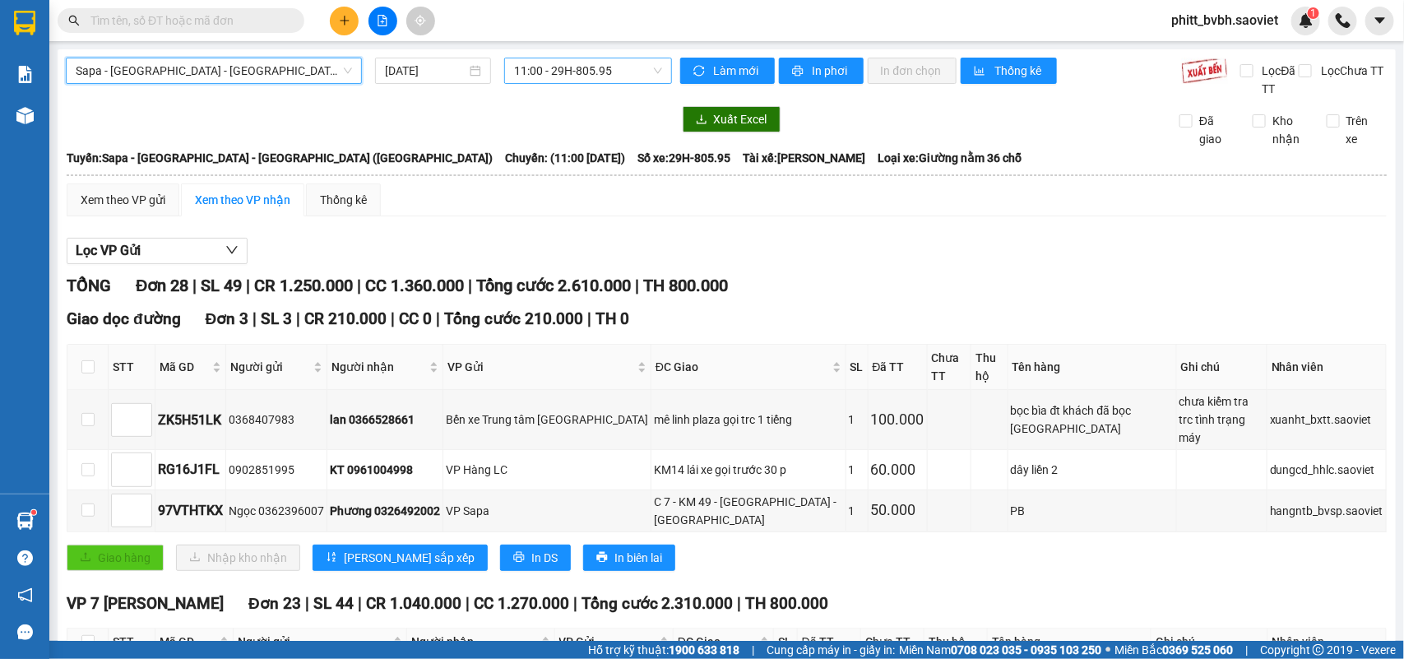
click at [553, 64] on span "11:00 - 29H-805.95" at bounding box center [587, 70] width 147 height 25
click at [252, 70] on span "Sapa - [GEOGRAPHIC_DATA] - [GEOGRAPHIC_DATA] ([GEOGRAPHIC_DATA])" at bounding box center [214, 70] width 276 height 25
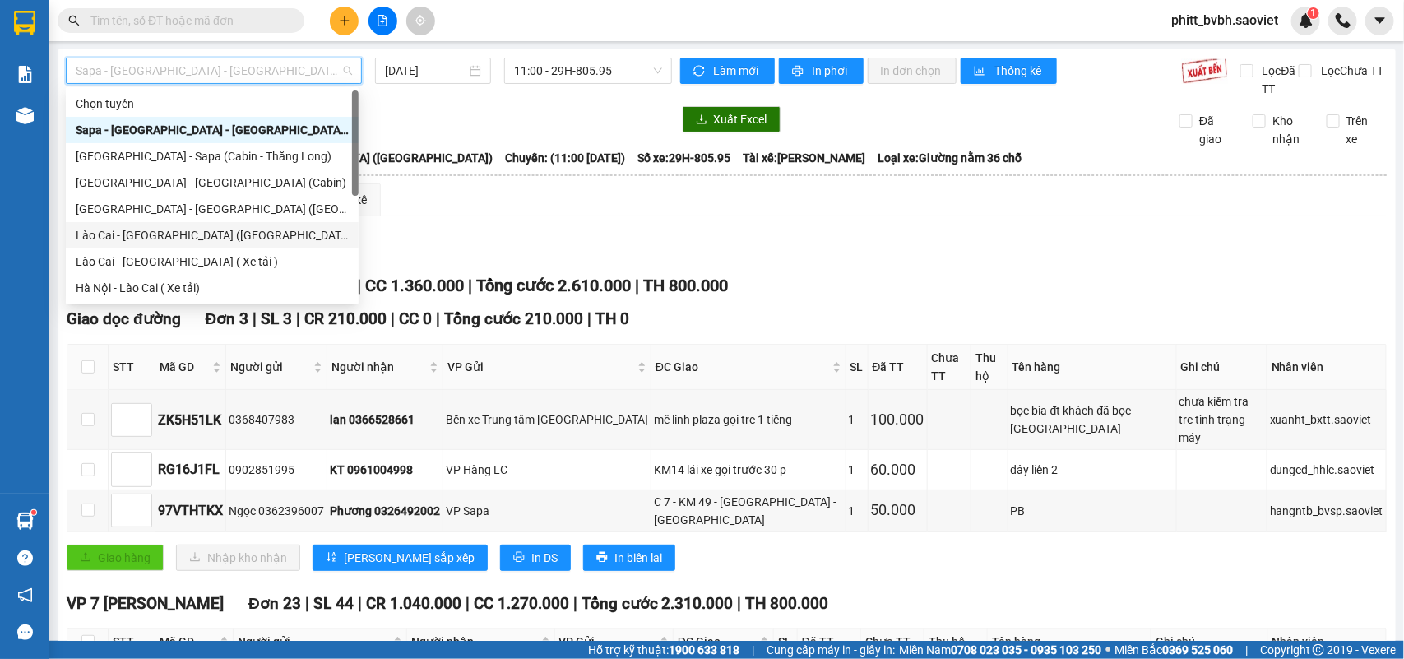
click at [145, 235] on div "Lào Cai - [GEOGRAPHIC_DATA] ([GEOGRAPHIC_DATA])" at bounding box center [212, 235] width 273 height 18
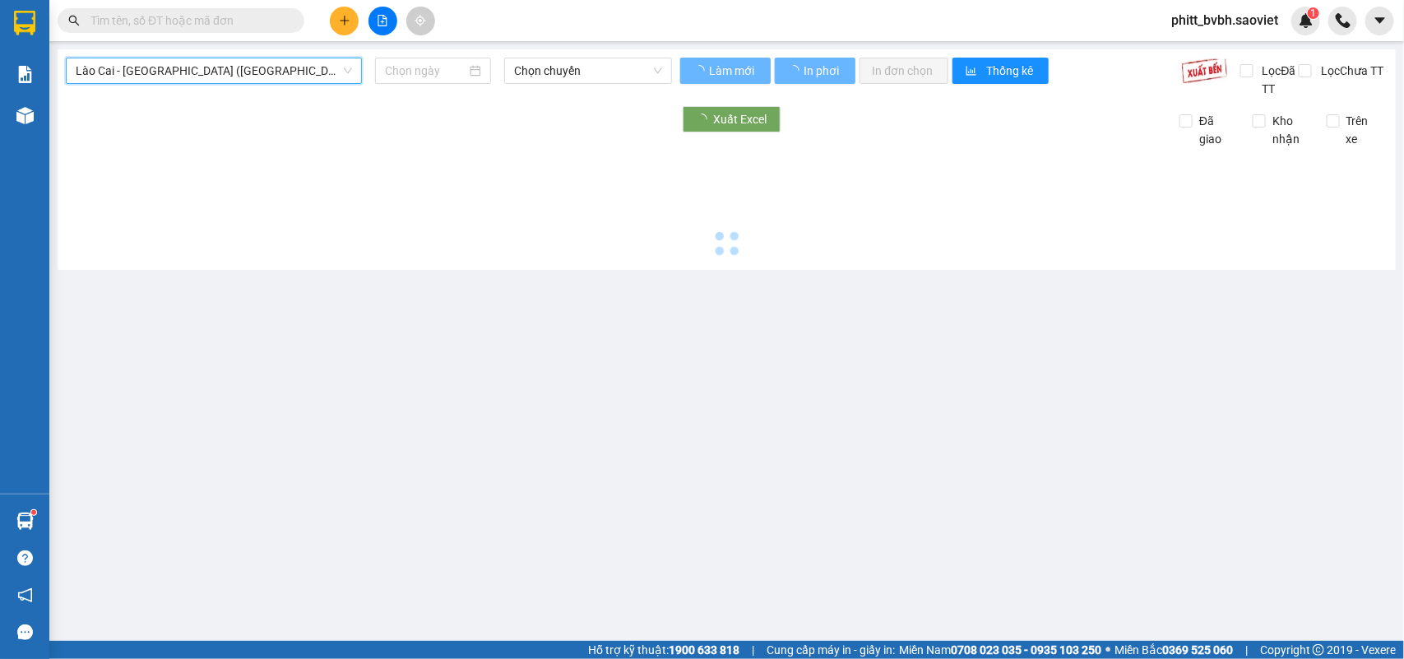
type input "[DATE]"
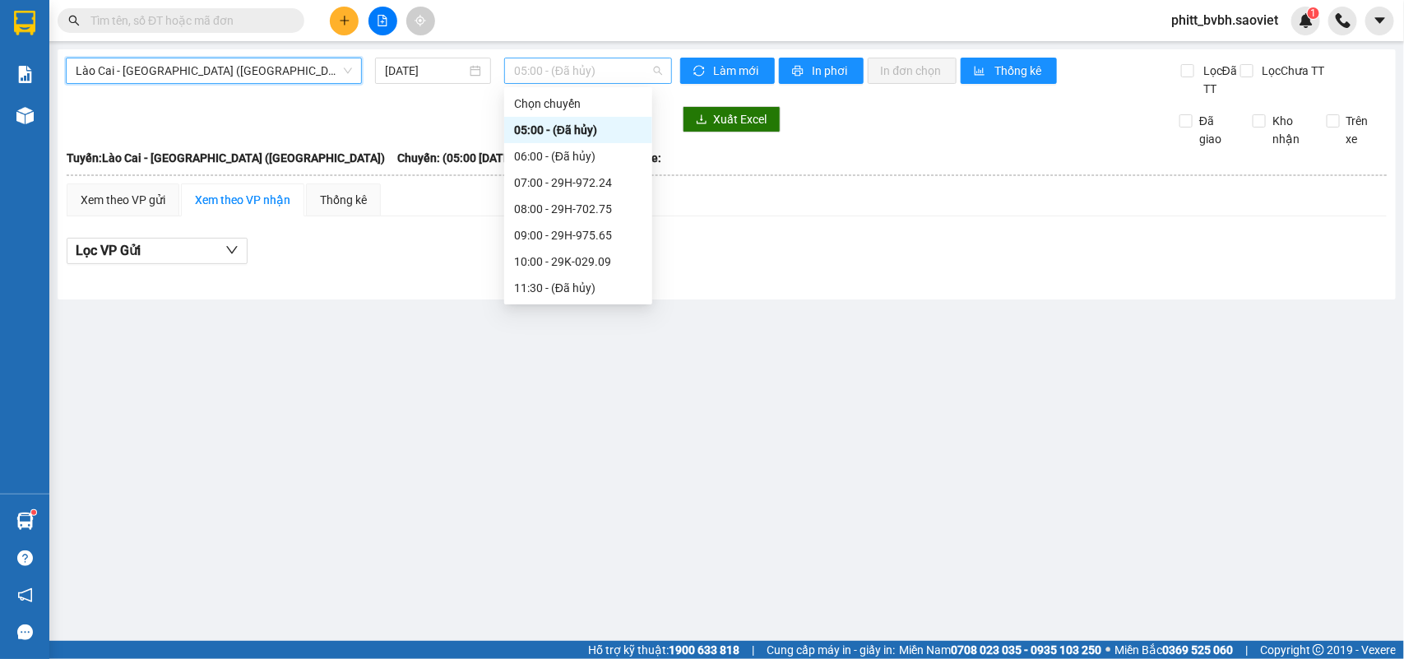
click at [585, 74] on span "05:00 - (Đã hủy)" at bounding box center [587, 70] width 147 height 25
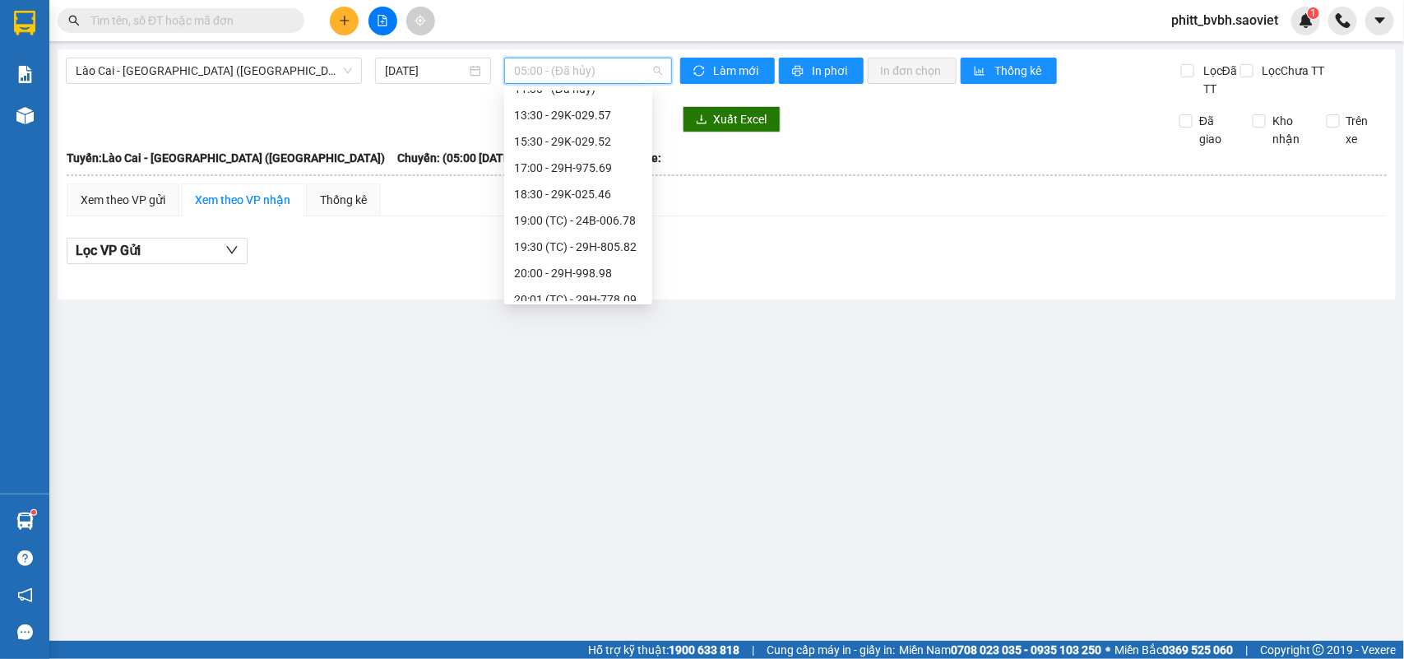
scroll to position [83, 0]
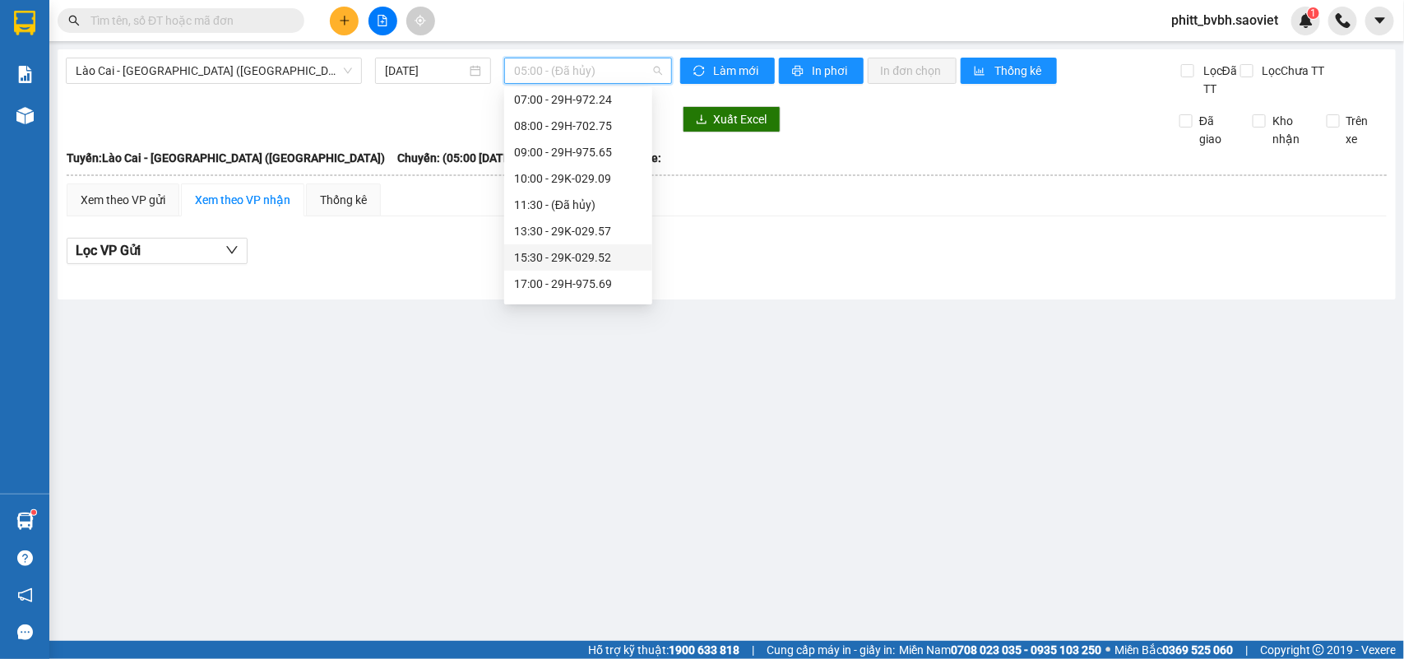
click at [601, 253] on div "15:30 - 29K-029.52" at bounding box center [578, 257] width 128 height 18
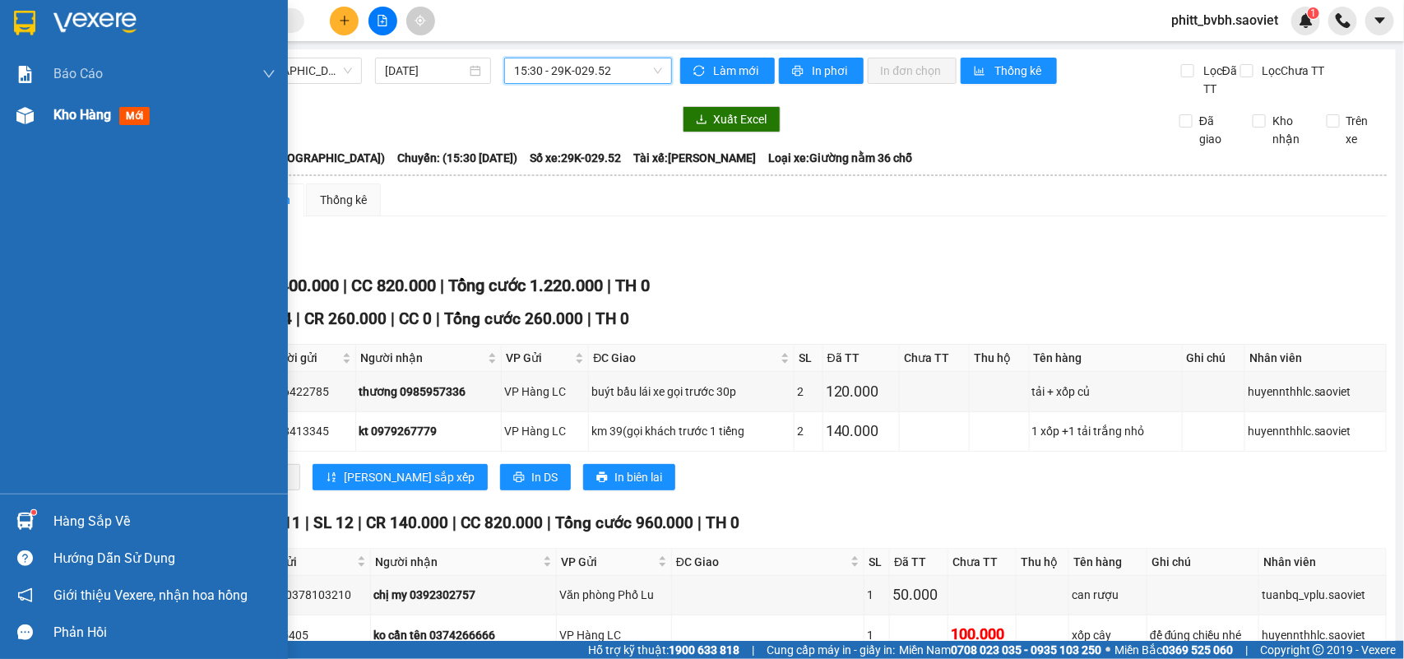
click at [84, 119] on span "Kho hàng" at bounding box center [82, 115] width 58 height 16
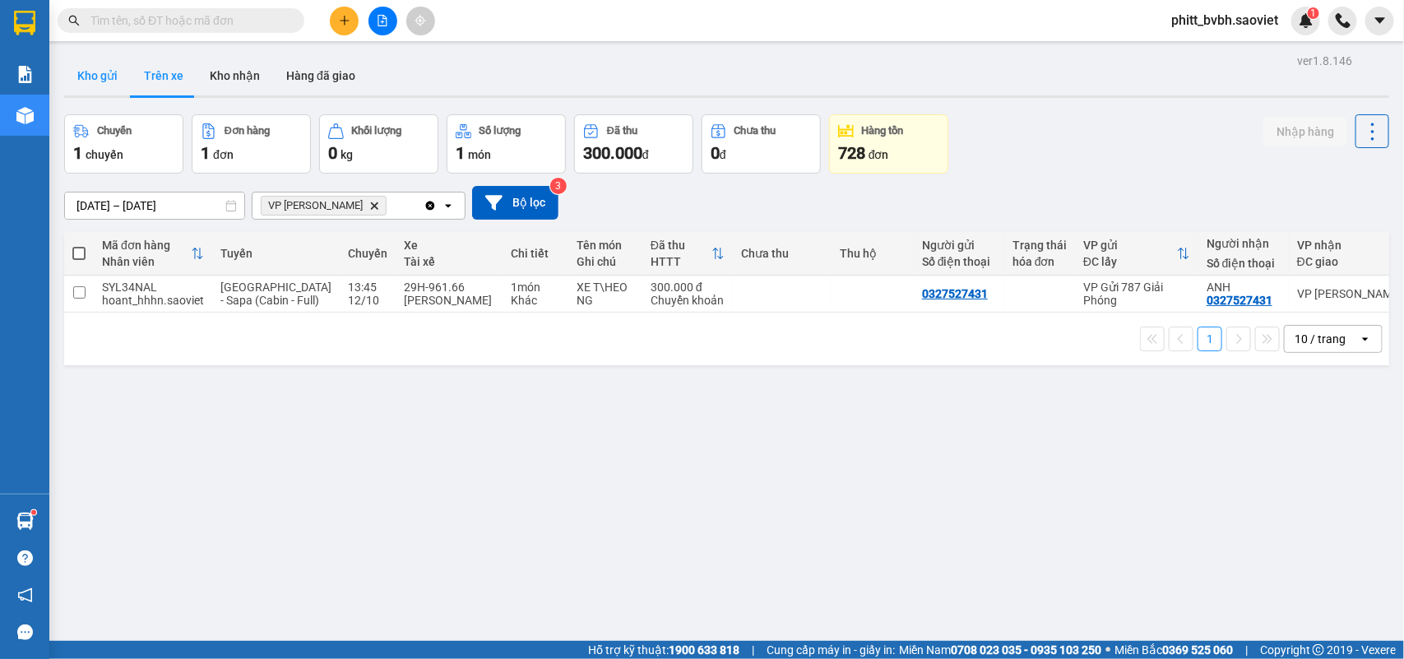
click at [99, 74] on button "Kho gửi" at bounding box center [97, 75] width 67 height 39
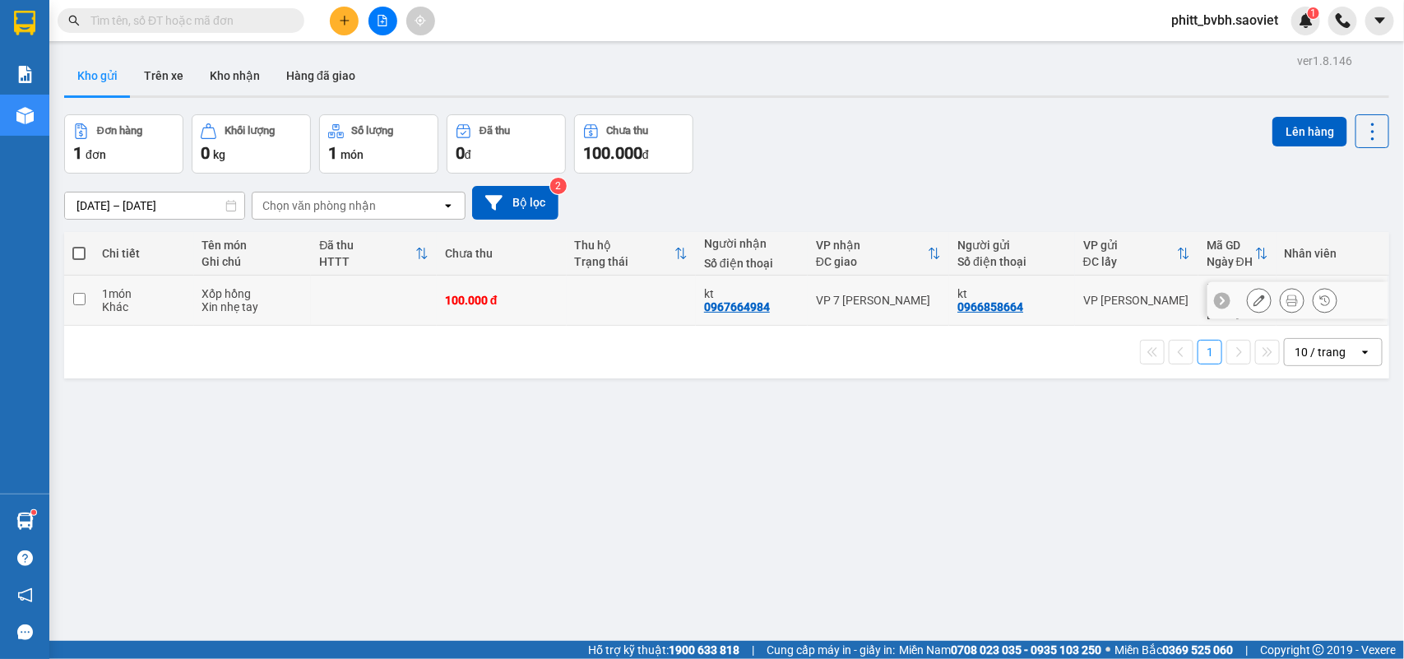
click at [219, 289] on div "Xốp hồng" at bounding box center [252, 293] width 101 height 13
checkbox input "true"
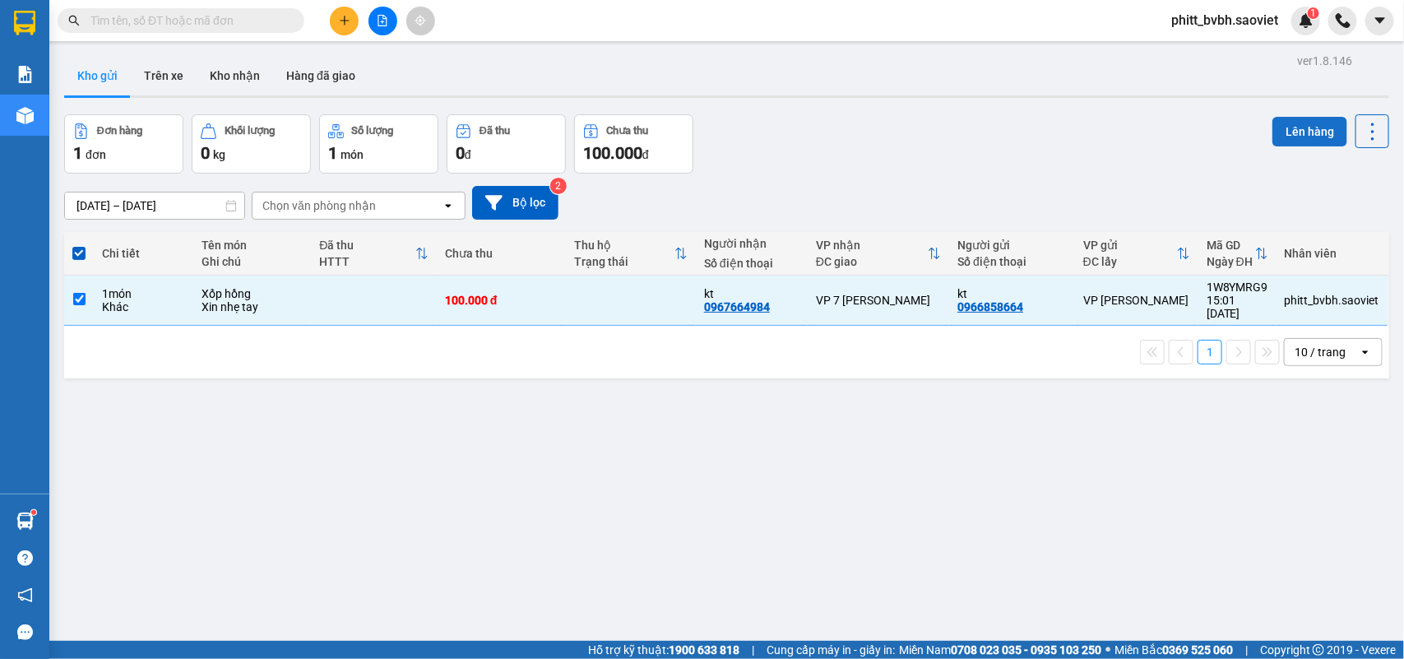
click at [1284, 125] on button "Lên hàng" at bounding box center [1309, 132] width 75 height 30
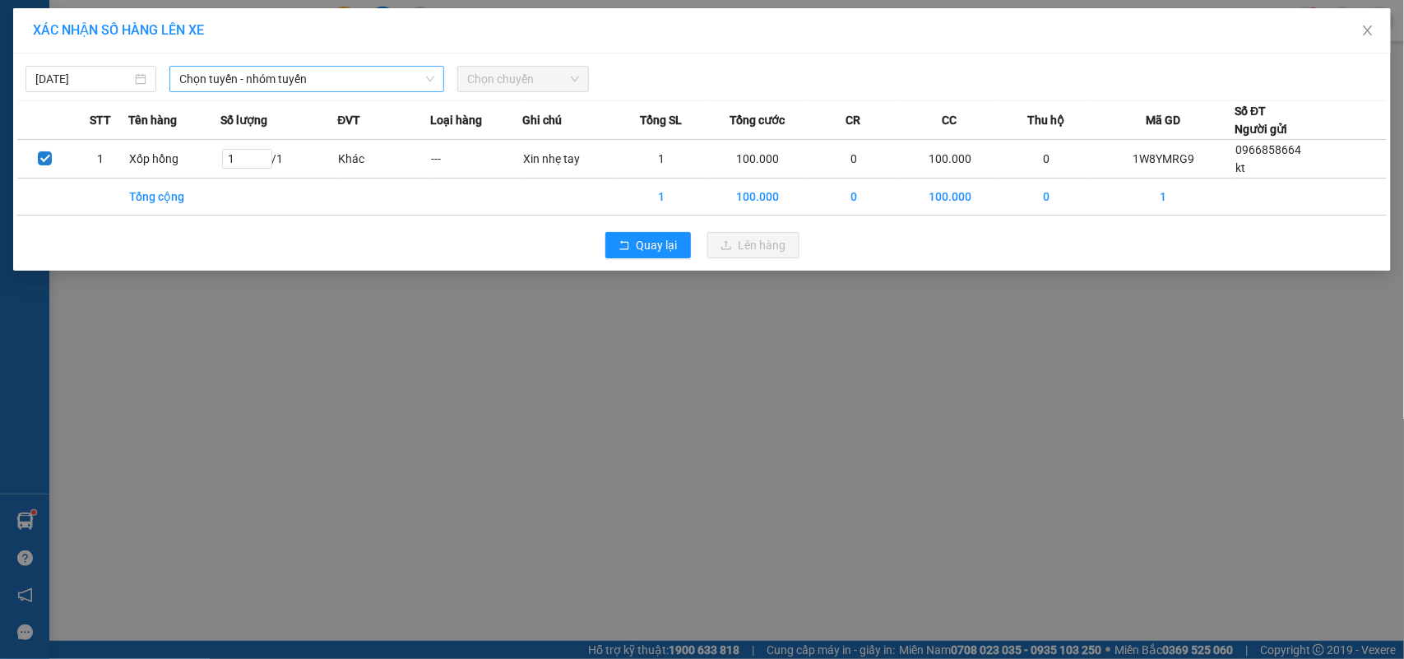
click at [282, 83] on span "Chọn tuyến - nhóm tuyến" at bounding box center [306, 79] width 255 height 25
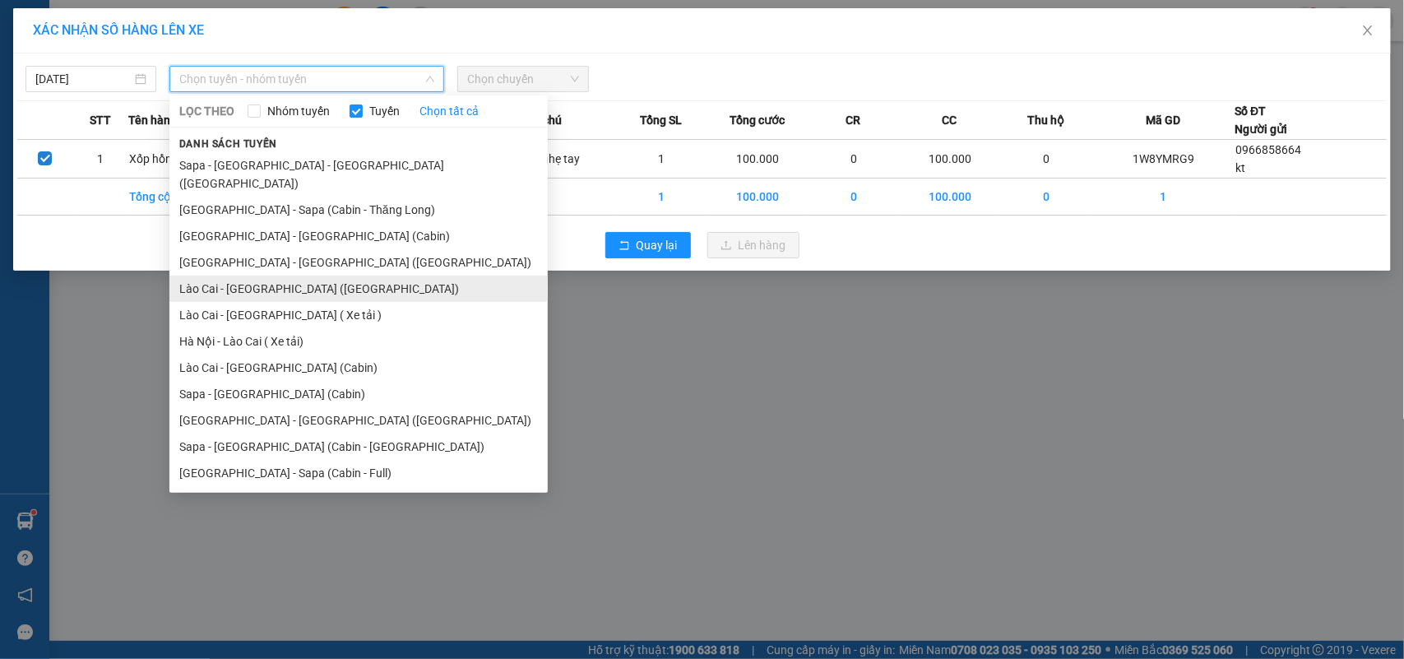
click at [286, 275] on li "Lào Cai - [GEOGRAPHIC_DATA] ([GEOGRAPHIC_DATA])" at bounding box center [358, 288] width 378 height 26
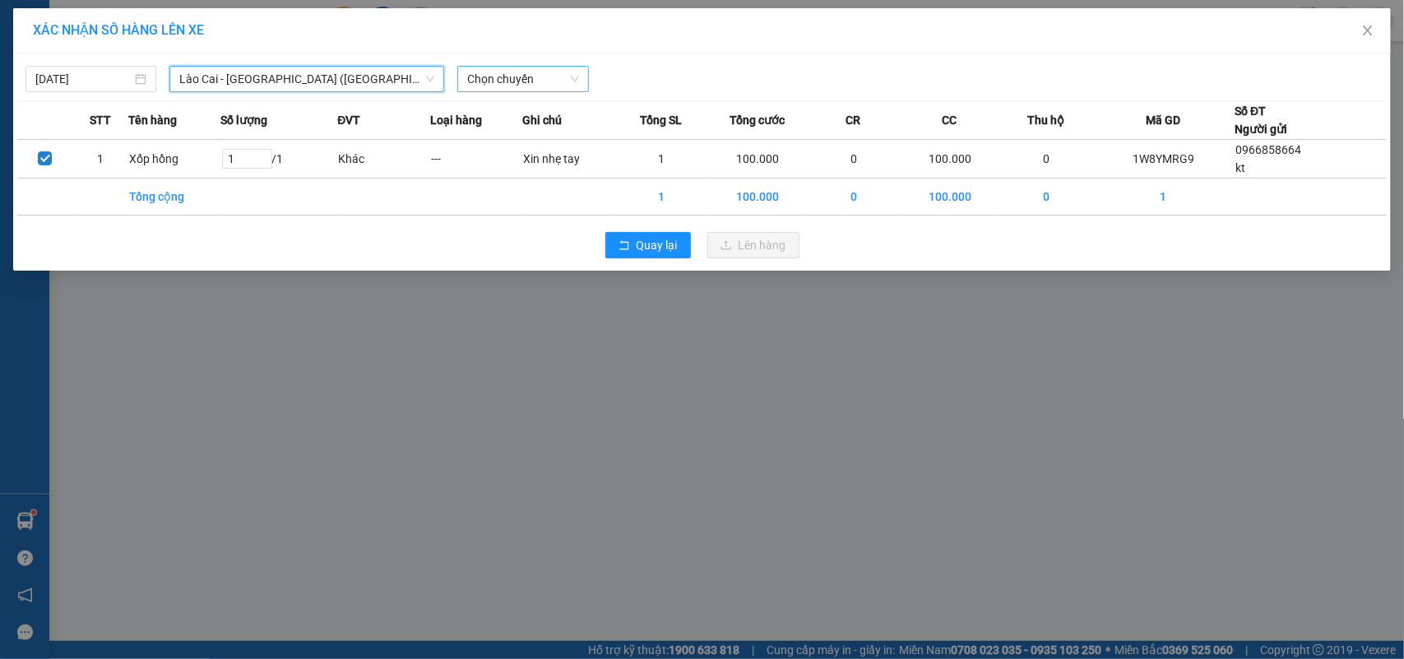
click at [507, 85] on span "Chọn chuyến" at bounding box center [522, 79] width 111 height 25
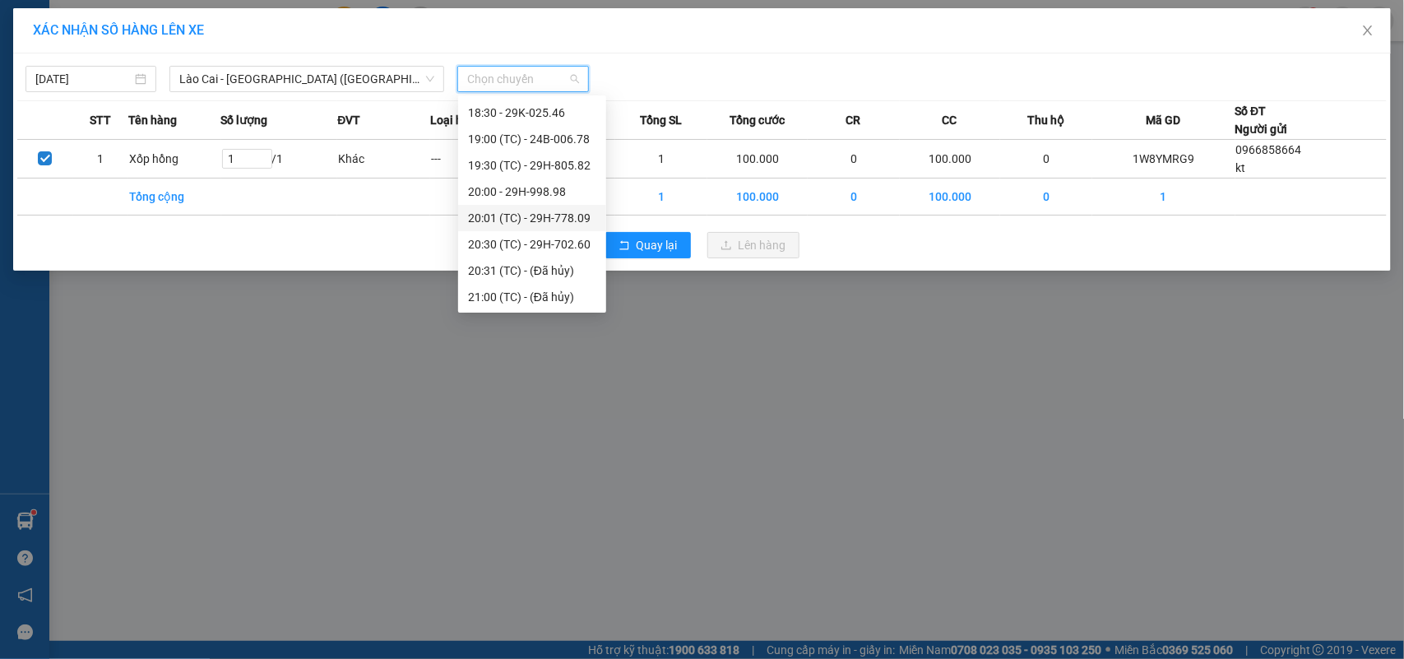
scroll to position [186, 0]
click at [561, 166] on div "15:30 - 29K-029.52" at bounding box center [532, 163] width 128 height 18
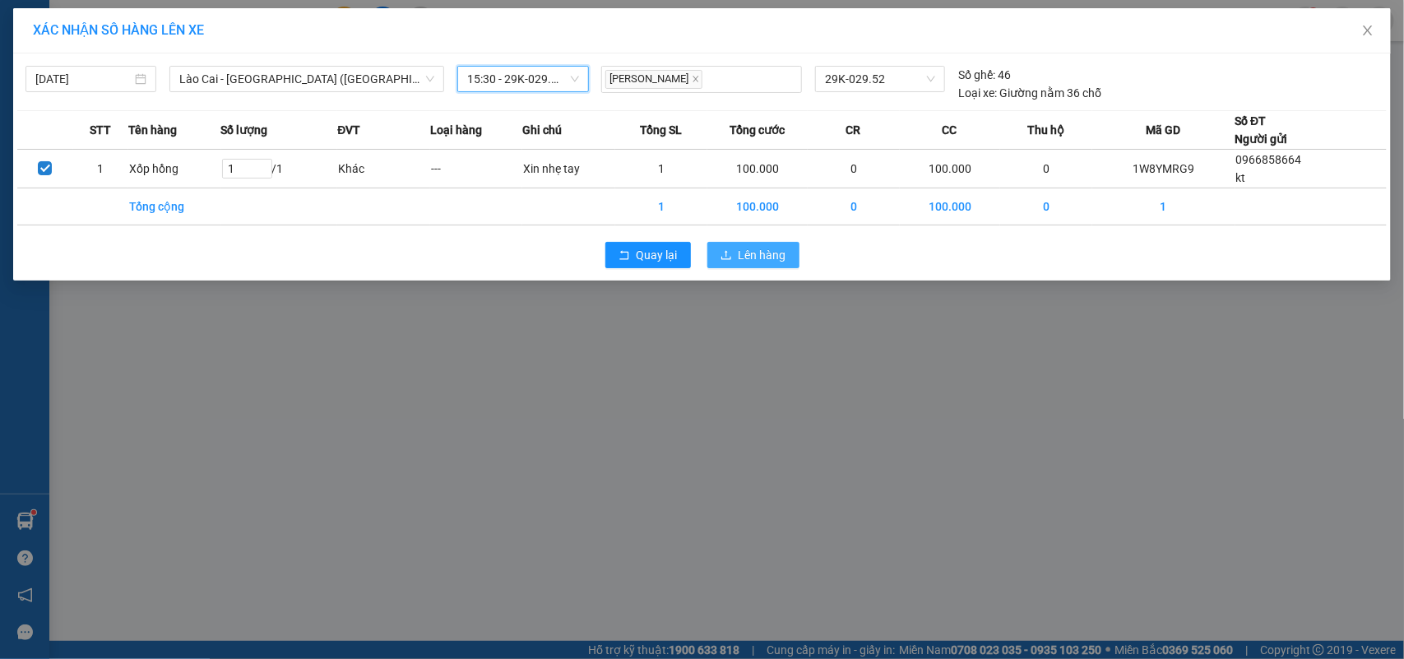
click at [744, 248] on span "Lên hàng" at bounding box center [762, 255] width 48 height 18
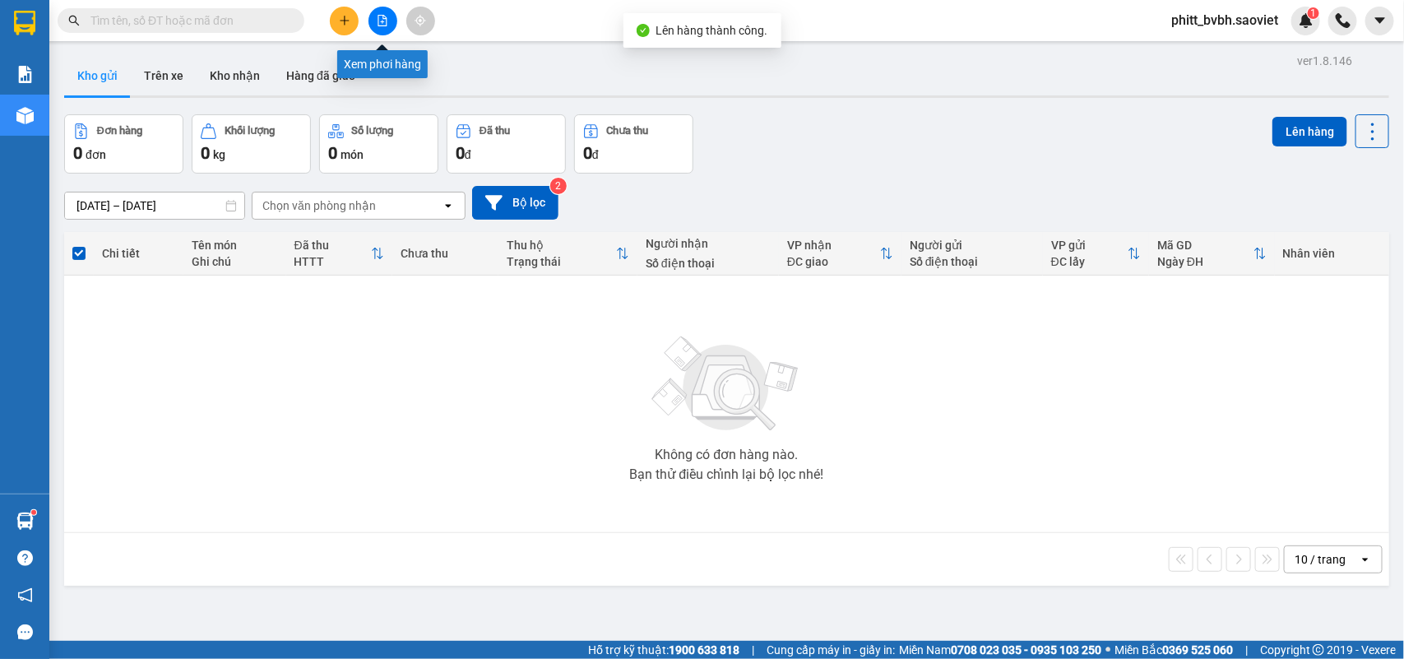
click at [391, 27] on button at bounding box center [382, 21] width 29 height 29
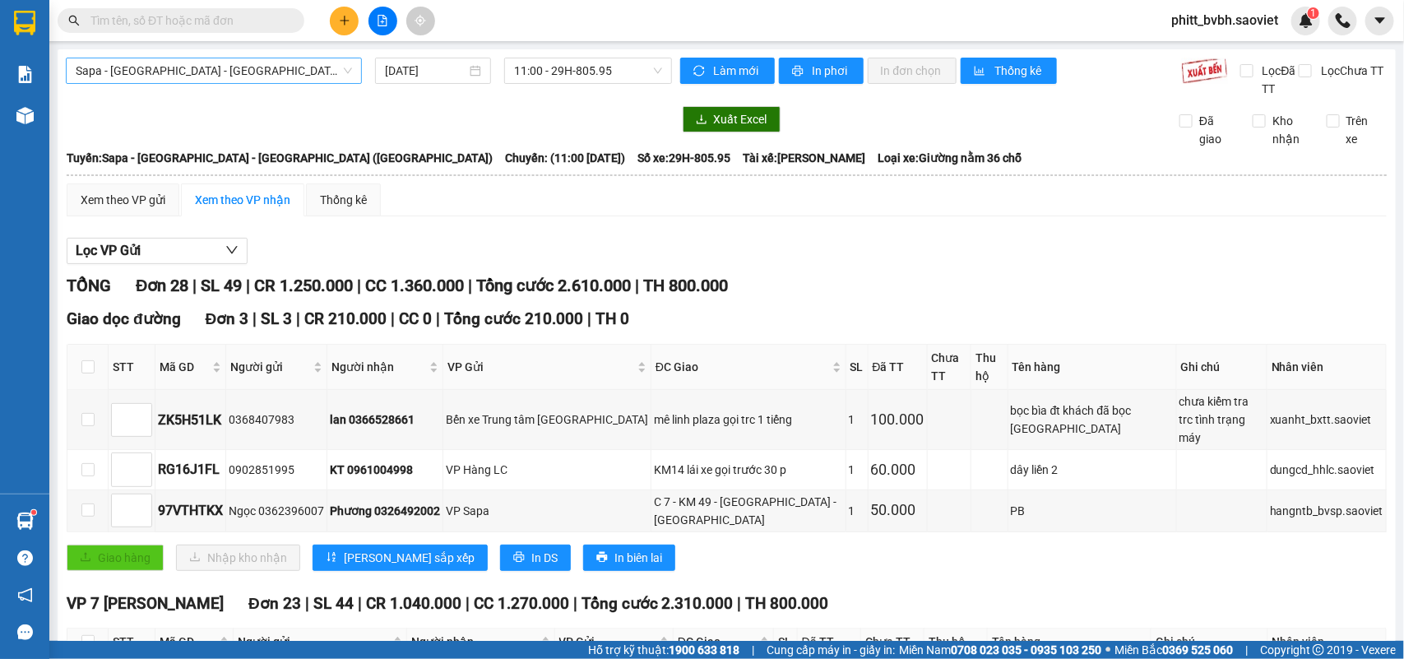
click at [265, 62] on span "Sapa - [GEOGRAPHIC_DATA] - [GEOGRAPHIC_DATA] ([GEOGRAPHIC_DATA])" at bounding box center [214, 70] width 276 height 25
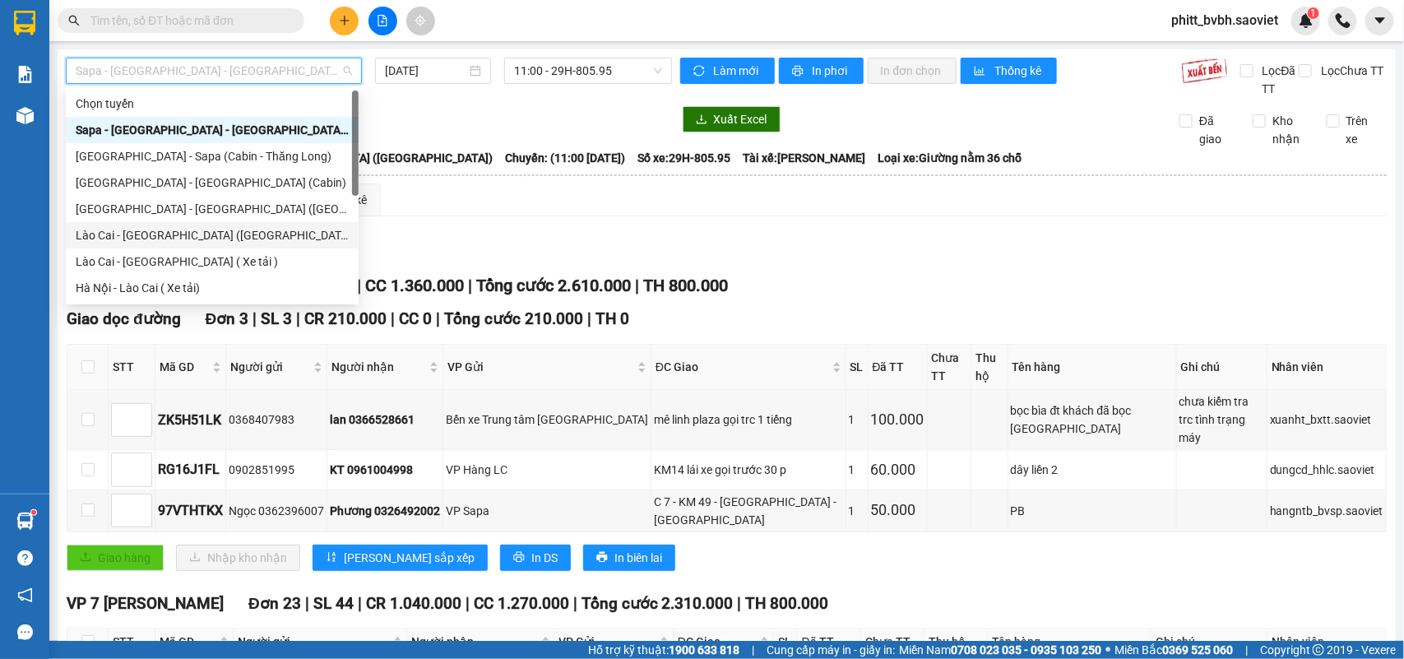
click at [191, 235] on div "Lào Cai - [GEOGRAPHIC_DATA] ([GEOGRAPHIC_DATA])" at bounding box center [212, 235] width 273 height 18
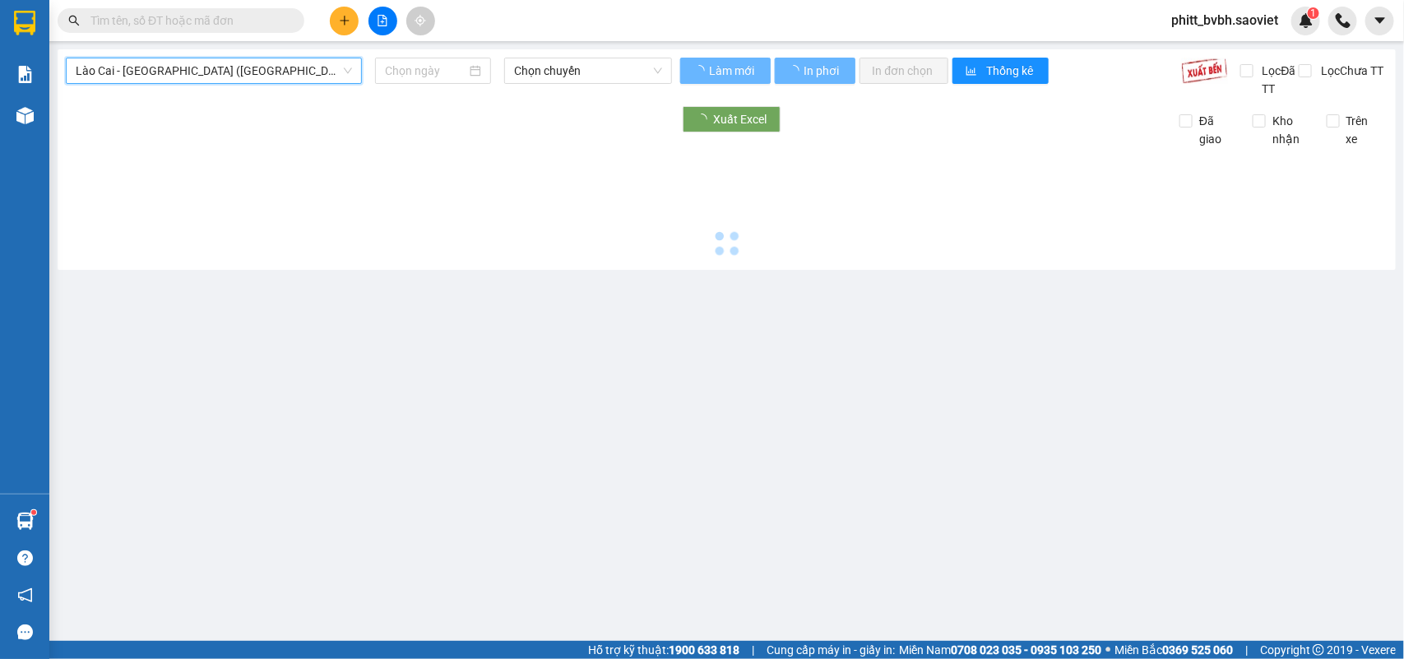
type input "[DATE]"
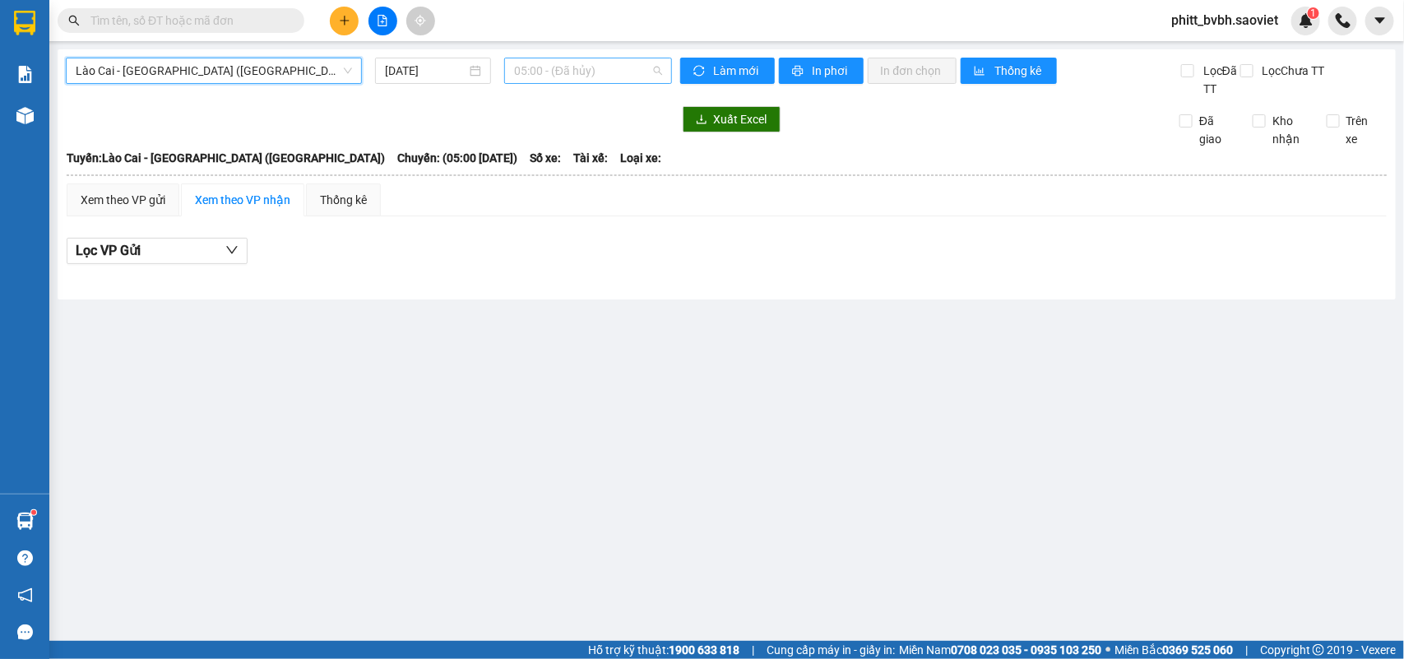
click at [553, 67] on span "05:00 - (Đã hủy)" at bounding box center [587, 70] width 147 height 25
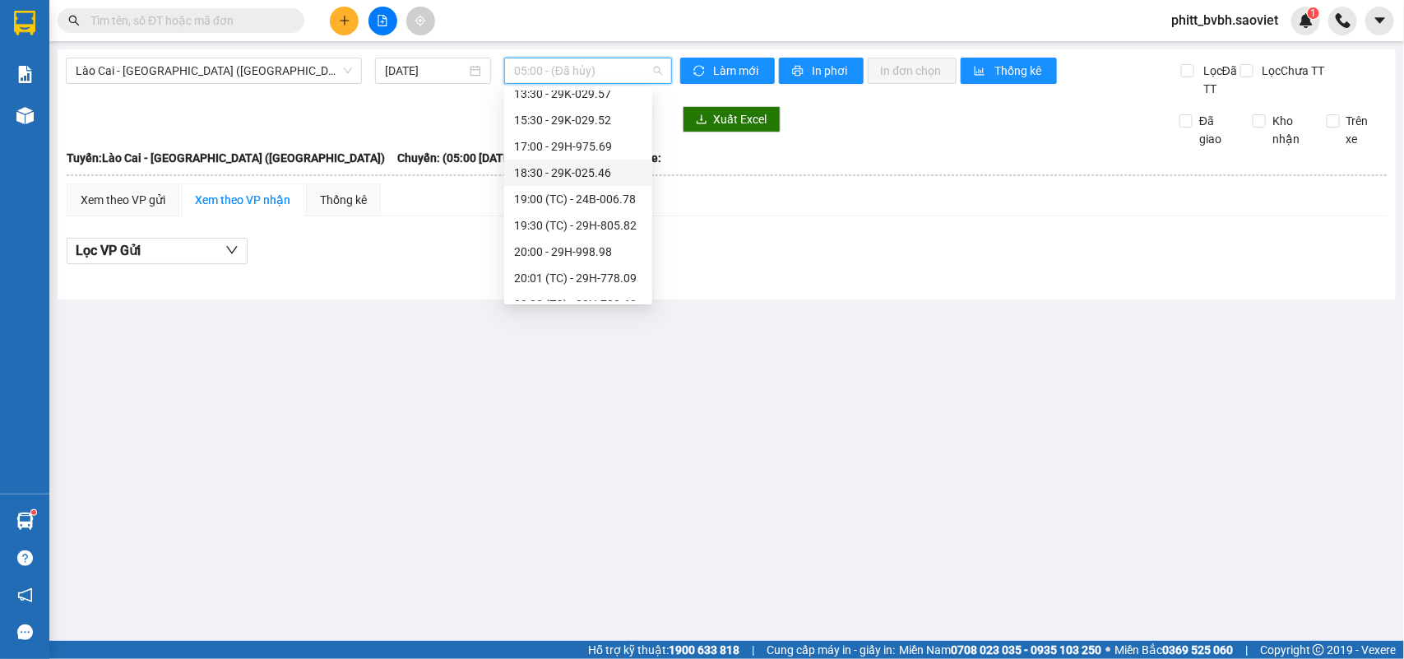
scroll to position [186, 0]
click at [607, 155] on div "15:30 - 29K-029.52" at bounding box center [578, 155] width 128 height 18
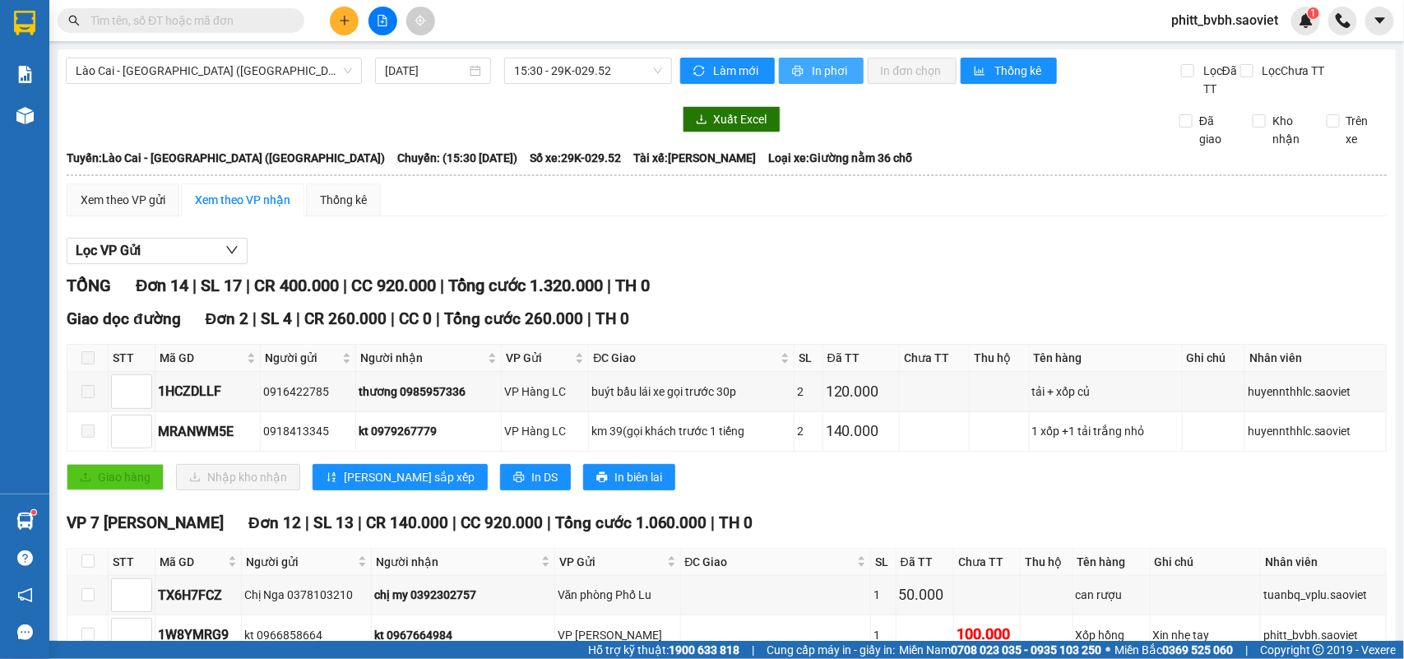
click at [812, 72] on span "In phơi" at bounding box center [831, 71] width 38 height 18
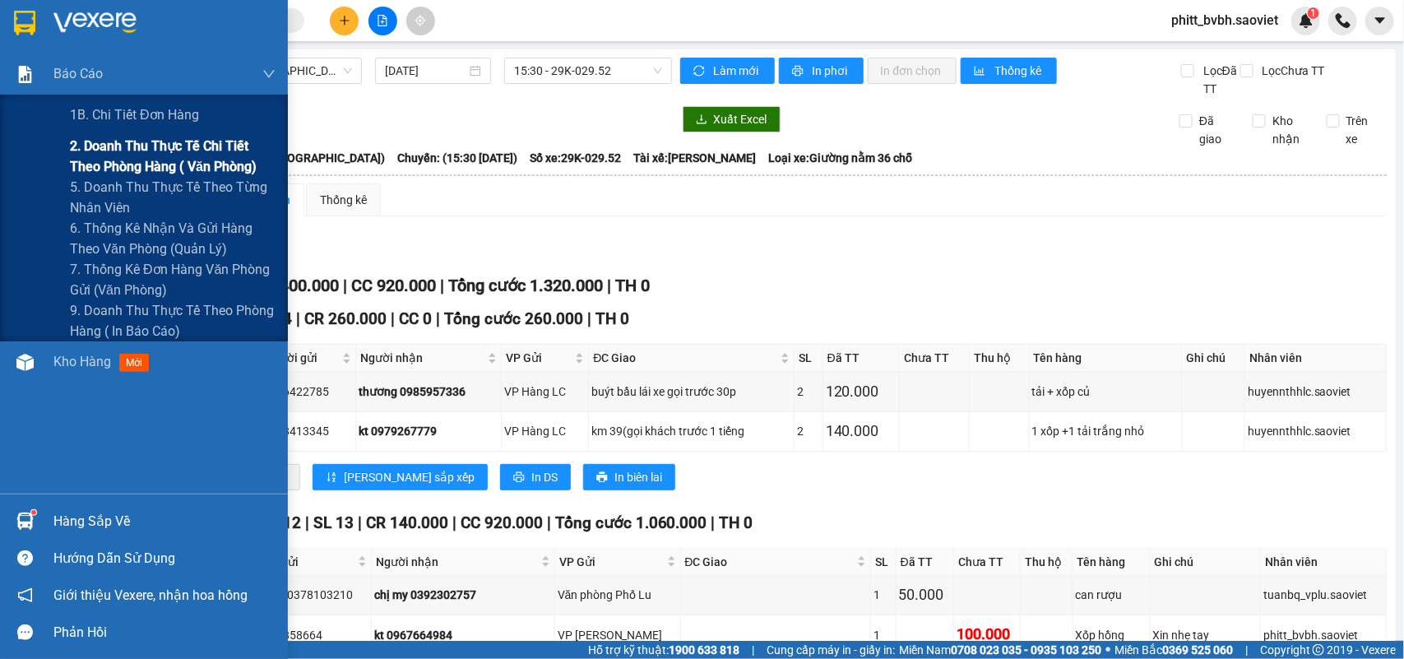
click at [161, 159] on span "2. Doanh thu thực tế chi tiết theo phòng hàng ( văn phòng)" at bounding box center [173, 156] width 206 height 41
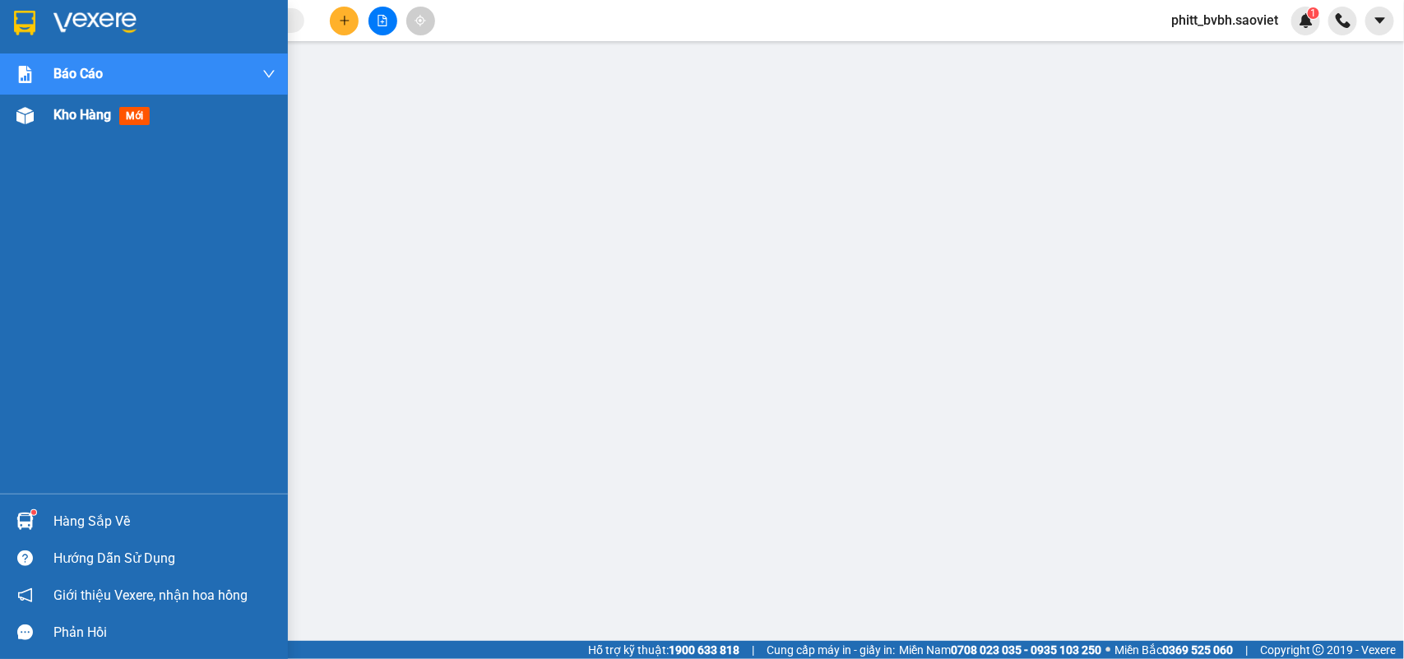
click at [85, 113] on span "Kho hàng" at bounding box center [82, 115] width 58 height 16
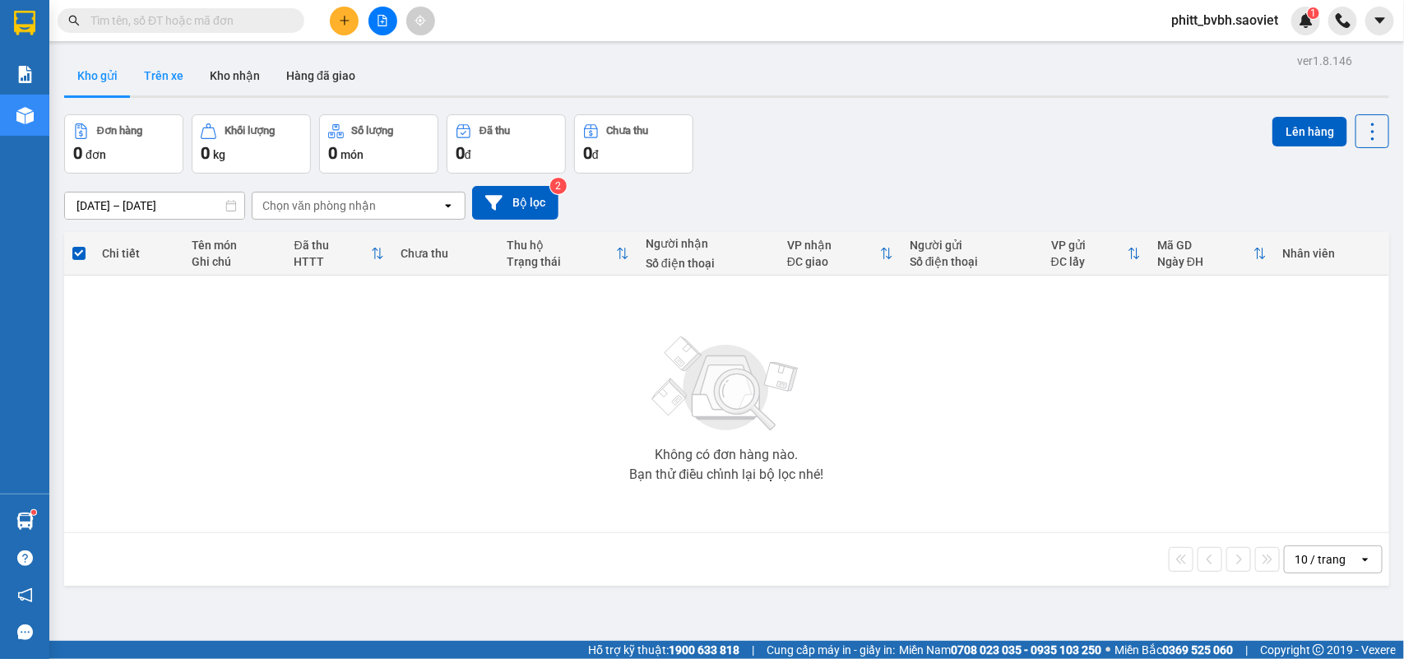
click at [160, 70] on button "Trên xe" at bounding box center [164, 75] width 66 height 39
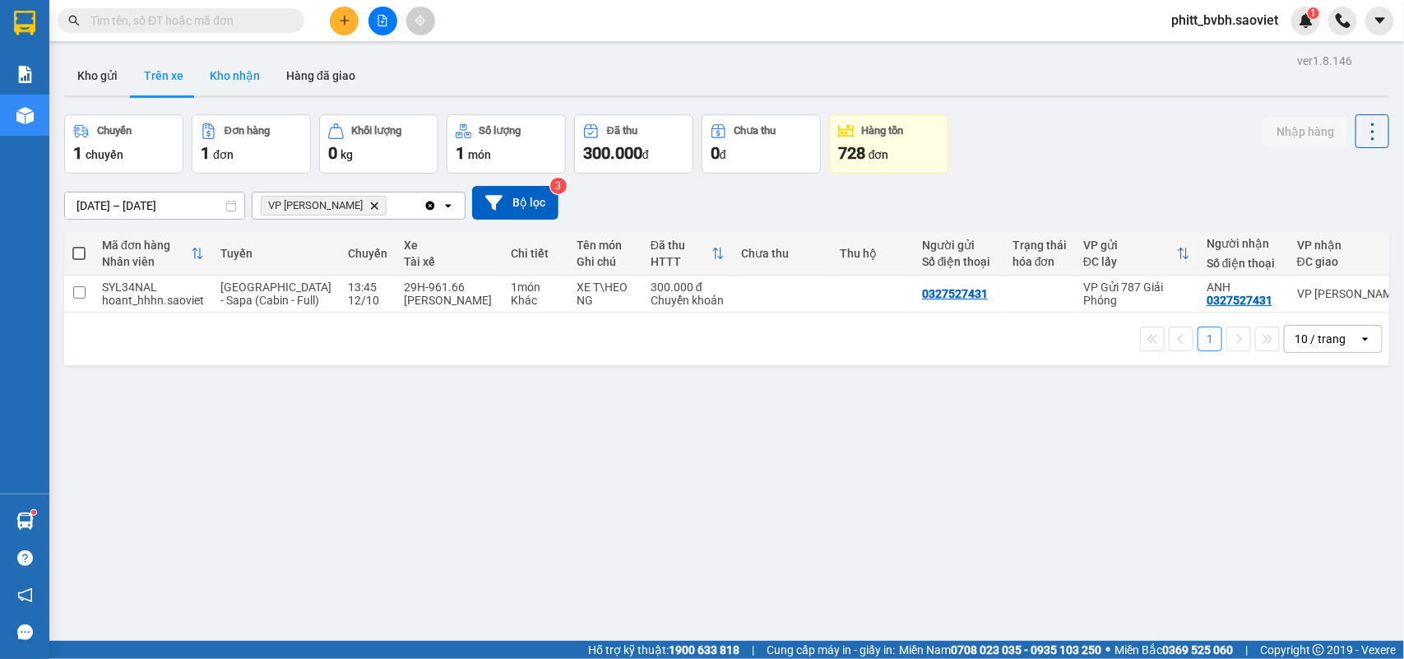
click at [222, 67] on button "Kho nhận" at bounding box center [235, 75] width 76 height 39
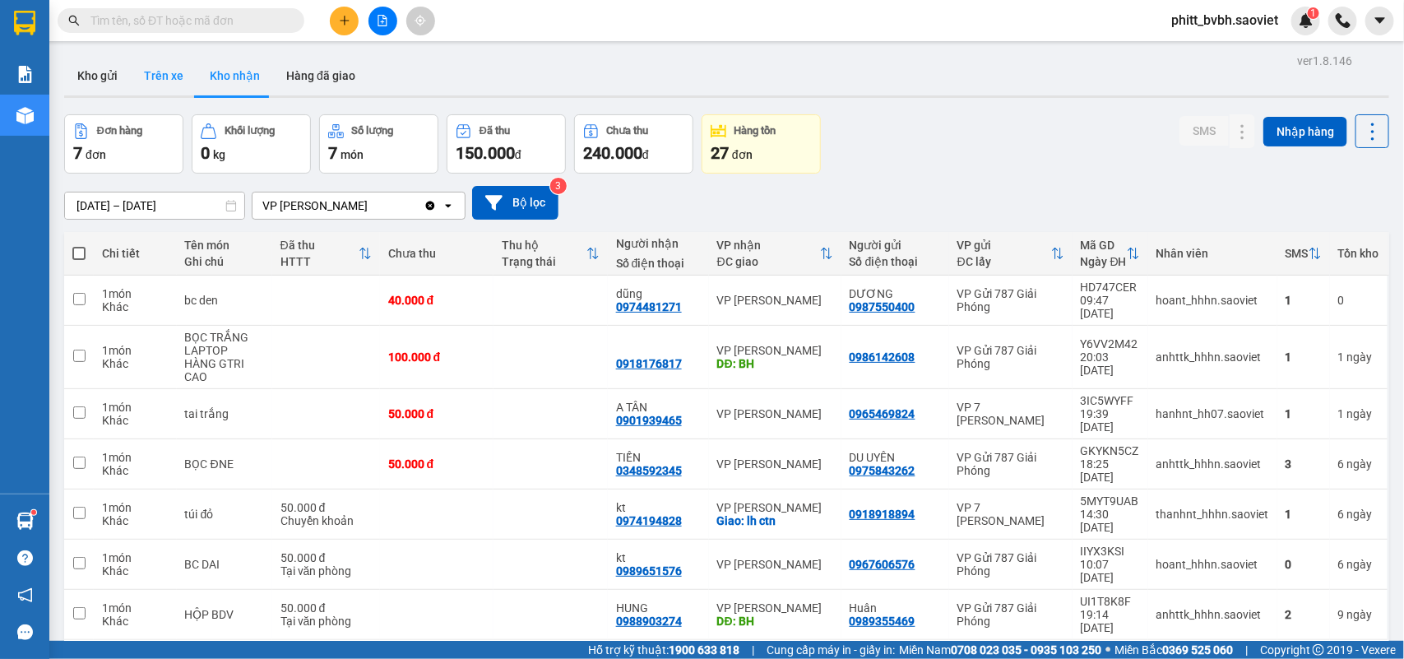
click at [156, 62] on button "Trên xe" at bounding box center [164, 75] width 66 height 39
type input "[DATE] – [DATE]"
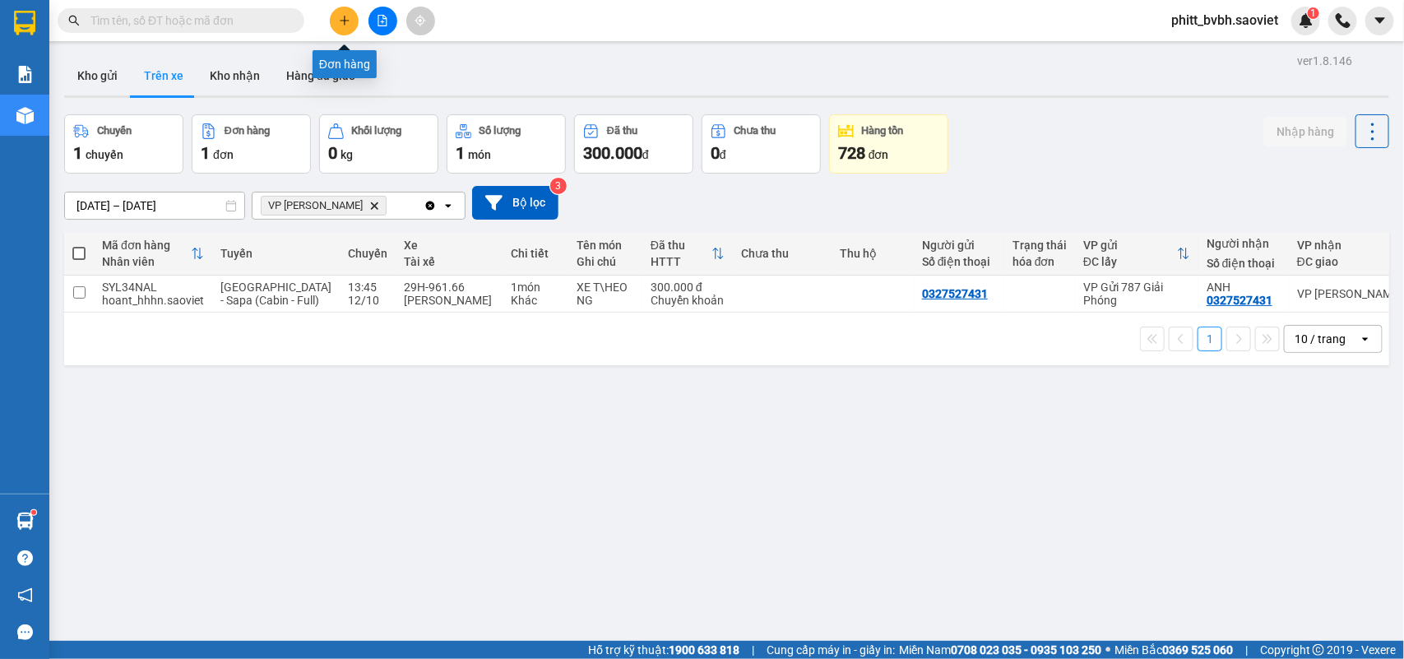
click at [339, 15] on icon "plus" at bounding box center [345, 21] width 12 height 12
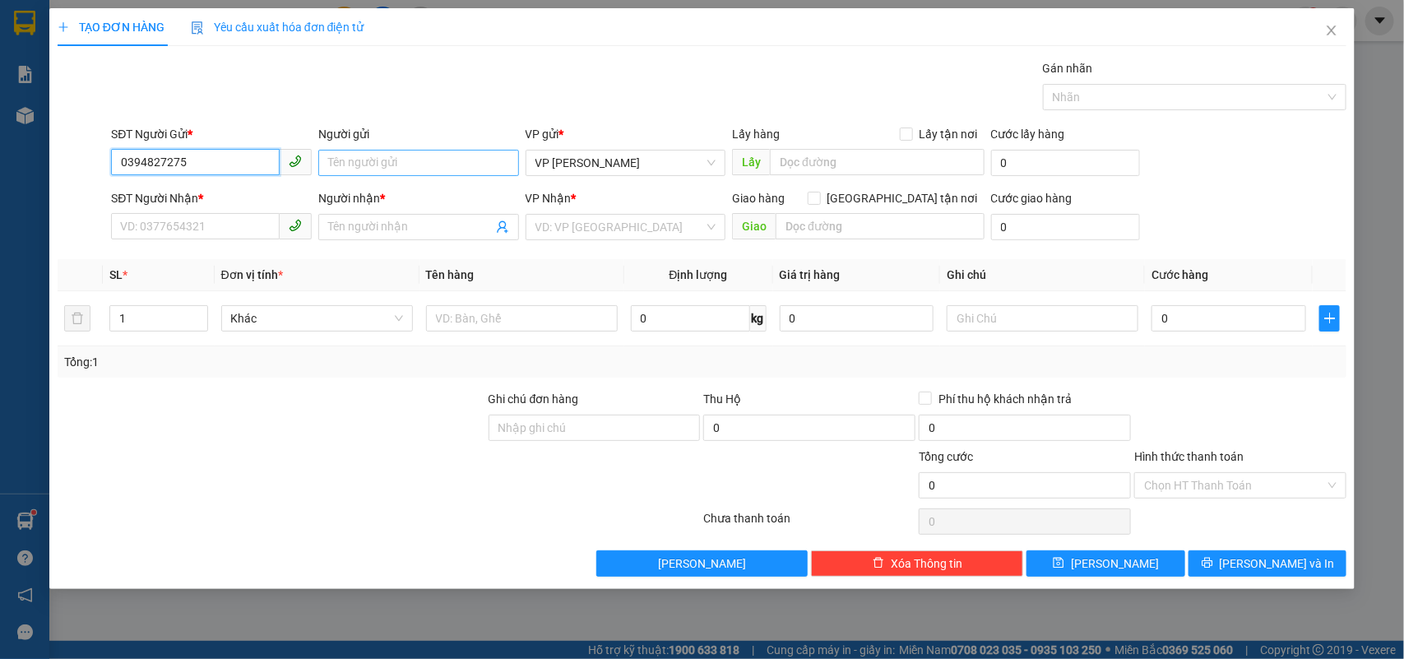
type input "0394827275"
click at [382, 171] on input "Người gửi" at bounding box center [418, 163] width 201 height 26
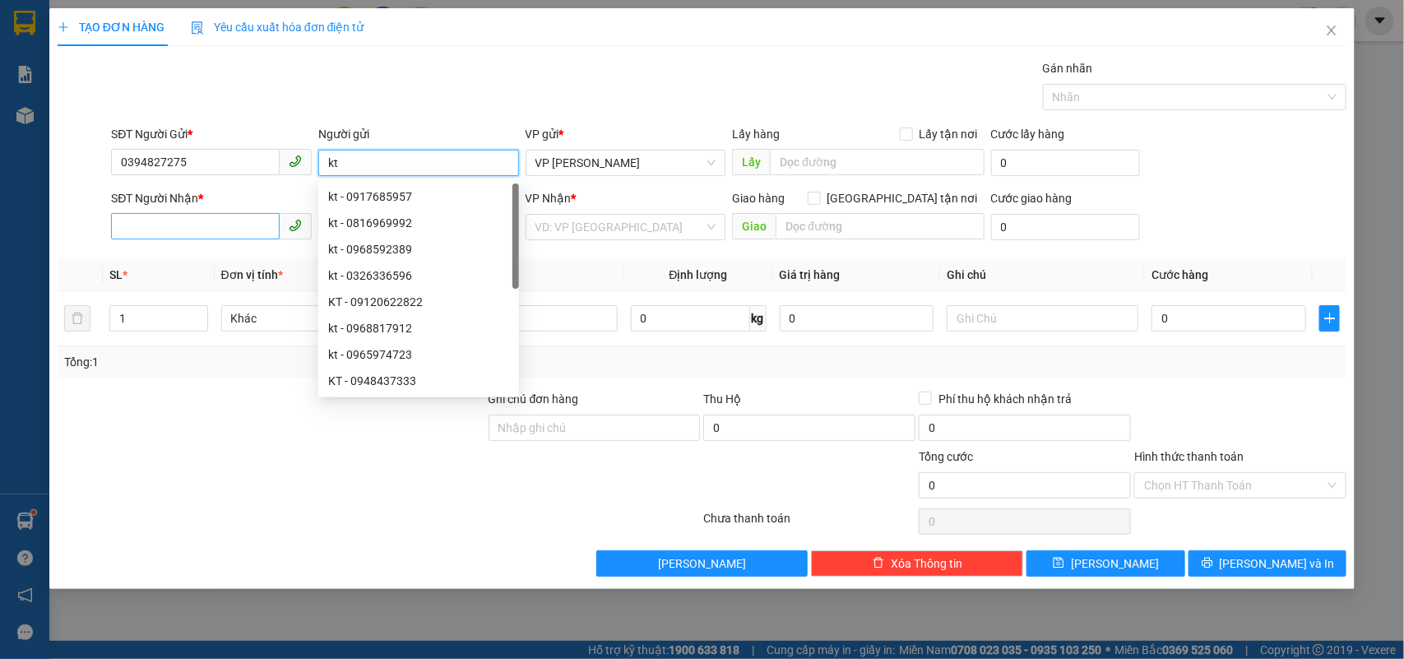
type input "kt"
click at [223, 227] on input "SĐT Người Nhận *" at bounding box center [195, 226] width 169 height 26
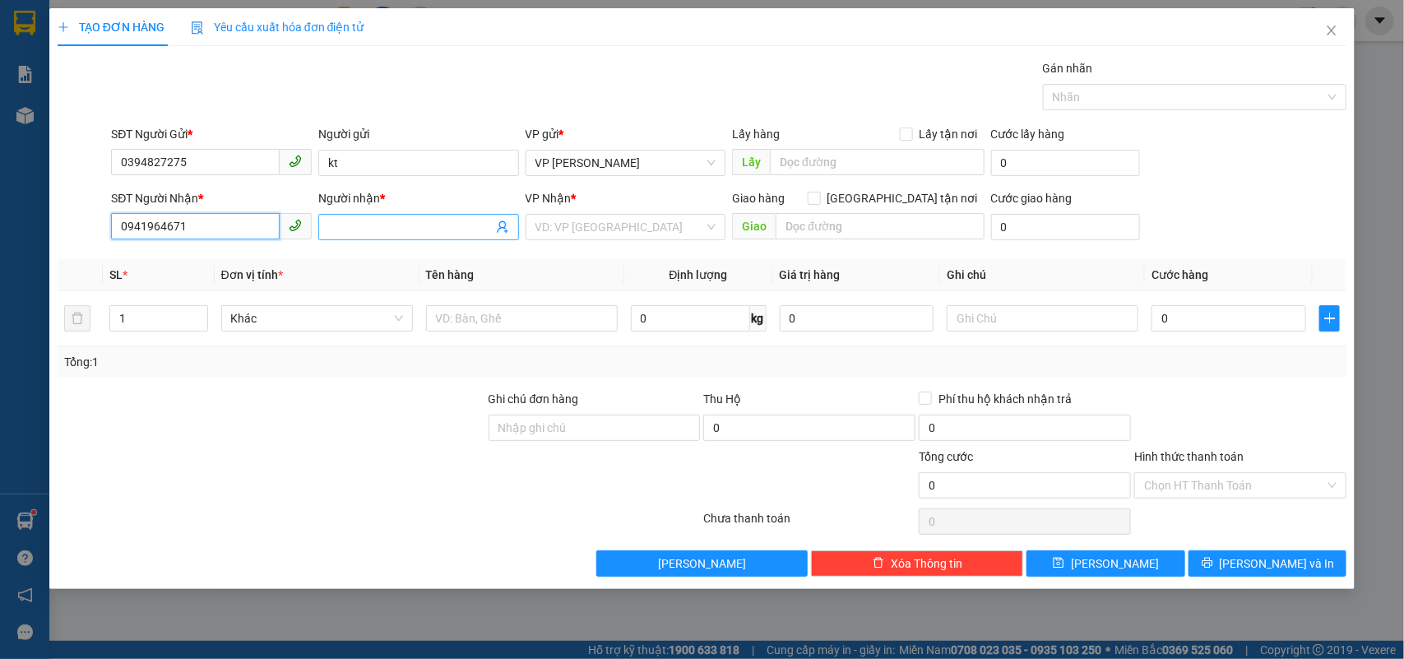
type input "0941964671"
click at [393, 232] on input "Người nhận *" at bounding box center [410, 227] width 164 height 18
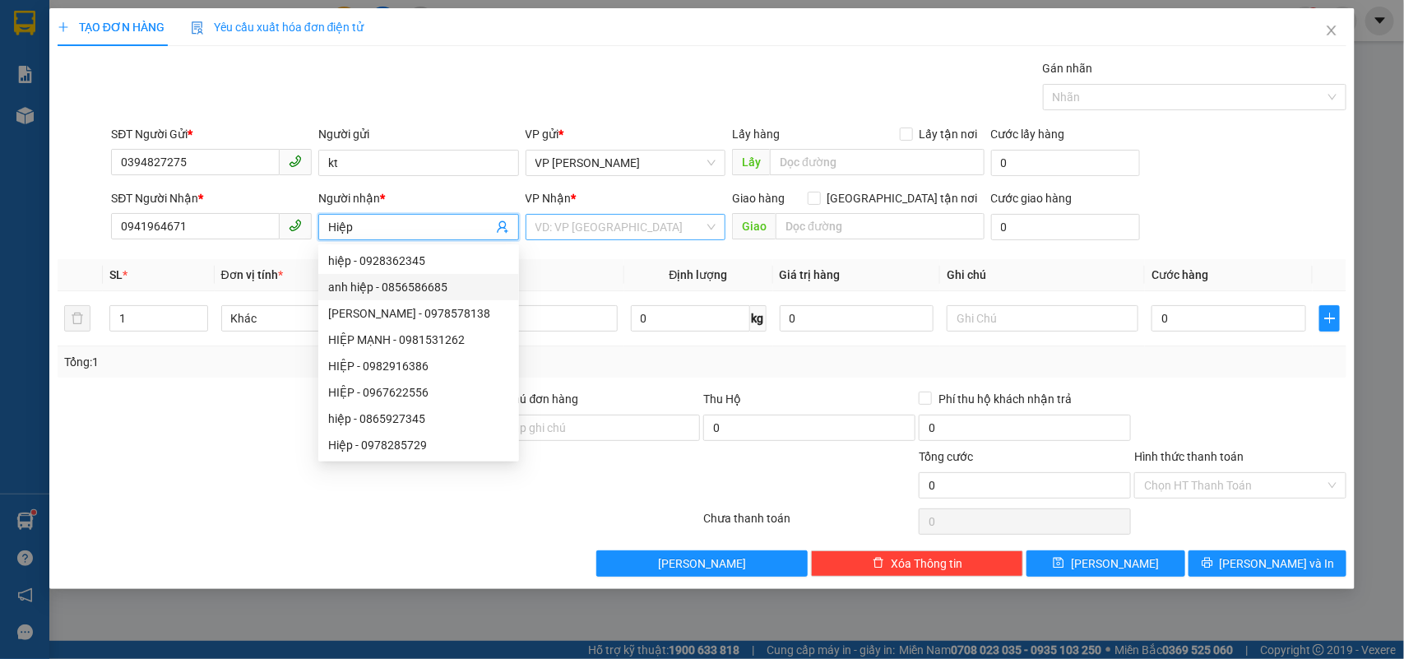
type input "Hiệp"
click at [586, 227] on input "search" at bounding box center [619, 227] width 169 height 25
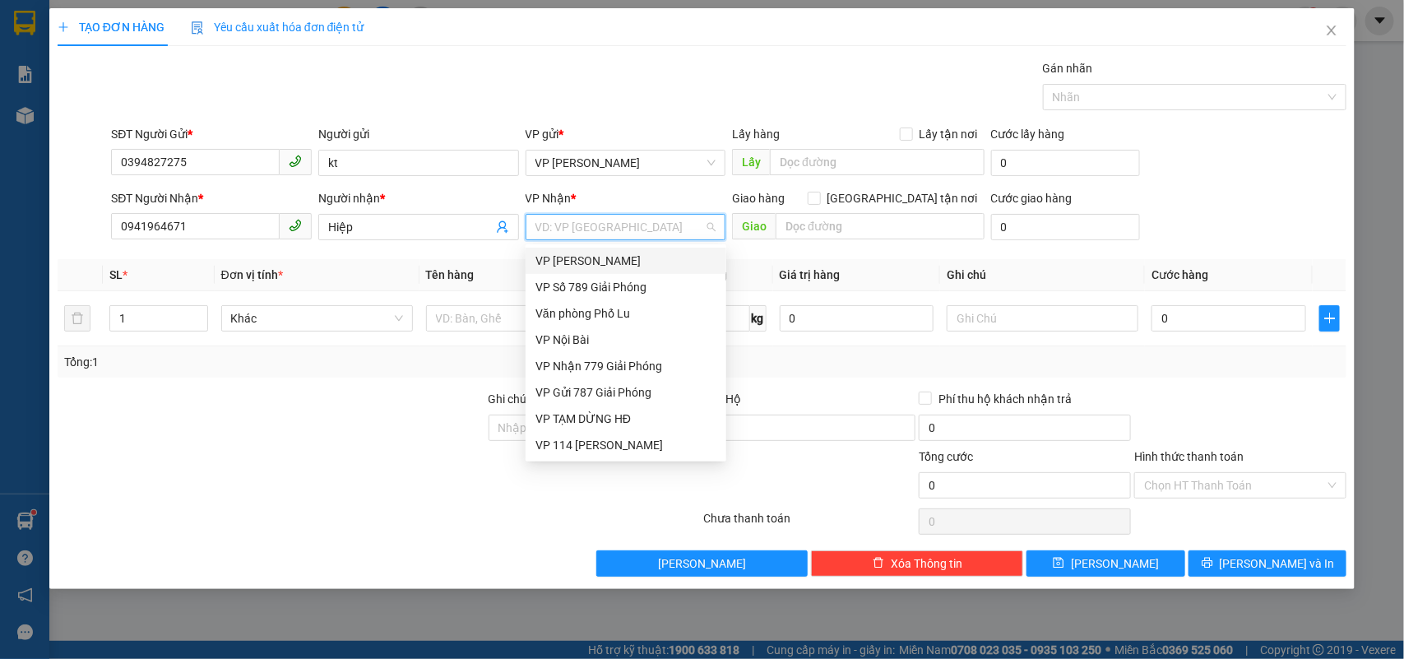
type input "7"
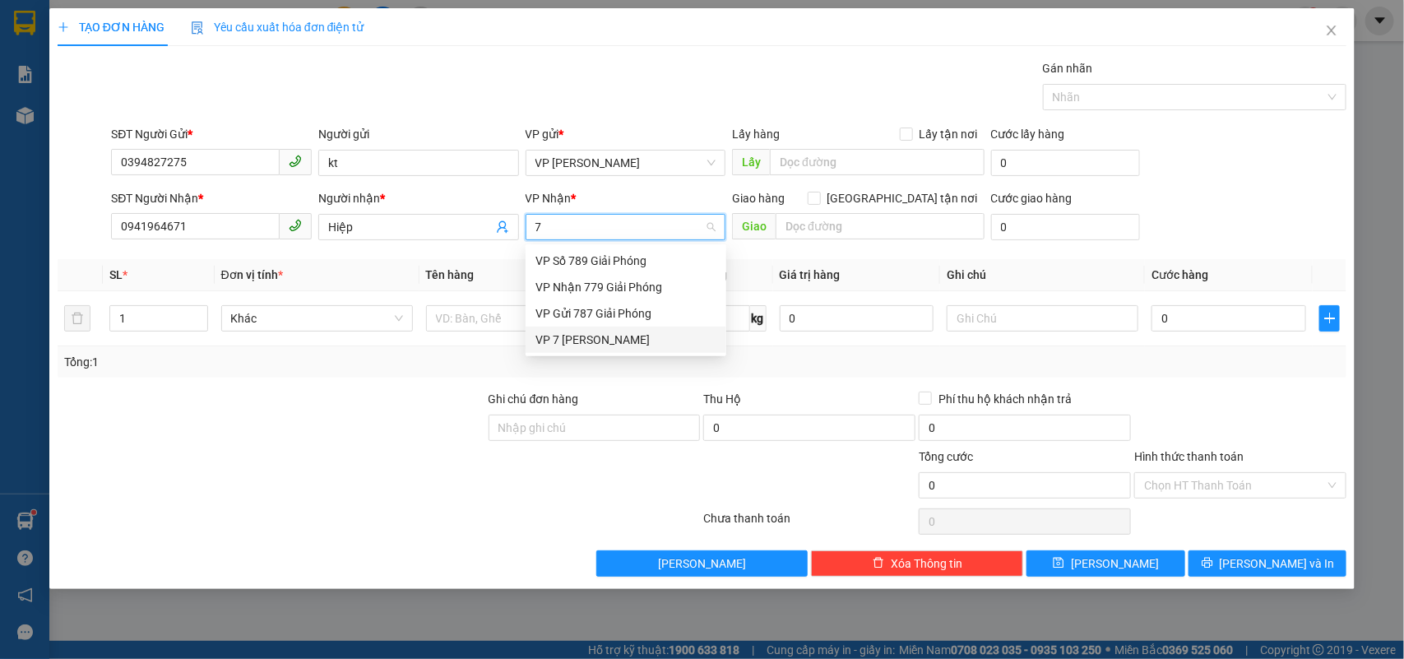
click at [630, 342] on div "VP 7 [PERSON_NAME]" at bounding box center [625, 340] width 181 height 18
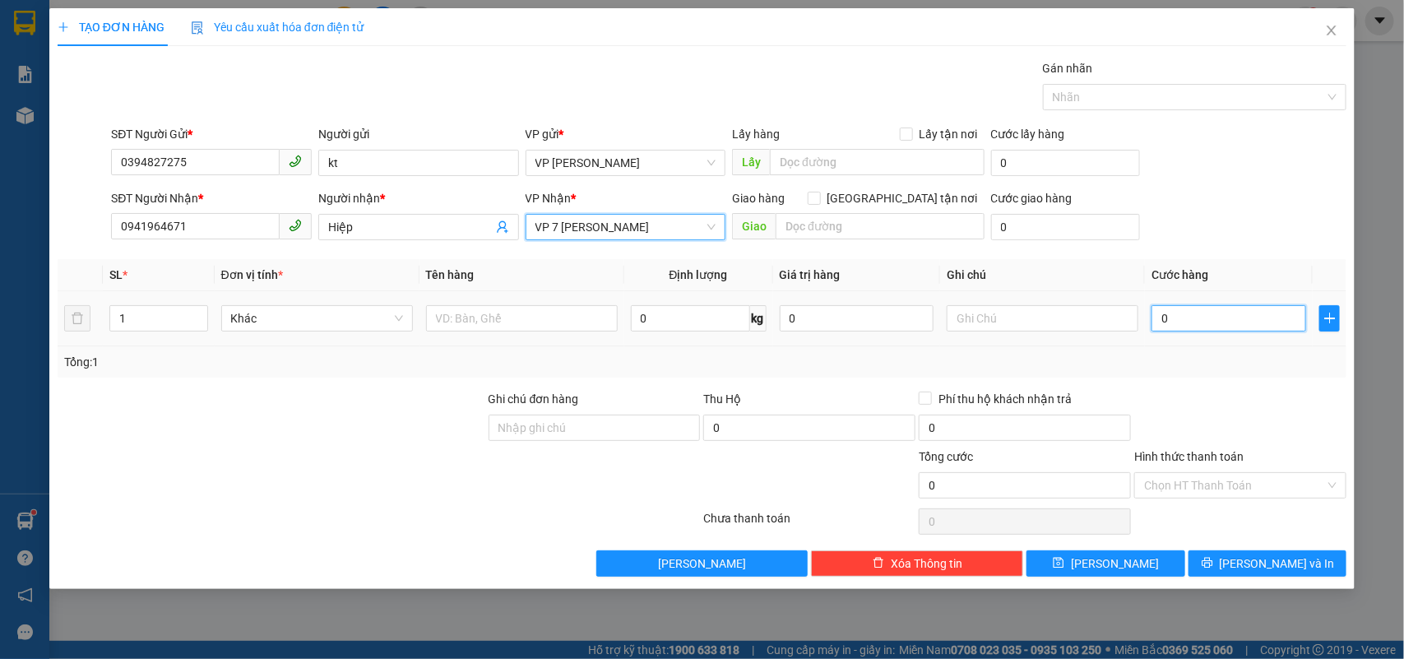
click at [1172, 317] on input "0" at bounding box center [1228, 318] width 155 height 26
type input "1"
type input "10"
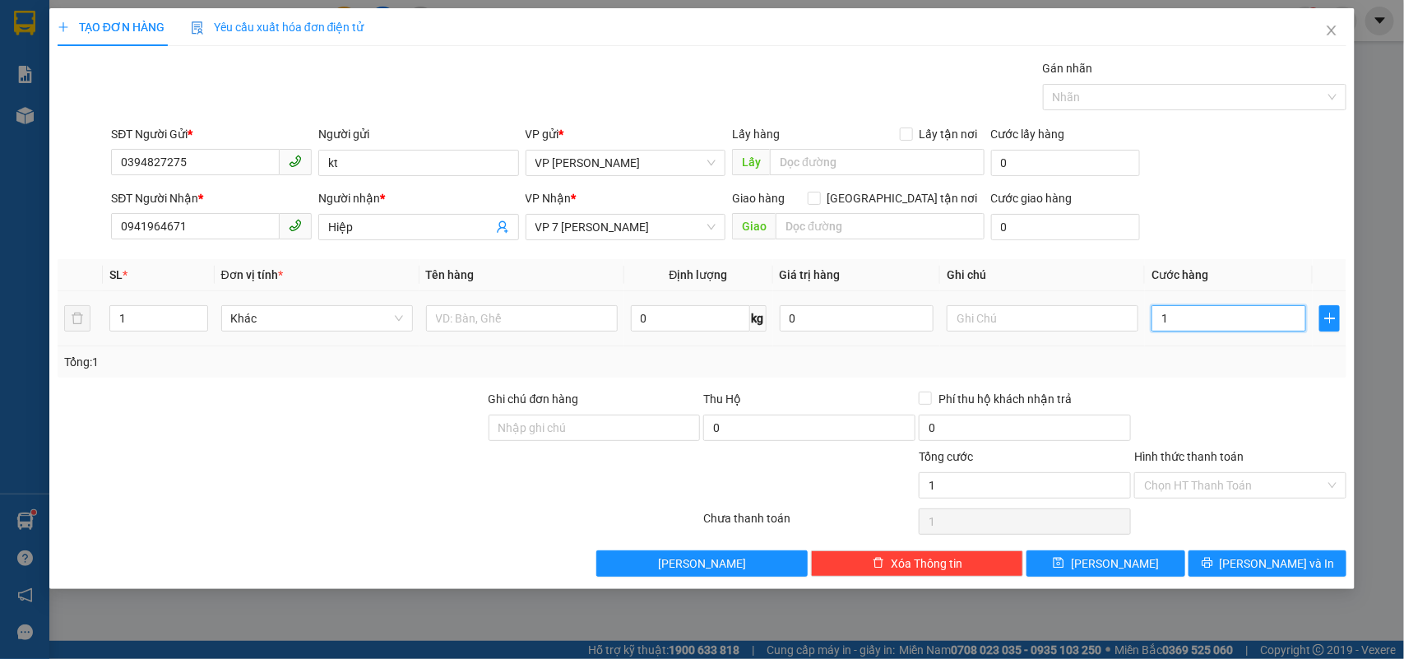
type input "10"
type input "100"
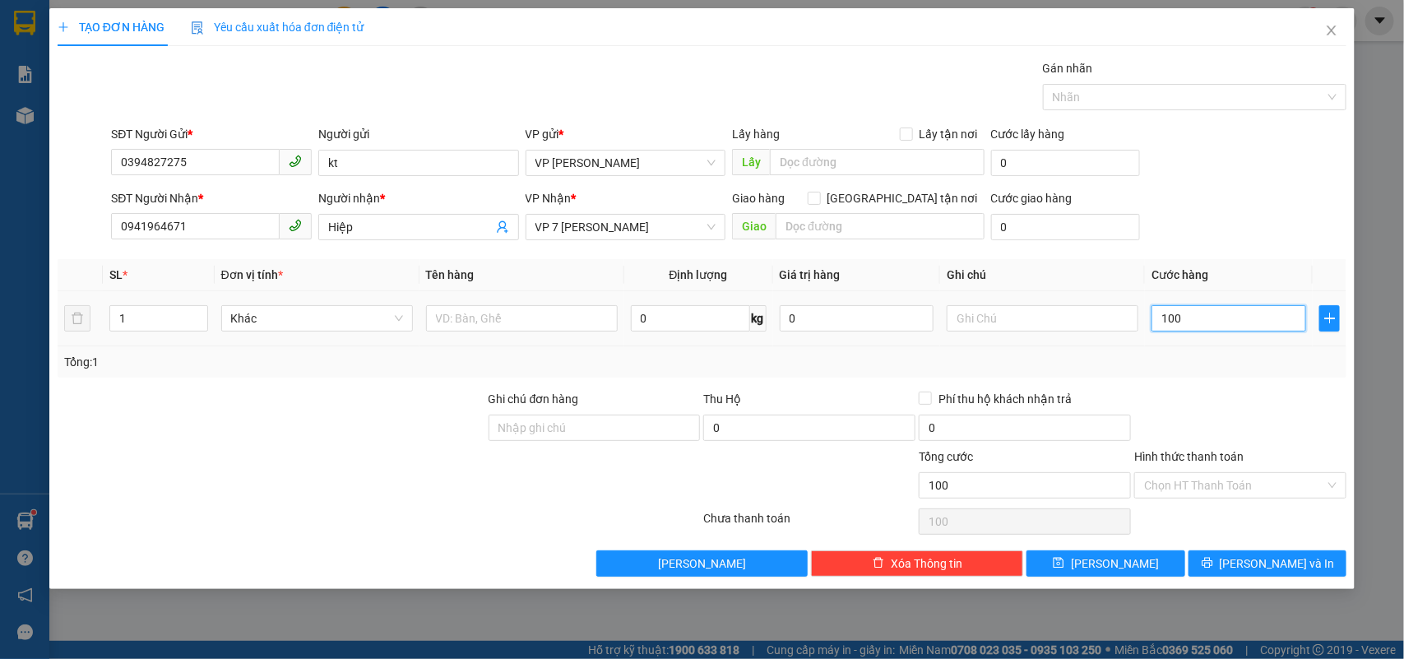
type input "1.000"
type input "10.000"
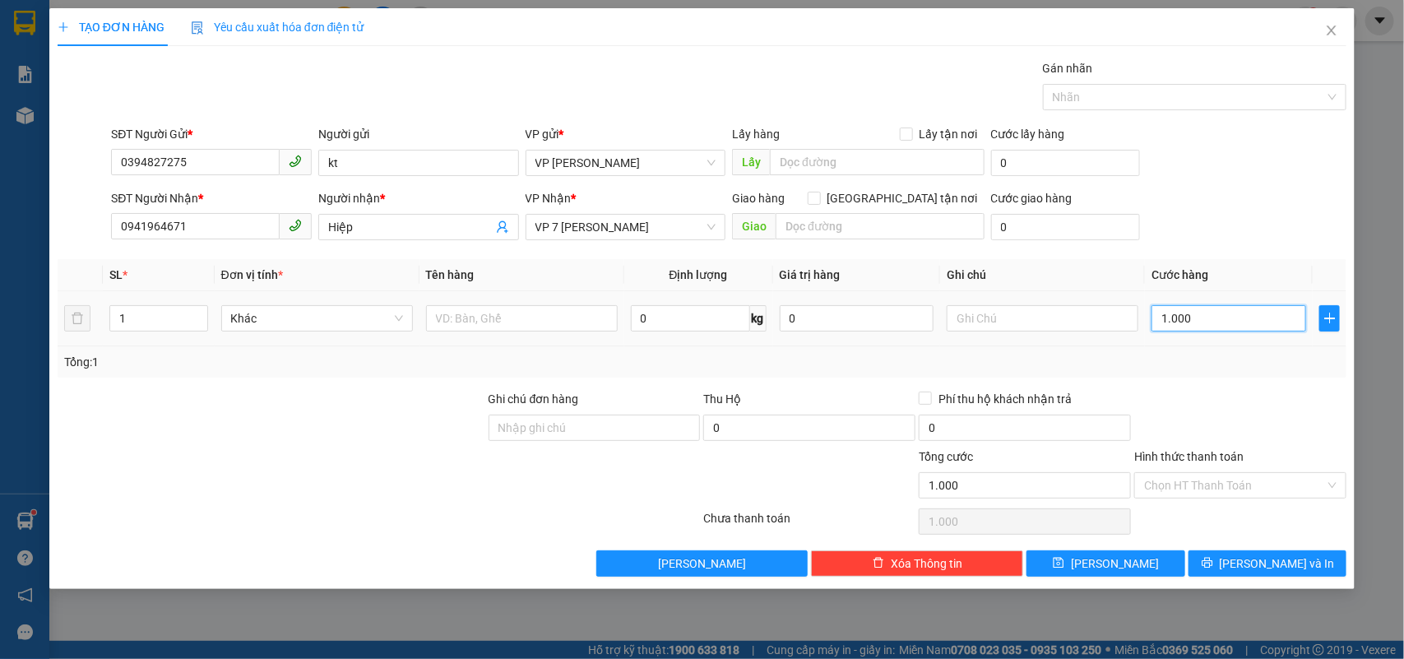
type input "10.000"
type input "100.000"
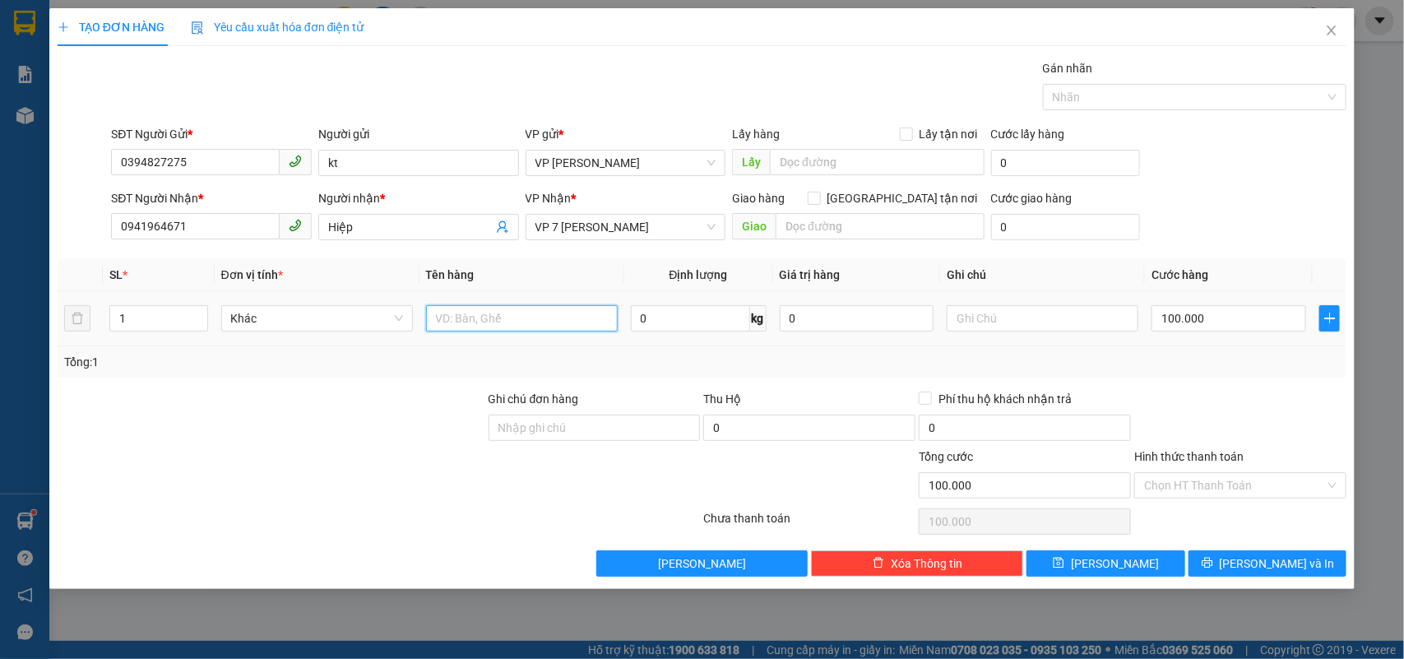
click at [474, 317] on input "text" at bounding box center [522, 318] width 192 height 26
type input "Hộp Tivi"
click at [981, 319] on input "text" at bounding box center [1042, 318] width 192 height 26
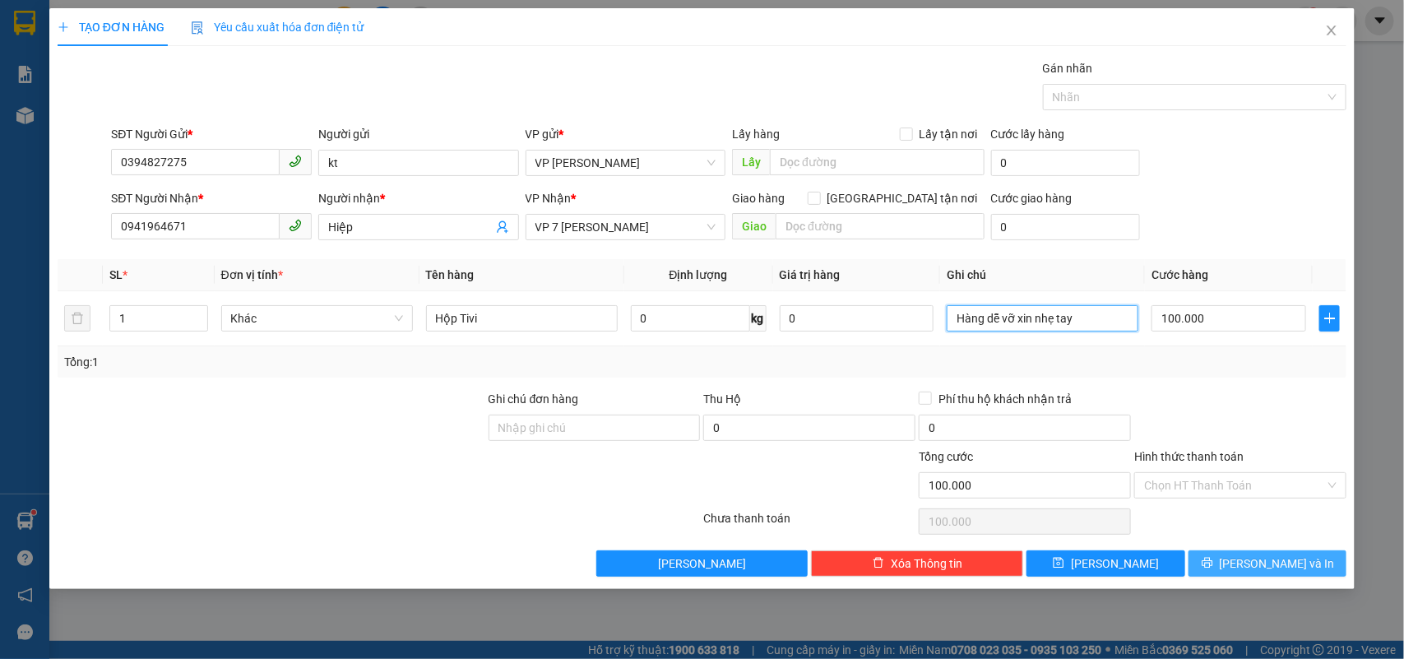
type input "Hàng dễ vỡ xin nhẹ tay"
click at [1269, 567] on span "[PERSON_NAME] và In" at bounding box center [1276, 563] width 115 height 18
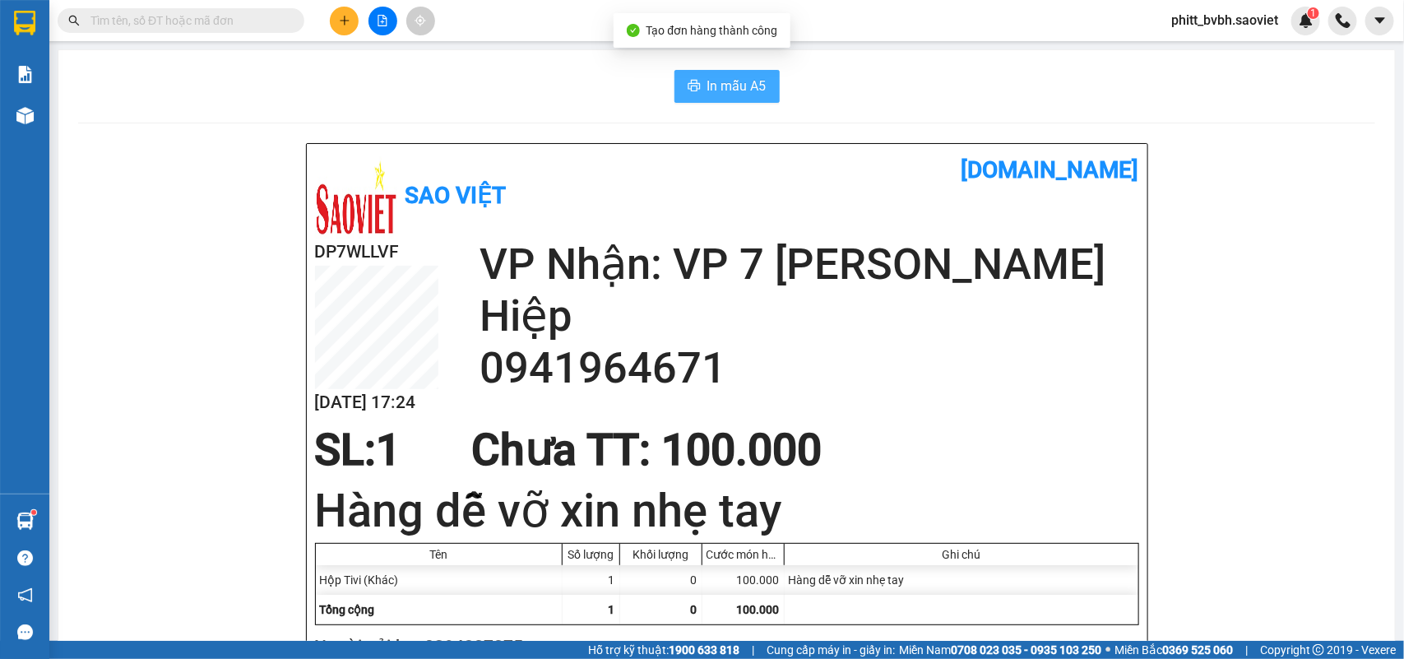
click at [730, 84] on span "In mẫu A5" at bounding box center [736, 86] width 59 height 21
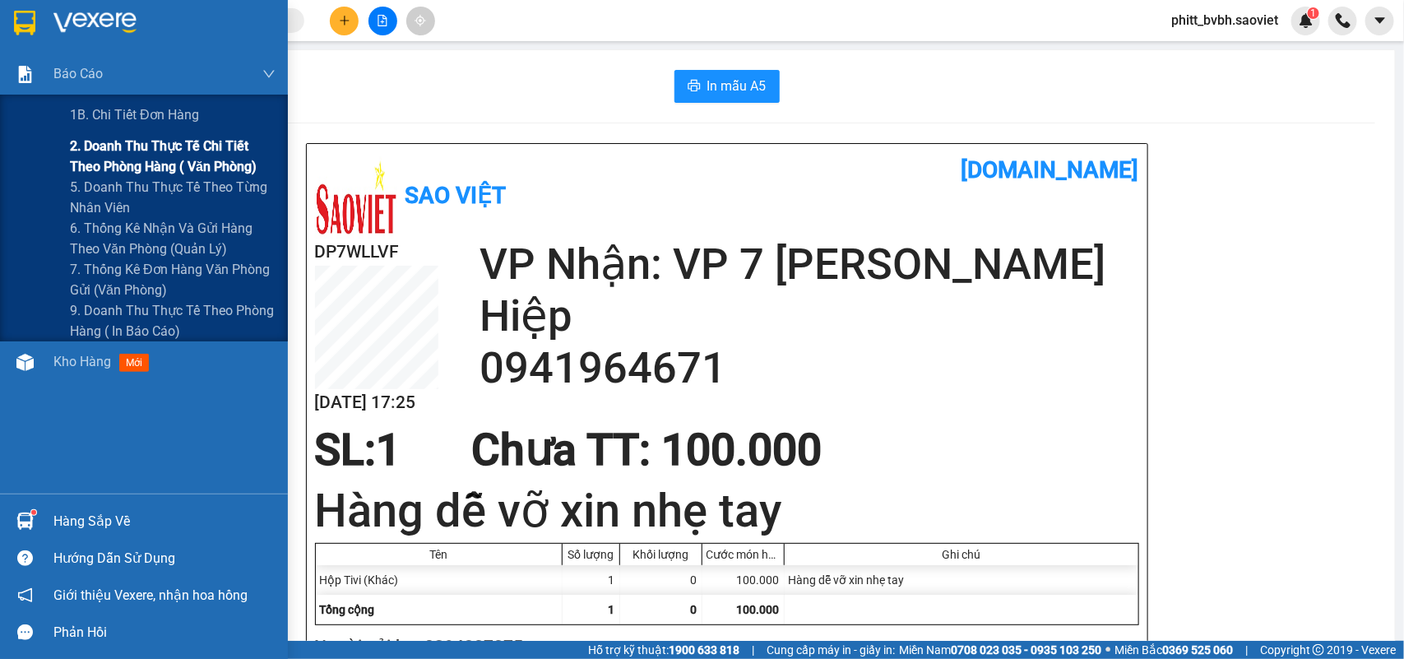
click at [75, 164] on span "2. Doanh thu thực tế chi tiết theo phòng hàng ( văn phòng)" at bounding box center [173, 156] width 206 height 41
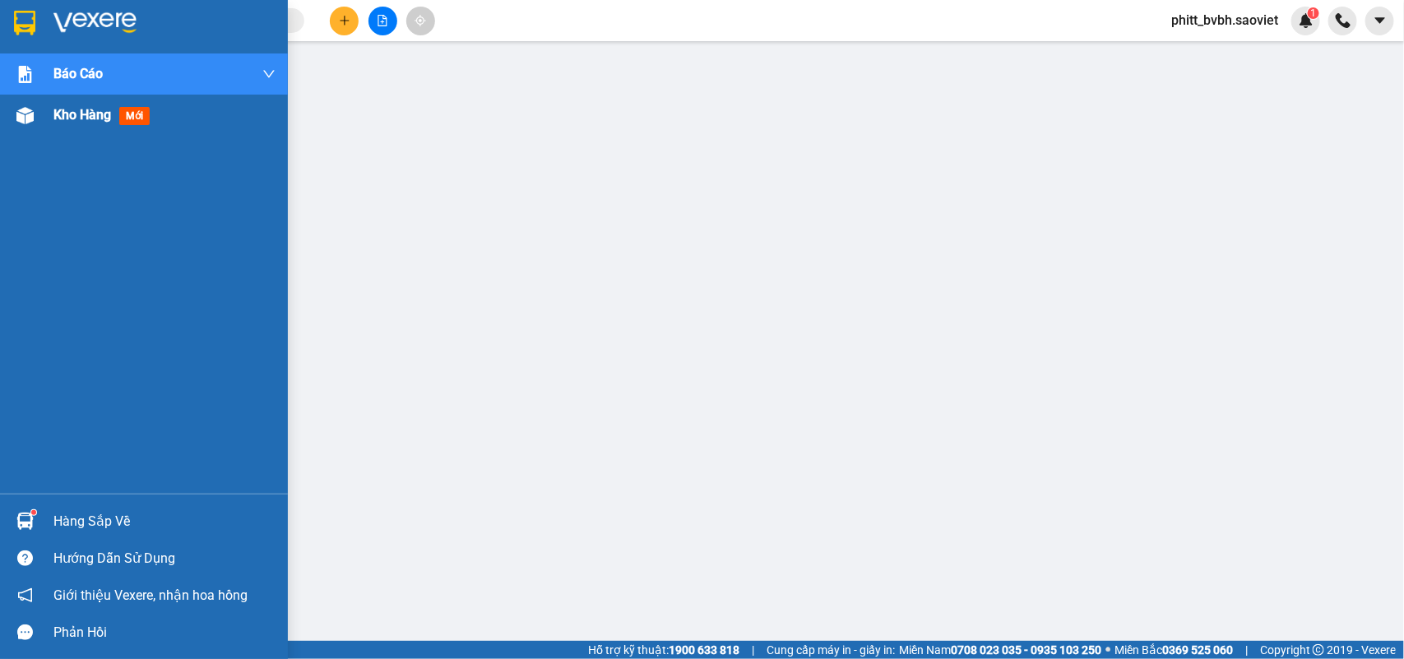
click at [68, 109] on span "Kho hàng" at bounding box center [82, 115] width 58 height 16
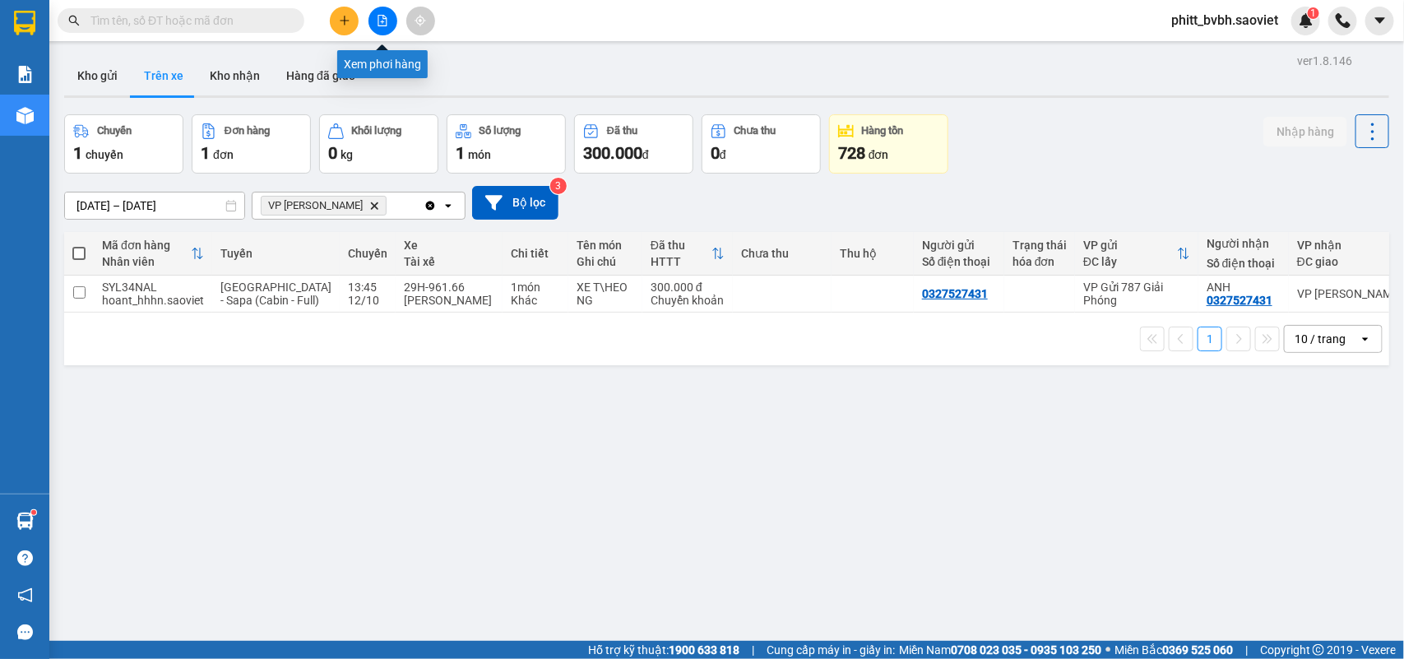
click at [385, 19] on icon "file-add" at bounding box center [383, 21] width 12 height 12
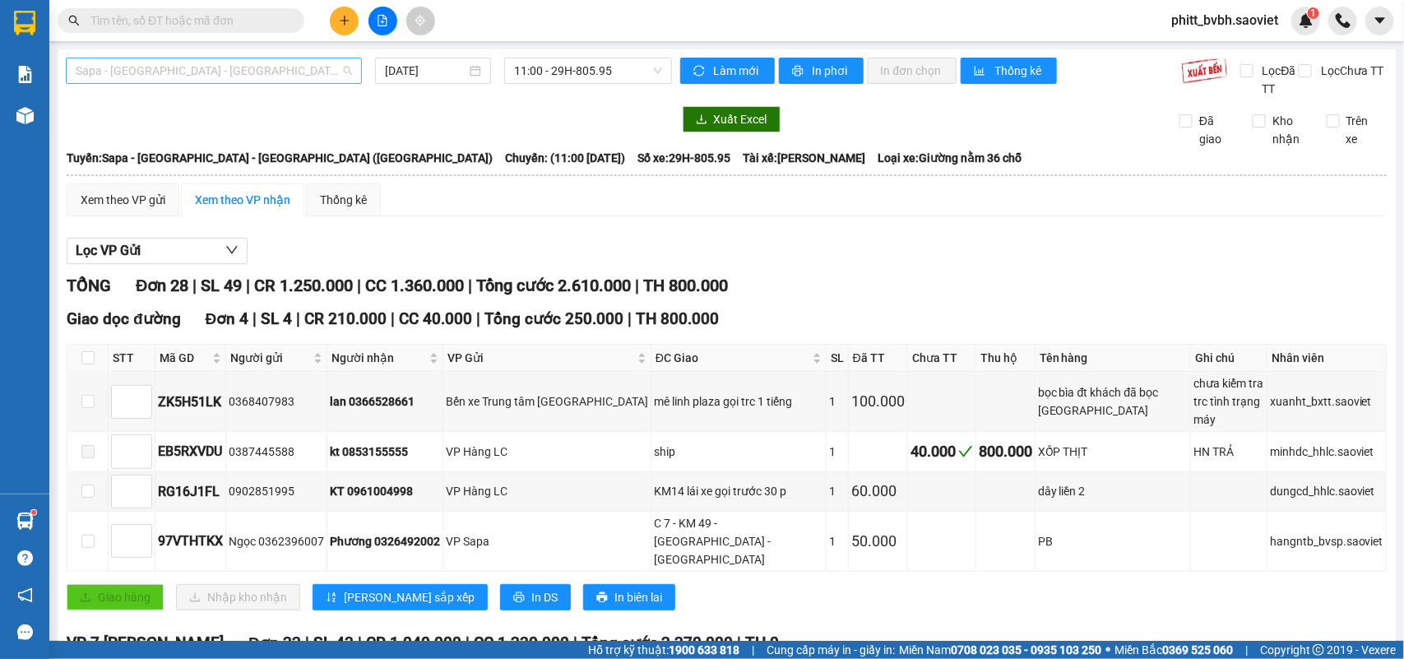
click at [245, 67] on span "Sapa - [GEOGRAPHIC_DATA] - [GEOGRAPHIC_DATA] ([GEOGRAPHIC_DATA])" at bounding box center [214, 70] width 276 height 25
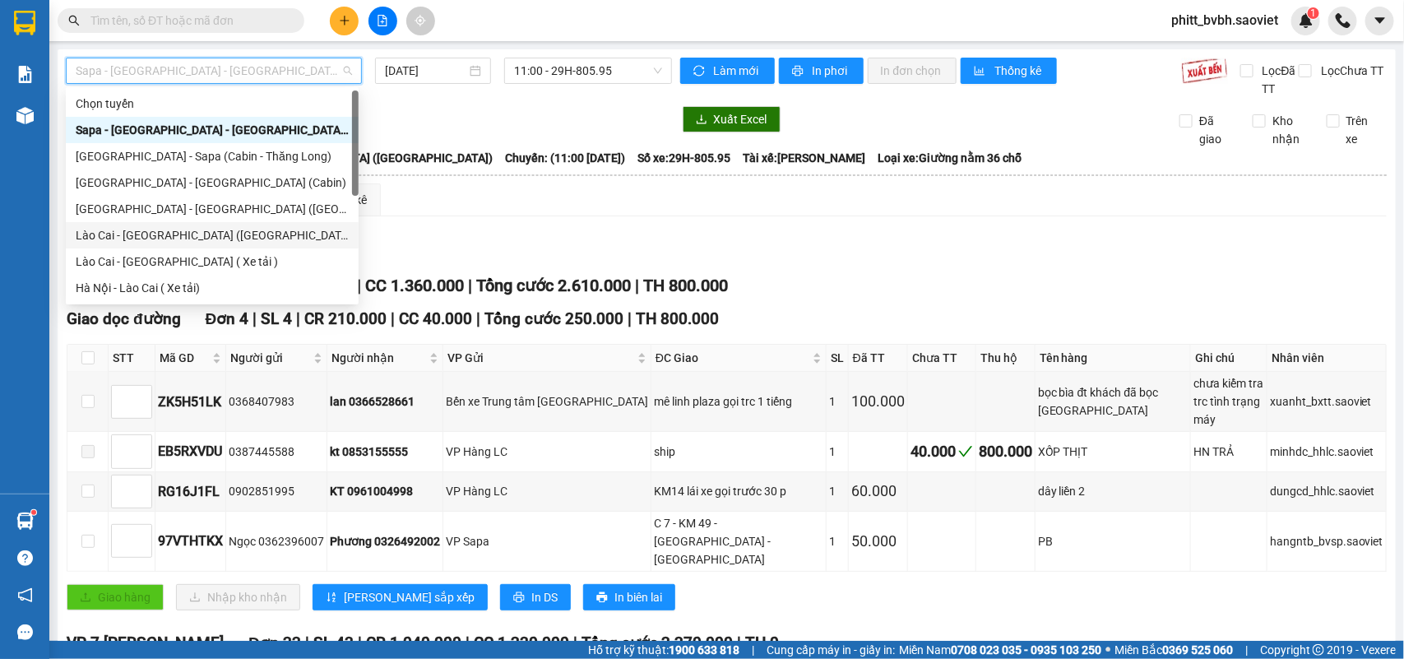
click at [157, 236] on div "Lào Cai - [GEOGRAPHIC_DATA] ([GEOGRAPHIC_DATA])" at bounding box center [212, 235] width 273 height 18
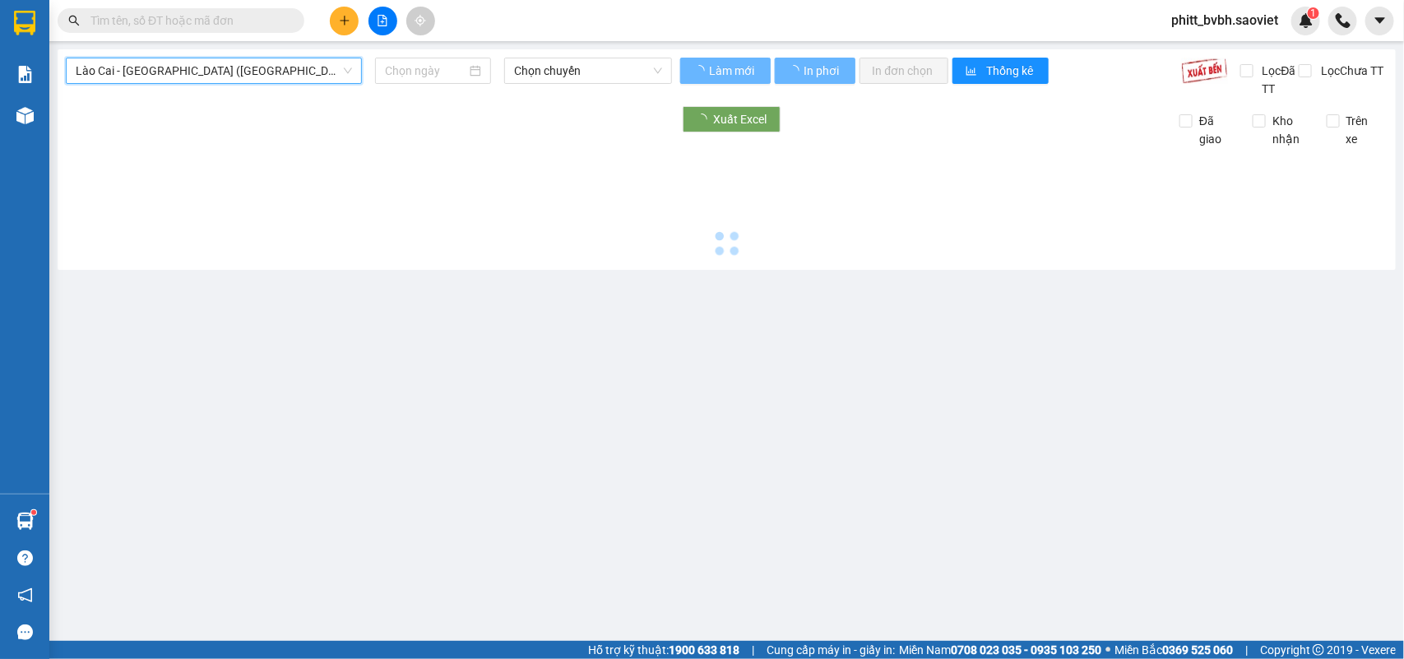
type input "[DATE]"
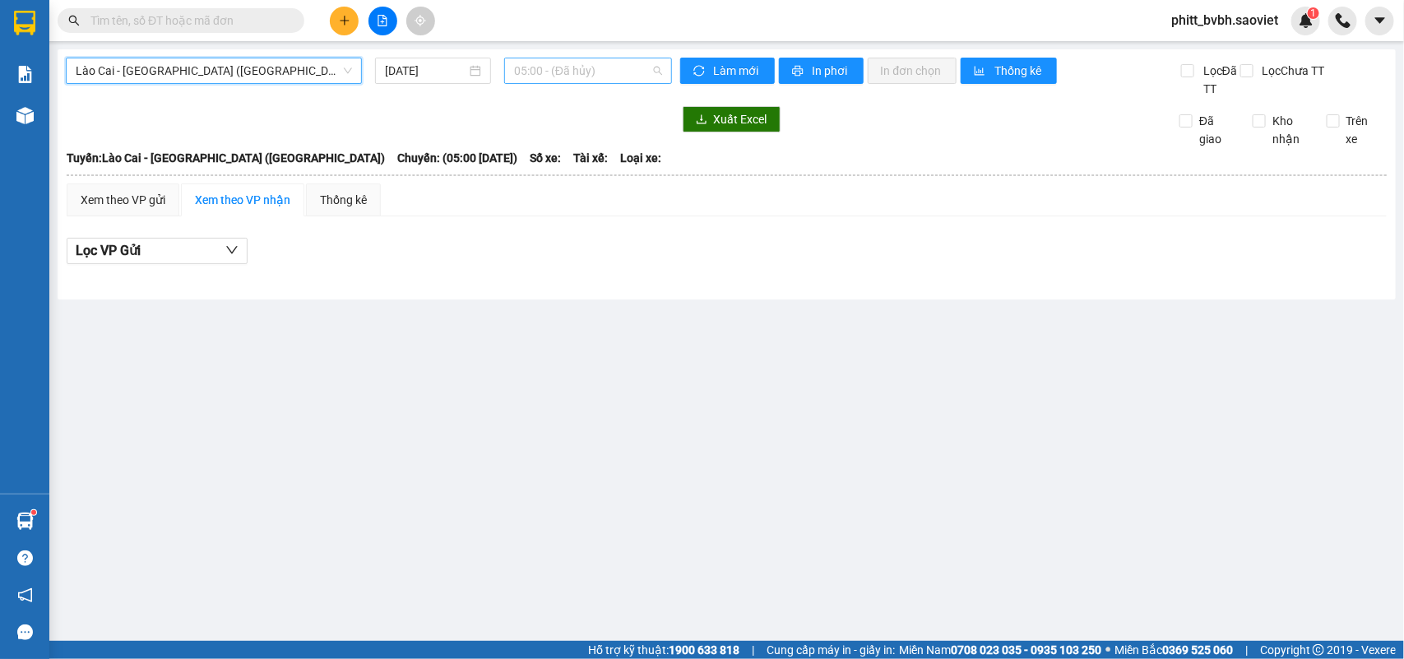
click at [574, 66] on span "05:00 - (Đã hủy)" at bounding box center [587, 70] width 147 height 25
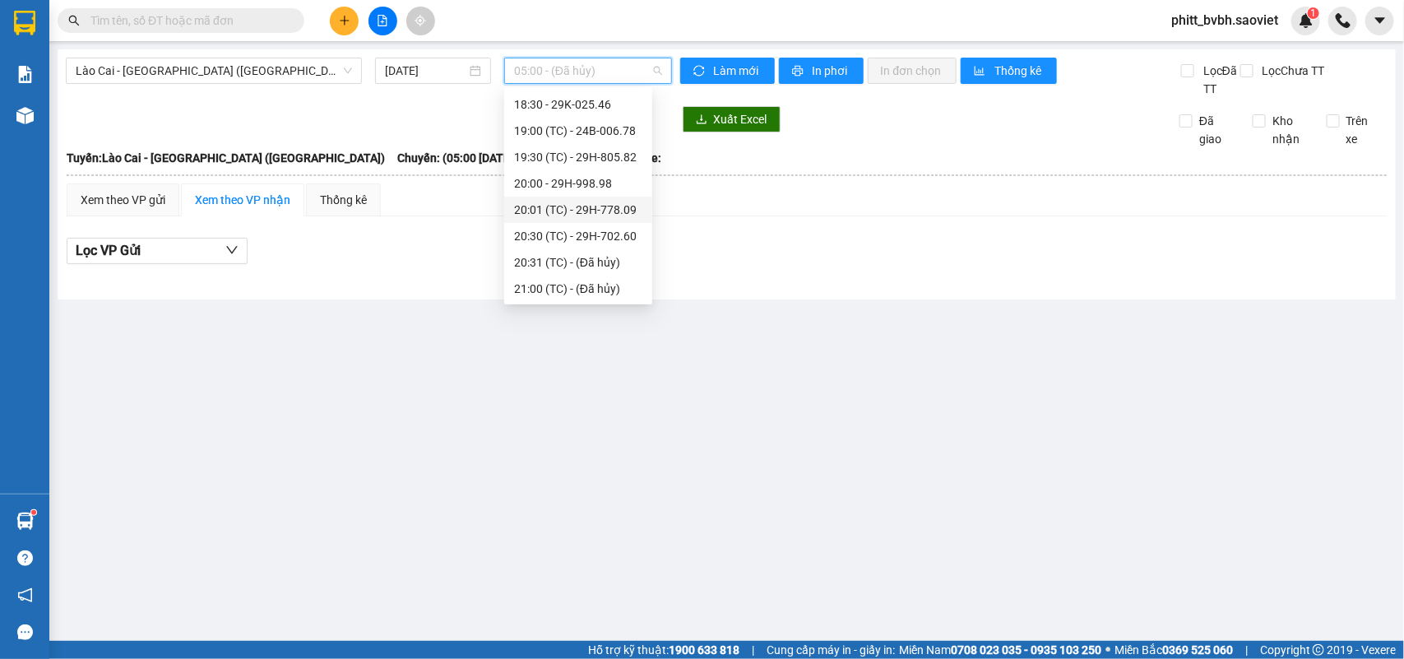
scroll to position [186, 0]
click at [610, 181] on div "17:00 - 29H-975.69" at bounding box center [578, 181] width 128 height 18
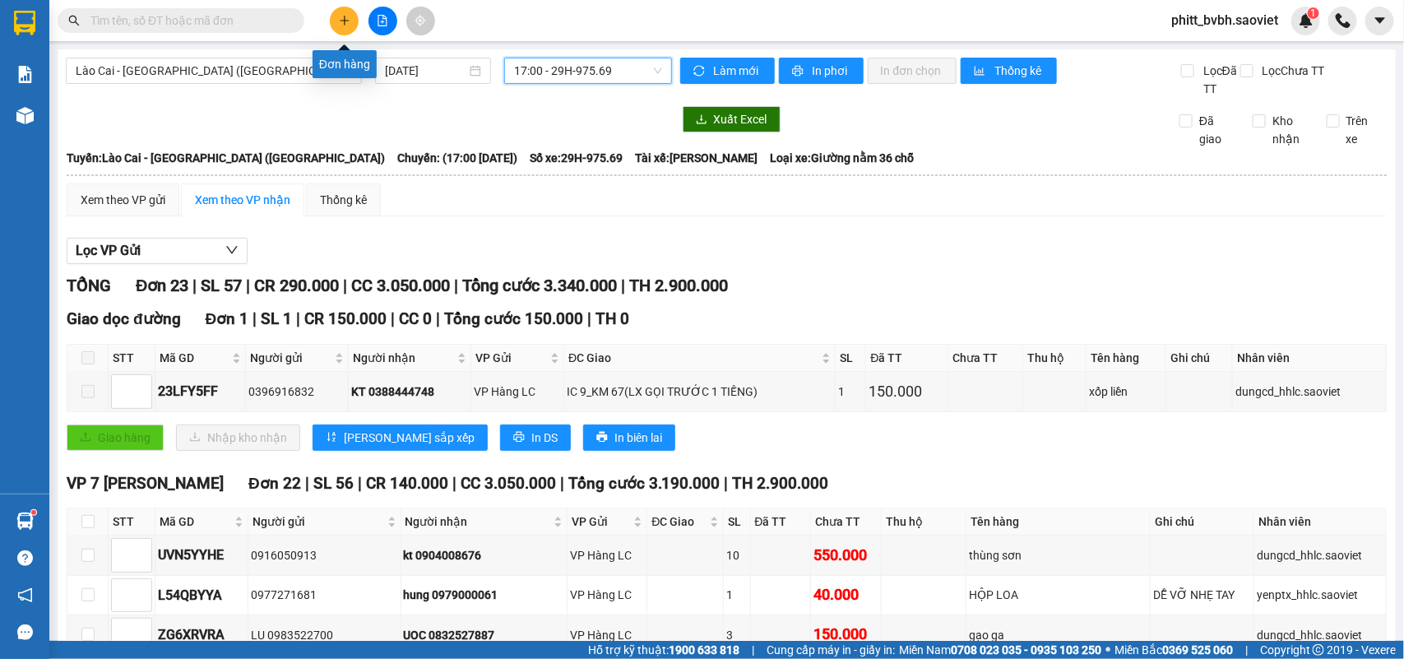
click at [354, 19] on button at bounding box center [344, 21] width 29 height 29
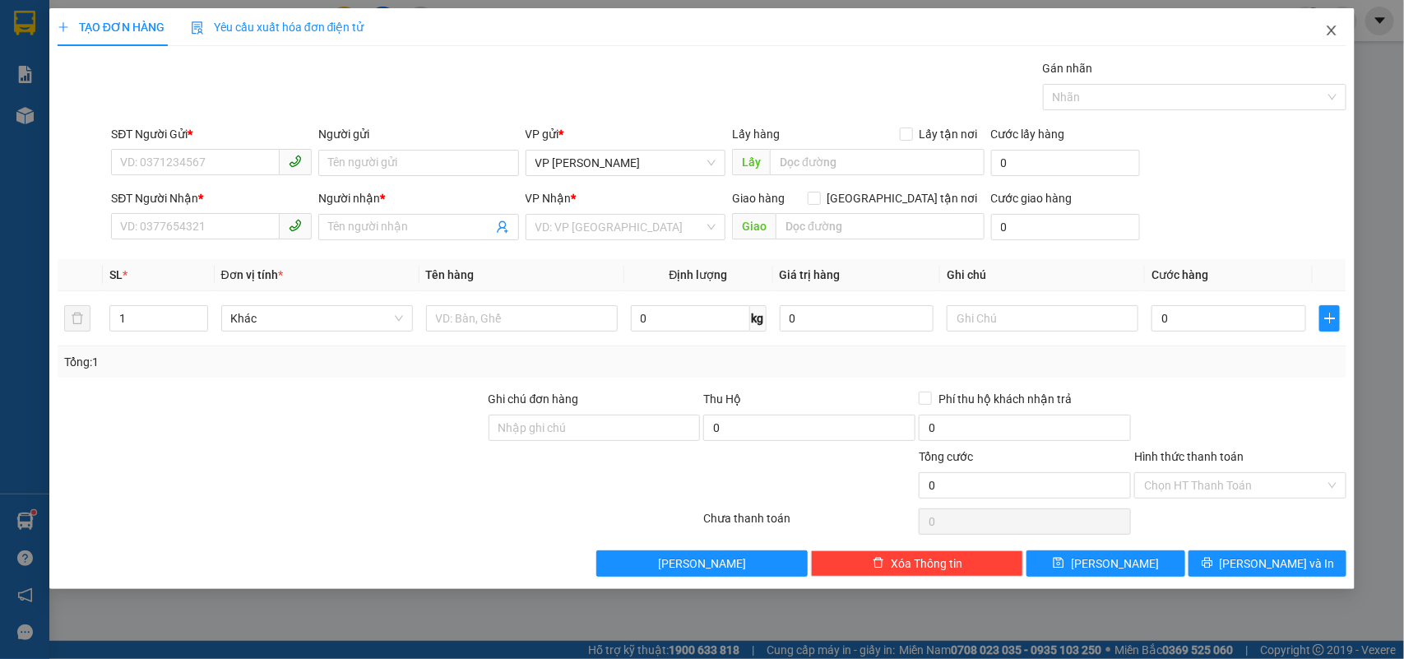
click at [1339, 22] on span "Close" at bounding box center [1331, 31] width 46 height 46
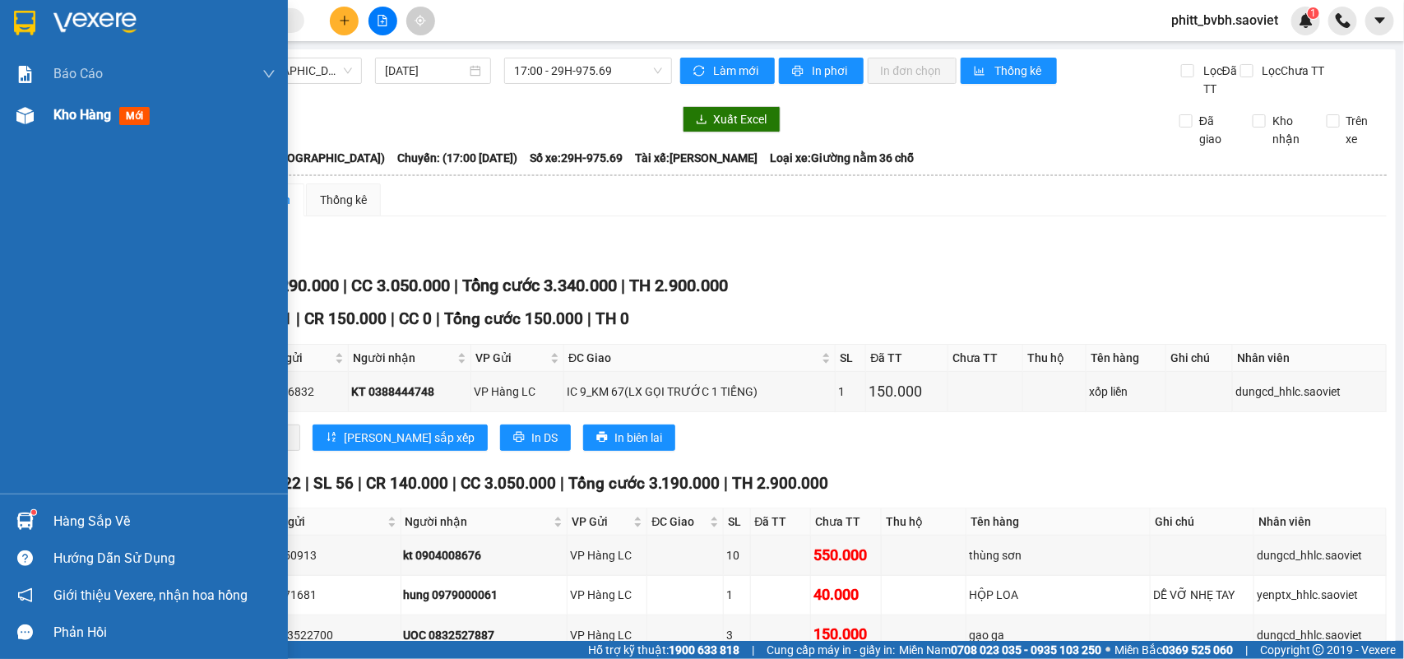
click at [90, 117] on span "Kho hàng" at bounding box center [82, 115] width 58 height 16
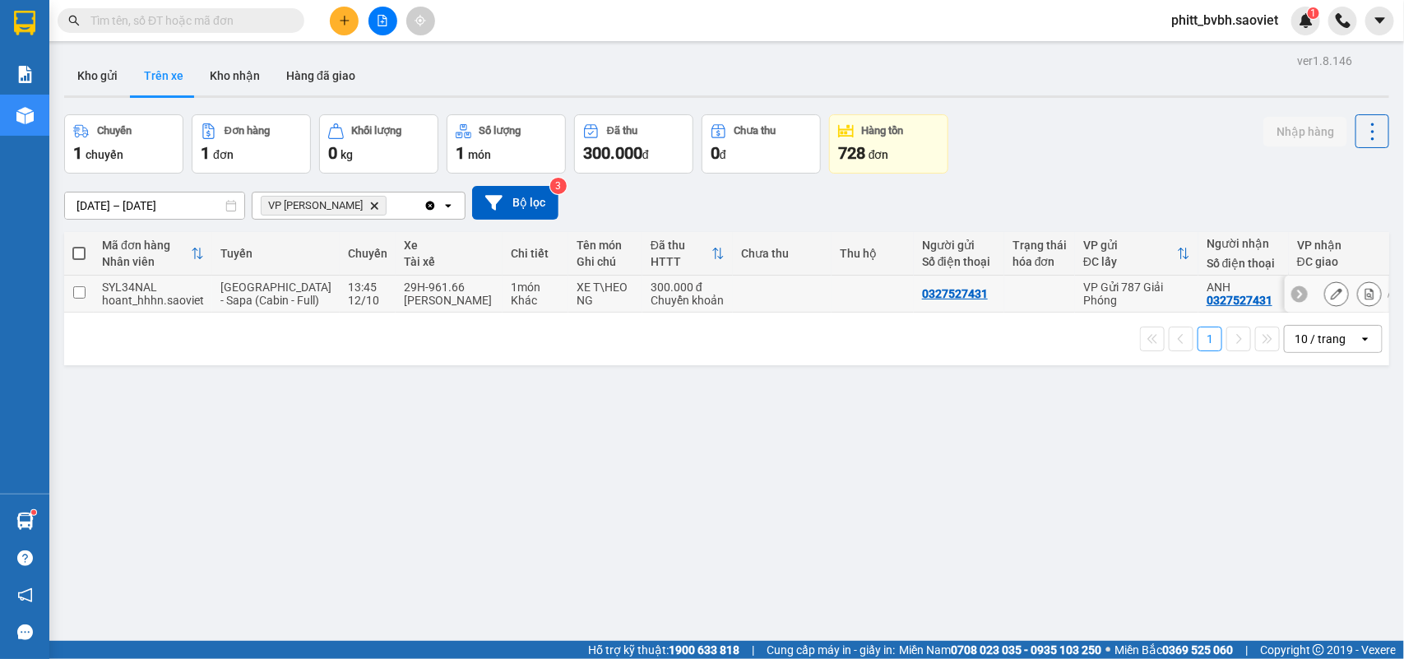
click at [438, 294] on div "29H-961.66" at bounding box center [449, 286] width 90 height 13
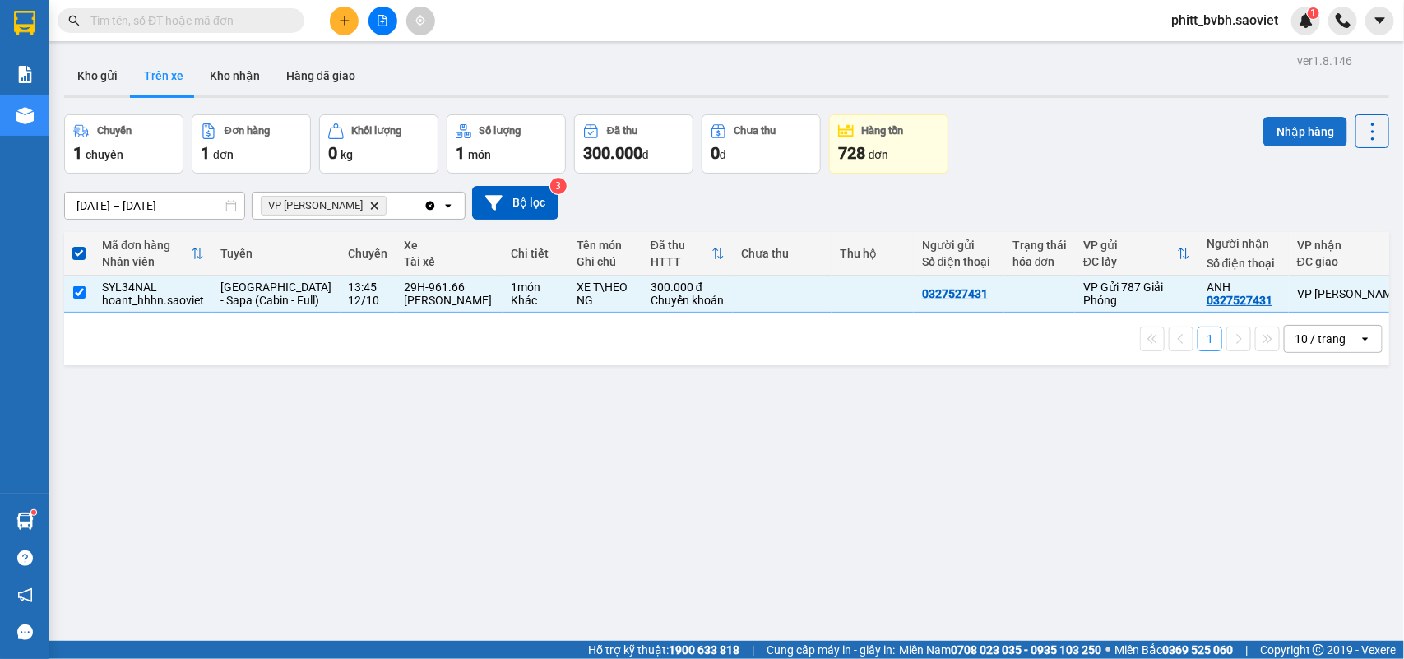
click at [1300, 129] on button "Nhập hàng" at bounding box center [1305, 132] width 84 height 30
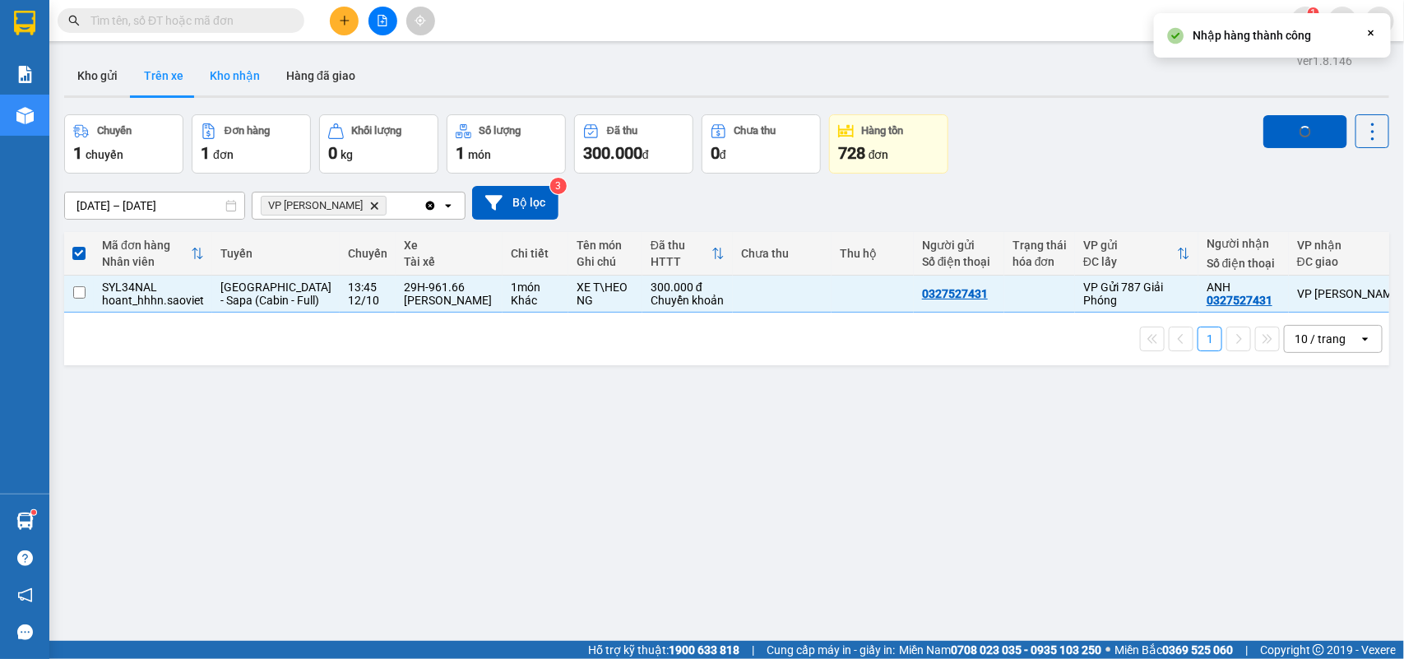
checkbox input "false"
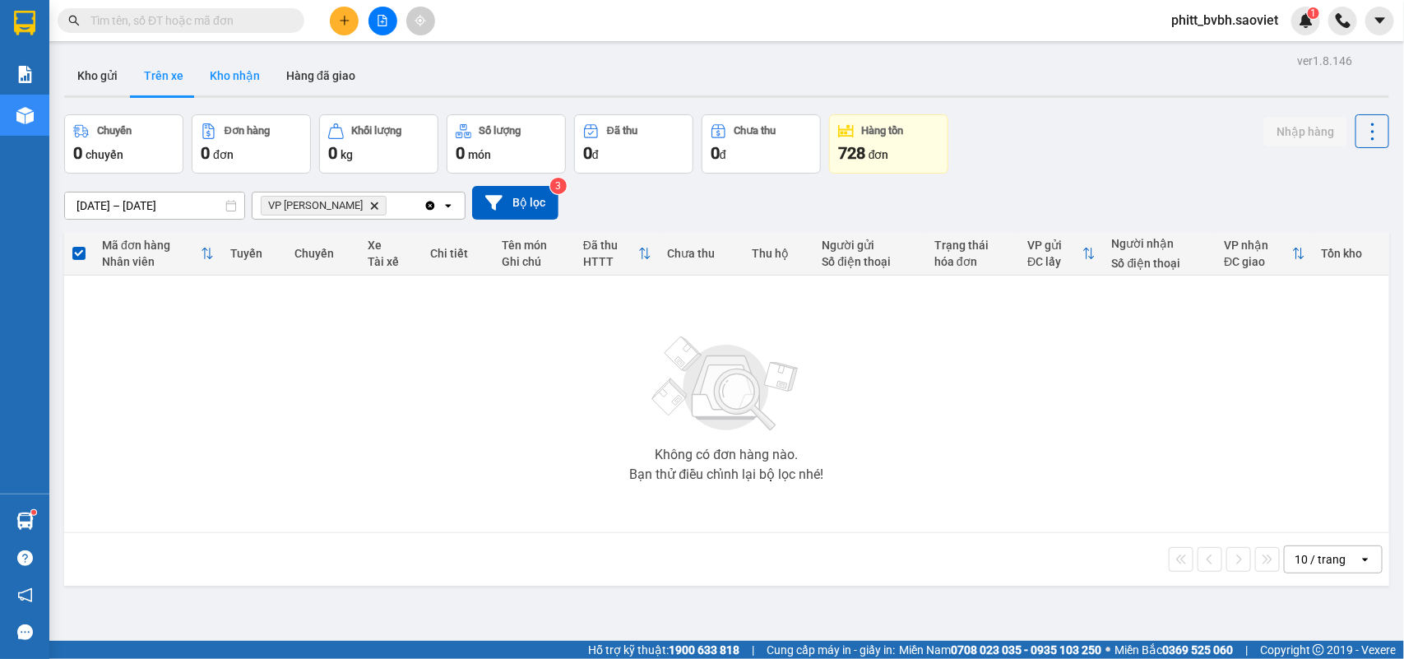
click at [233, 71] on button "Kho nhận" at bounding box center [235, 75] width 76 height 39
type input "[DATE] – [DATE]"
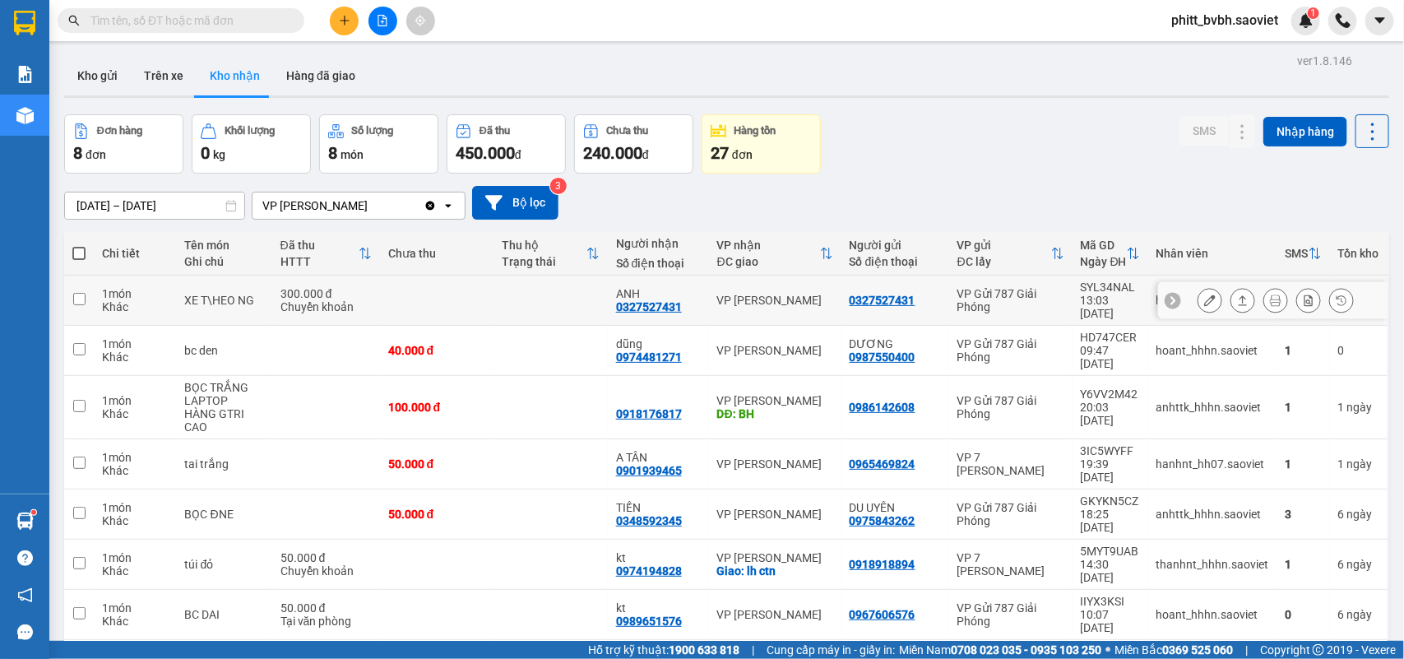
drag, startPoint x: 516, startPoint y: 289, endPoint x: 529, endPoint y: 288, distance: 13.2
click at [518, 288] on td at bounding box center [550, 300] width 114 height 50
checkbox input "true"
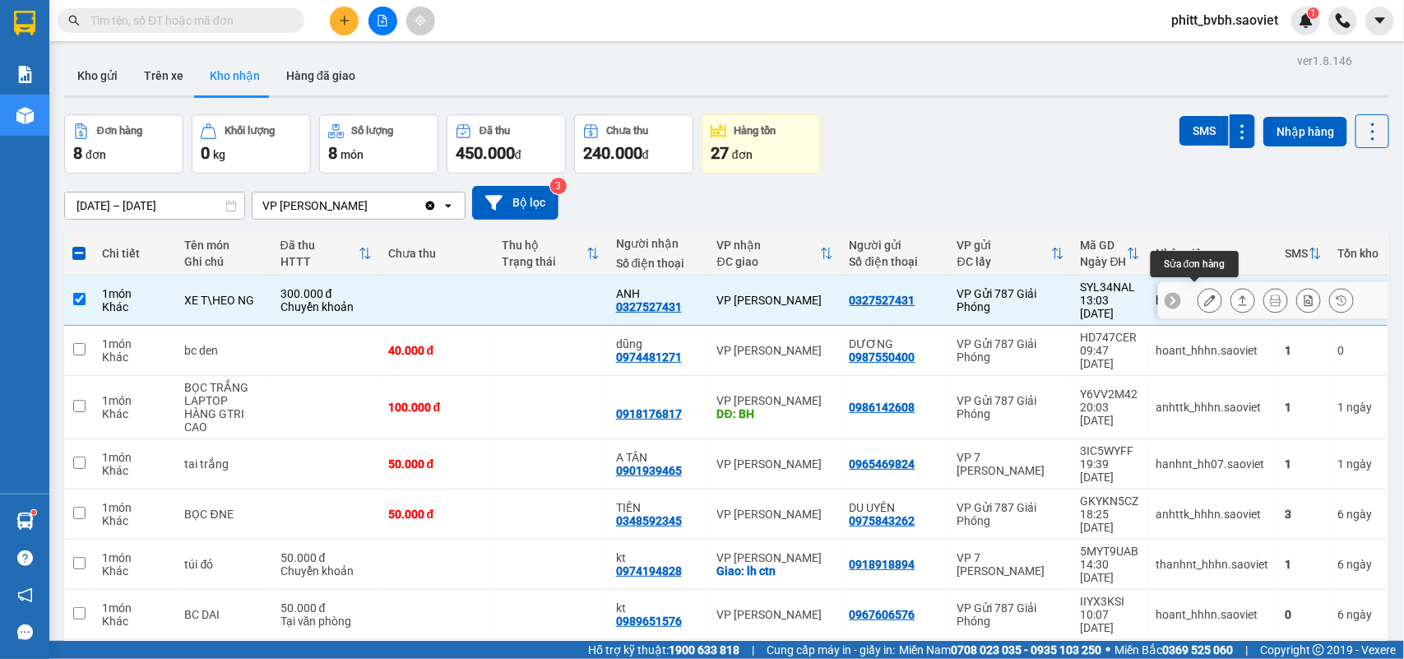
click at [1204, 294] on icon at bounding box center [1210, 300] width 12 height 12
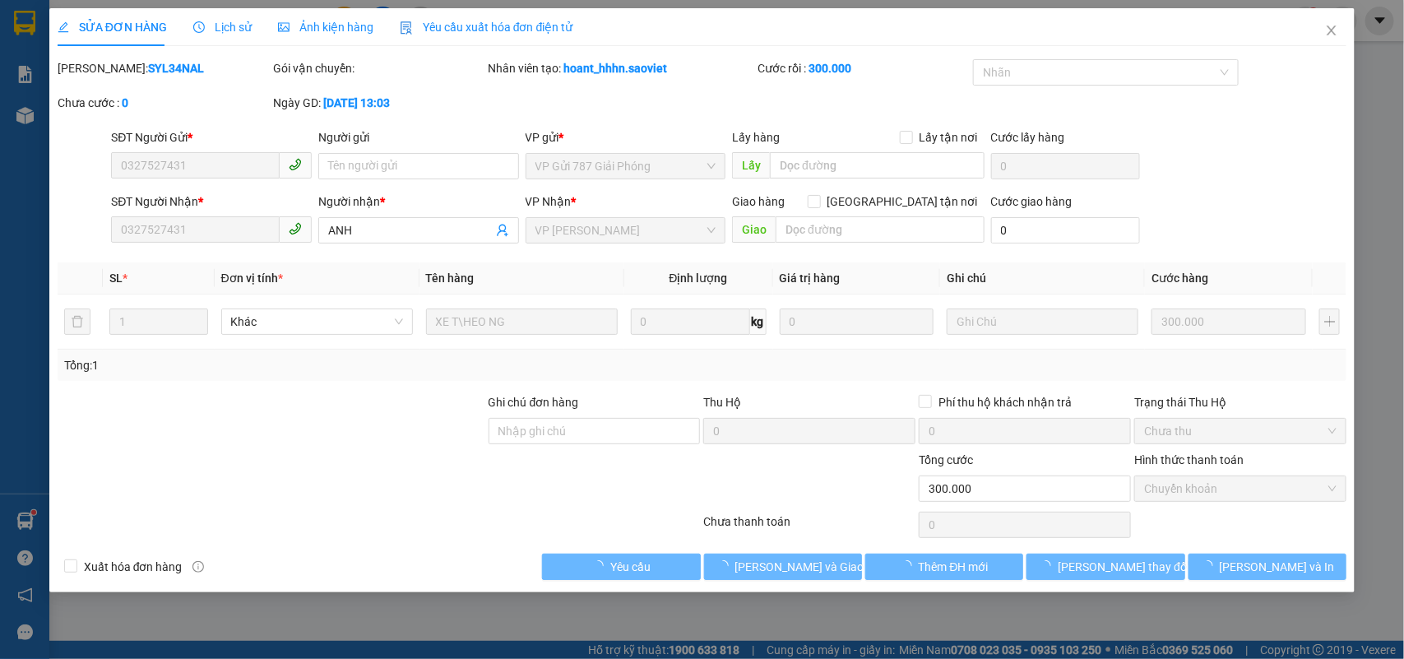
type input "0327527431"
type input "ANH"
type input "0"
type input "300.000"
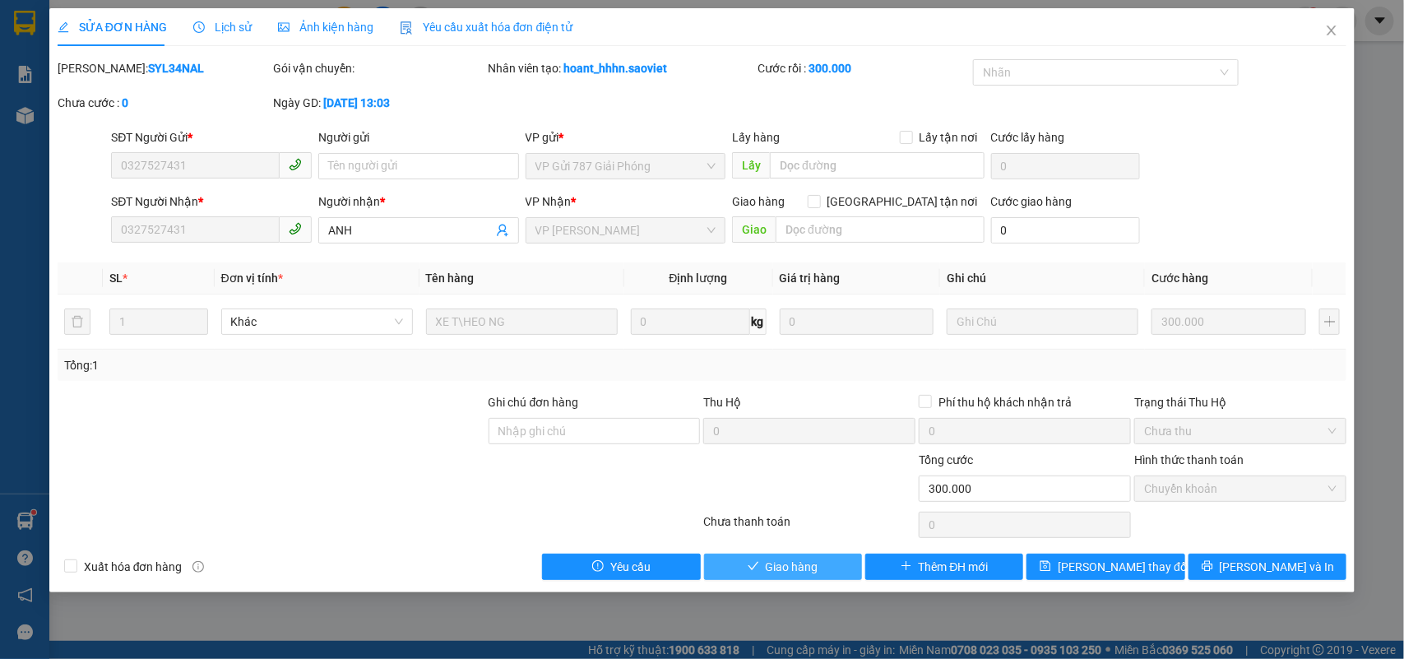
click at [762, 567] on button "Giao hàng" at bounding box center [783, 566] width 158 height 26
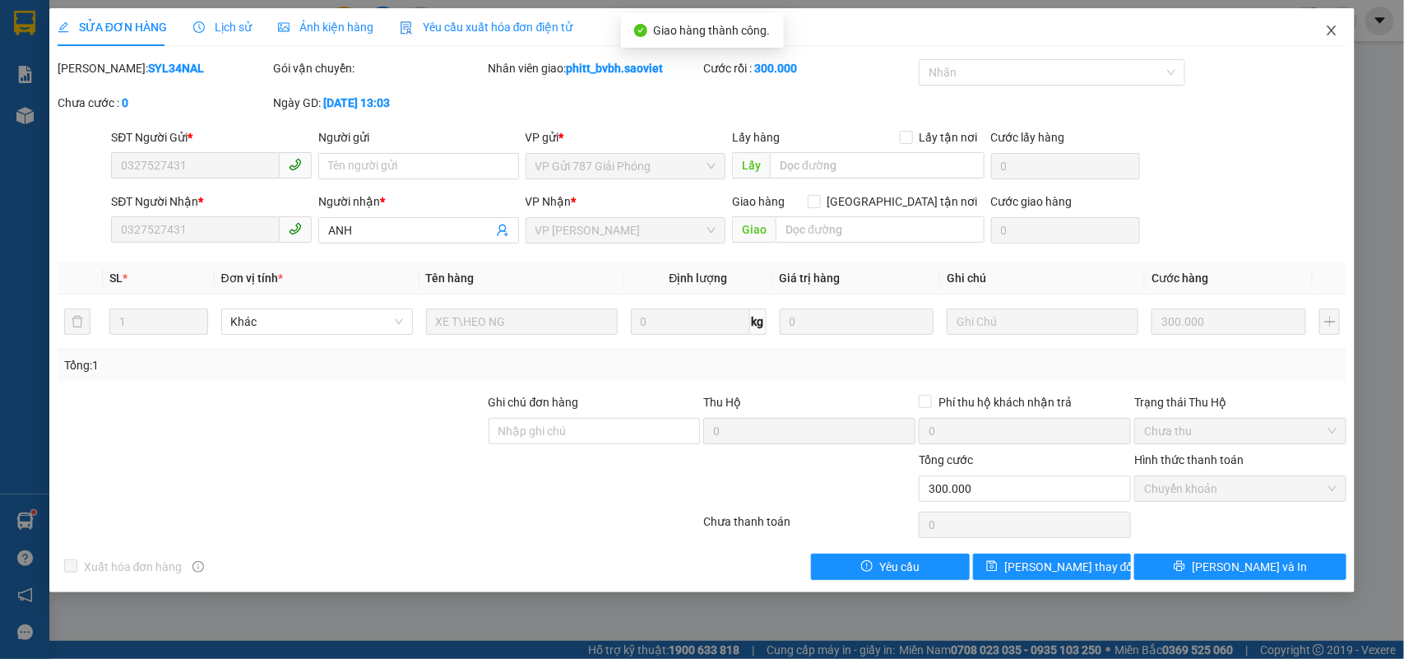
click at [1326, 35] on icon "close" at bounding box center [1331, 30] width 13 height 13
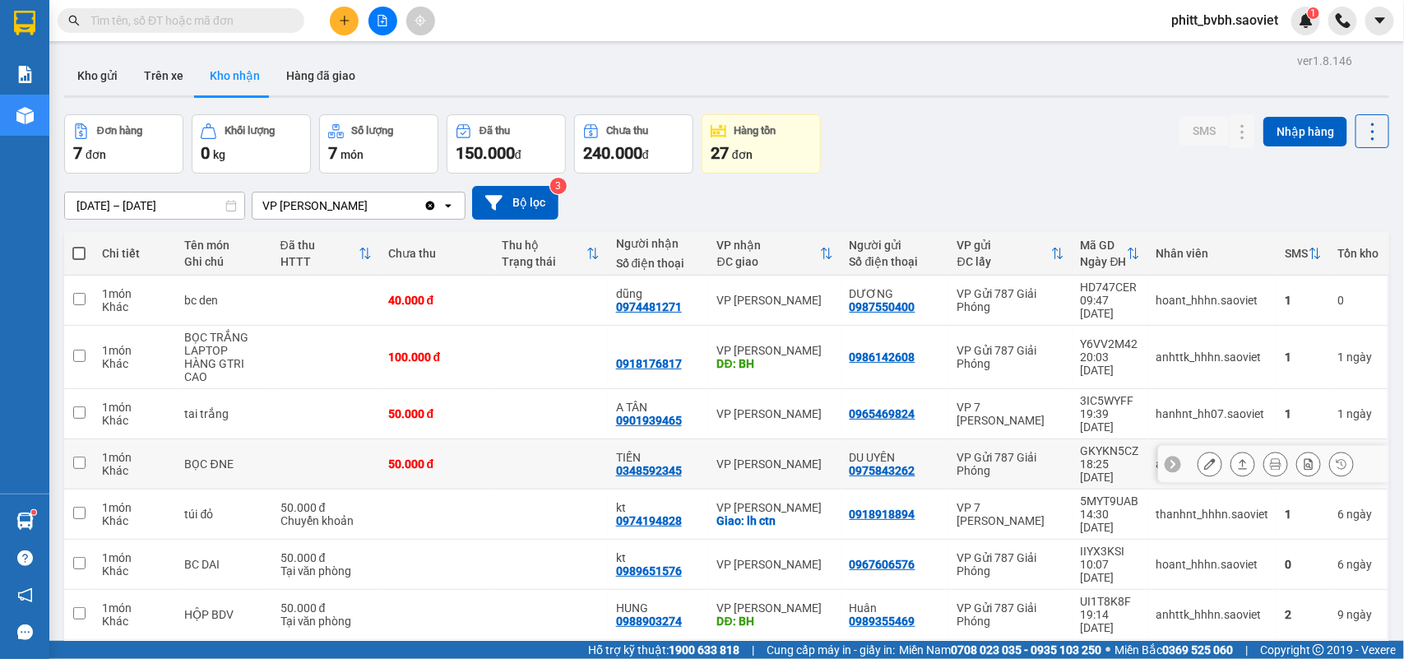
click at [1204, 458] on icon at bounding box center [1210, 464] width 12 height 12
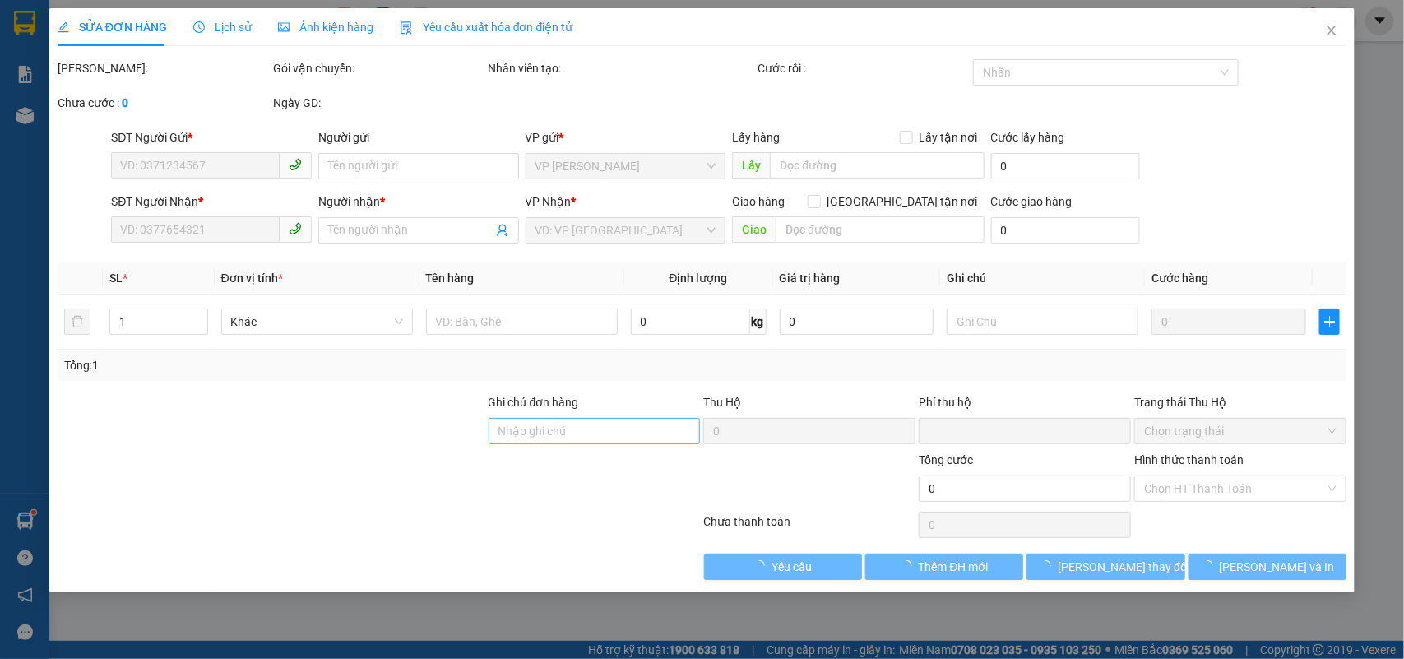
type input "0975843262"
type input "DU UYÊN"
type input "0348592345"
type input "TIẾN"
type input "0"
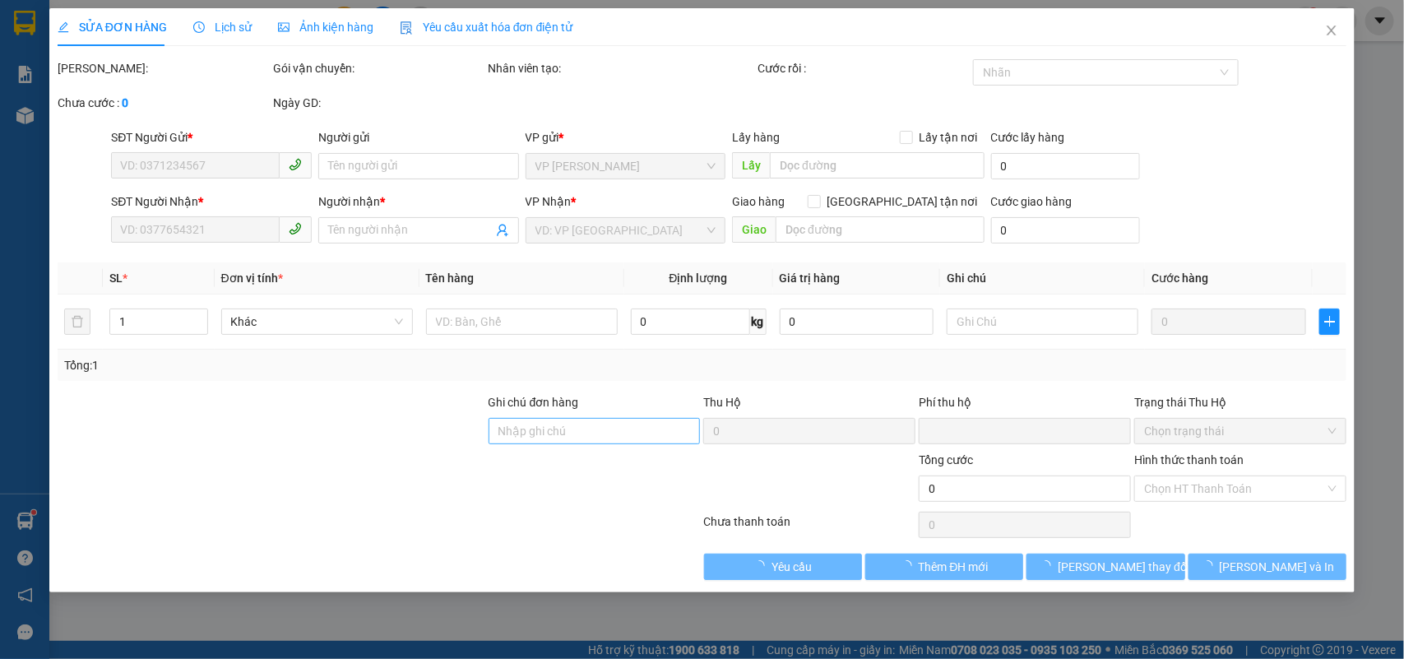
type input "50.000"
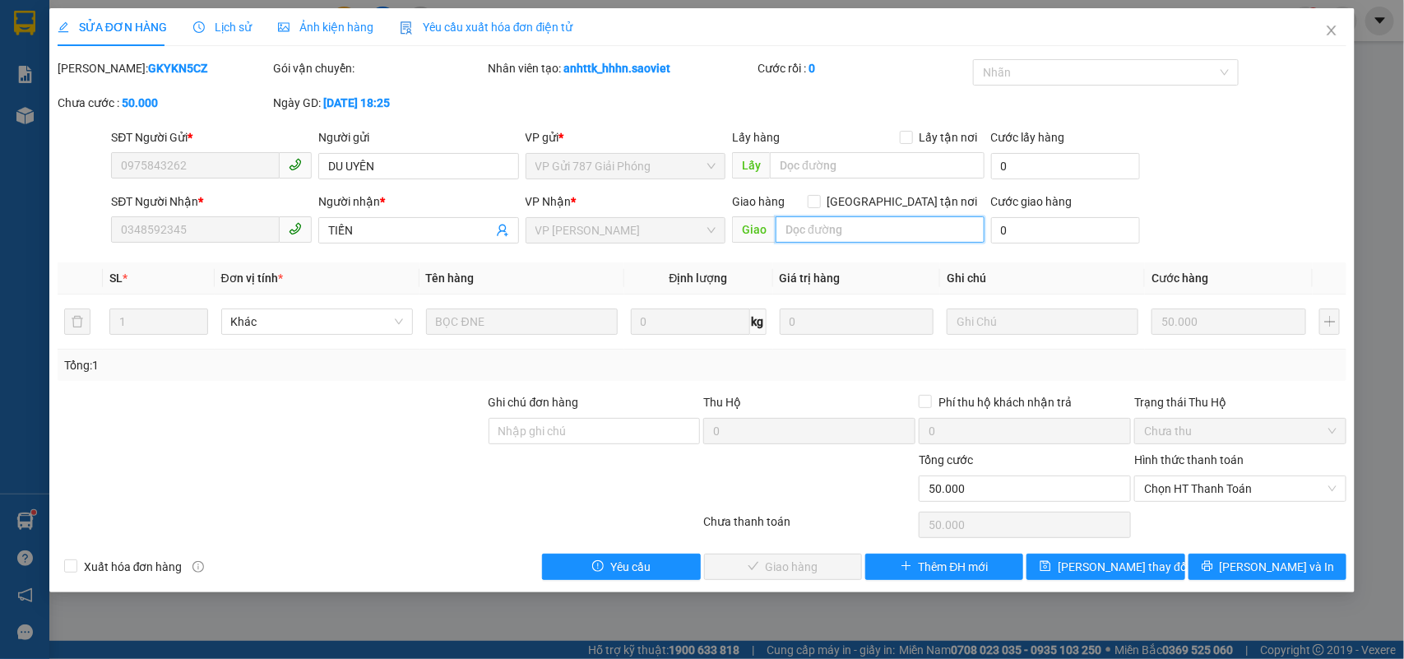
click at [837, 228] on input "text" at bounding box center [879, 229] width 209 height 26
type input "ko thấy hàng"
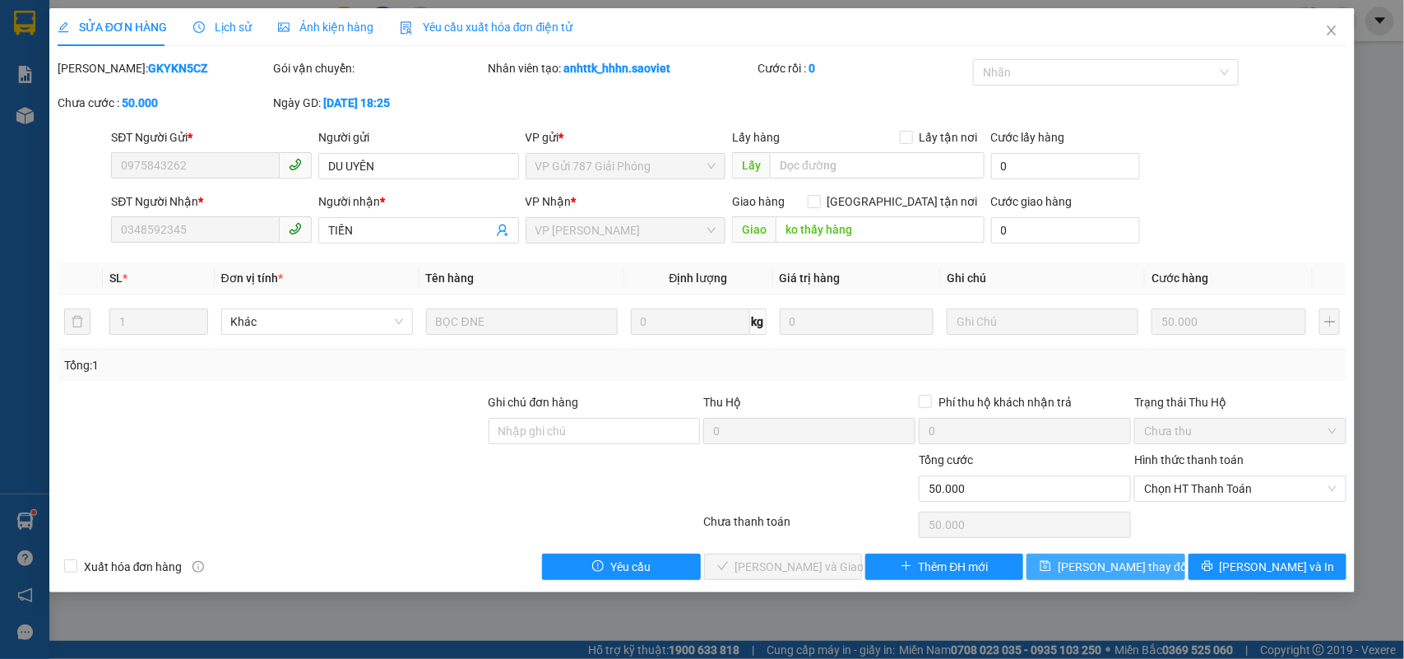
drag, startPoint x: 1151, startPoint y: 568, endPoint x: 1139, endPoint y: 590, distance: 24.7
click at [1150, 568] on button "[PERSON_NAME] thay đổi" at bounding box center [1105, 566] width 158 height 26
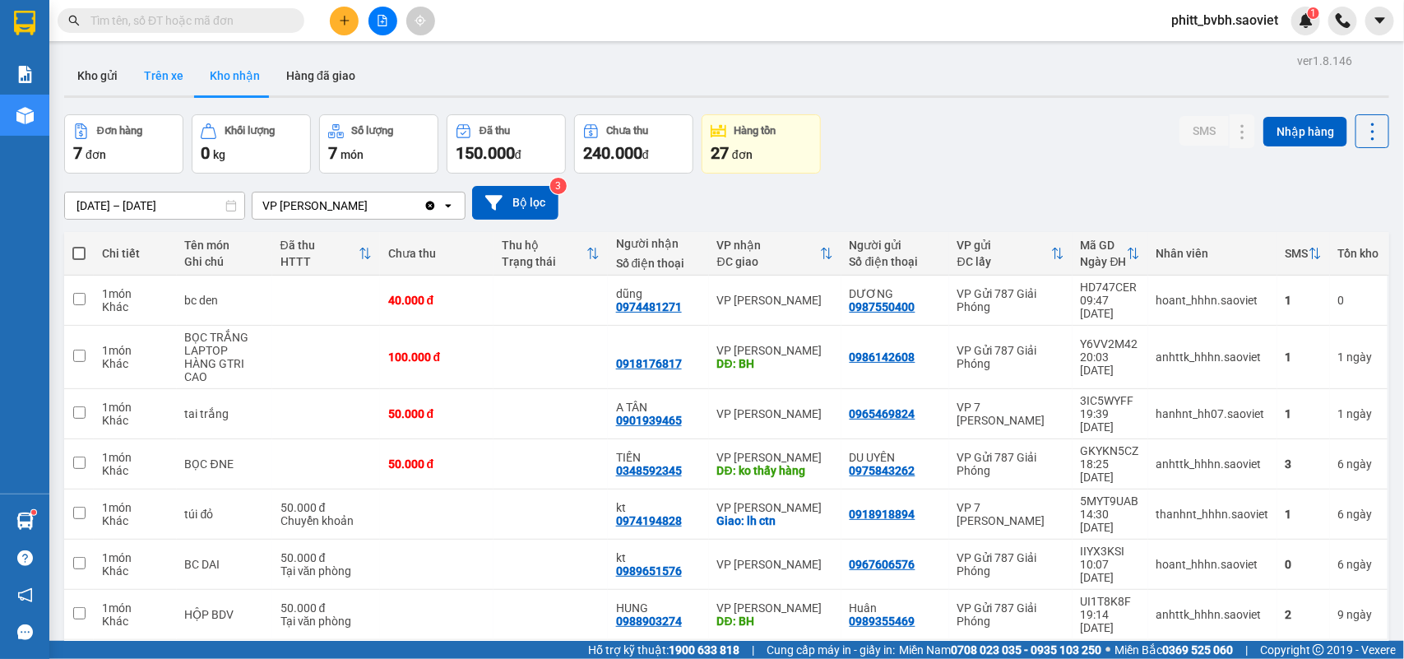
click at [170, 80] on button "Trên xe" at bounding box center [164, 75] width 66 height 39
type input "[DATE] – [DATE]"
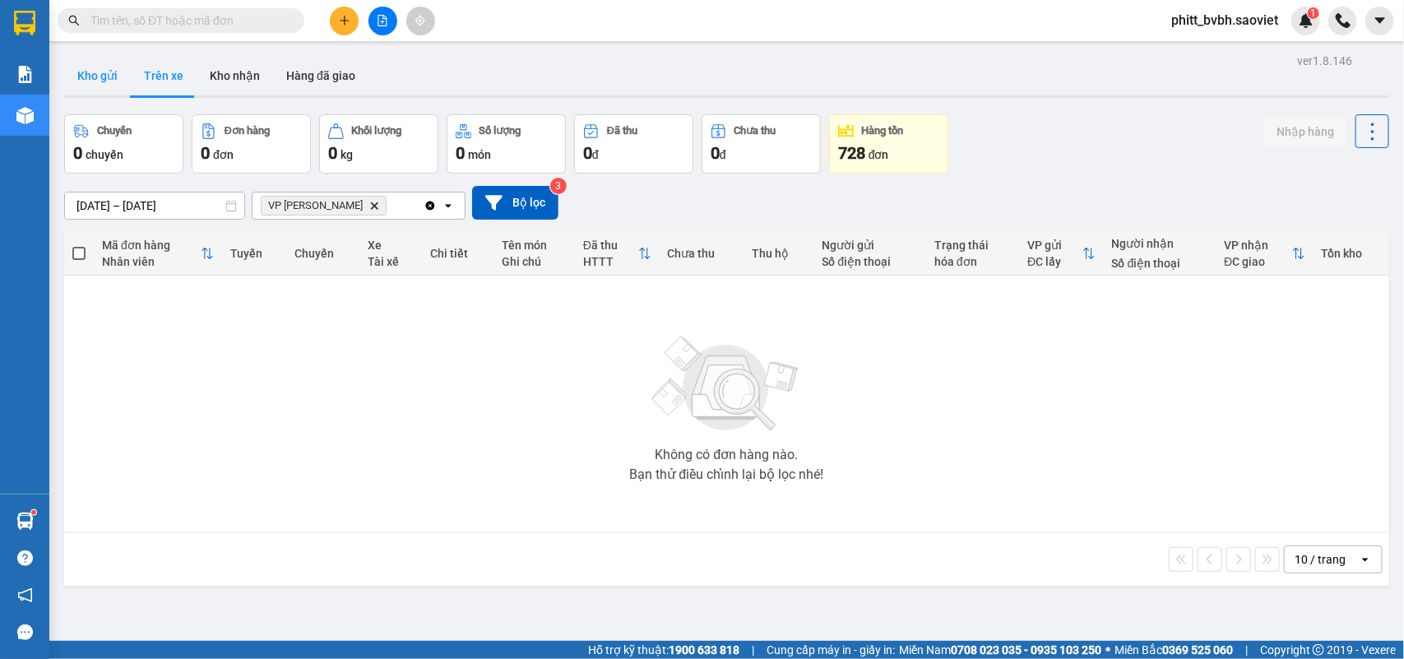
click at [99, 59] on button "Kho gửi" at bounding box center [97, 75] width 67 height 39
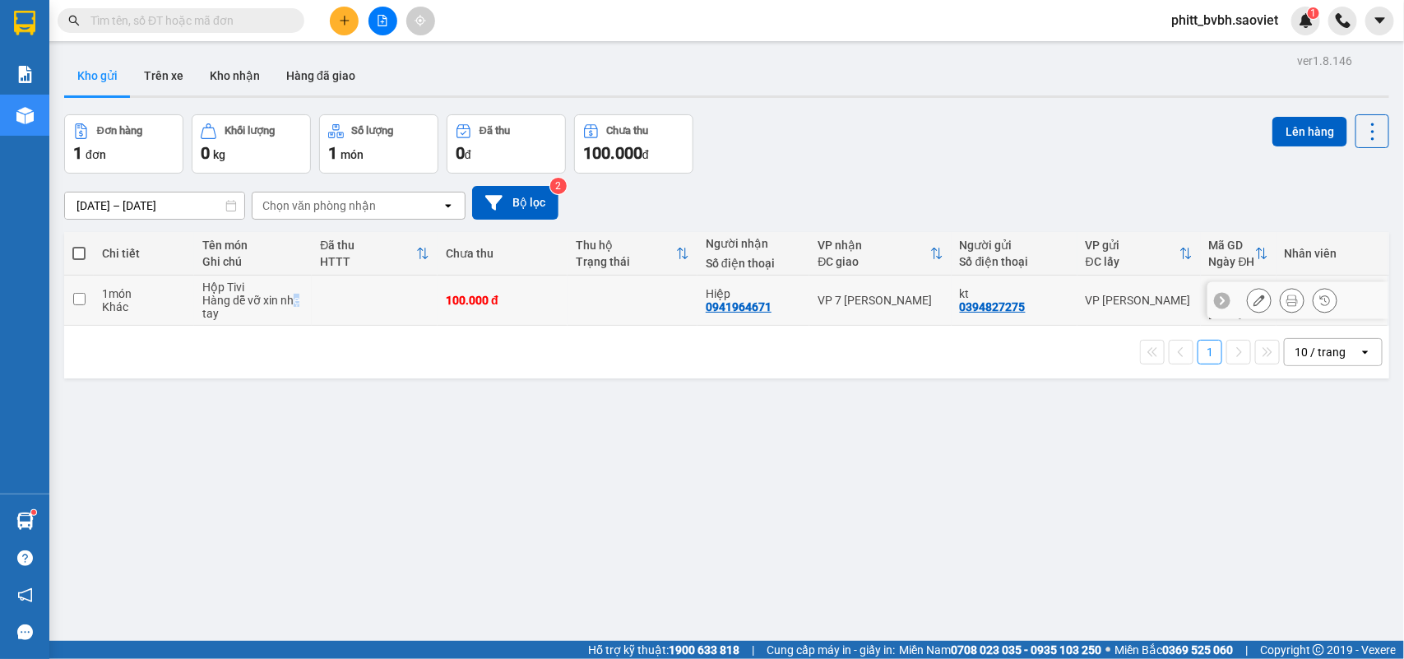
click at [298, 294] on div "Hàng dễ vỡ xin nhẹ tay" at bounding box center [252, 307] width 101 height 26
checkbox input "true"
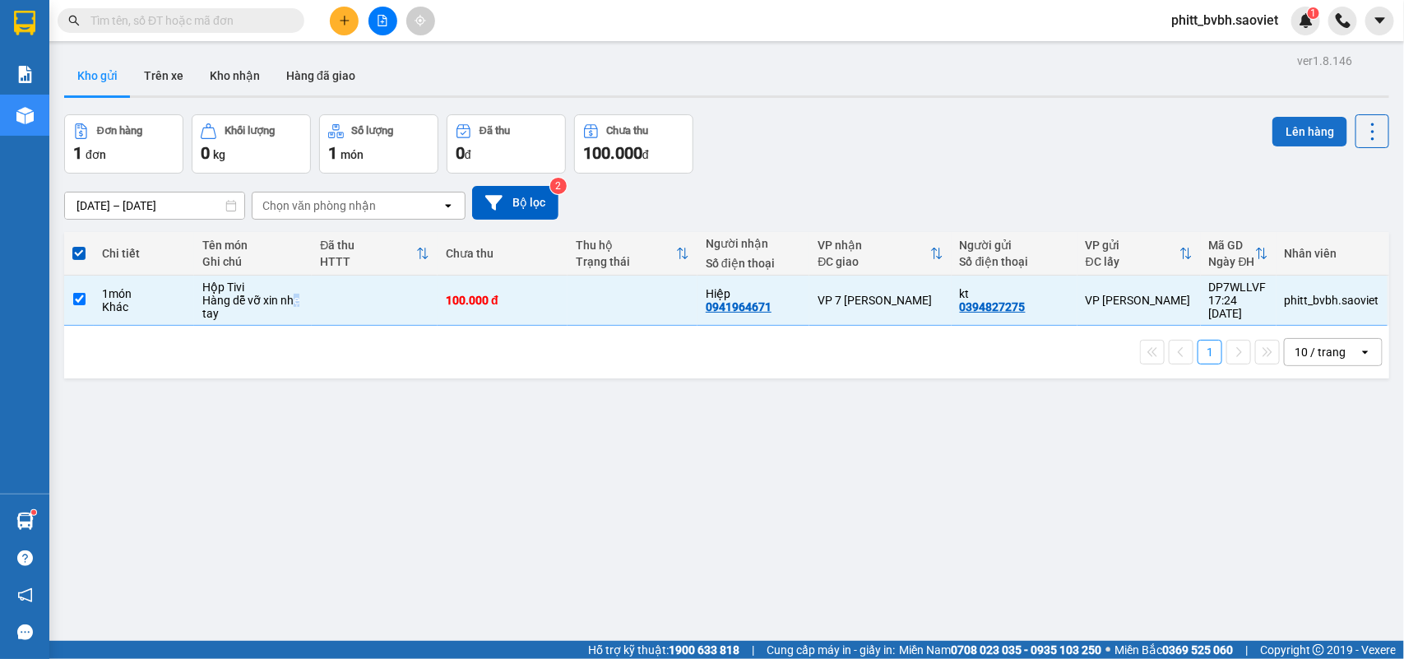
click at [1292, 120] on button "Lên hàng" at bounding box center [1309, 132] width 75 height 30
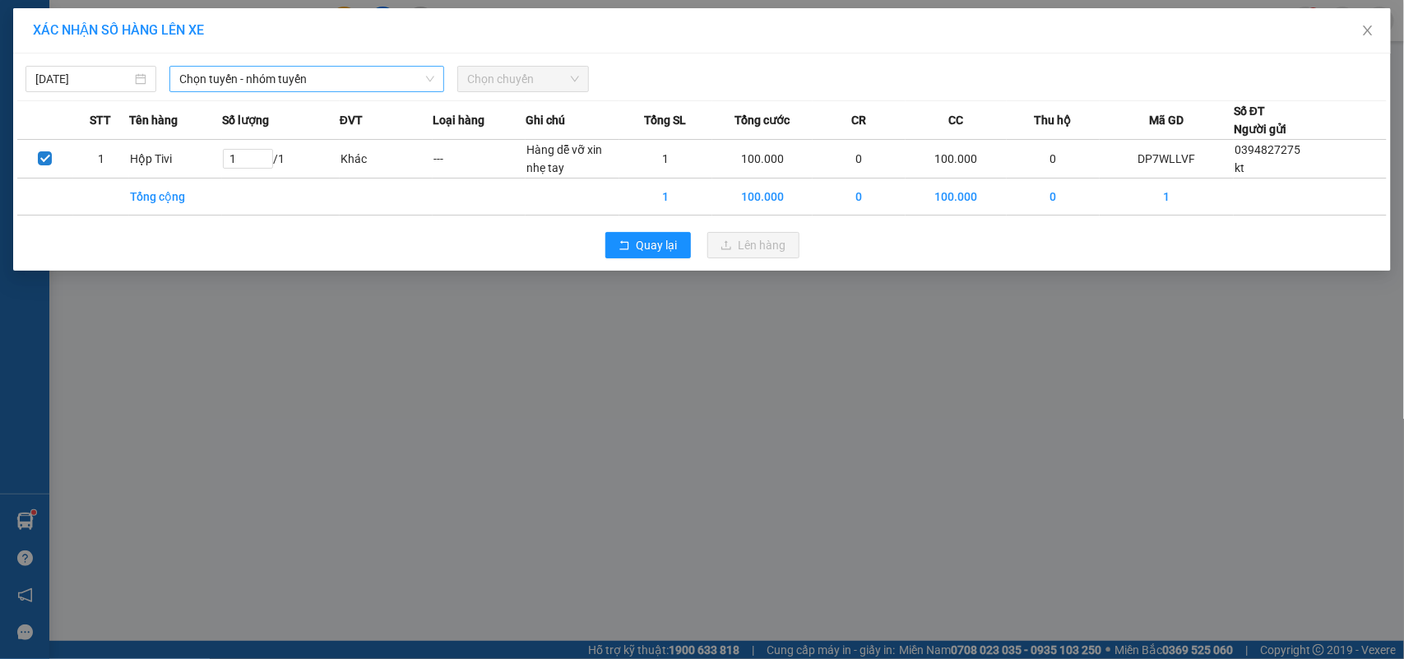
click at [228, 72] on span "Chọn tuyến - nhóm tuyến" at bounding box center [306, 79] width 255 height 25
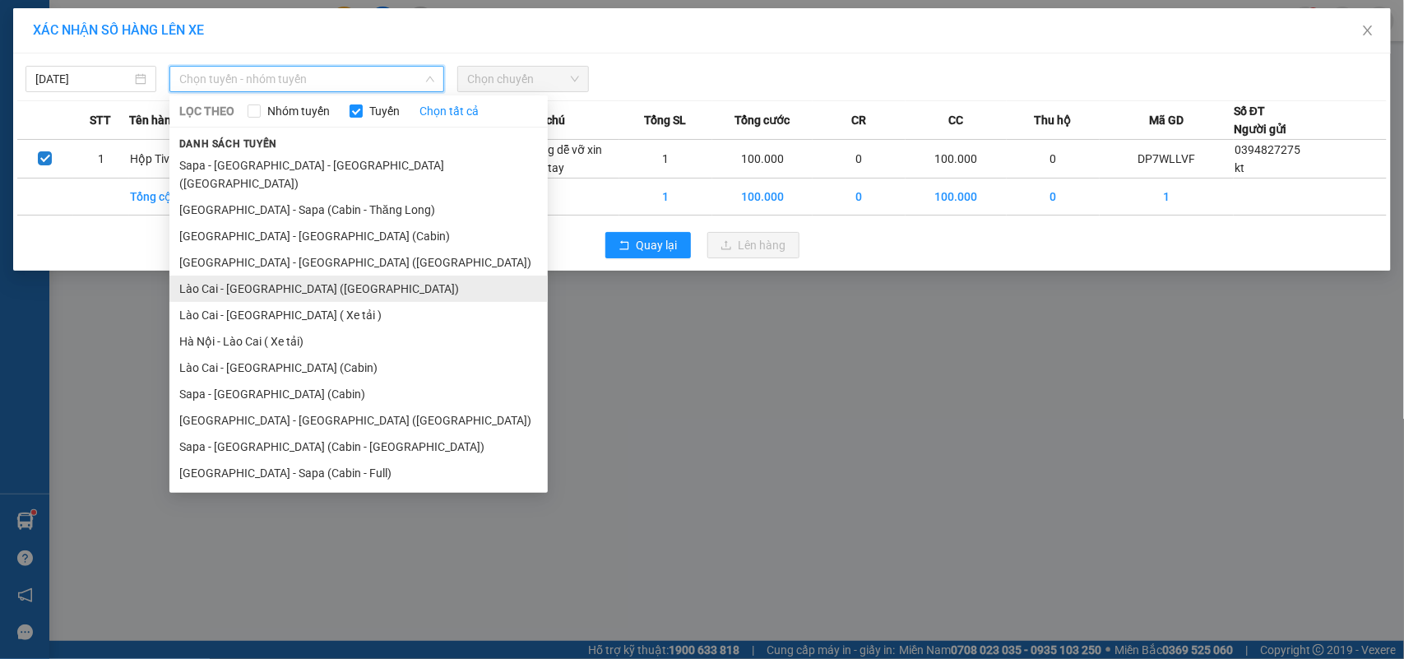
click at [285, 275] on li "Lào Cai - [GEOGRAPHIC_DATA] ([GEOGRAPHIC_DATA])" at bounding box center [358, 288] width 378 height 26
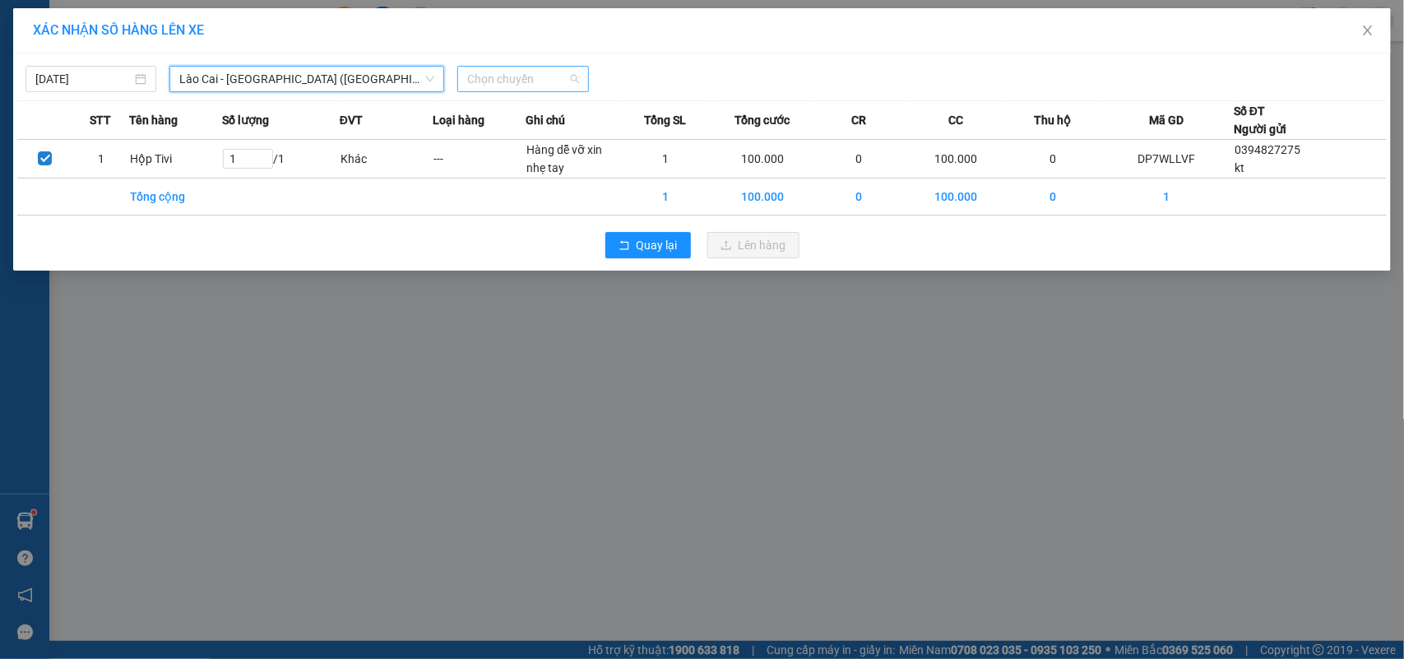
click at [537, 78] on span "Chọn chuyến" at bounding box center [522, 79] width 111 height 25
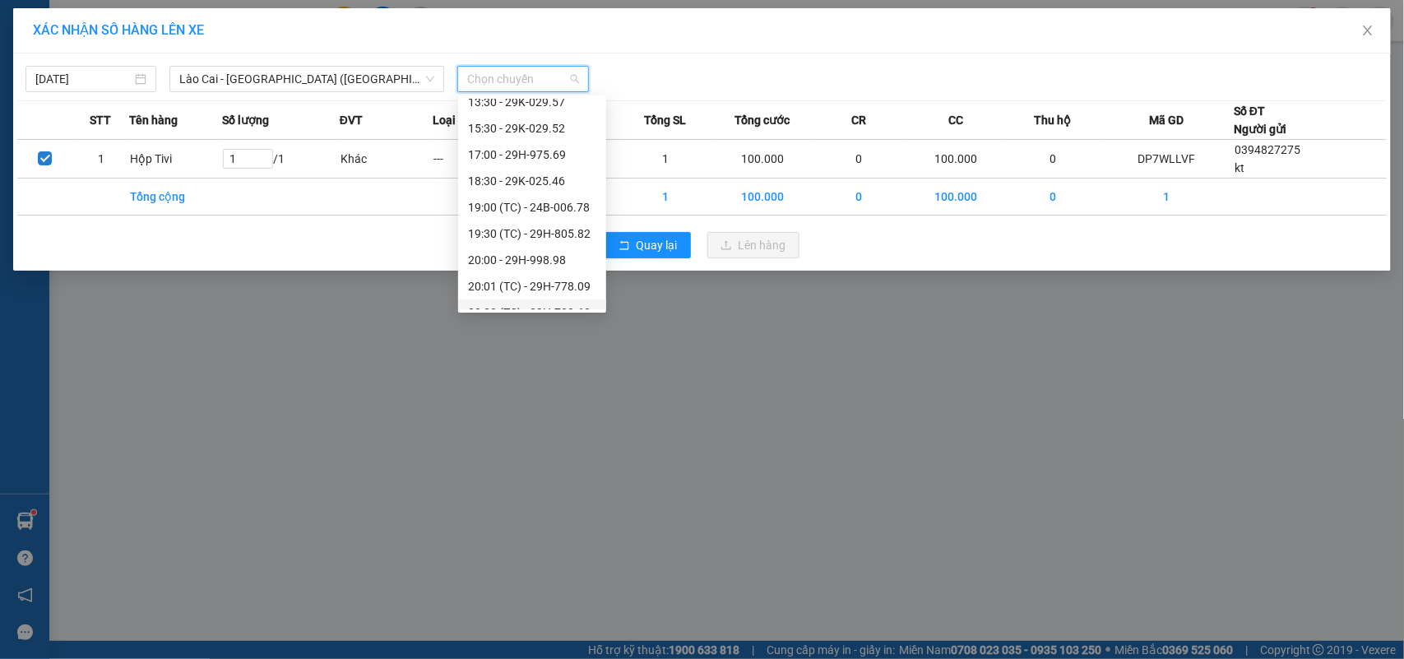
scroll to position [83, 0]
click at [568, 286] on div "17:00 - 29H-975.69" at bounding box center [532, 292] width 128 height 18
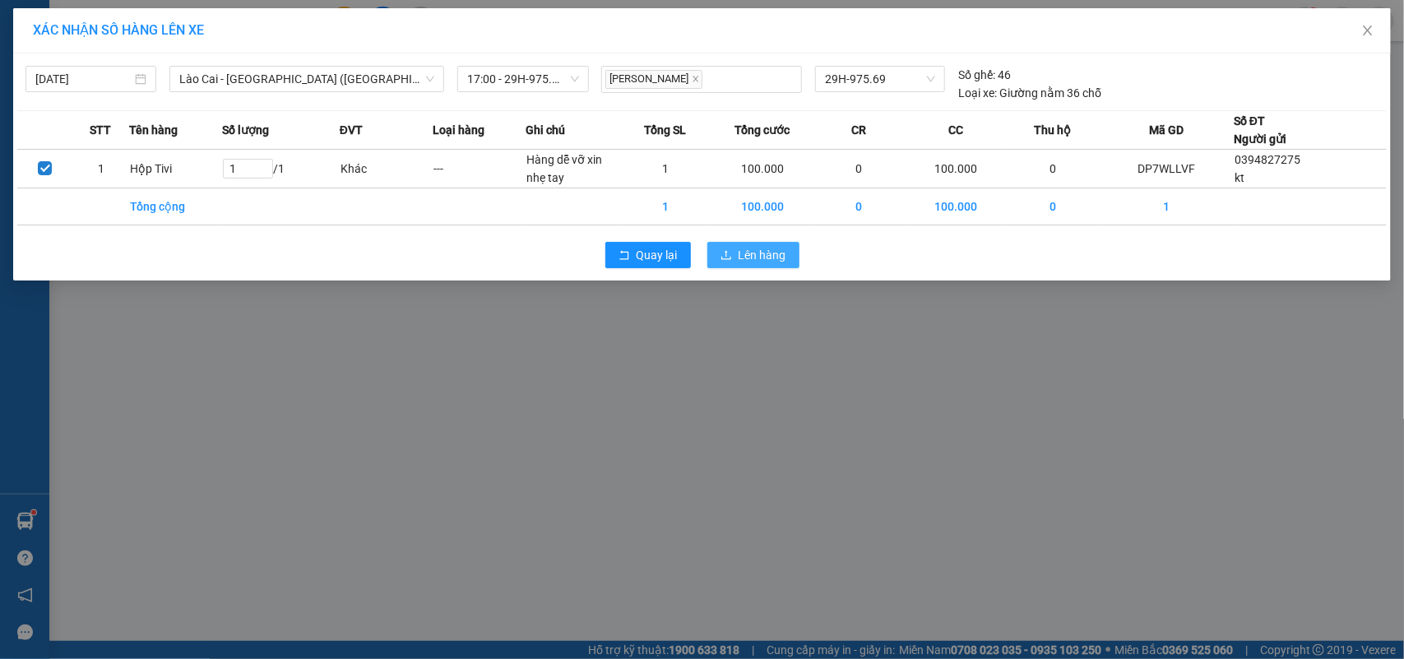
click at [766, 253] on span "Lên hàng" at bounding box center [762, 255] width 48 height 18
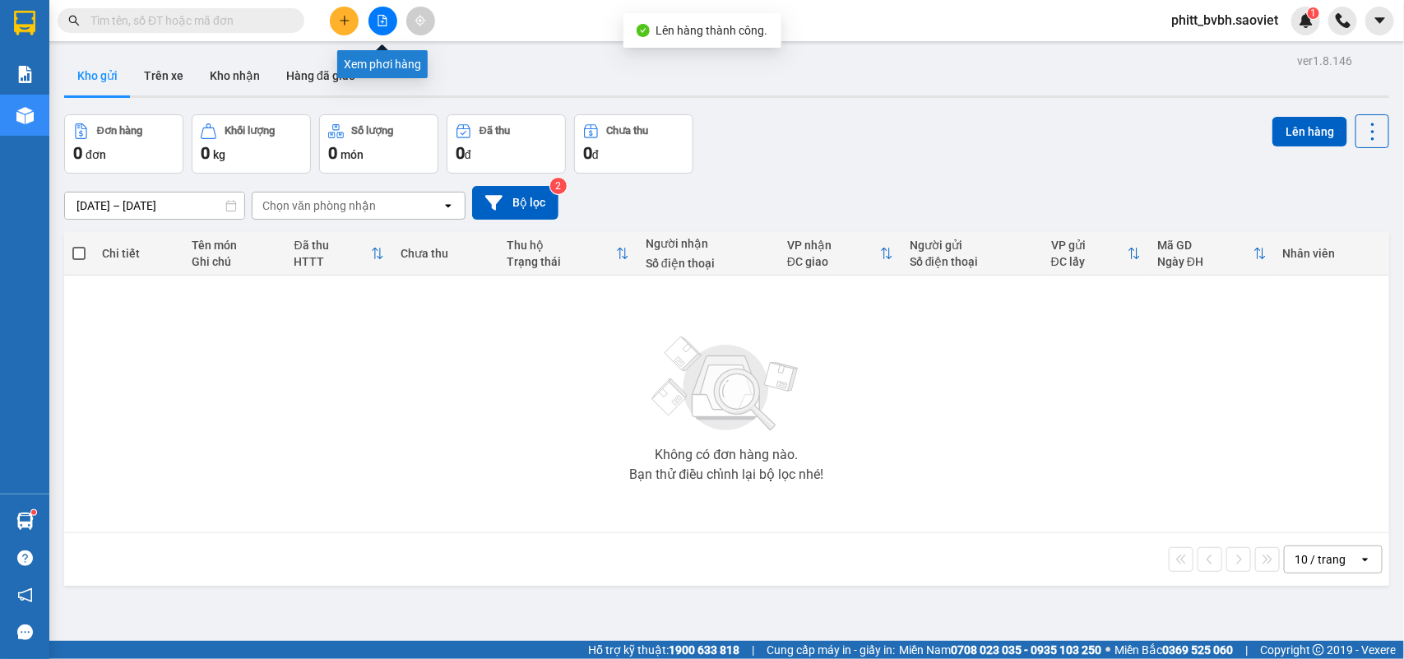
click at [388, 23] on button at bounding box center [382, 21] width 29 height 29
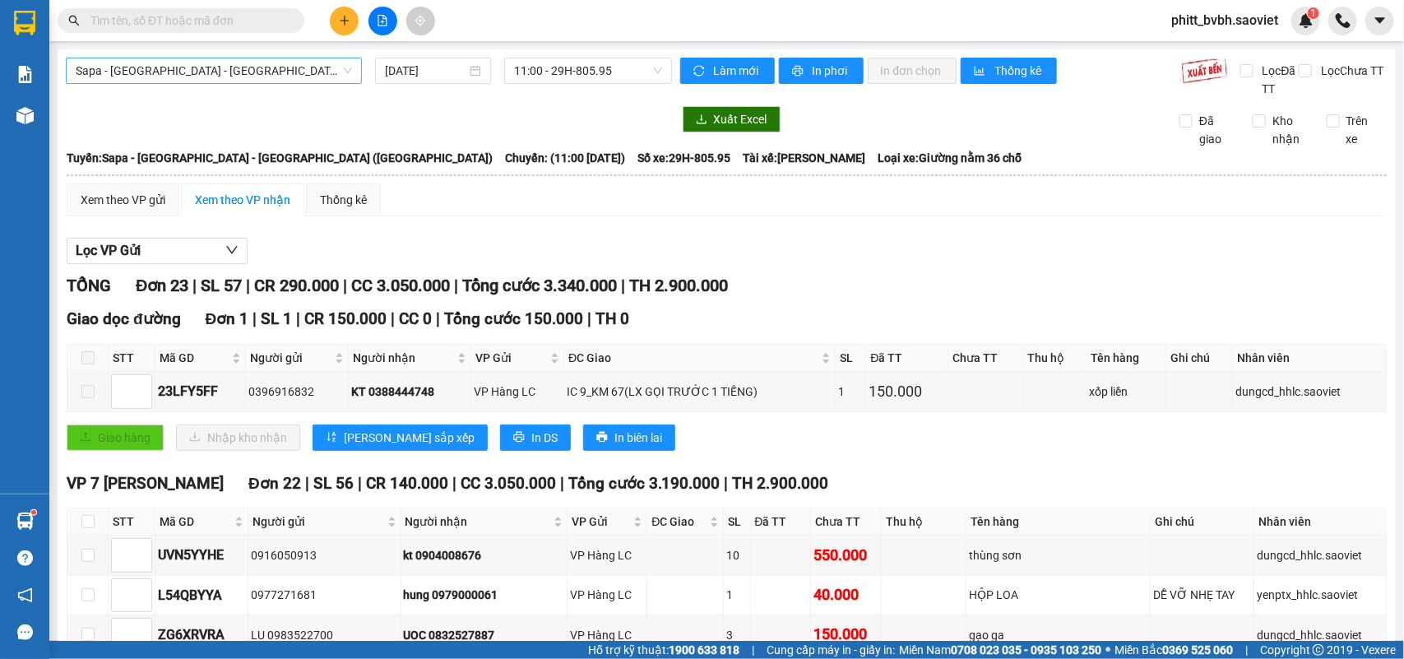
click at [255, 66] on span "Sapa - [GEOGRAPHIC_DATA] - [GEOGRAPHIC_DATA] ([GEOGRAPHIC_DATA])" at bounding box center [214, 70] width 276 height 25
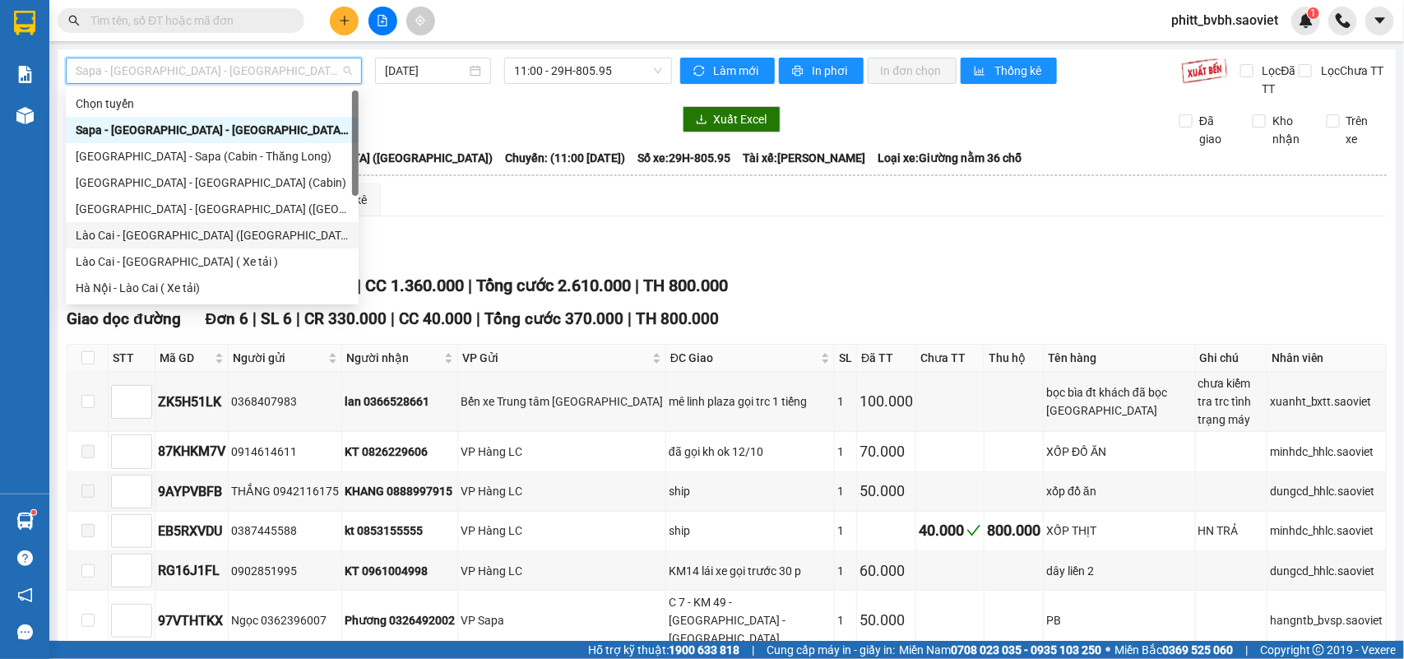
click at [156, 238] on div "Lào Cai - [GEOGRAPHIC_DATA] ([GEOGRAPHIC_DATA])" at bounding box center [212, 235] width 273 height 18
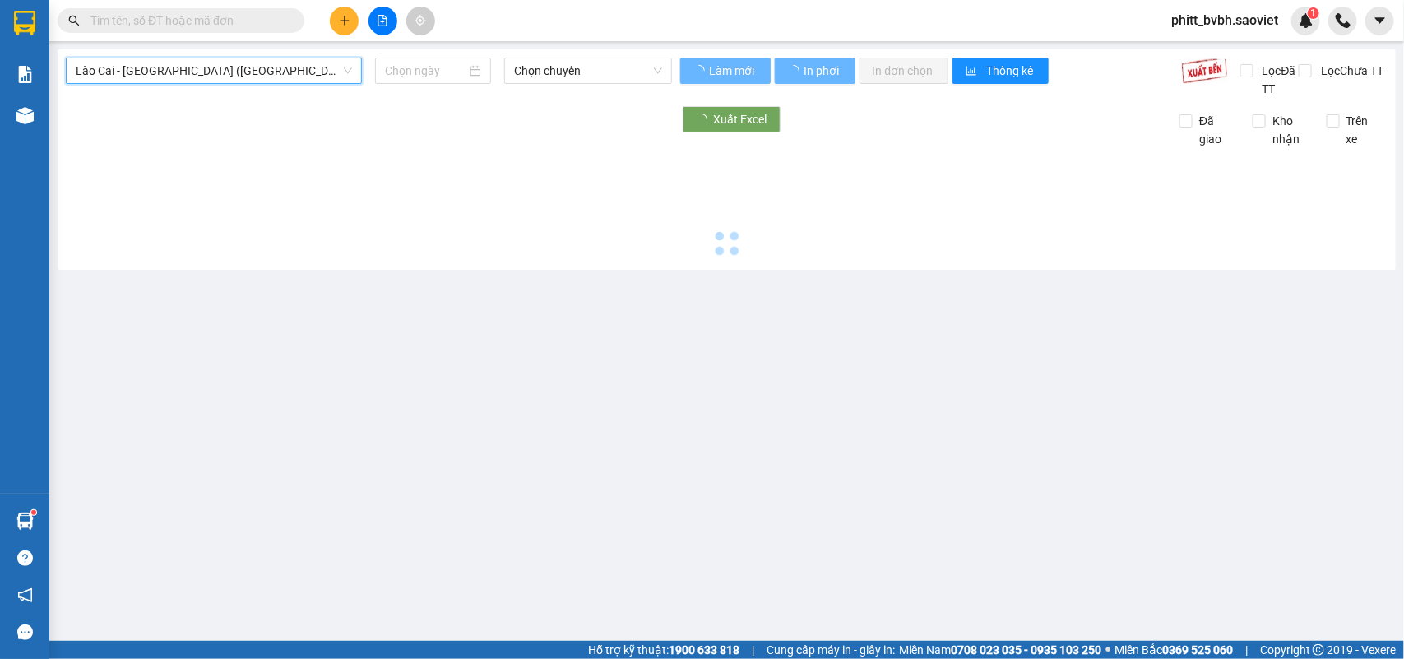
type input "[DATE]"
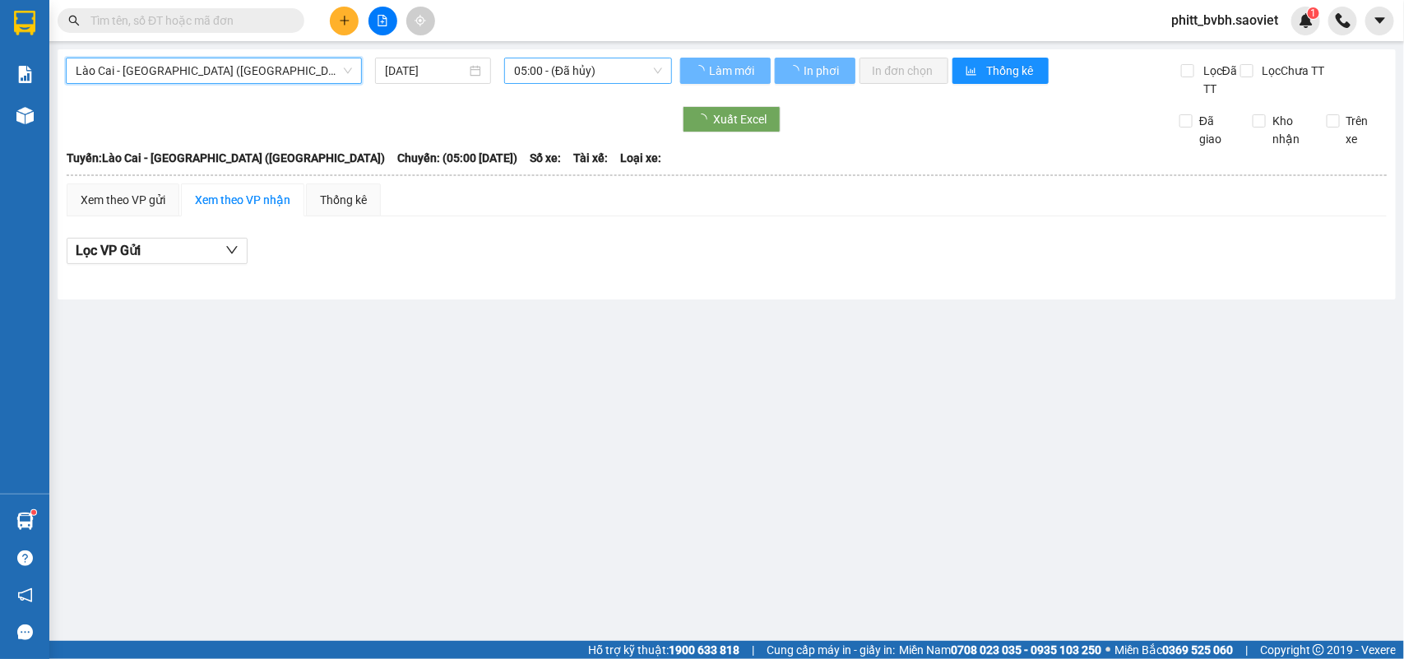
click at [555, 71] on span "05:00 - (Đã hủy)" at bounding box center [587, 70] width 147 height 25
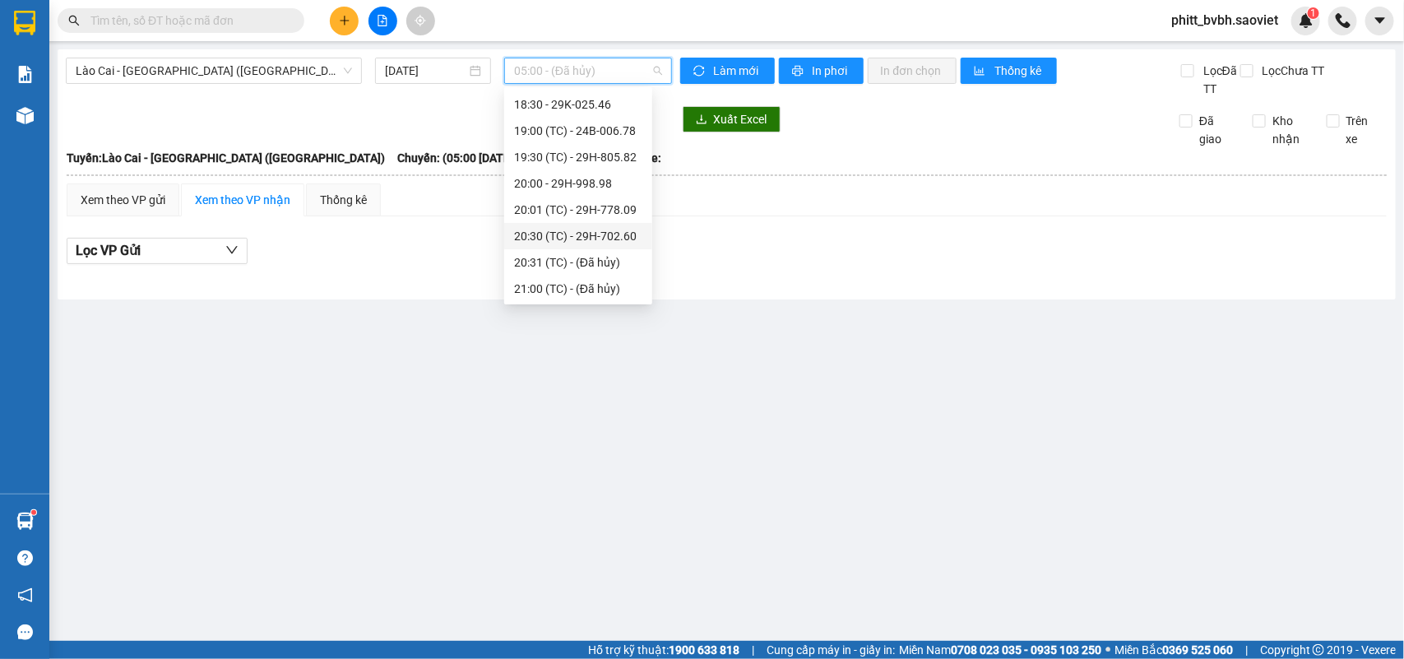
scroll to position [186, 0]
click at [598, 175] on div "17:00 - 29H-975.69" at bounding box center [578, 181] width 128 height 18
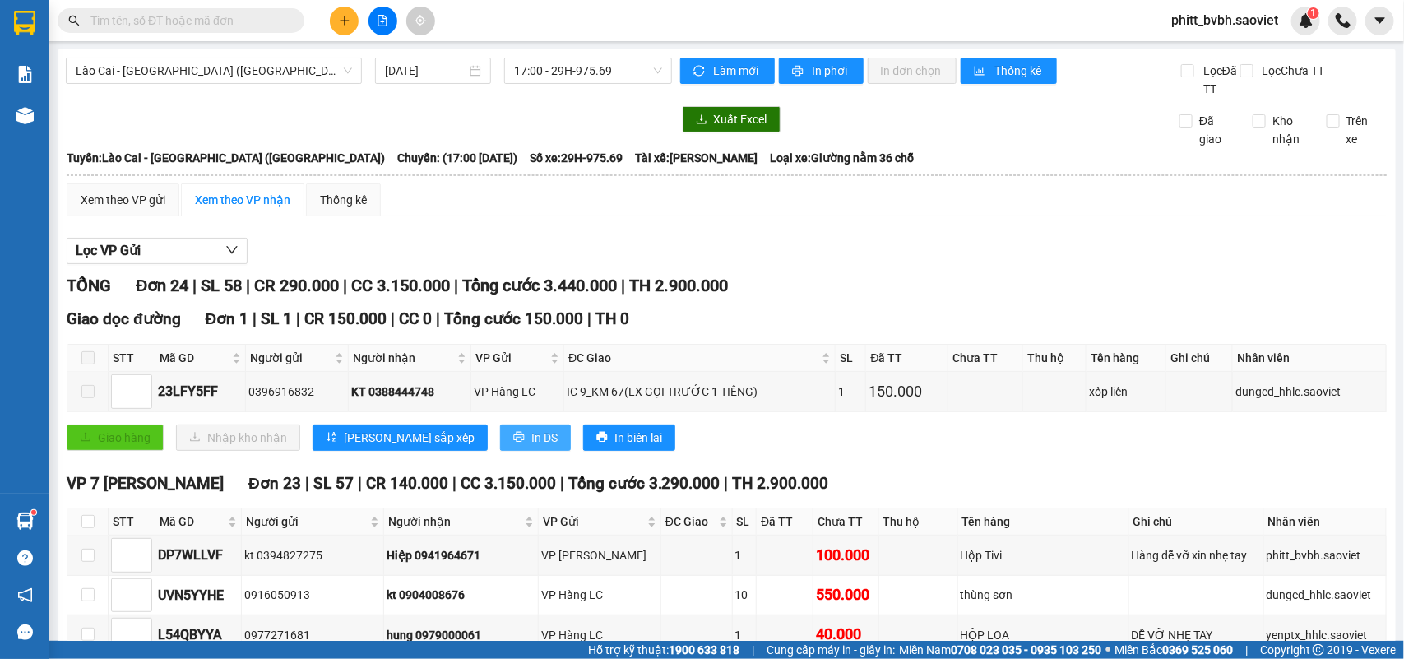
click at [513, 437] on icon "printer" at bounding box center [519, 437] width 12 height 12
click at [840, 76] on span "In phơi" at bounding box center [831, 71] width 38 height 18
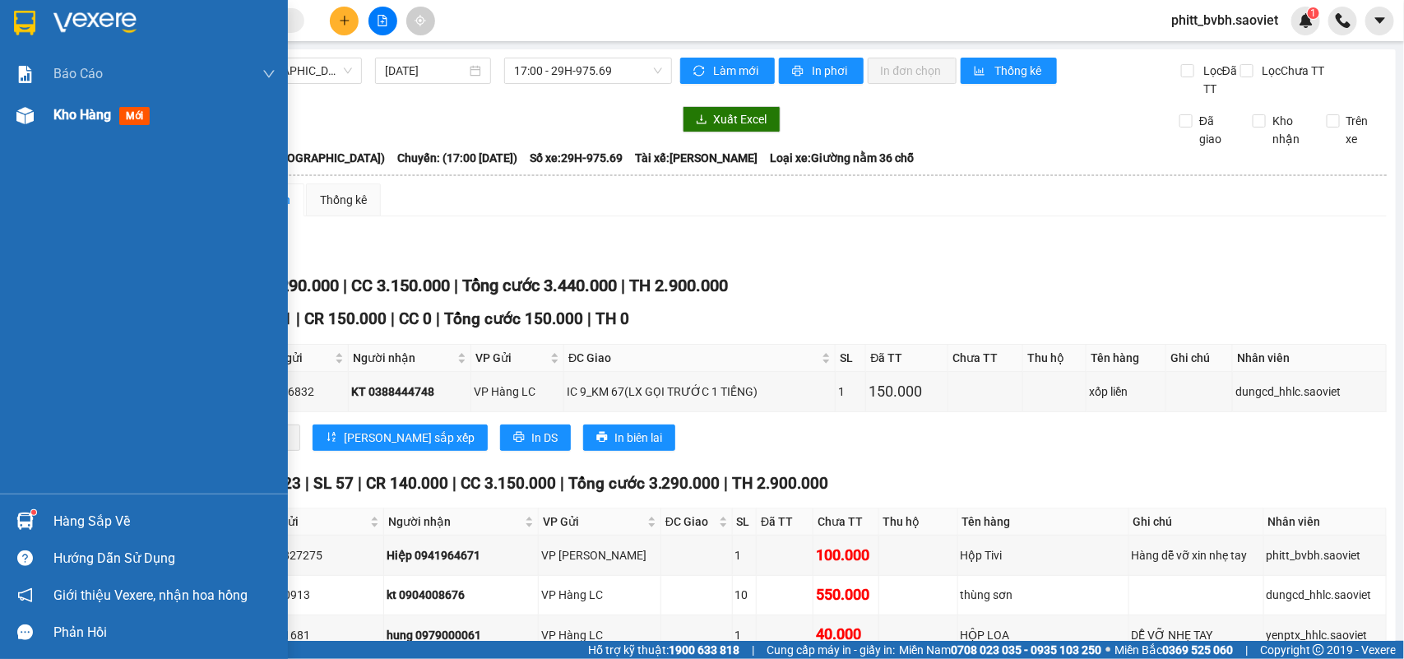
click at [56, 117] on span "Kho hàng" at bounding box center [82, 115] width 58 height 16
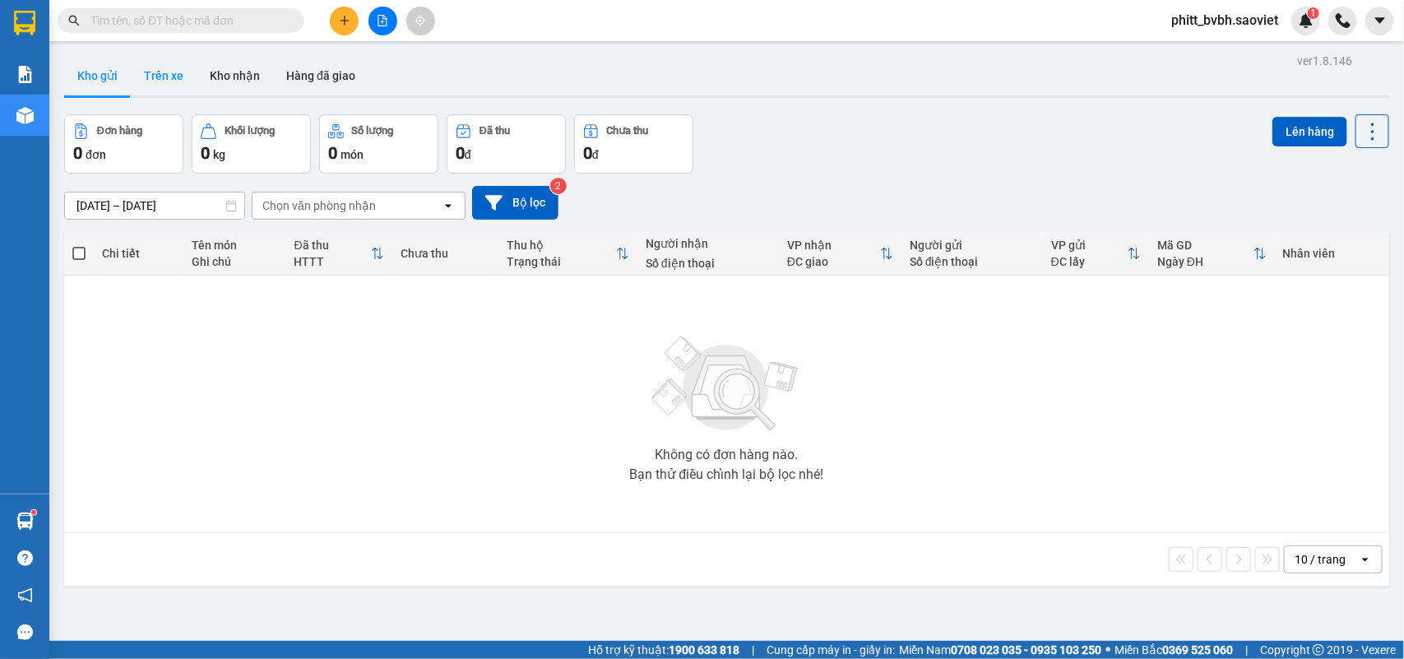
click at [160, 67] on button "Trên xe" at bounding box center [164, 75] width 66 height 39
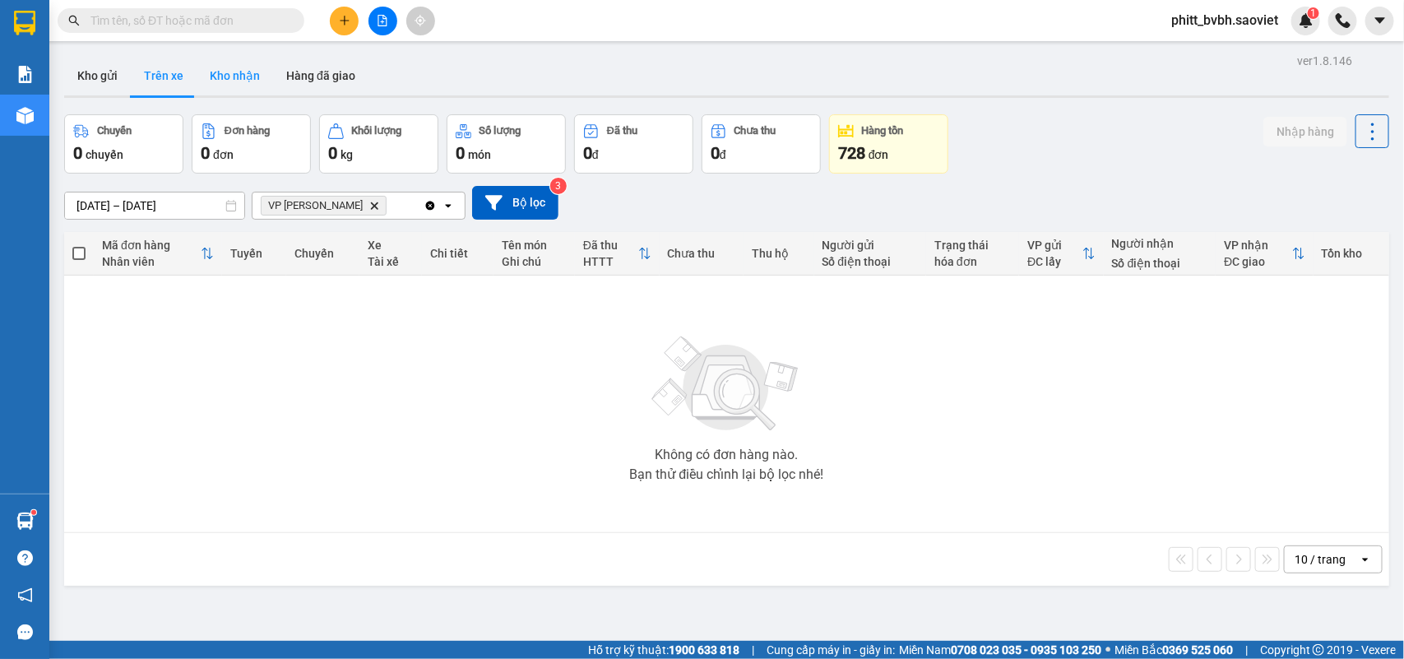
click at [243, 62] on button "Kho nhận" at bounding box center [235, 75] width 76 height 39
type input "[DATE] – [DATE]"
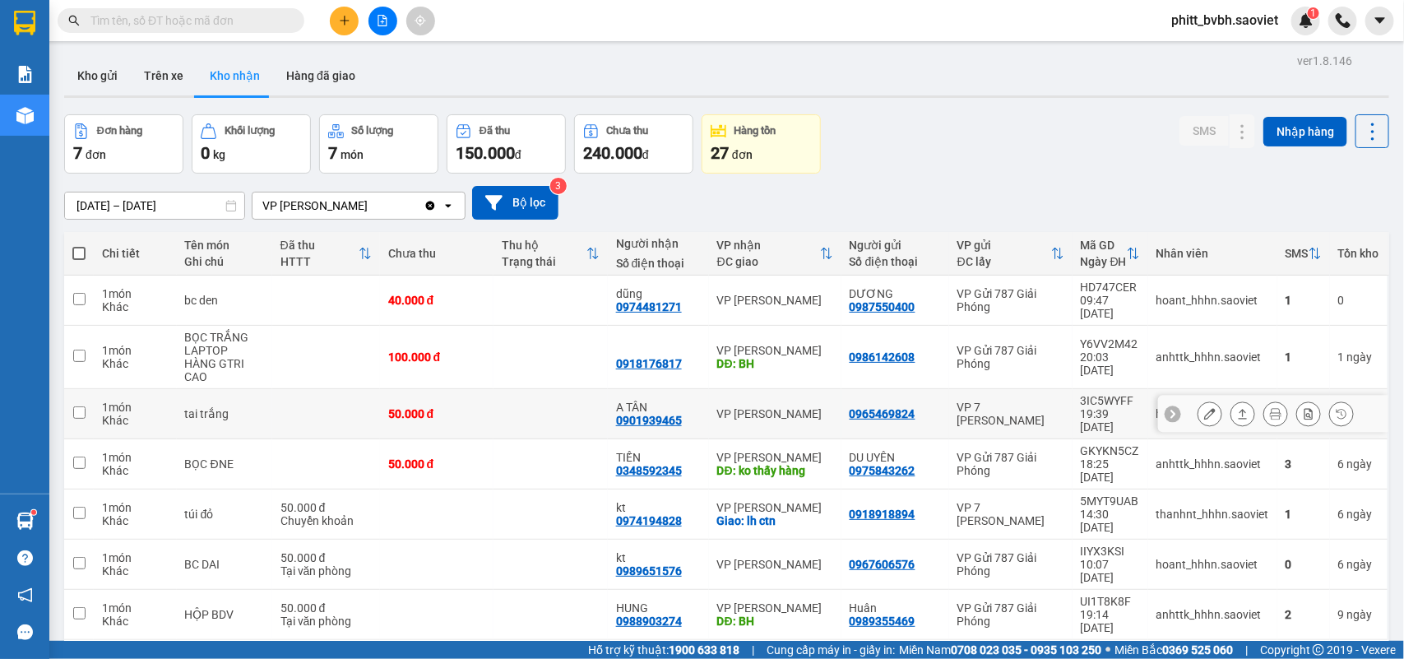
click at [631, 414] on div "0901939465" at bounding box center [649, 420] width 66 height 13
click at [1198, 400] on button at bounding box center [1209, 414] width 23 height 29
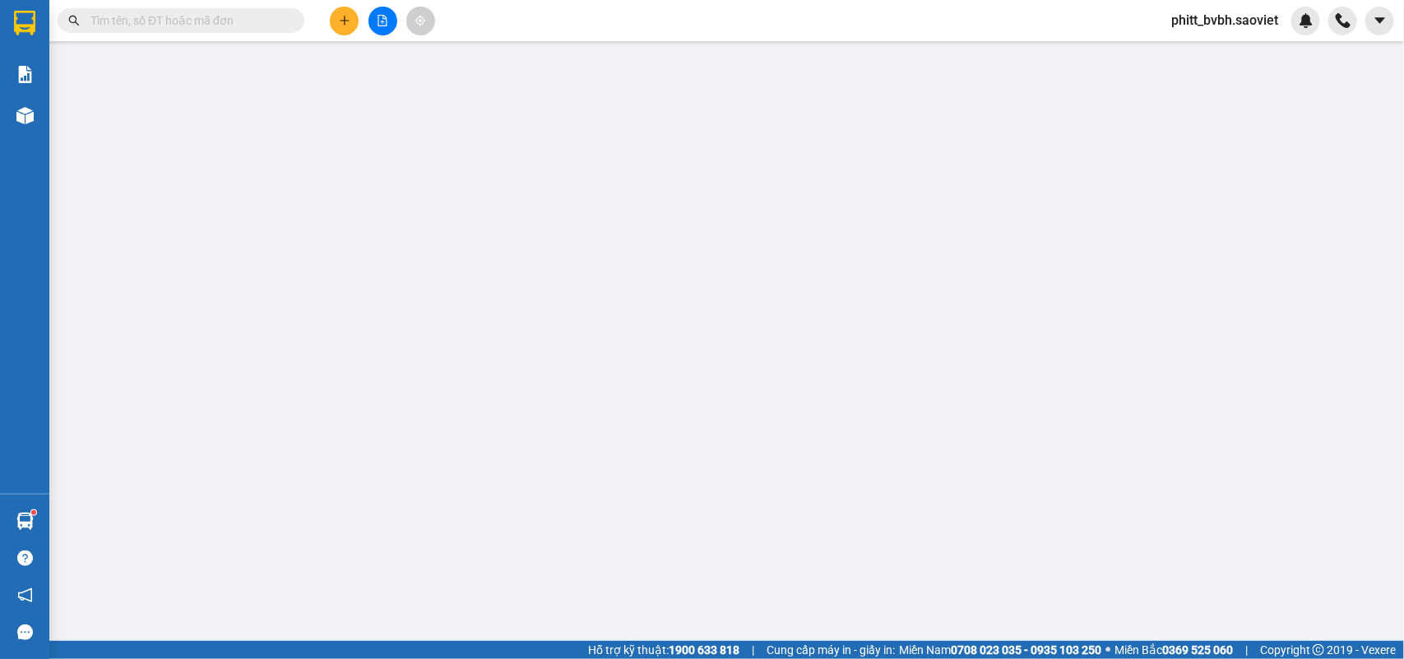
type input "0965469824"
type input "0901939465"
type input "A TÂN"
type input "0"
type input "50.000"
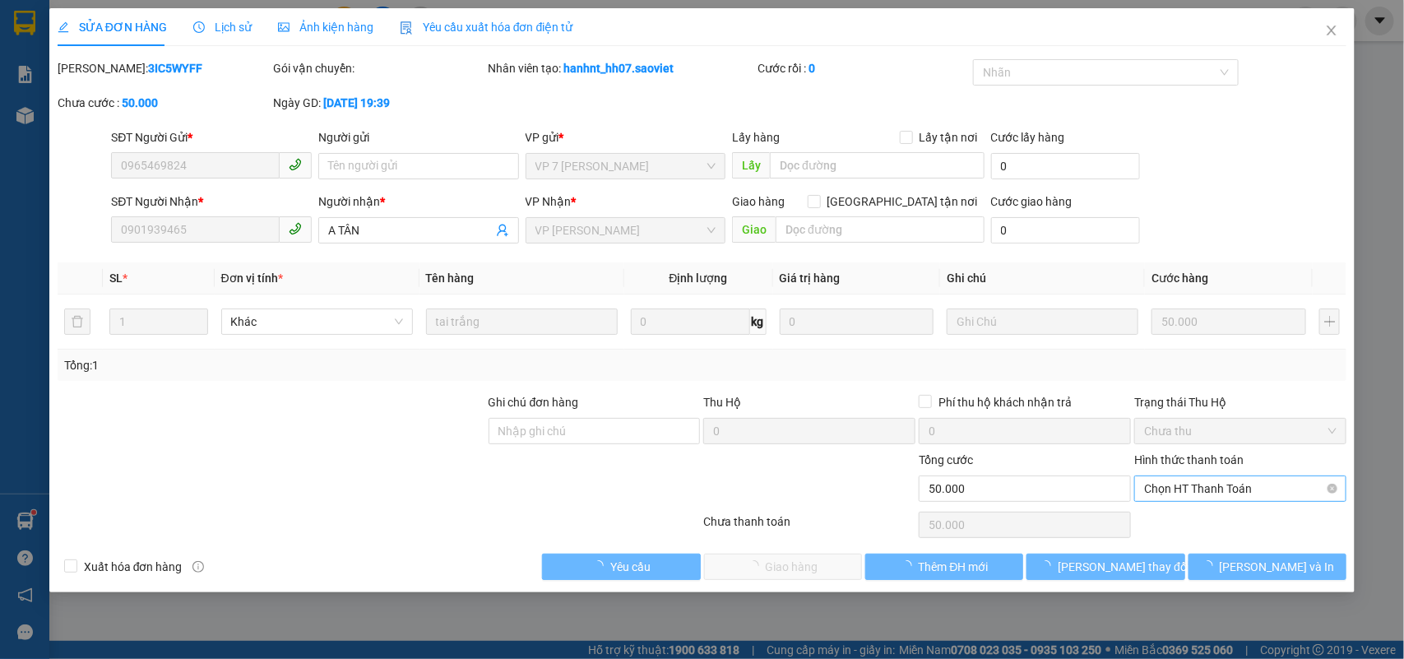
click at [1198, 487] on span "Chọn HT Thanh Toán" at bounding box center [1240, 488] width 192 height 25
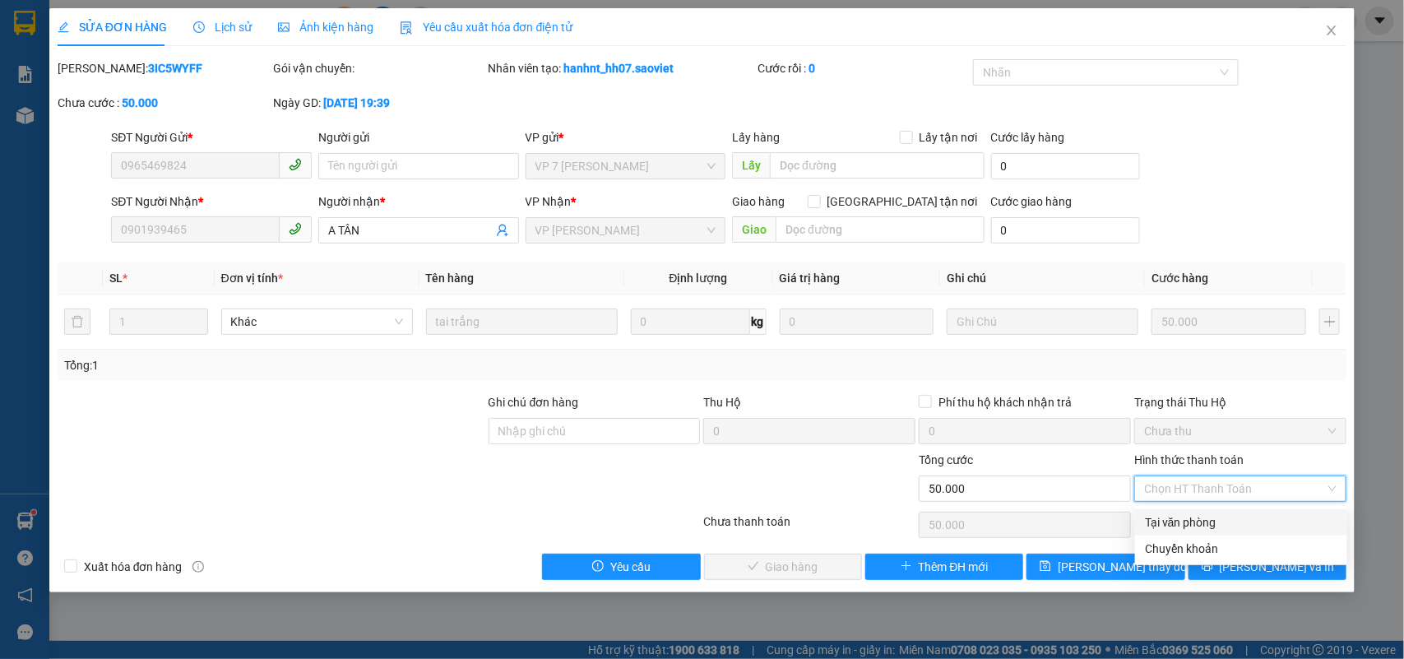
click at [1201, 521] on div "Tại văn phòng" at bounding box center [1241, 522] width 192 height 18
type input "0"
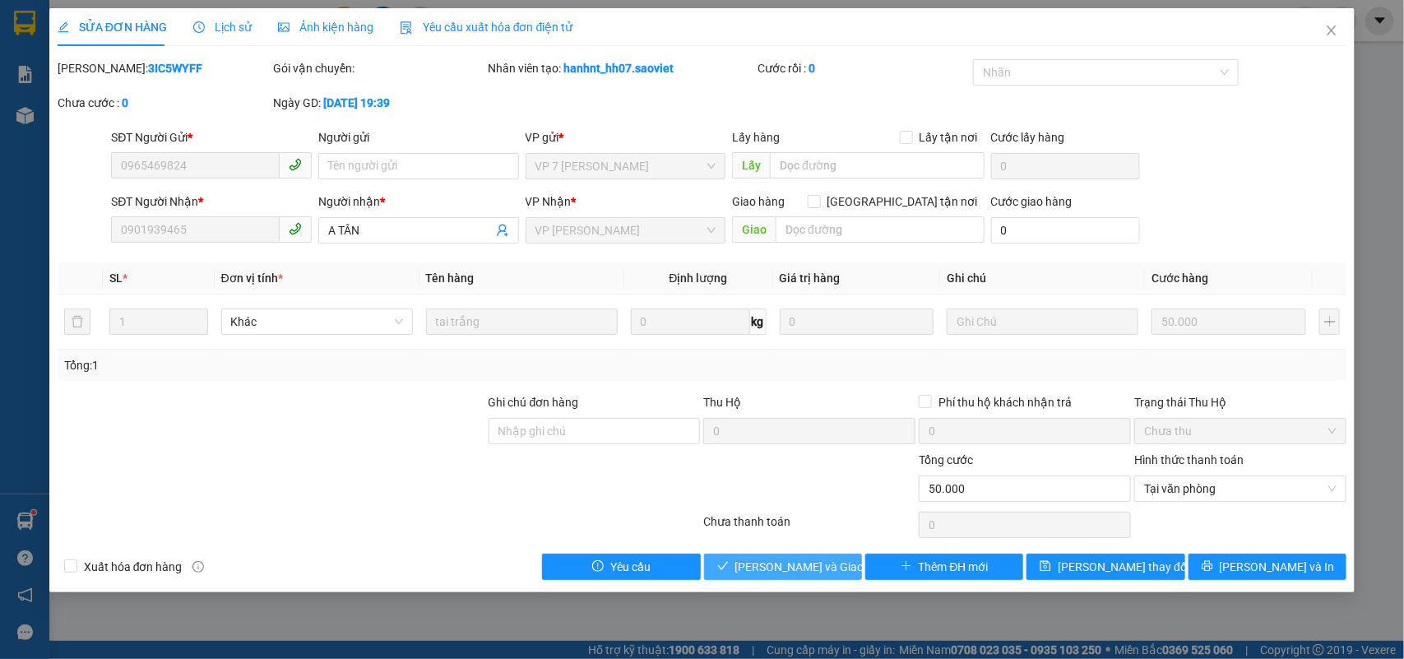
click at [799, 563] on span "[PERSON_NAME] và Giao hàng" at bounding box center [814, 567] width 158 height 18
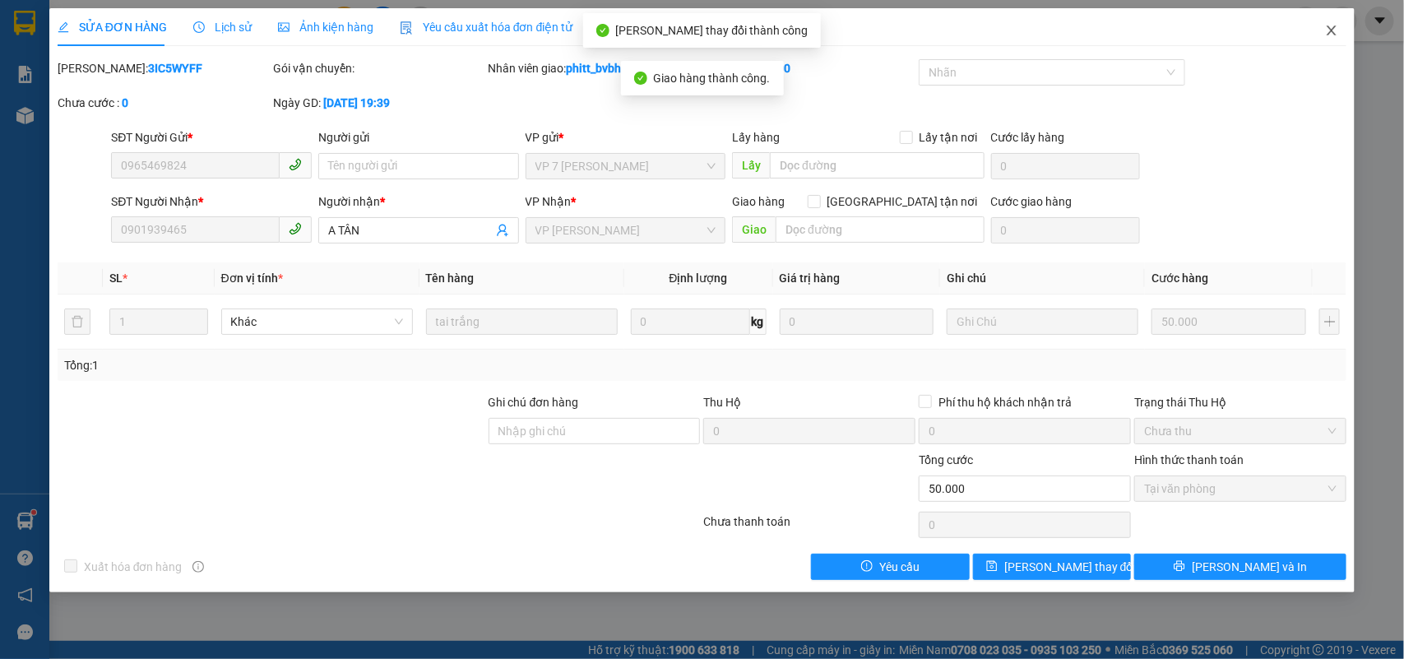
click at [1328, 30] on icon "close" at bounding box center [1331, 30] width 13 height 13
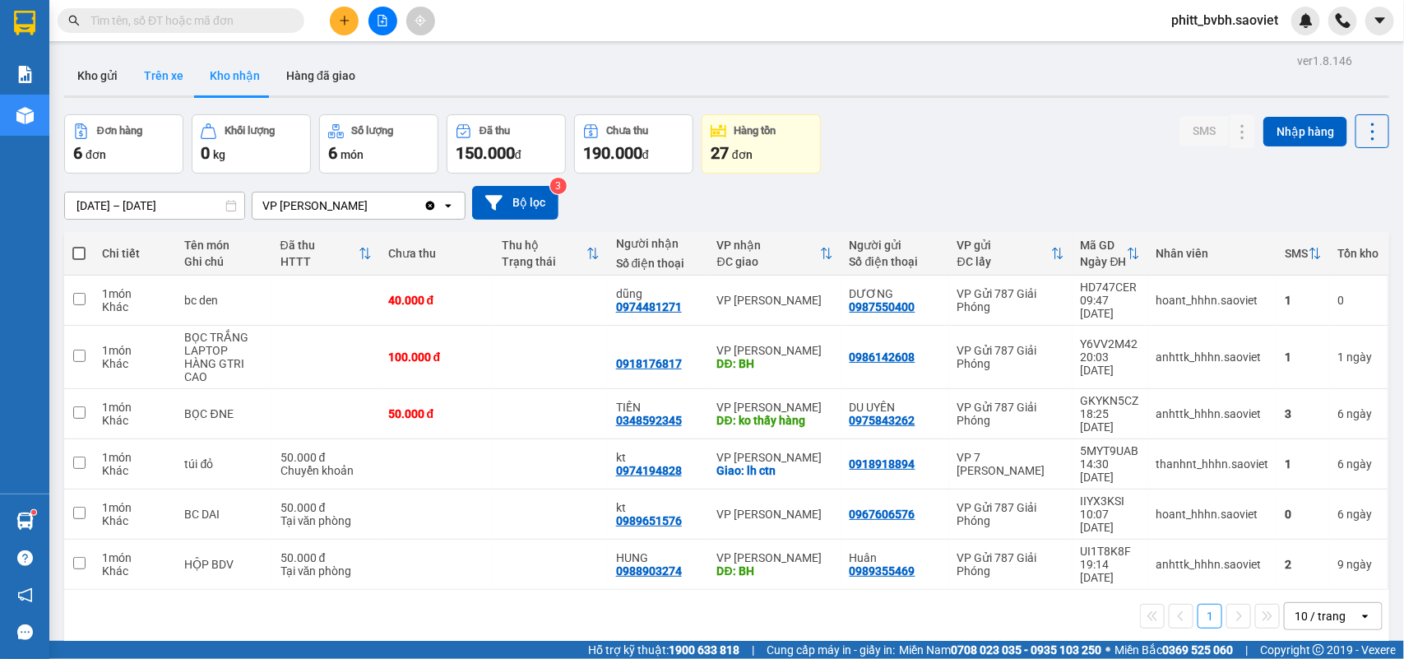
click at [156, 71] on button "Trên xe" at bounding box center [164, 75] width 66 height 39
type input "[DATE] – [DATE]"
